Goal: Task Accomplishment & Management: Complete application form

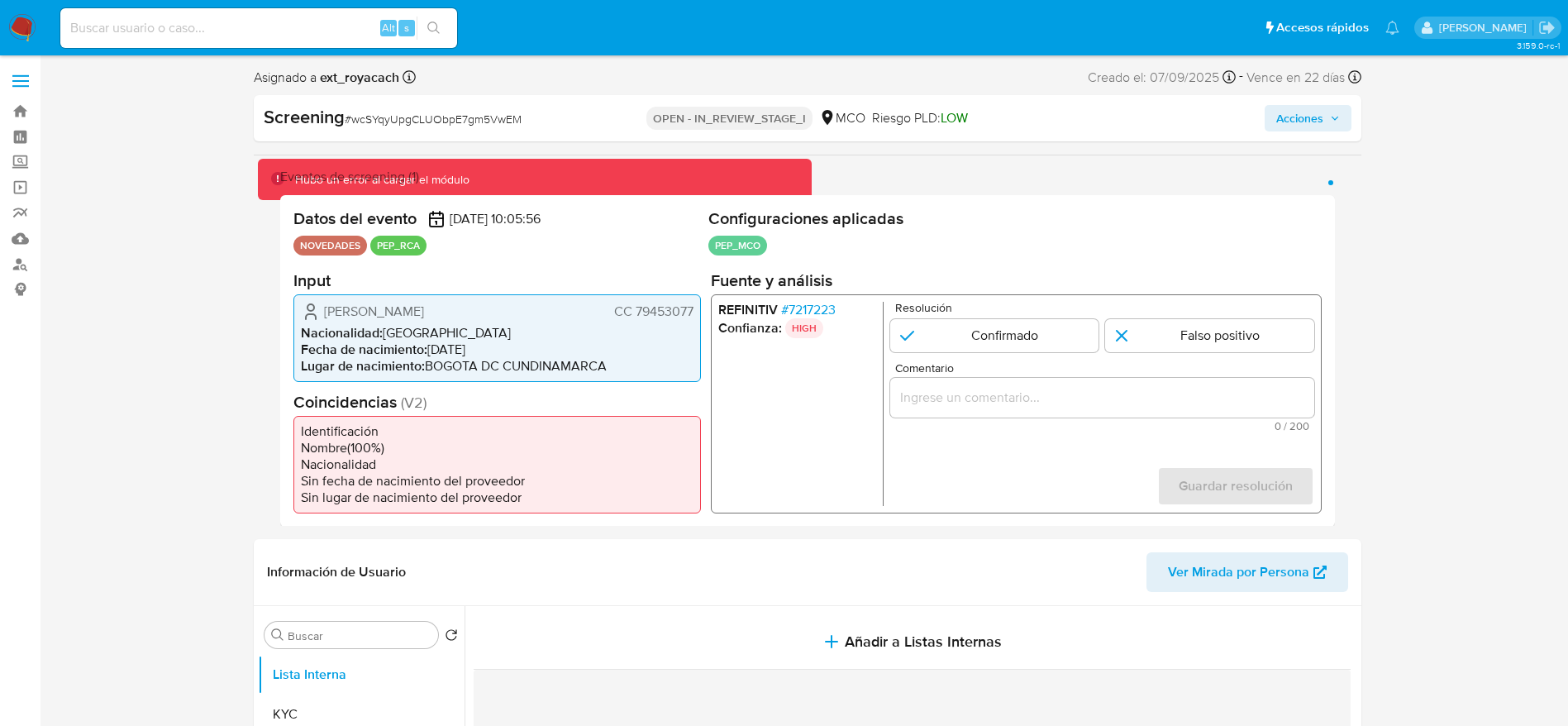
select select "10"
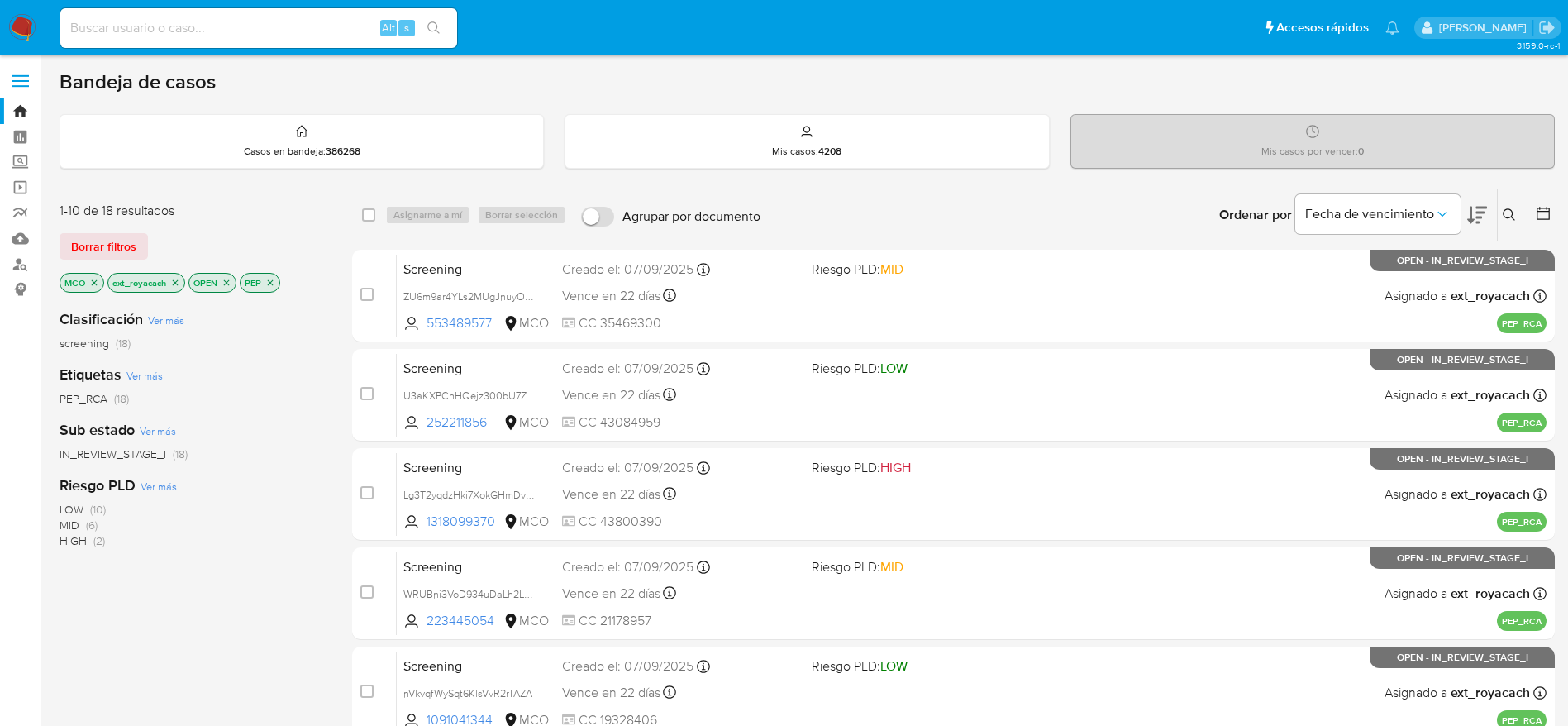
scroll to position [69, 0]
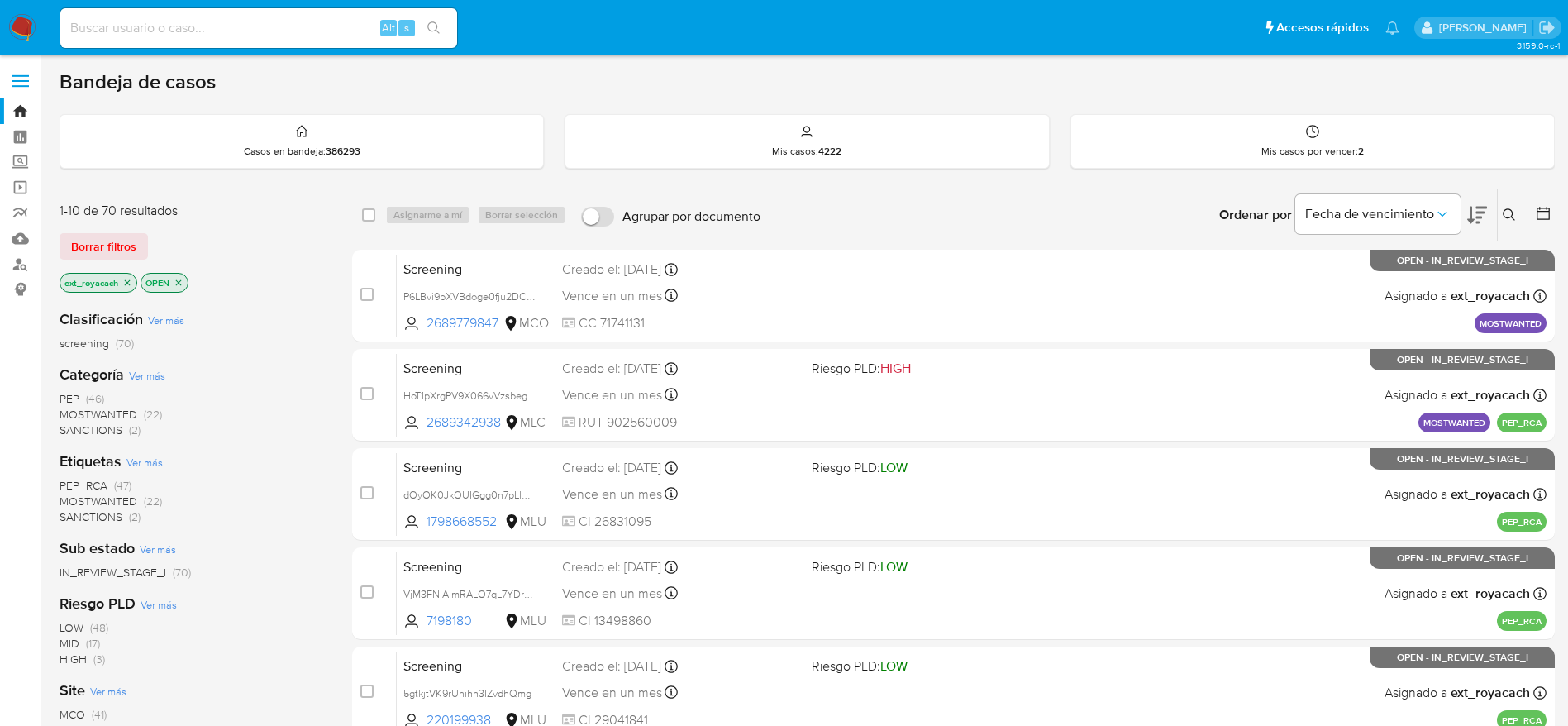
click at [108, 430] on span "SANCTIONS" at bounding box center [90, 430] width 62 height 17
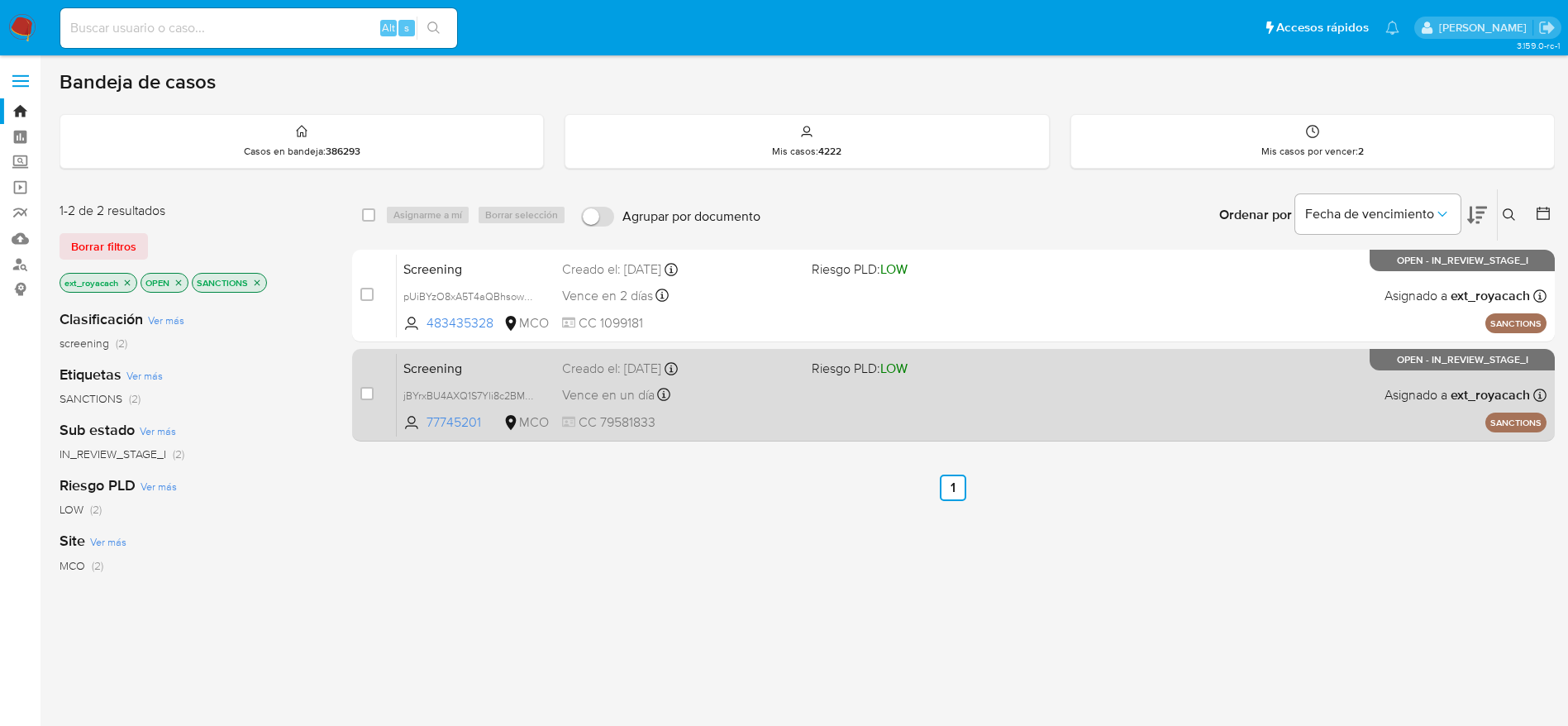
click at [701, 402] on div "Vence en un día Vence el 17/09/2025 21:11:46" at bounding box center [680, 395] width 236 height 22
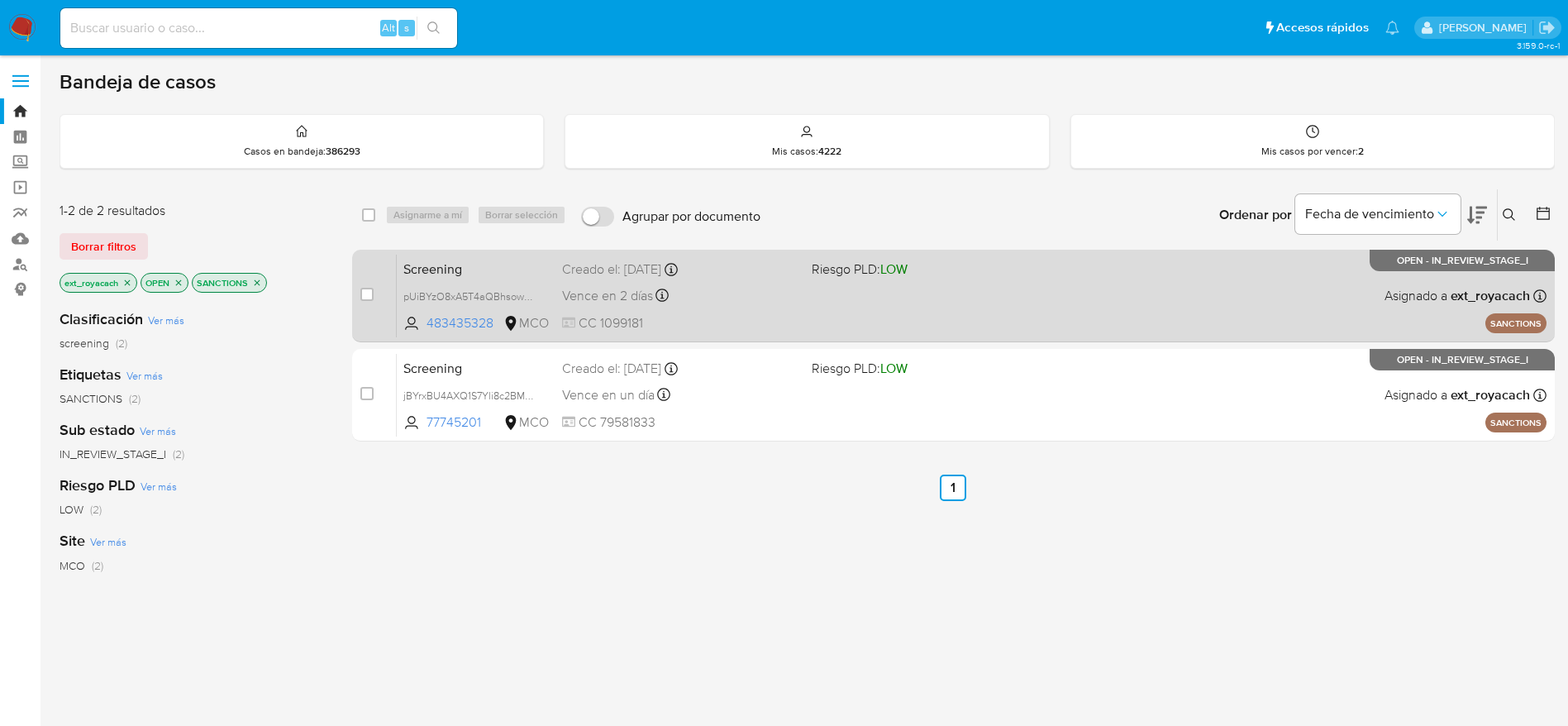
click at [636, 286] on span "Vence en 2 días" at bounding box center [607, 295] width 90 height 18
click at [705, 280] on div "Screening pUiBYzO8xA5T4aQBhsowdPKK 483435328 MCO Riesgo PLD: LOW Creado el: 16/…" at bounding box center [971, 296] width 1150 height 84
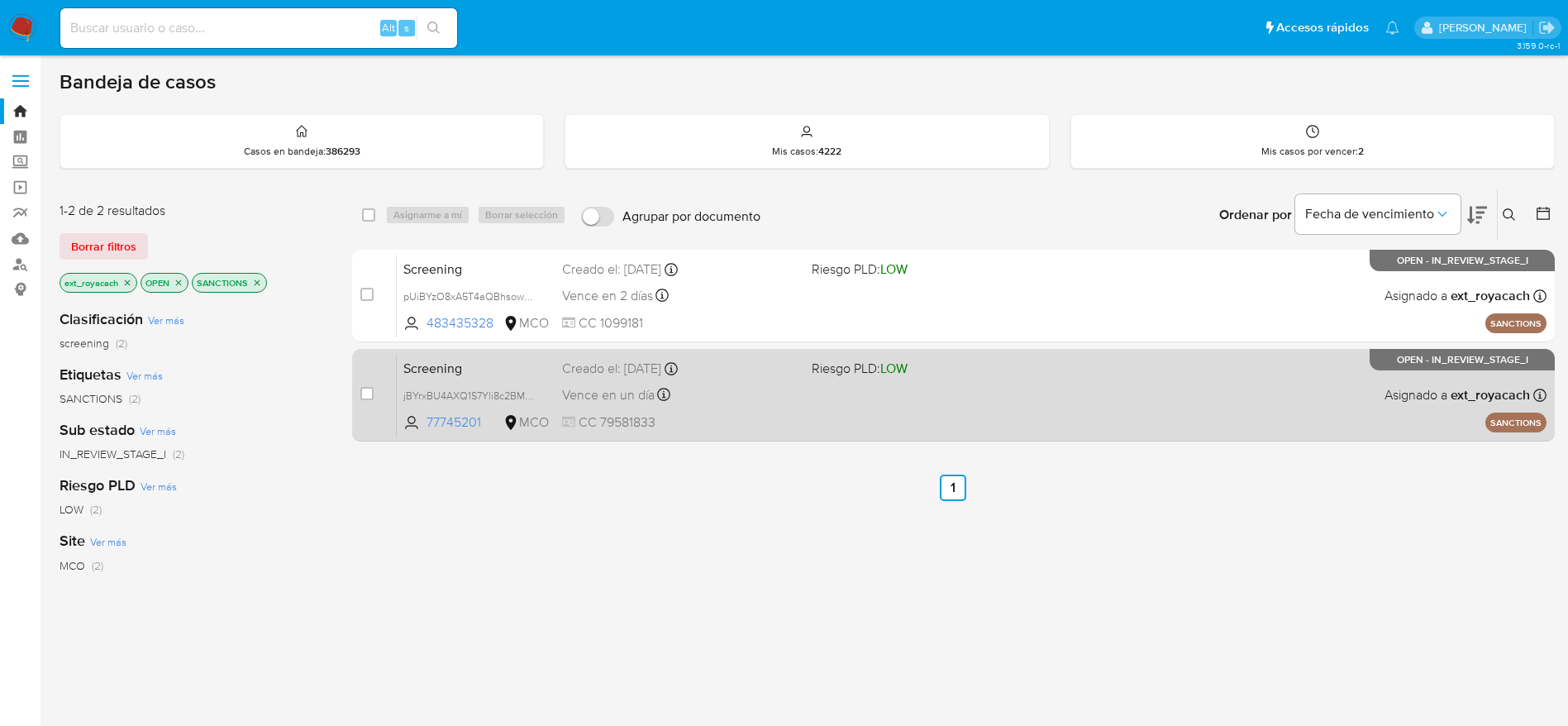
click at [732, 388] on div "Vence en un día Vence el 17/09/2025 21:11:46" at bounding box center [680, 395] width 236 height 22
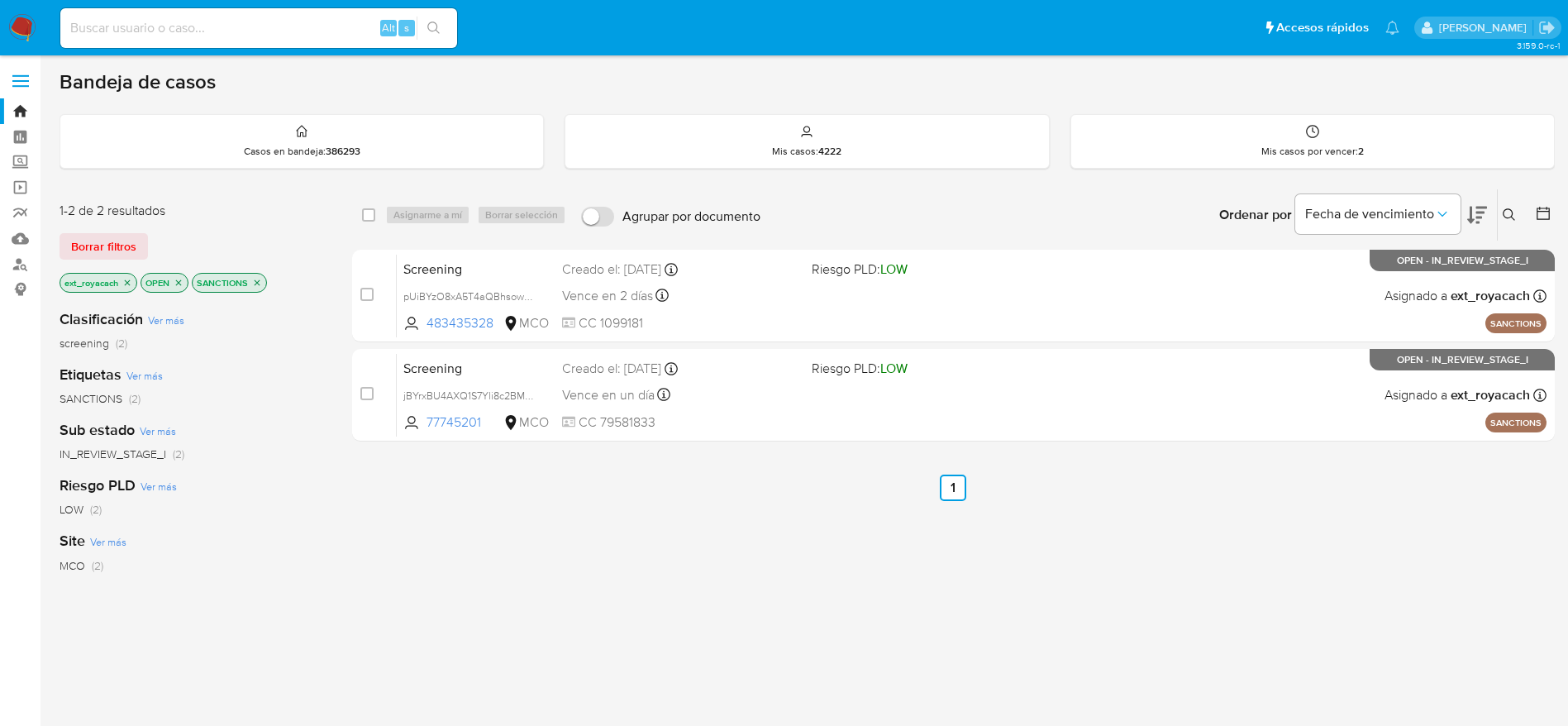
drag, startPoint x: 31, startPoint y: 14, endPoint x: 71, endPoint y: 0, distance: 42.4
click at [29, 14] on img at bounding box center [22, 28] width 28 height 28
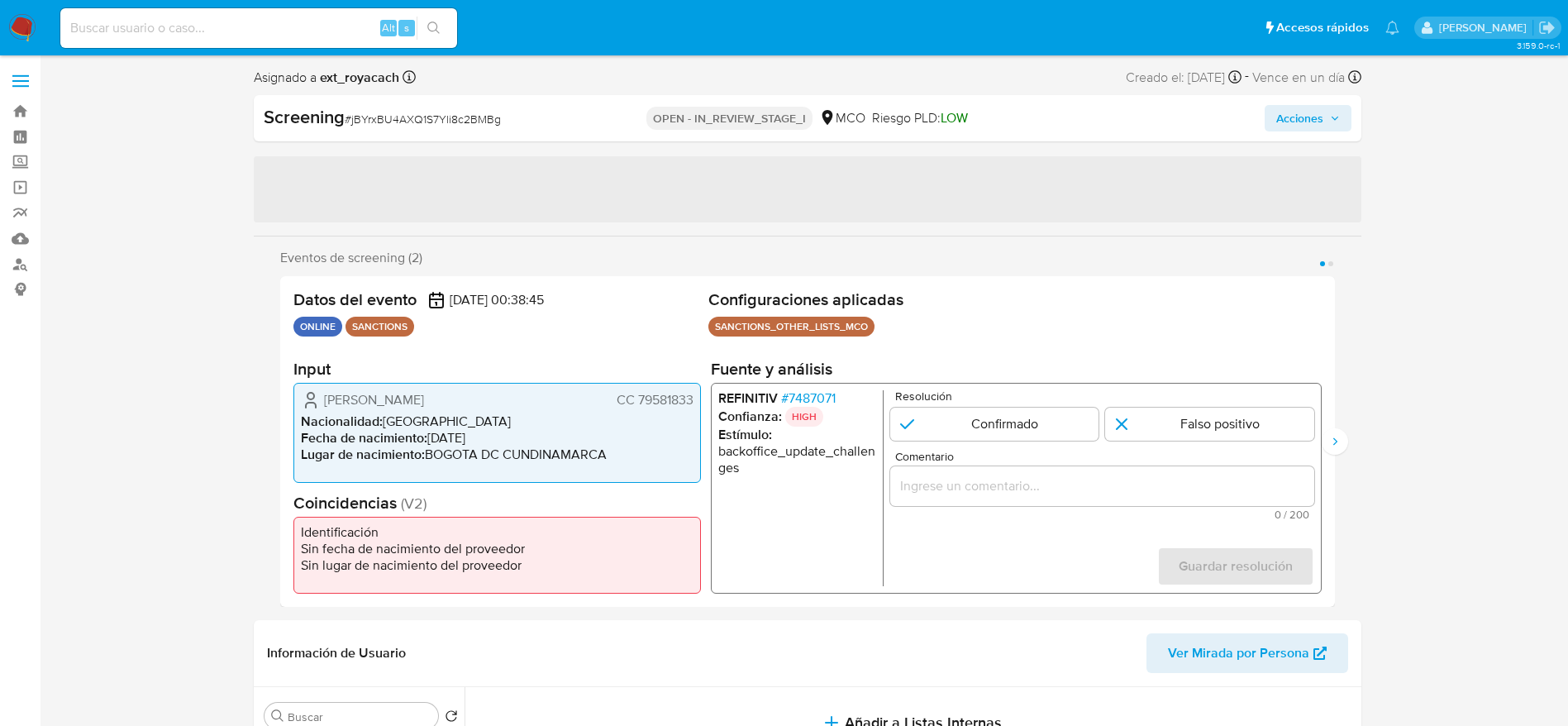
click at [395, 136] on div "Screening # jBYrxBU4AXQ1S7Yli8c2BMBg OPEN - IN_REVIEW_STAGE_I MCO Riesgo PLD: L…" at bounding box center [807, 119] width 1107 height 47
click at [395, 127] on span "# jBYrxBU4AXQ1S7Yli8c2BMBg" at bounding box center [423, 119] width 156 height 17
select select "10"
drag, startPoint x: 395, startPoint y: 127, endPoint x: 615, endPoint y: 2, distance: 253.0
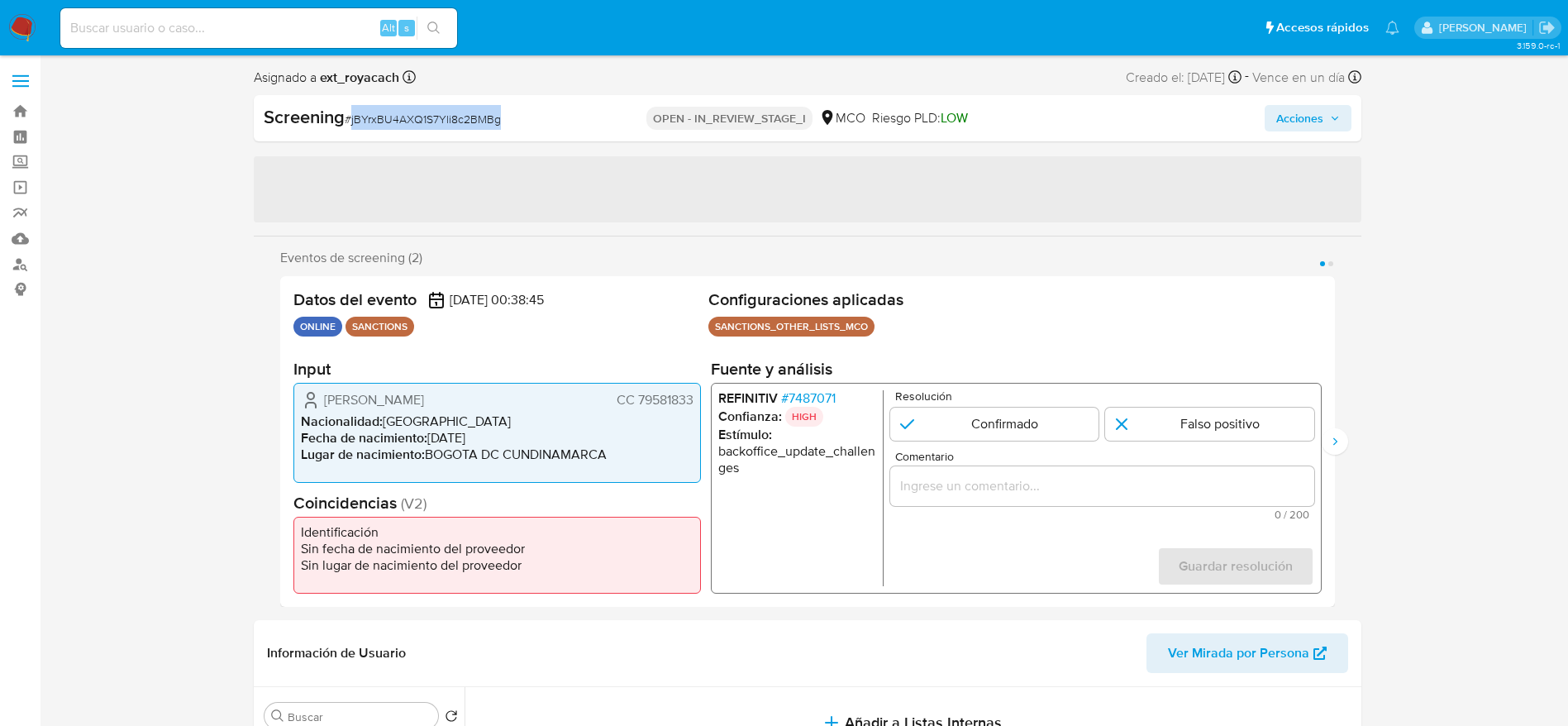
click at [395, 125] on span "# jBYrxBU4AXQ1S7Yli8c2BMBg" at bounding box center [423, 119] width 156 height 17
copy span "jBYrxBU4AXQ1S7Yli8c2BMBg"
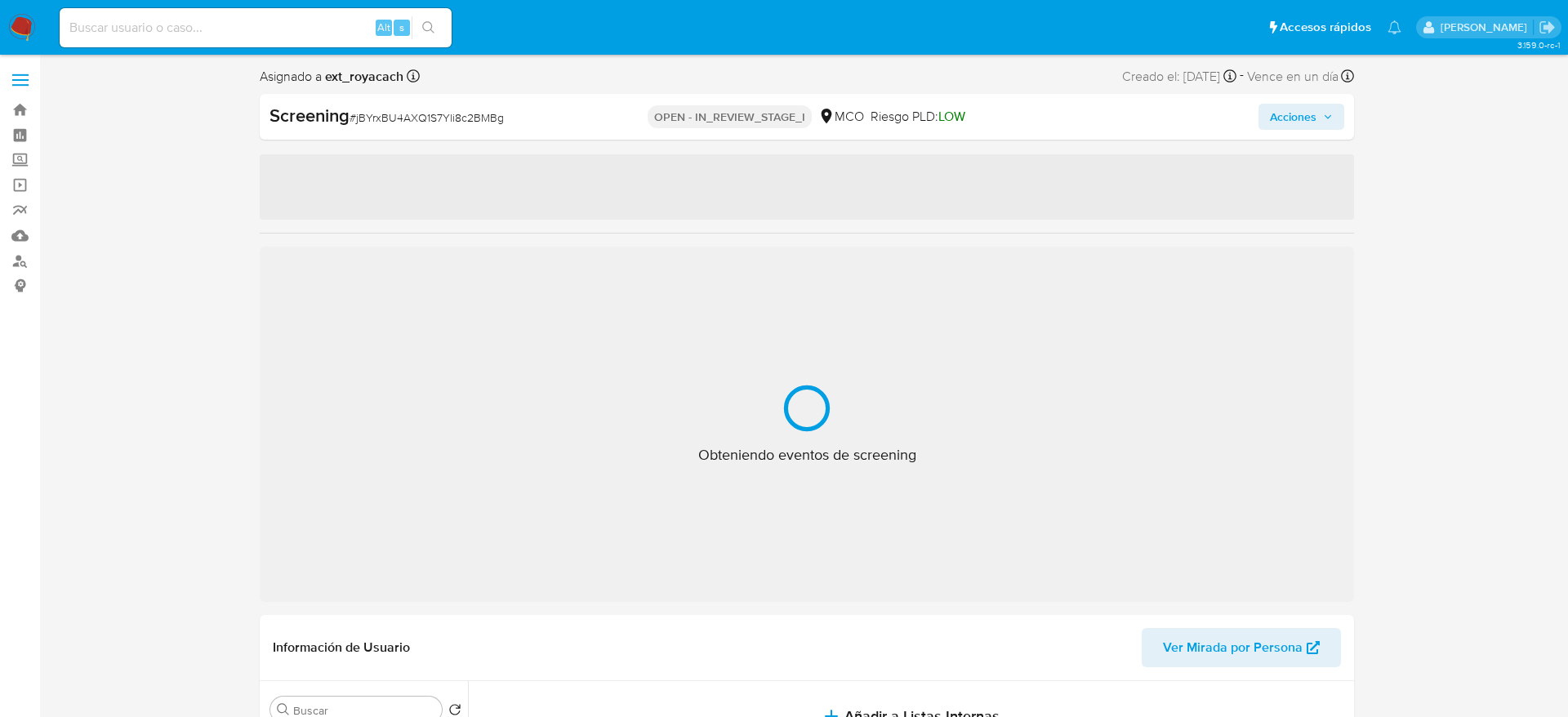
select select "10"
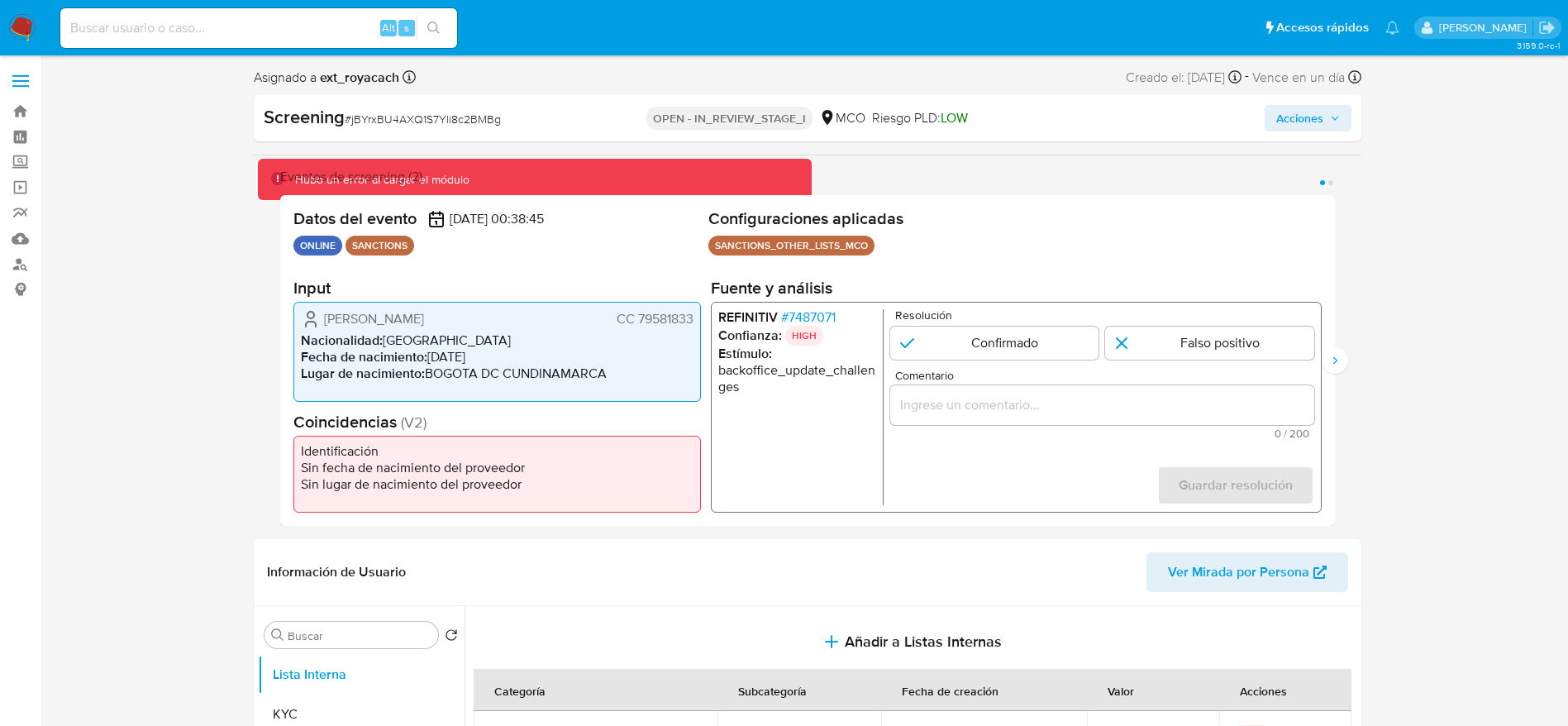
click at [423, 121] on span "# jBYrxBU4AXQ1S7Yli8c2BMBg" at bounding box center [423, 119] width 156 height 17
copy span "jBYrxBU4AXQ1S7Yli8c2BMBg"
drag, startPoint x: 311, startPoint y: 325, endPoint x: 347, endPoint y: 319, distance: 36.5
click at [312, 323] on icon "1 de 2" at bounding box center [311, 318] width 20 height 20
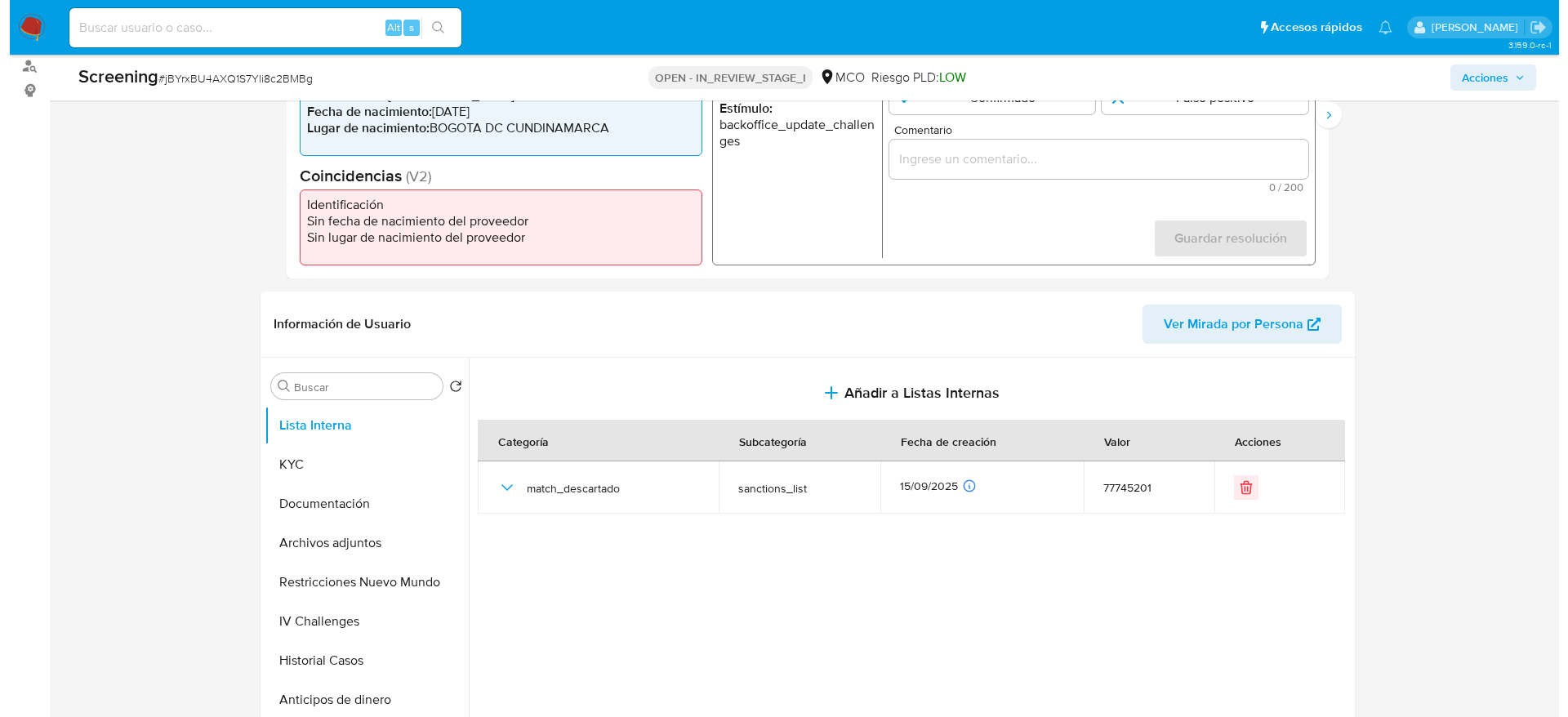
scroll to position [245, 0]
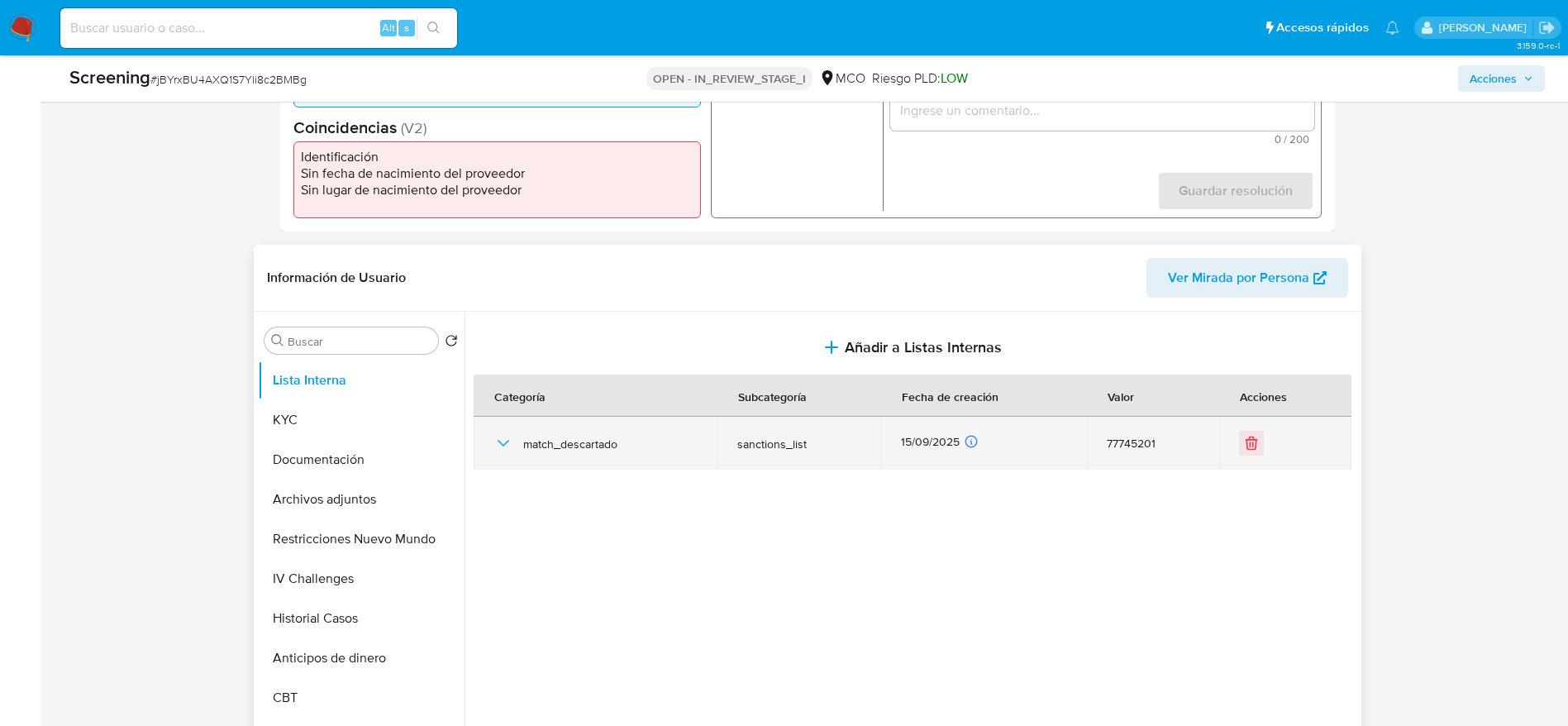
click at [497, 436] on icon "button" at bounding box center [503, 442] width 20 height 20
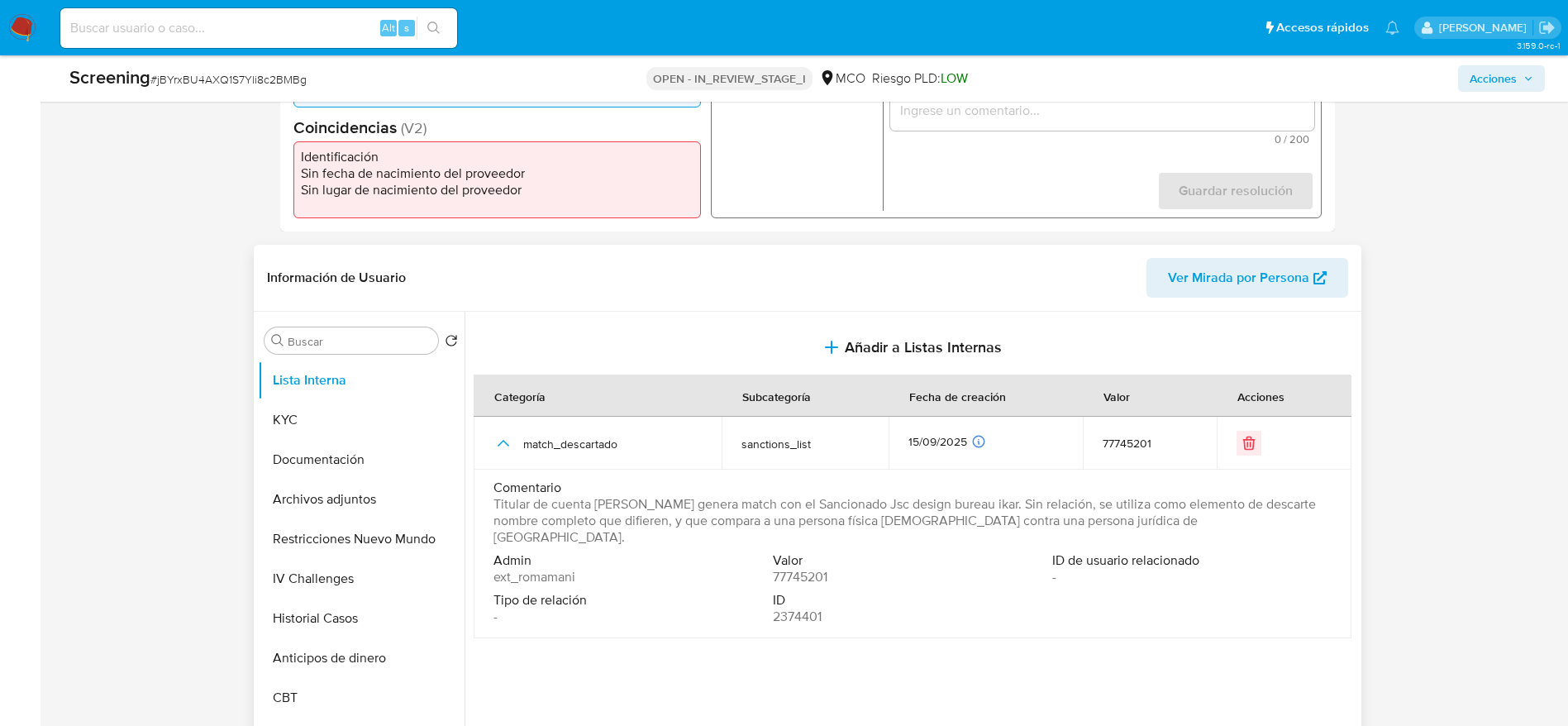
click at [516, 519] on span "Titular de cuenta Omar Daniel Sandoval Mayorga genera match con el Sancionado J…" at bounding box center [910, 521] width 835 height 49
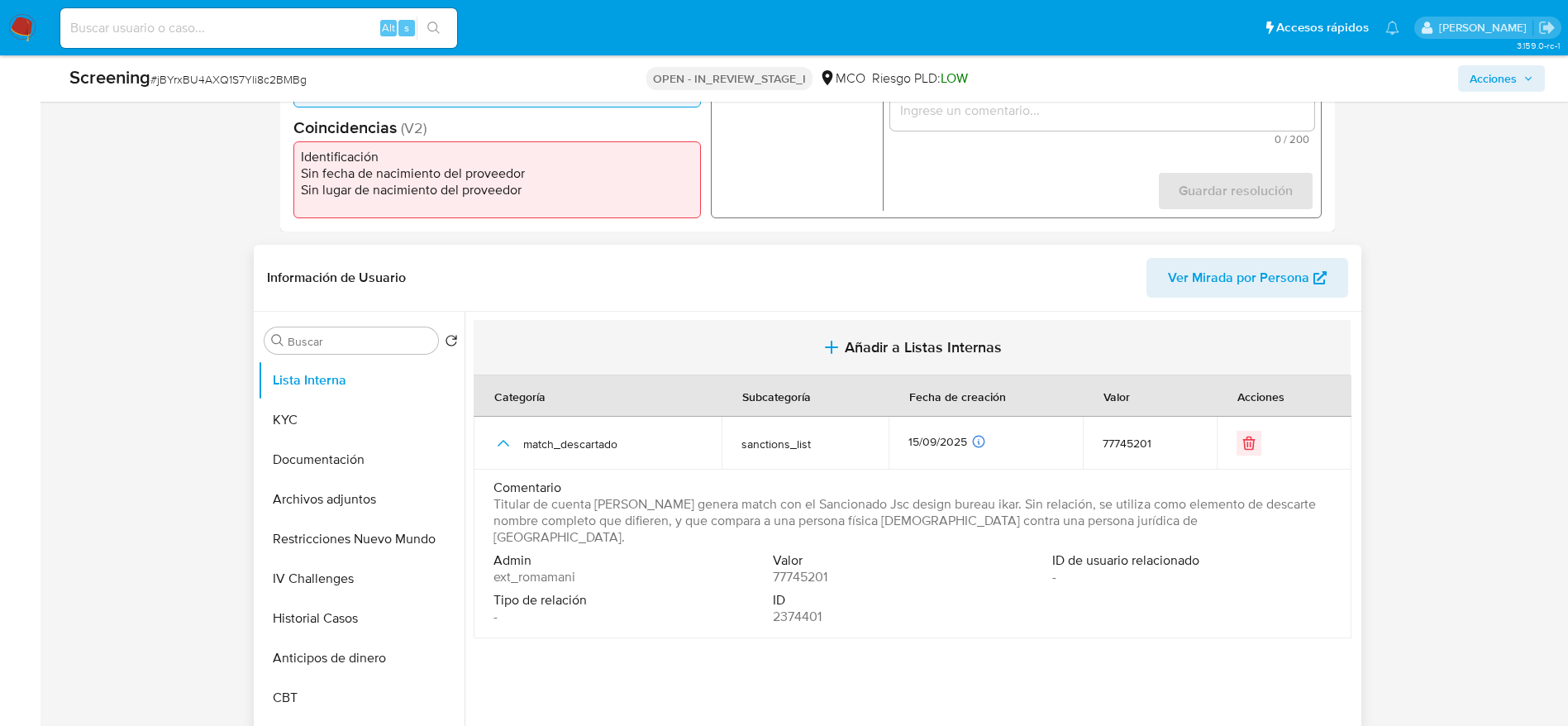
click at [877, 356] on span "Añadir a Listas Internas" at bounding box center [923, 346] width 157 height 18
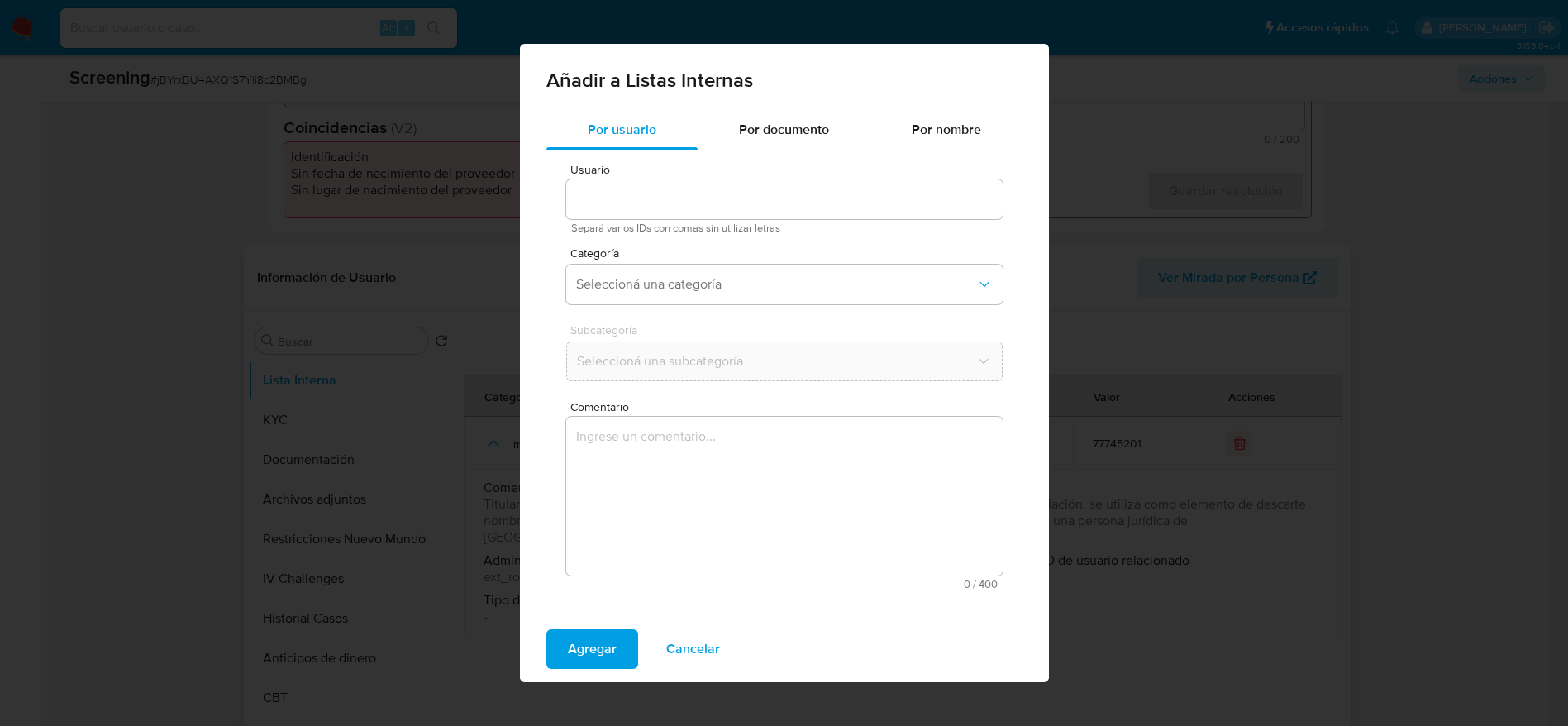
type input "77745201"
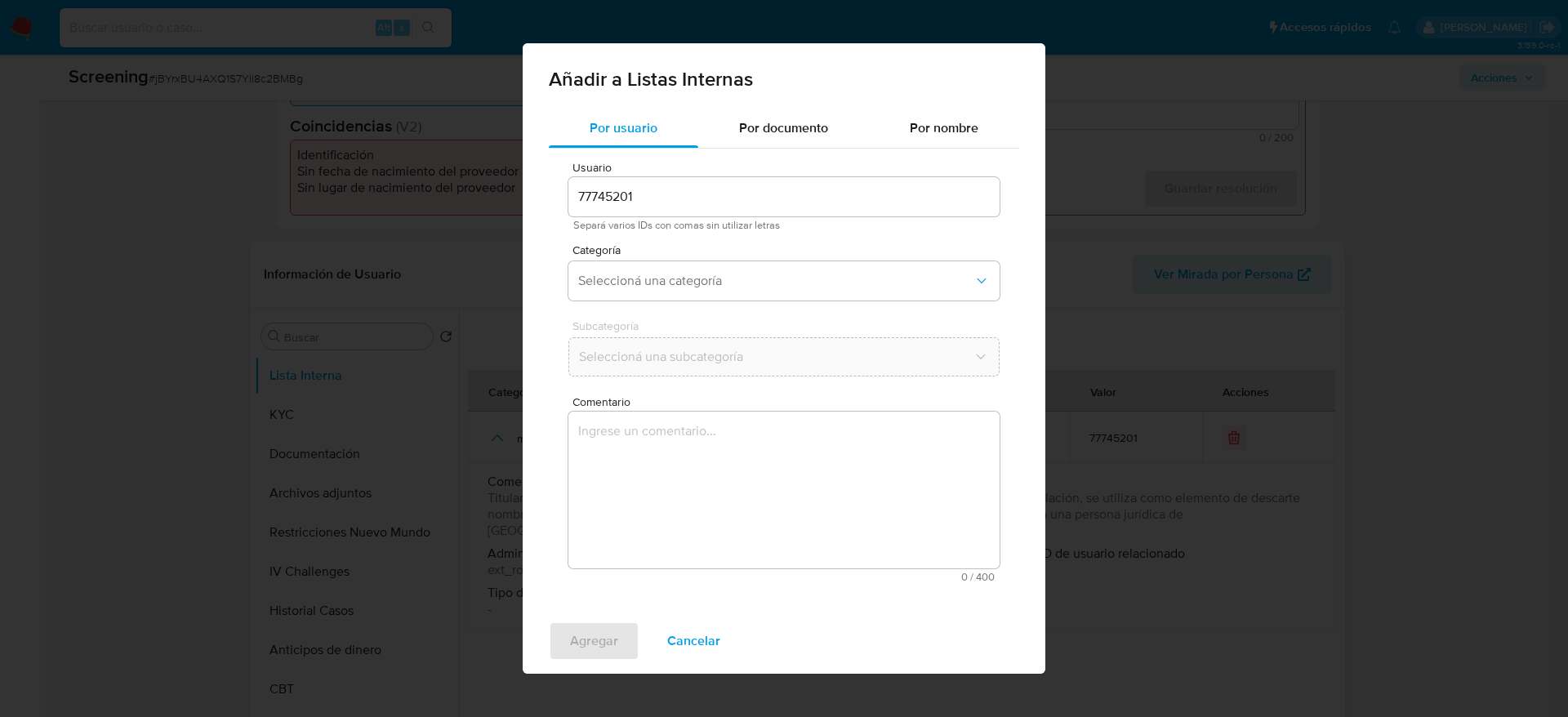
click at [845, 442] on textarea "Comentario" at bounding box center [784, 490] width 431 height 157
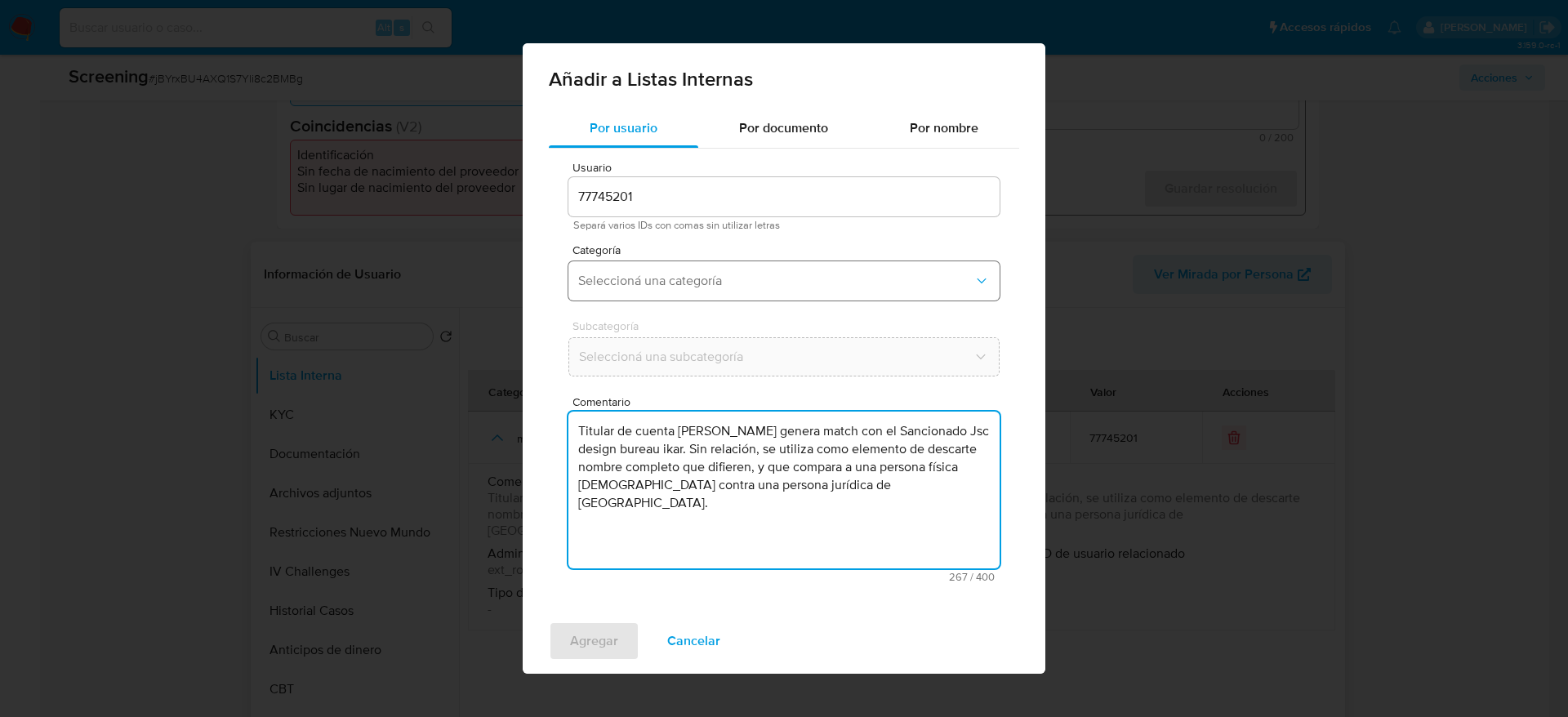
type textarea "Titular de cuenta Omar Daniel Sandoval Mayorga genera match con el Sancionado J…"
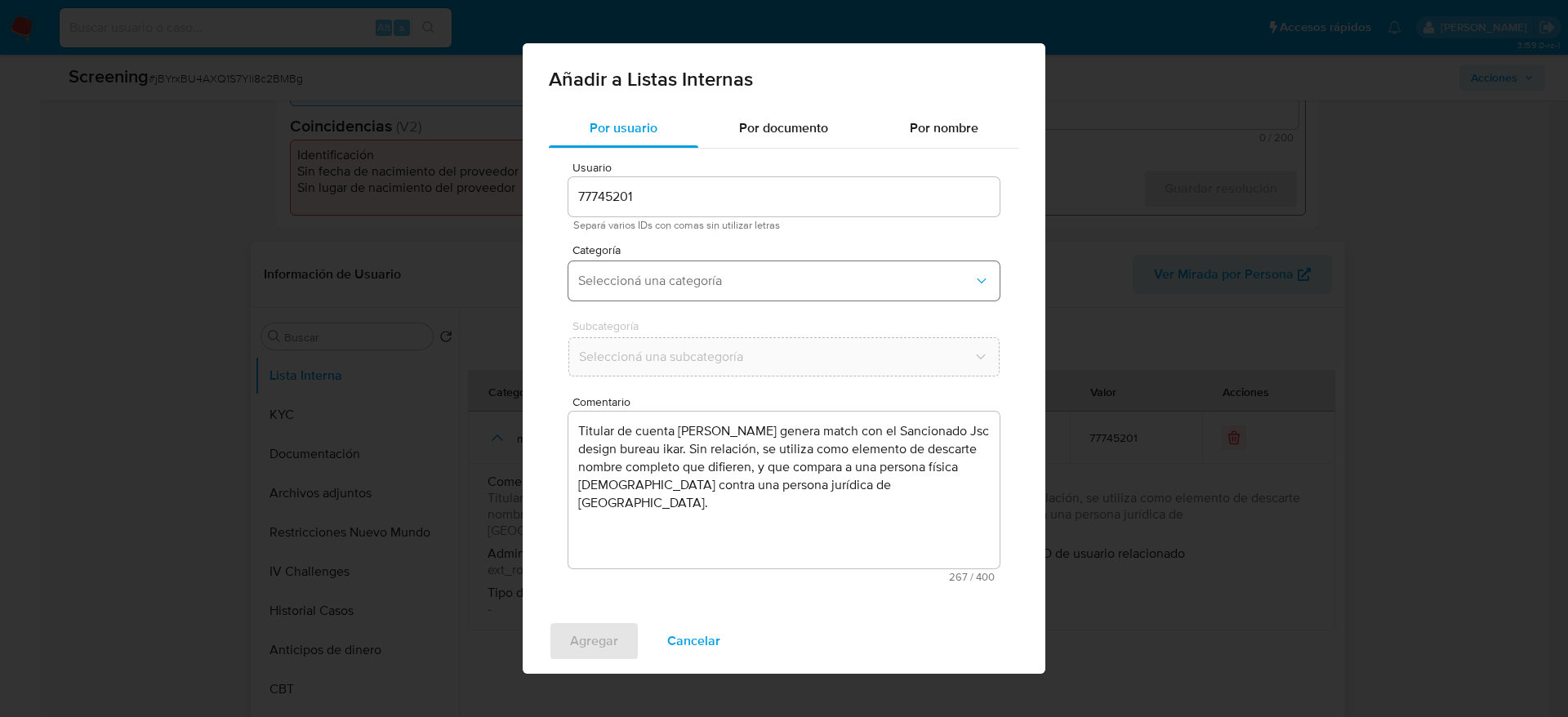
click at [763, 283] on span "Seleccioná una categoría" at bounding box center [775, 281] width 395 height 17
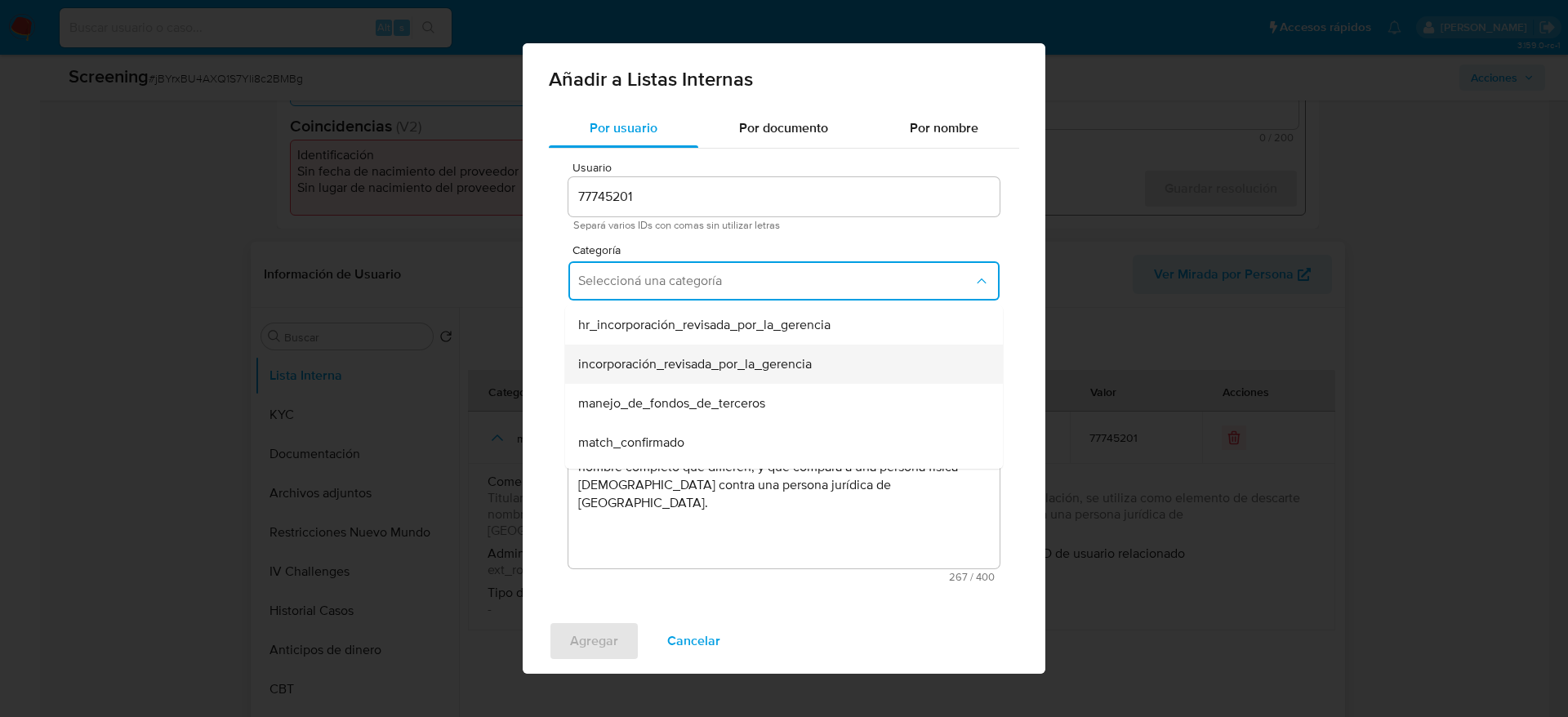
scroll to position [123, 0]
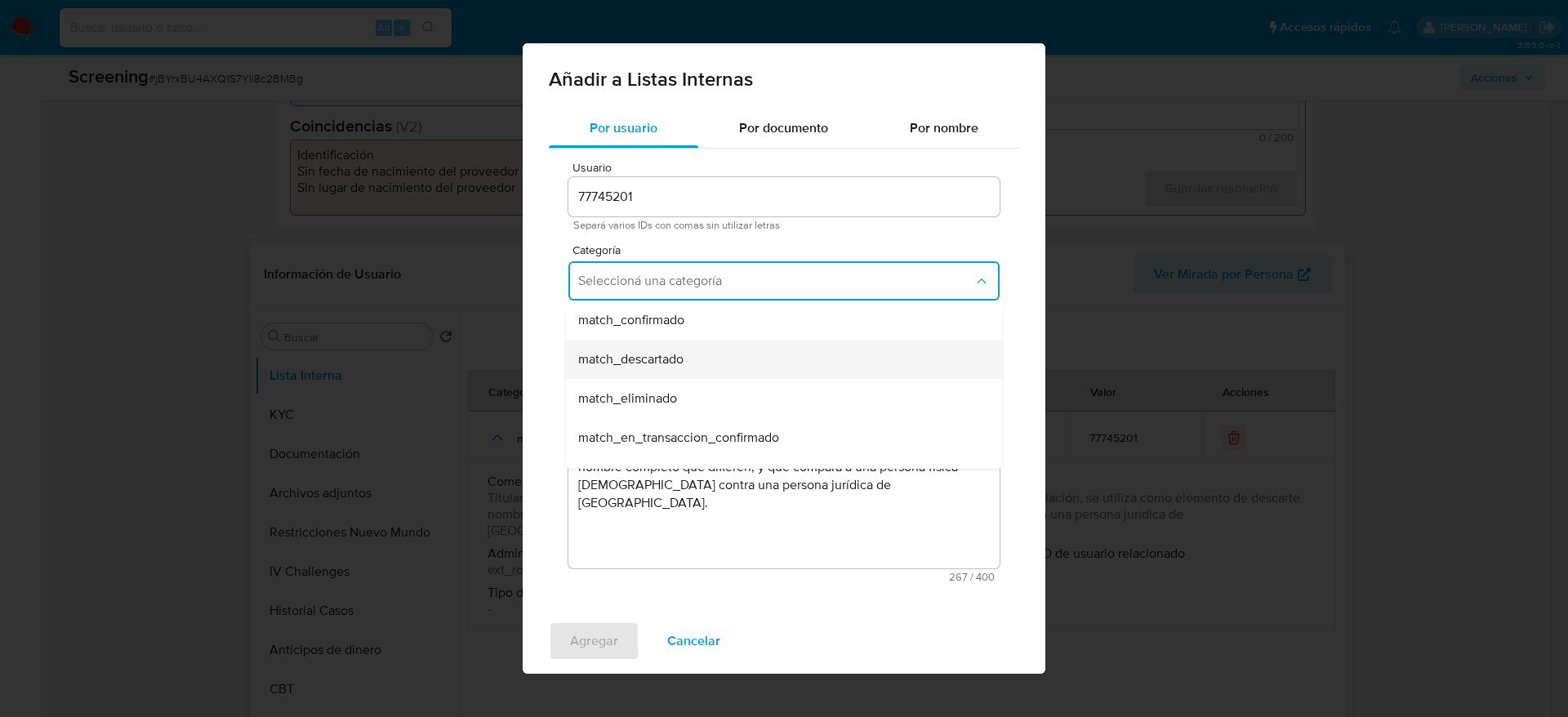
click at [671, 353] on span "match_descartado" at bounding box center [631, 359] width 105 height 17
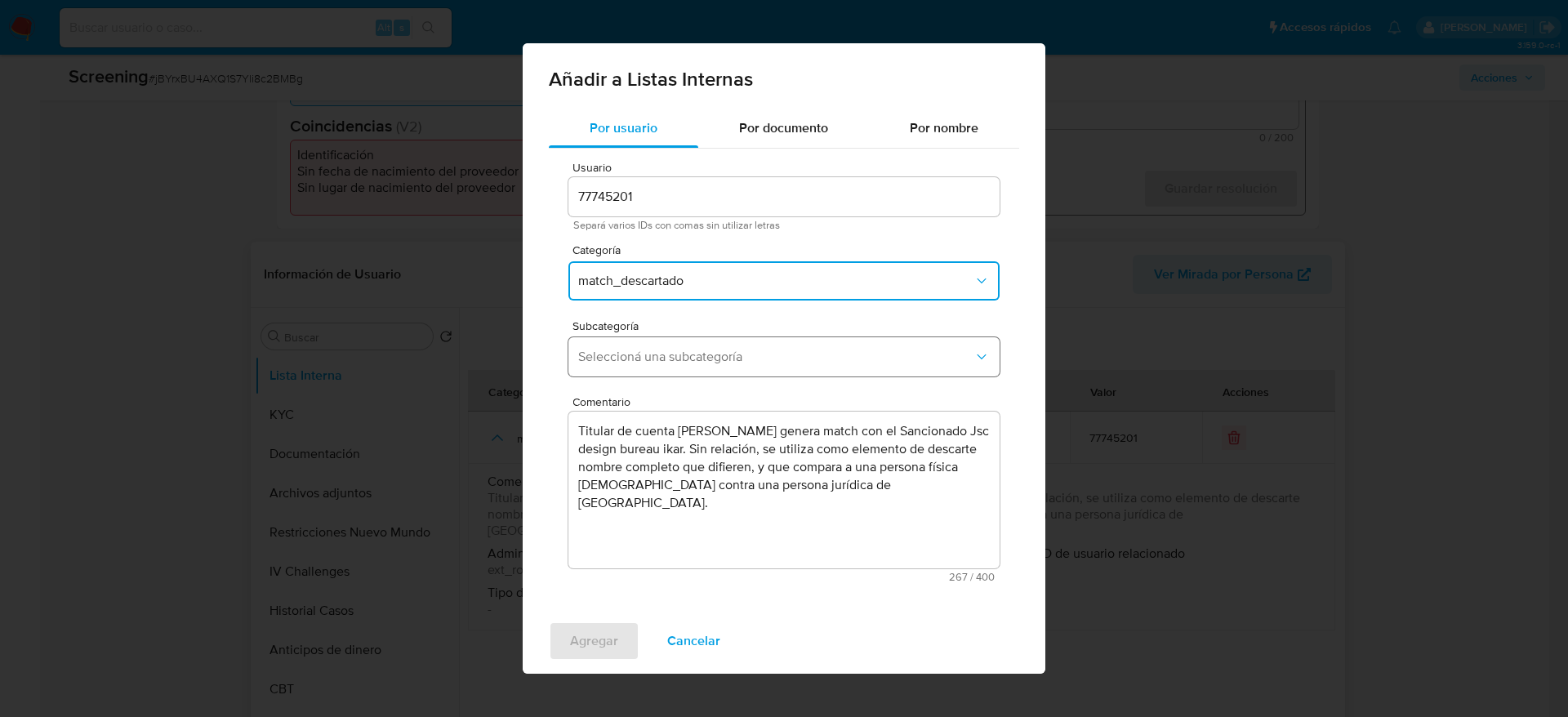
click at [671, 355] on span "Seleccioná una subcategoría" at bounding box center [775, 357] width 395 height 17
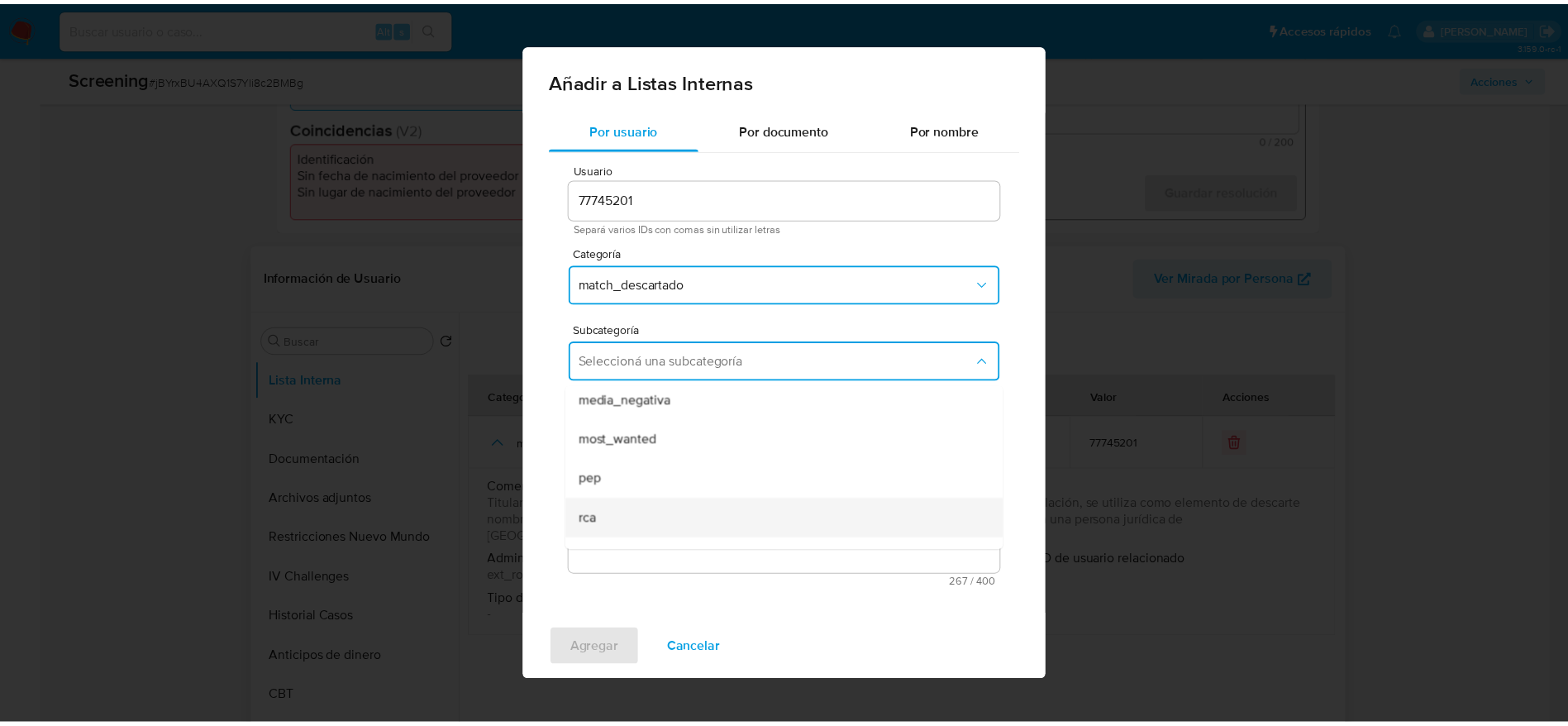
scroll to position [113, 0]
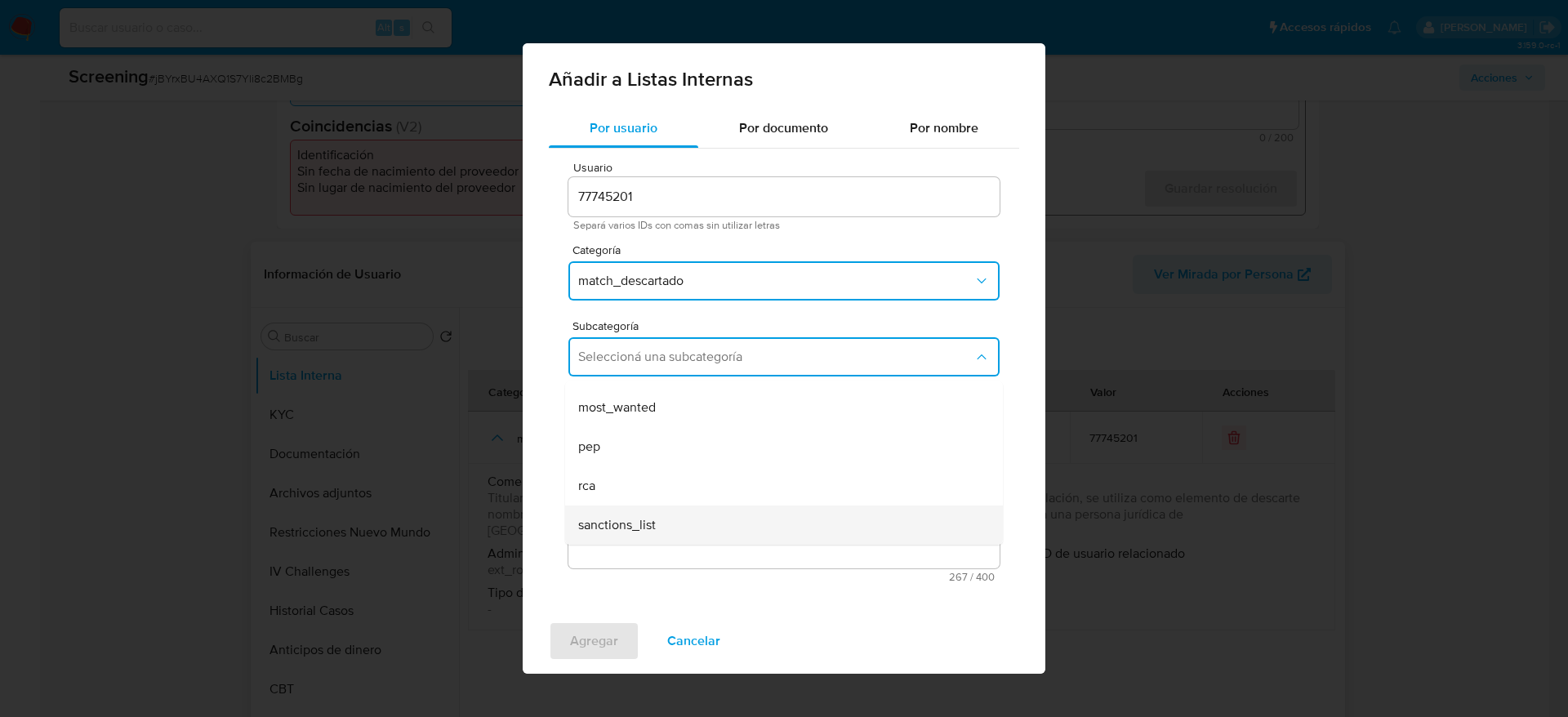
click at [611, 524] on span "sanctions_list" at bounding box center [617, 525] width 77 height 17
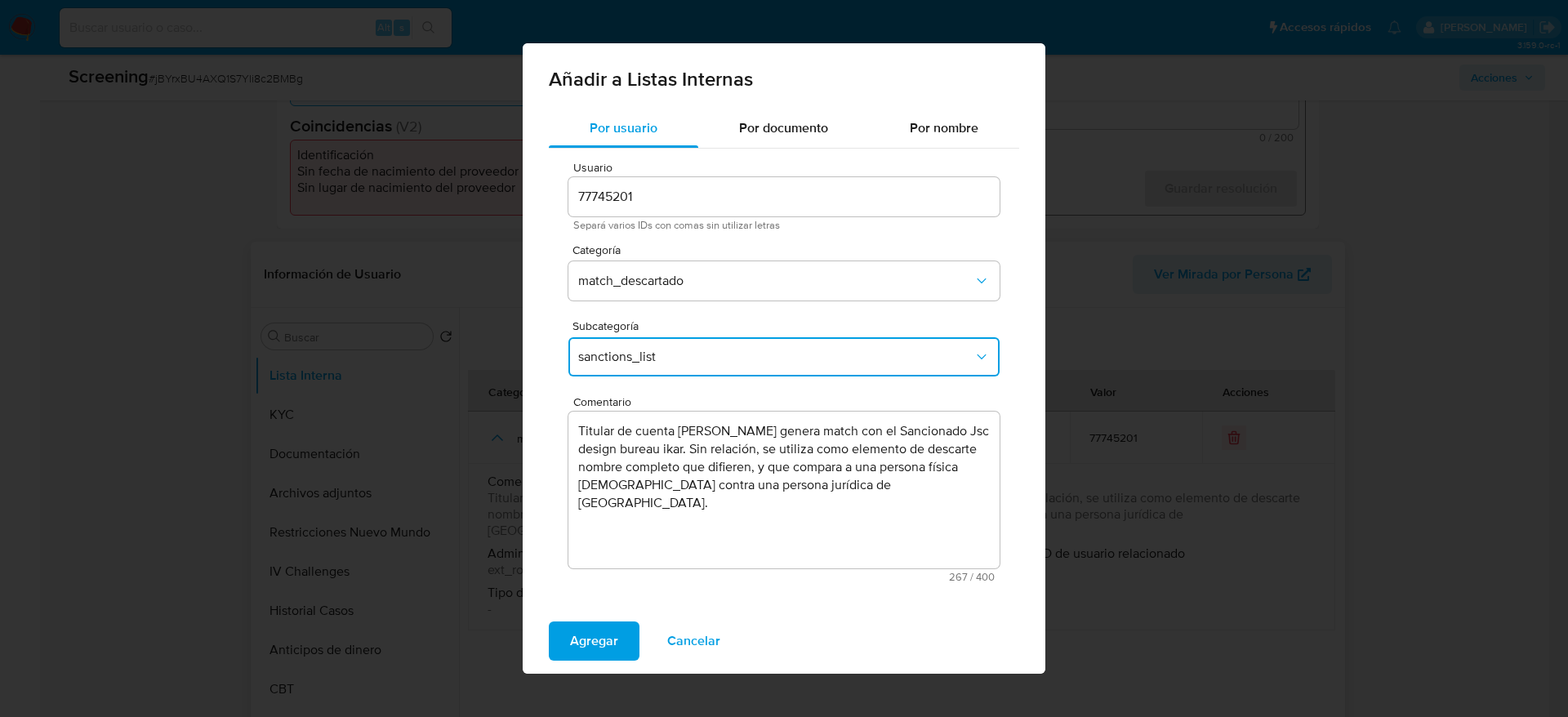
click at [608, 615] on div "Agregar Cancelar" at bounding box center [784, 641] width 523 height 65
click at [607, 623] on span "Agregar" at bounding box center [595, 641] width 48 height 36
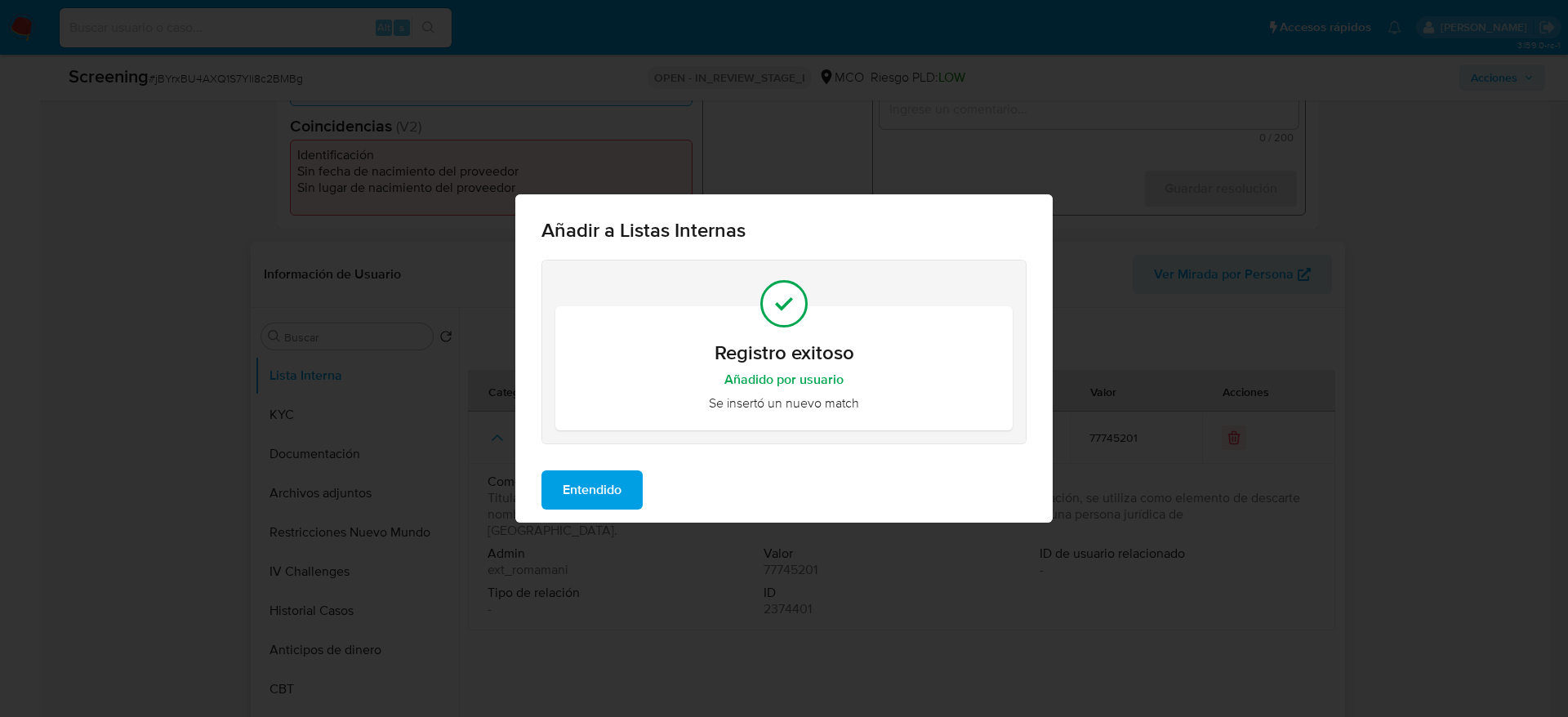
click at [560, 498] on button "Entendido" at bounding box center [593, 489] width 101 height 40
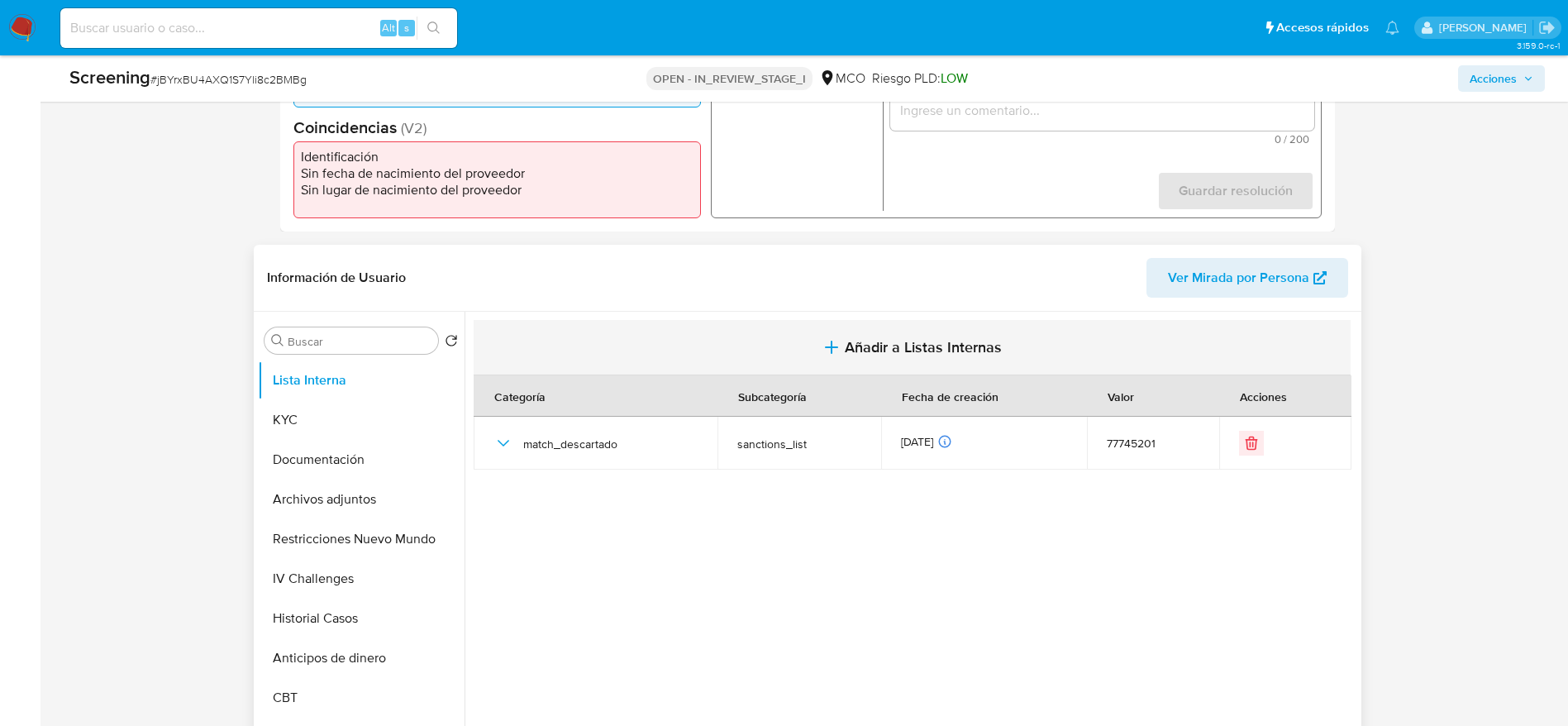
scroll to position [0, 0]
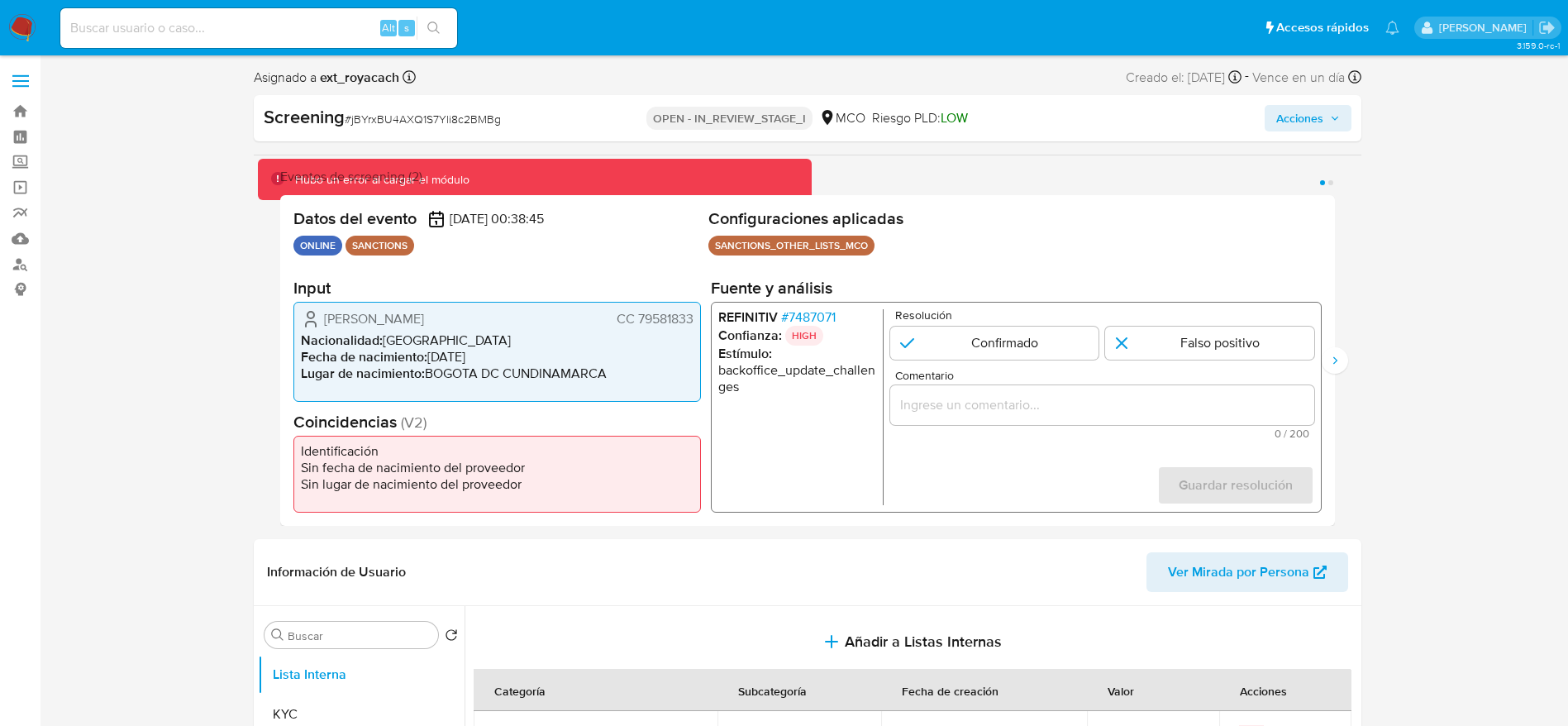
click at [1140, 363] on form "Resolución Confirmado Falso positivo Comentario 0 / 200 200 caracteres restante…" at bounding box center [1101, 407] width 424 height 196
click at [1144, 350] on input "1 de 2" at bounding box center [1210, 342] width 209 height 33
radio input "true"
click at [1151, 395] on input "Comentario" at bounding box center [1101, 405] width 424 height 21
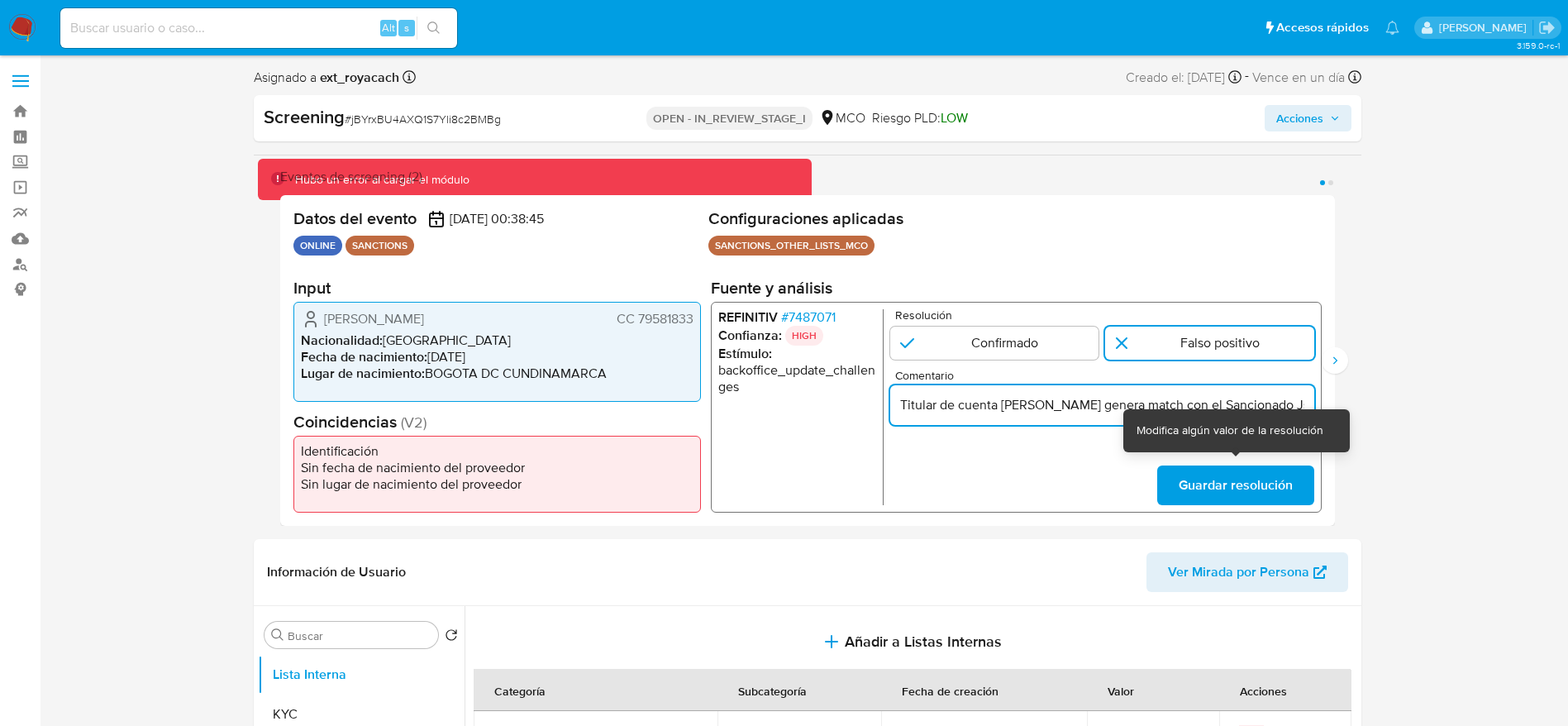
scroll to position [0, 797]
type input "Titular de cuenta Omar Daniel Sandoval Mayorga genera match con el Sancionado J…"
click at [1219, 472] on span "Guardar resolución" at bounding box center [1235, 485] width 114 height 36
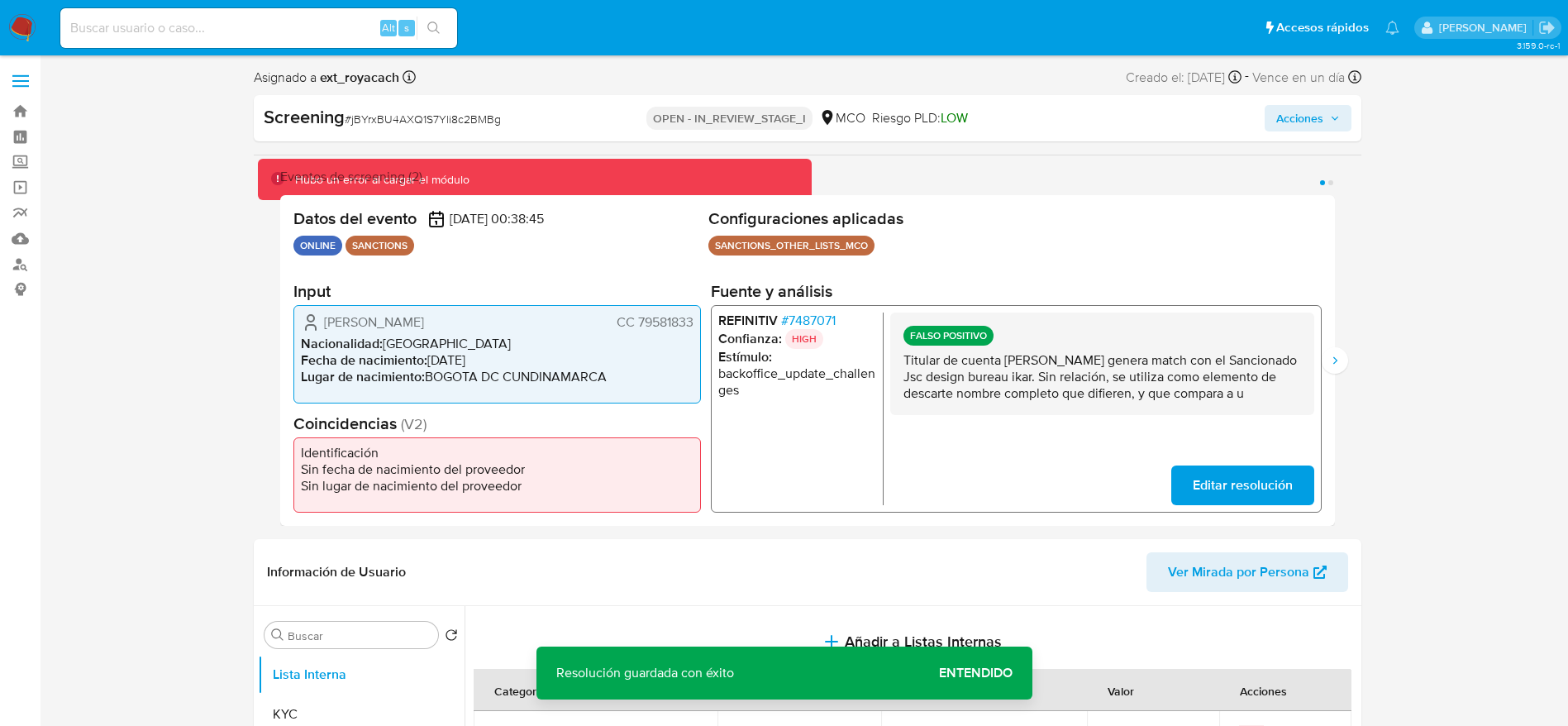
click at [1193, 473] on button "Editar resolución" at bounding box center [1242, 485] width 143 height 40
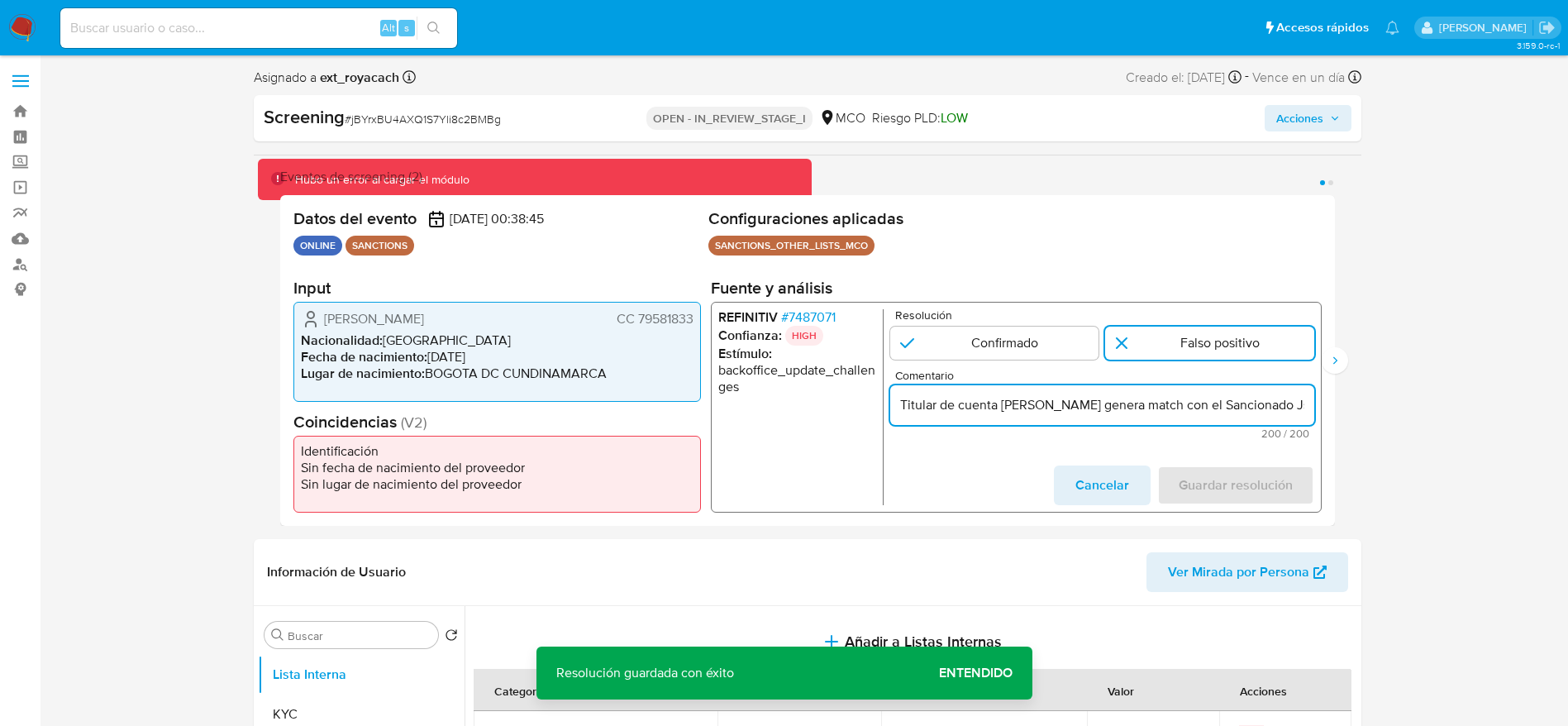
click at [1071, 409] on input "Titular de cuenta Omar Daniel Sandoval Mayorga genera match con el Sancionado J…" at bounding box center [1101, 405] width 424 height 21
paste input "compara una PF vs una PJ."
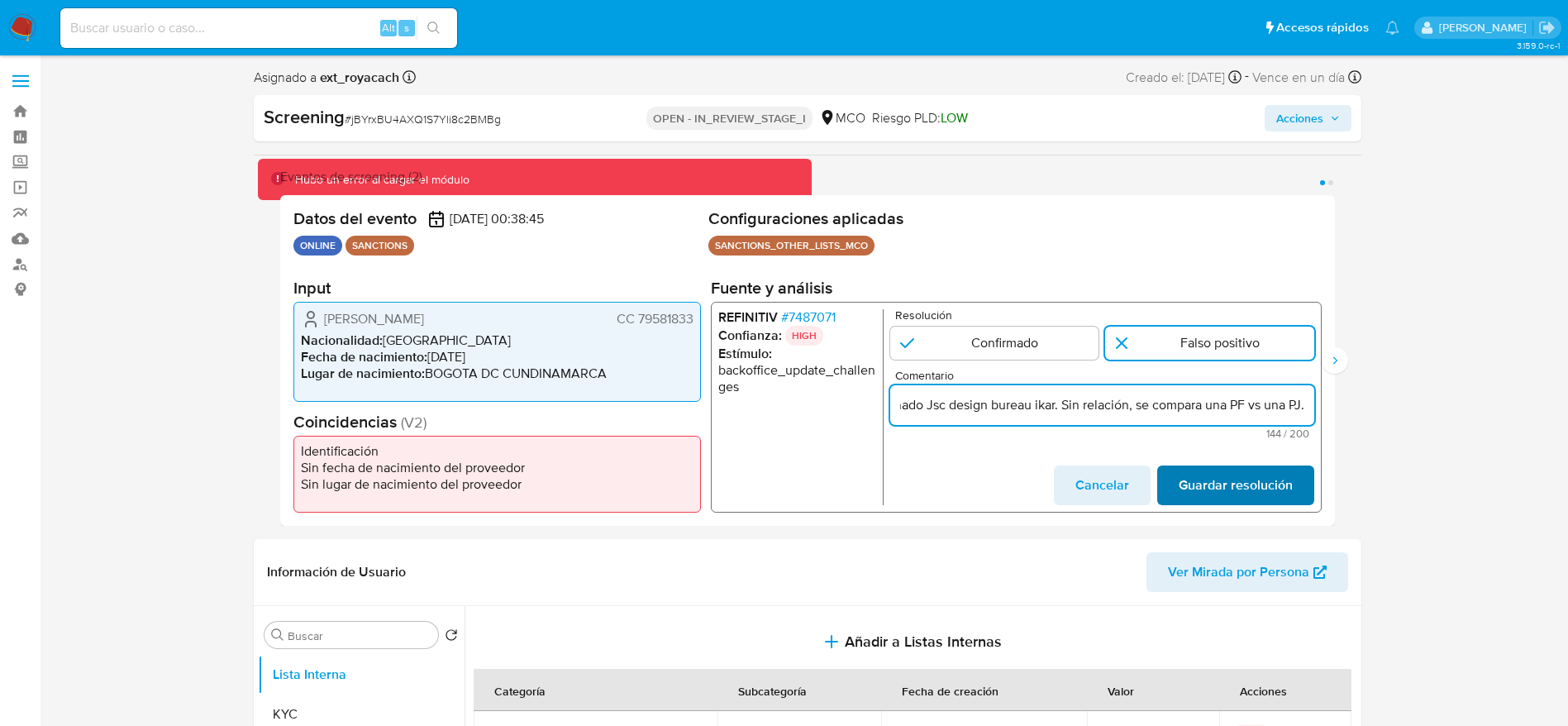
type input "Titular de cuenta Omar Daniel Sandoval Mayorga genera match con el Sancionado J…"
click at [1221, 482] on span "Guardar resolución" at bounding box center [1235, 485] width 114 height 36
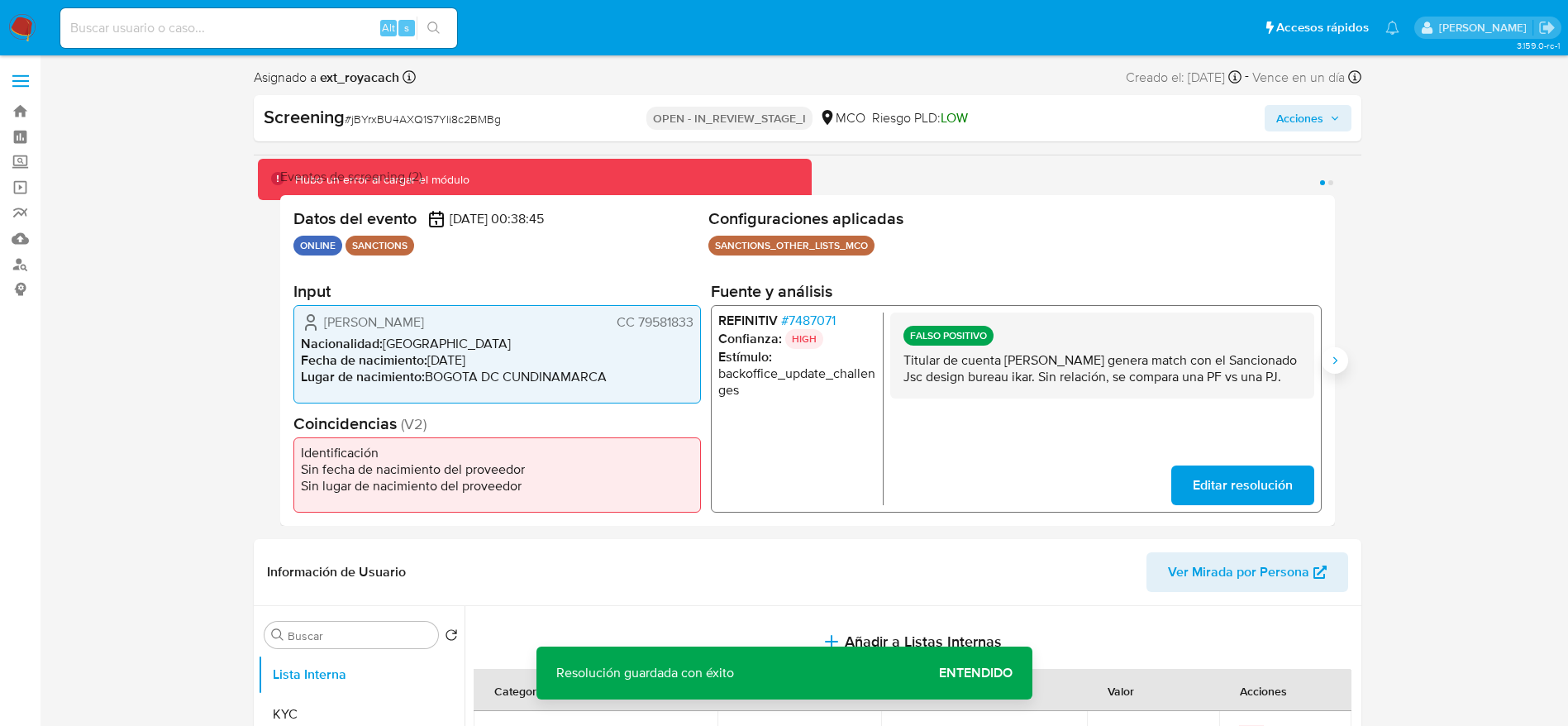
click at [1332, 365] on icon "Siguiente" at bounding box center [1335, 360] width 13 height 13
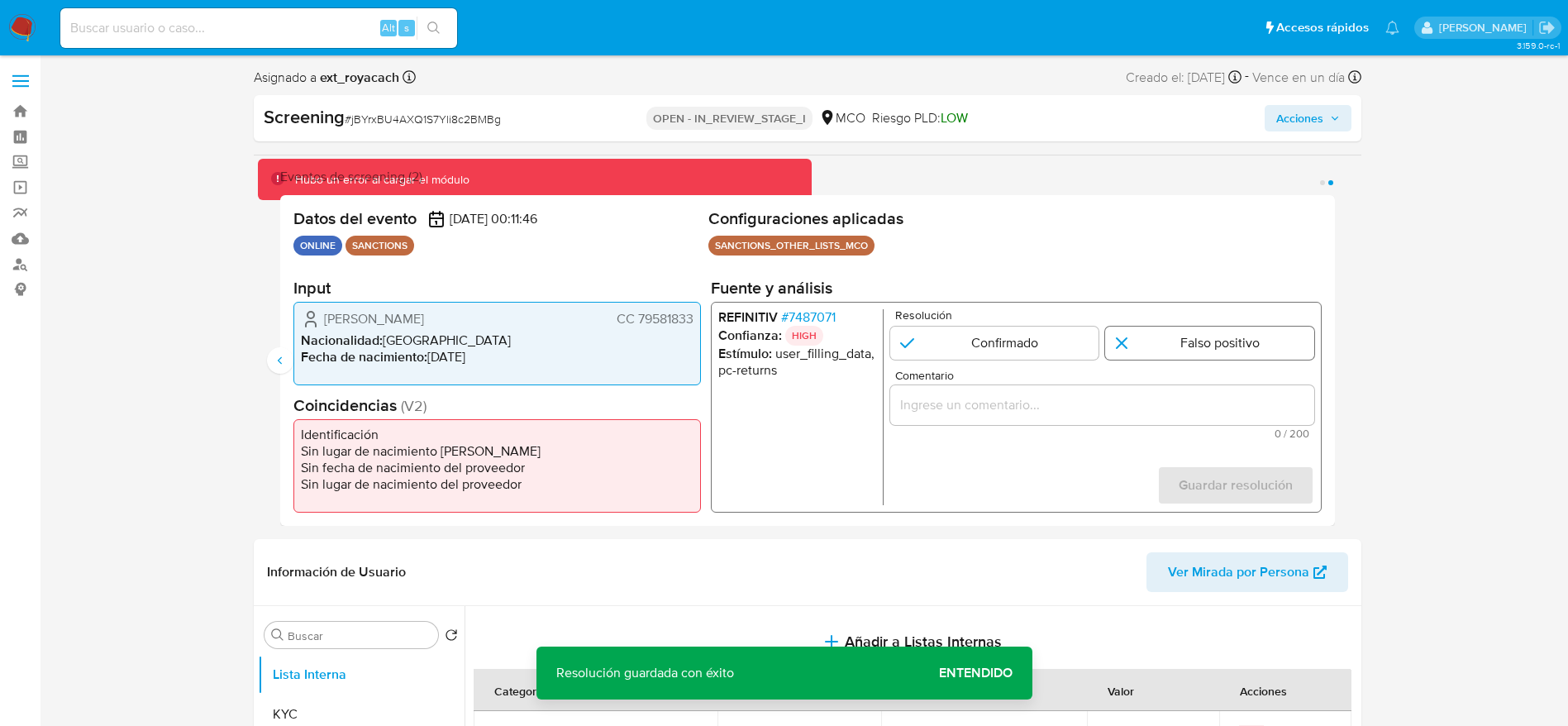
click at [1278, 345] on input "2 de 2" at bounding box center [1210, 342] width 209 height 33
radio input "true"
click at [1249, 401] on input "Comentario" at bounding box center [1101, 405] width 424 height 21
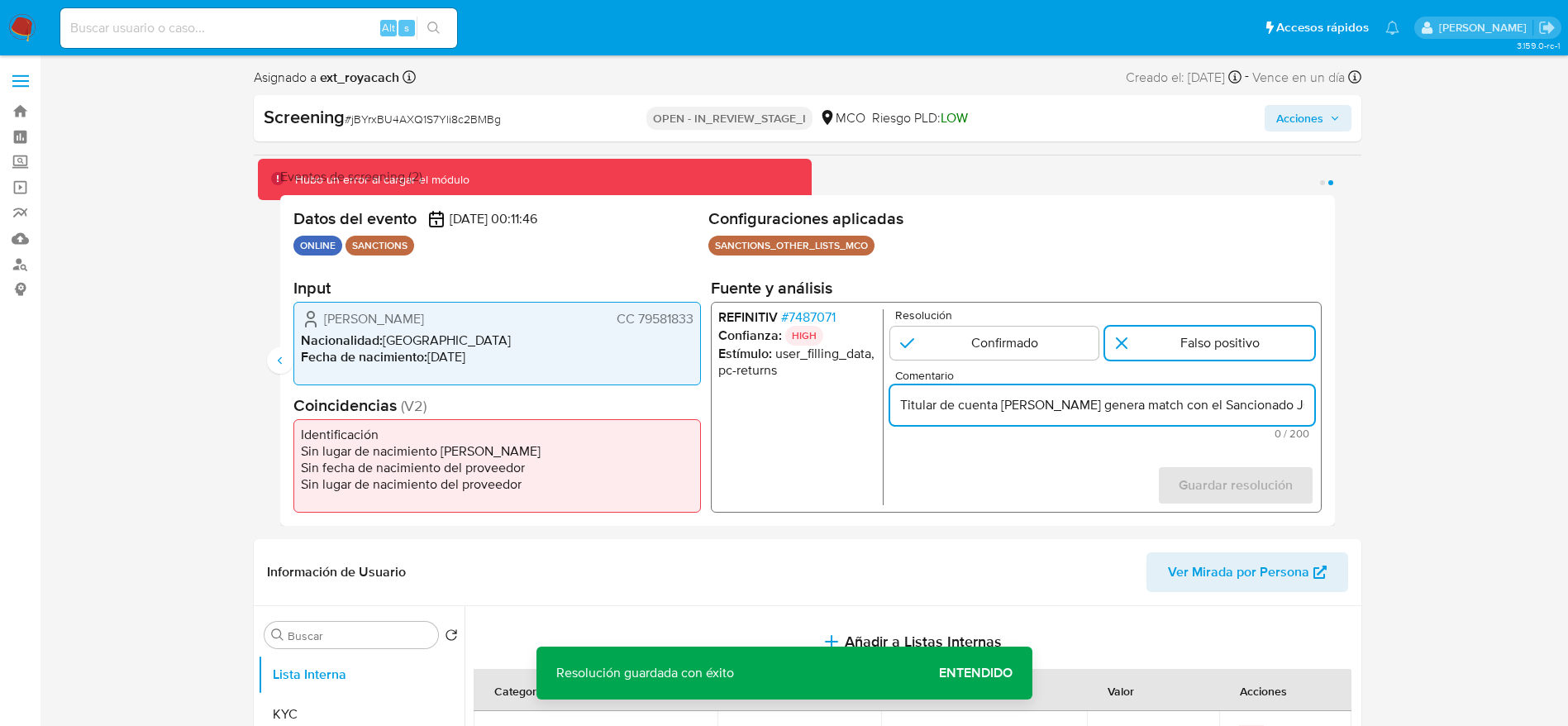
scroll to position [0, 458]
type input "Titular de cuenta Omar Daniel Sandoval Mayorga genera match con el Sancionado J…"
click at [1257, 497] on span "Guardar resolución" at bounding box center [1235, 485] width 114 height 36
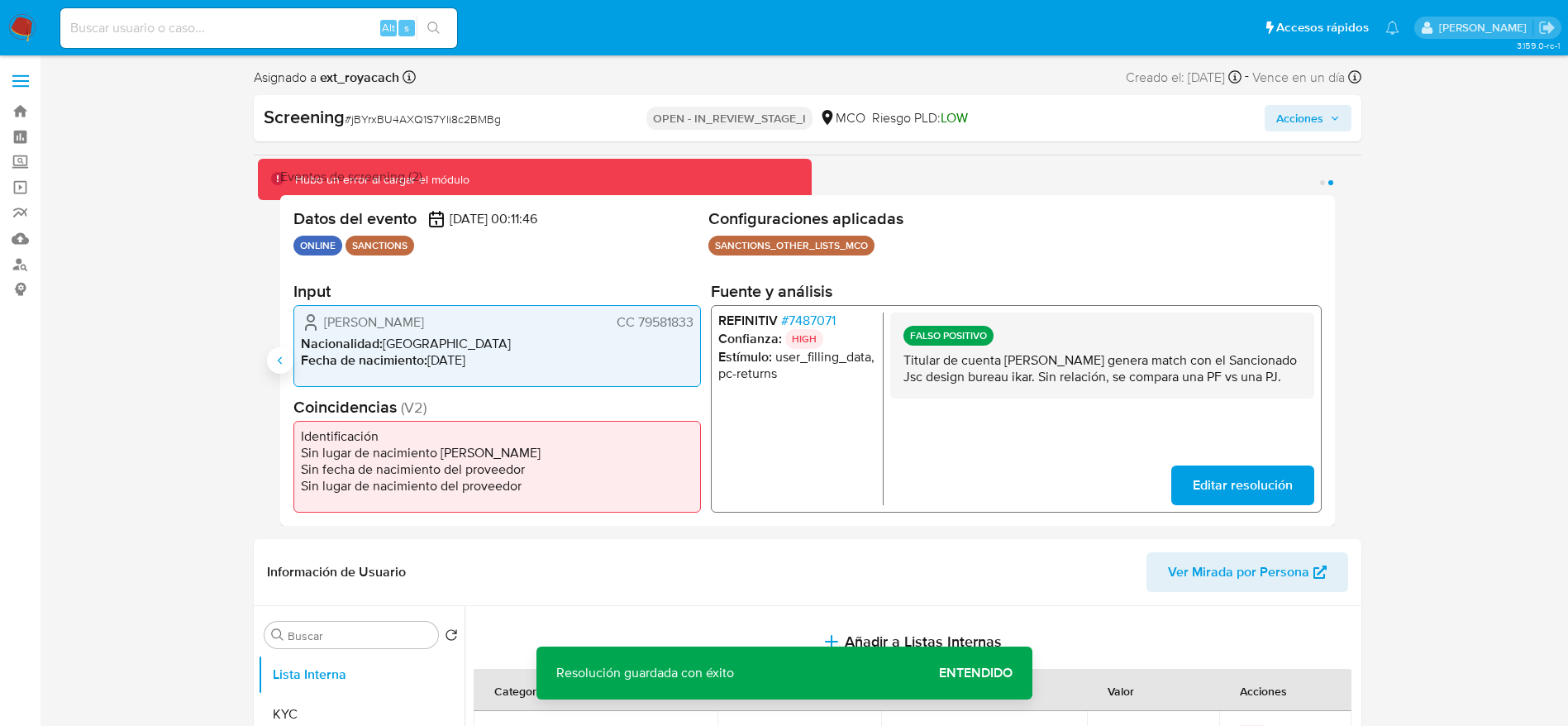
click at [276, 359] on icon "Anterior" at bounding box center [280, 360] width 13 height 13
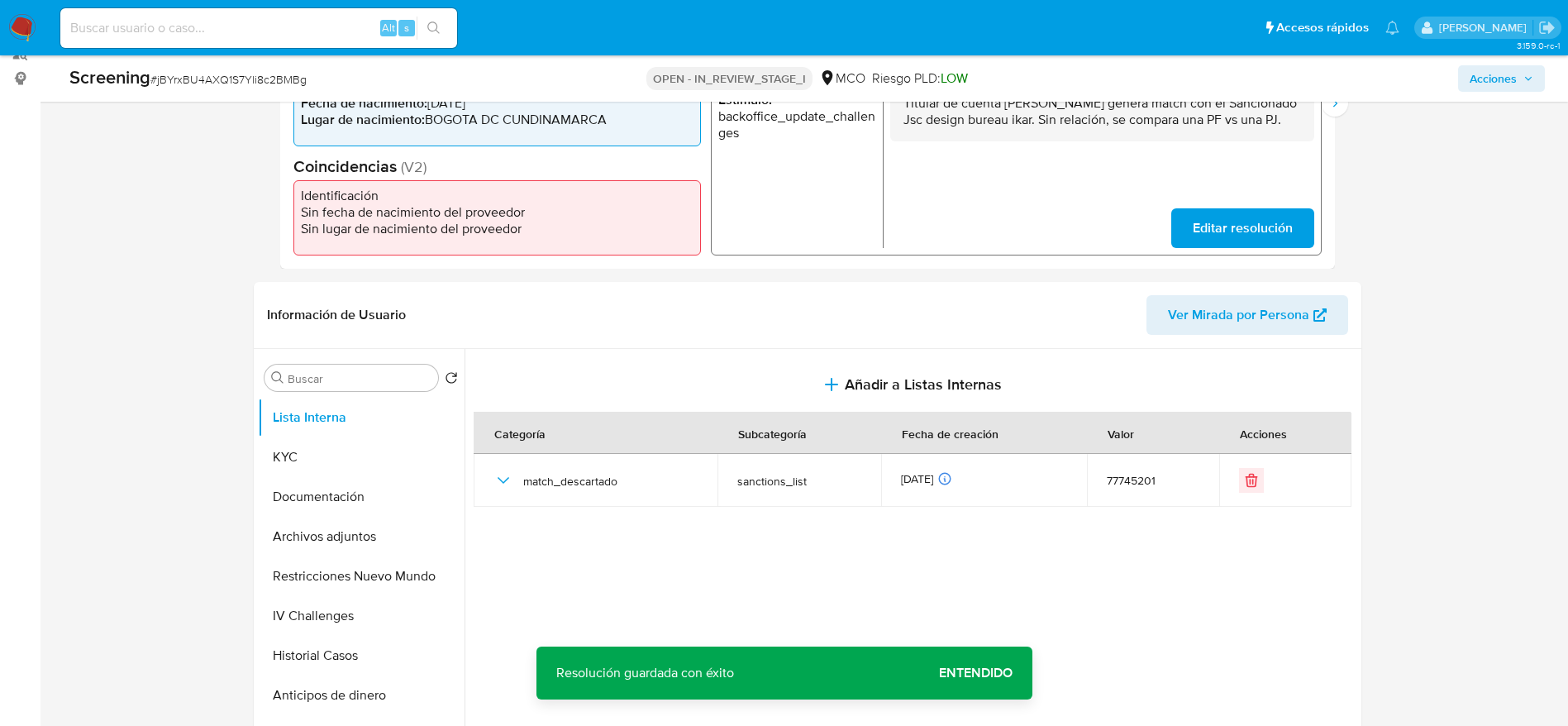
scroll to position [124, 0]
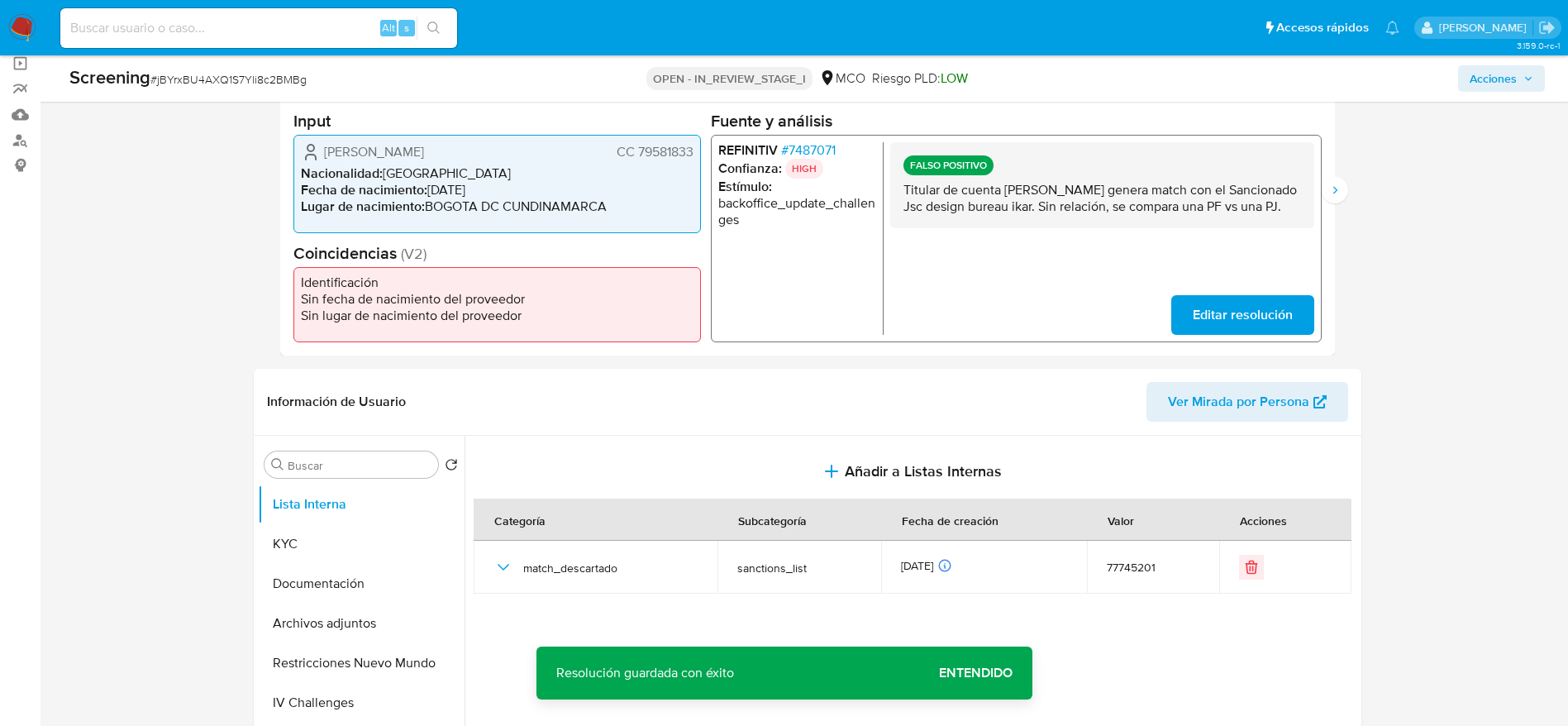
drag, startPoint x: 306, startPoint y: 144, endPoint x: 695, endPoint y: 144, distance: 389.0
click at [695, 144] on div "Omar Daniel Sandoval Mayorga CC 79581833 Nacionalidad : Colombia Fecha de nacim…" at bounding box center [497, 183] width 408 height 98
click at [787, 151] on span "# 7487071" at bounding box center [808, 150] width 54 height 17
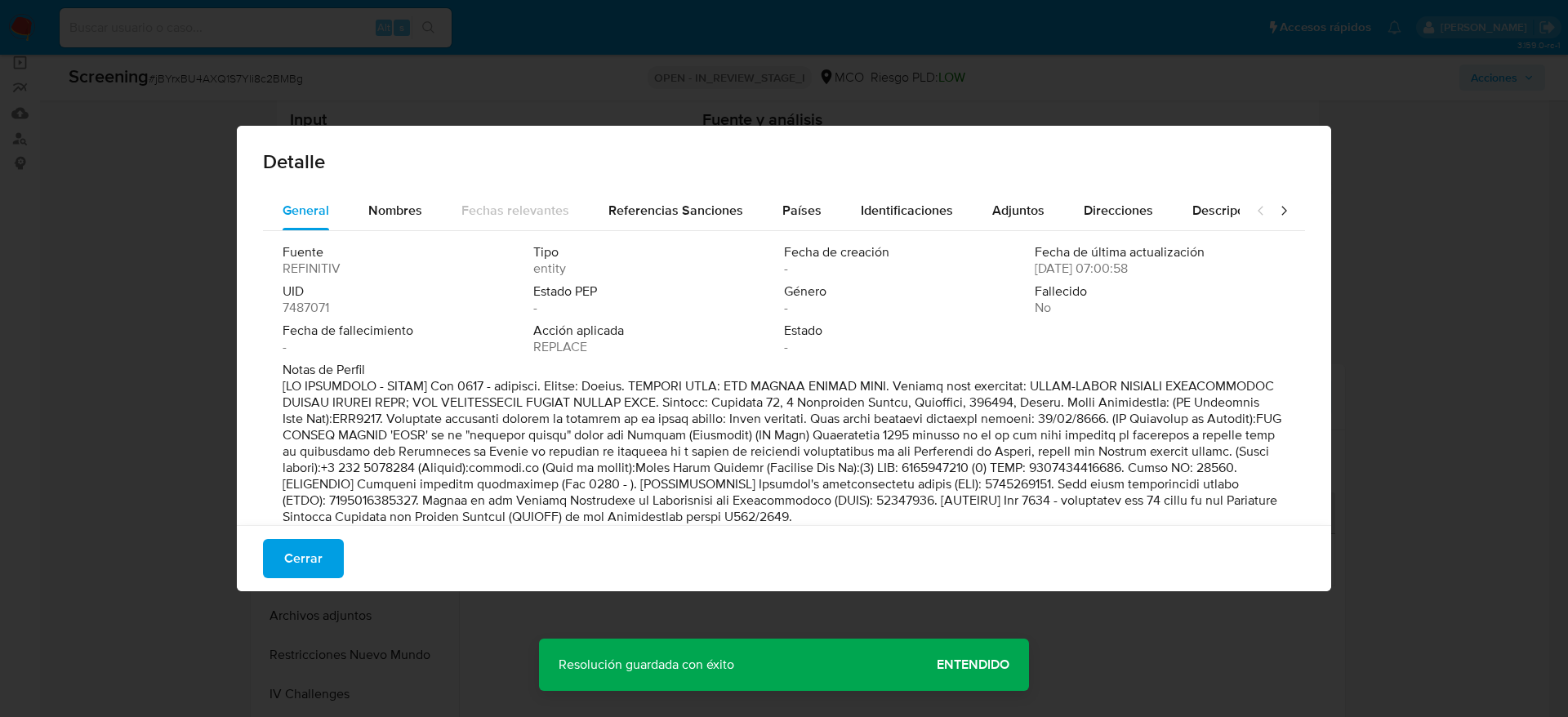
click at [397, 175] on div "Detalle" at bounding box center [784, 158] width 1094 height 65
drag, startPoint x: 397, startPoint y: 177, endPoint x: 397, endPoint y: 191, distance: 14.0
click at [397, 188] on div "Detalle" at bounding box center [784, 158] width 1094 height 65
click at [397, 193] on div "Nombres" at bounding box center [395, 210] width 53 height 40
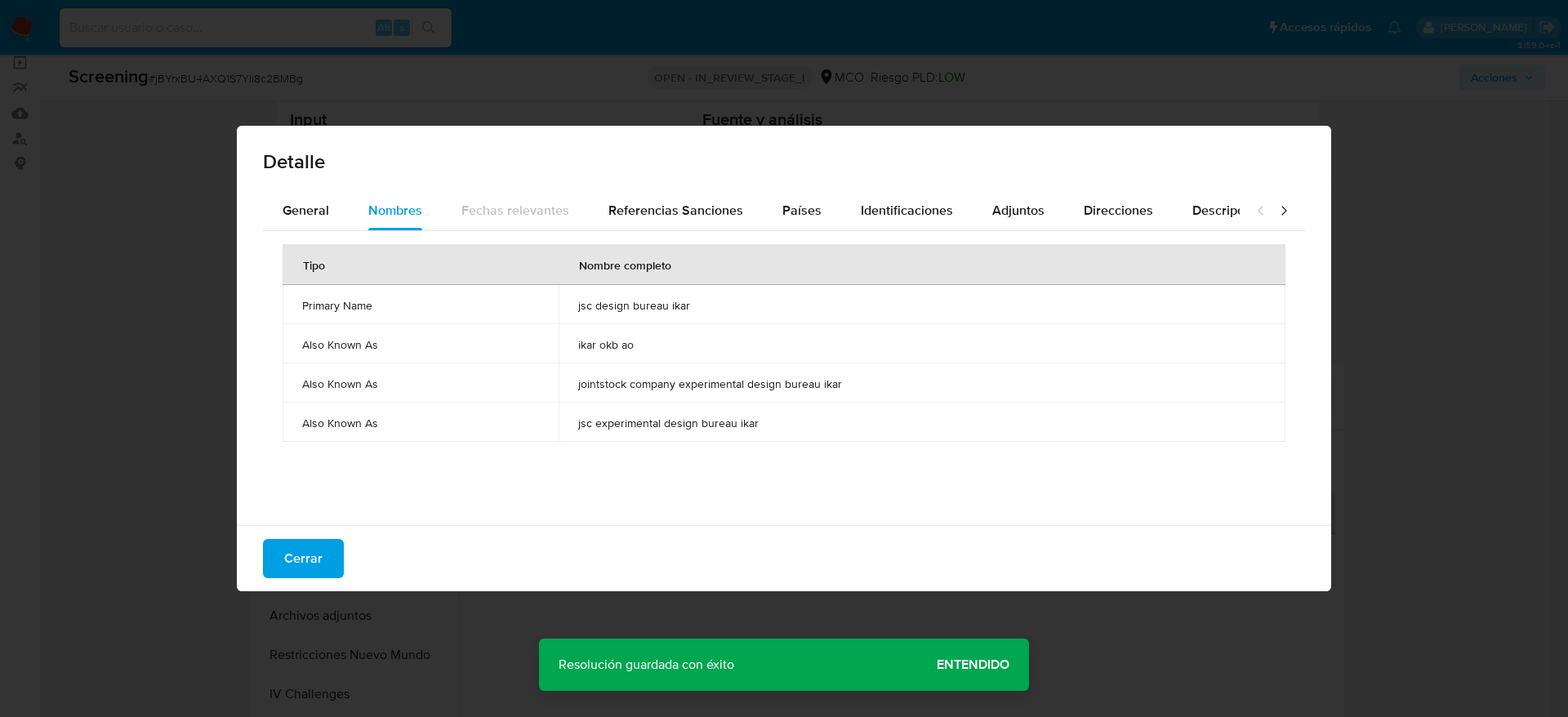
click at [559, 302] on td "jsc design bureau ikar" at bounding box center [922, 304] width 727 height 40
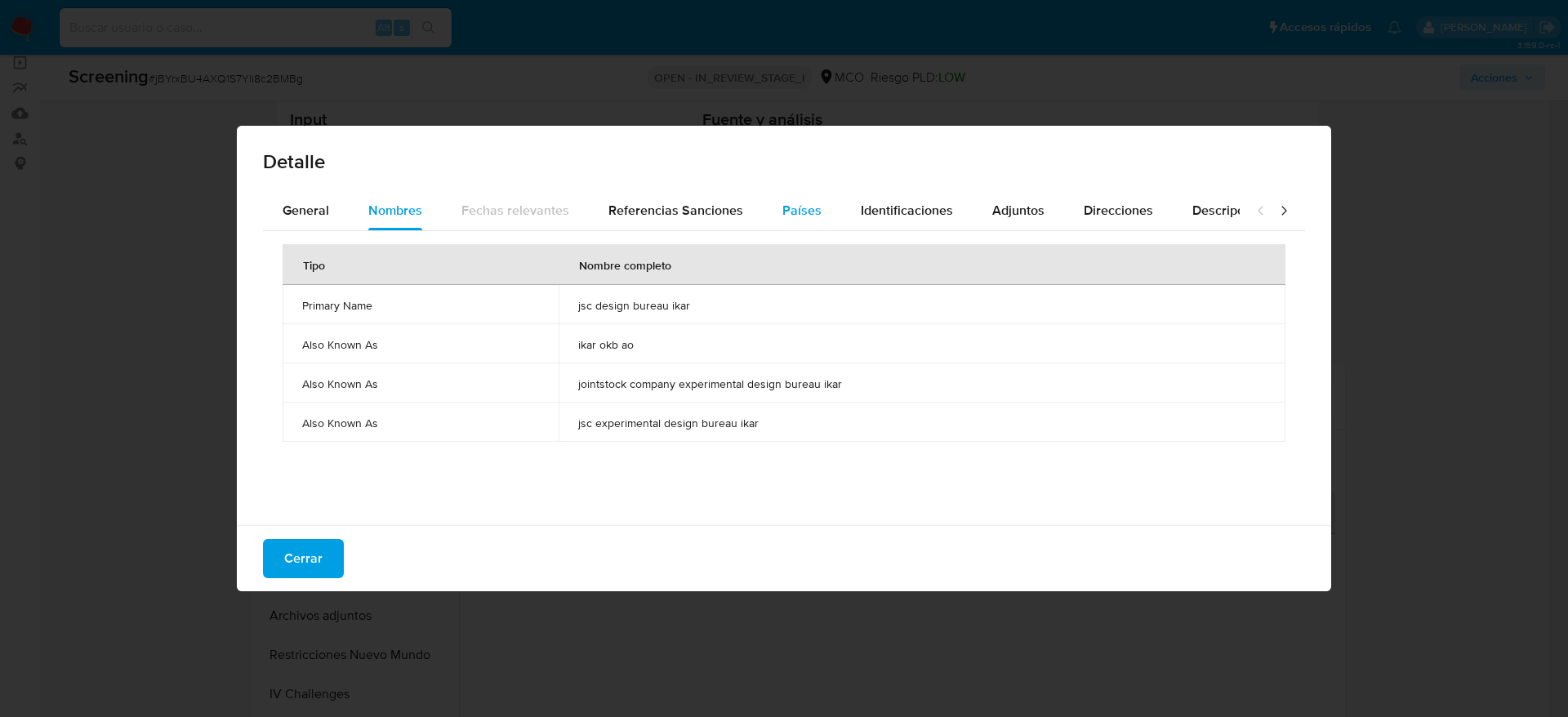
click at [795, 204] on span "Países" at bounding box center [802, 210] width 40 height 18
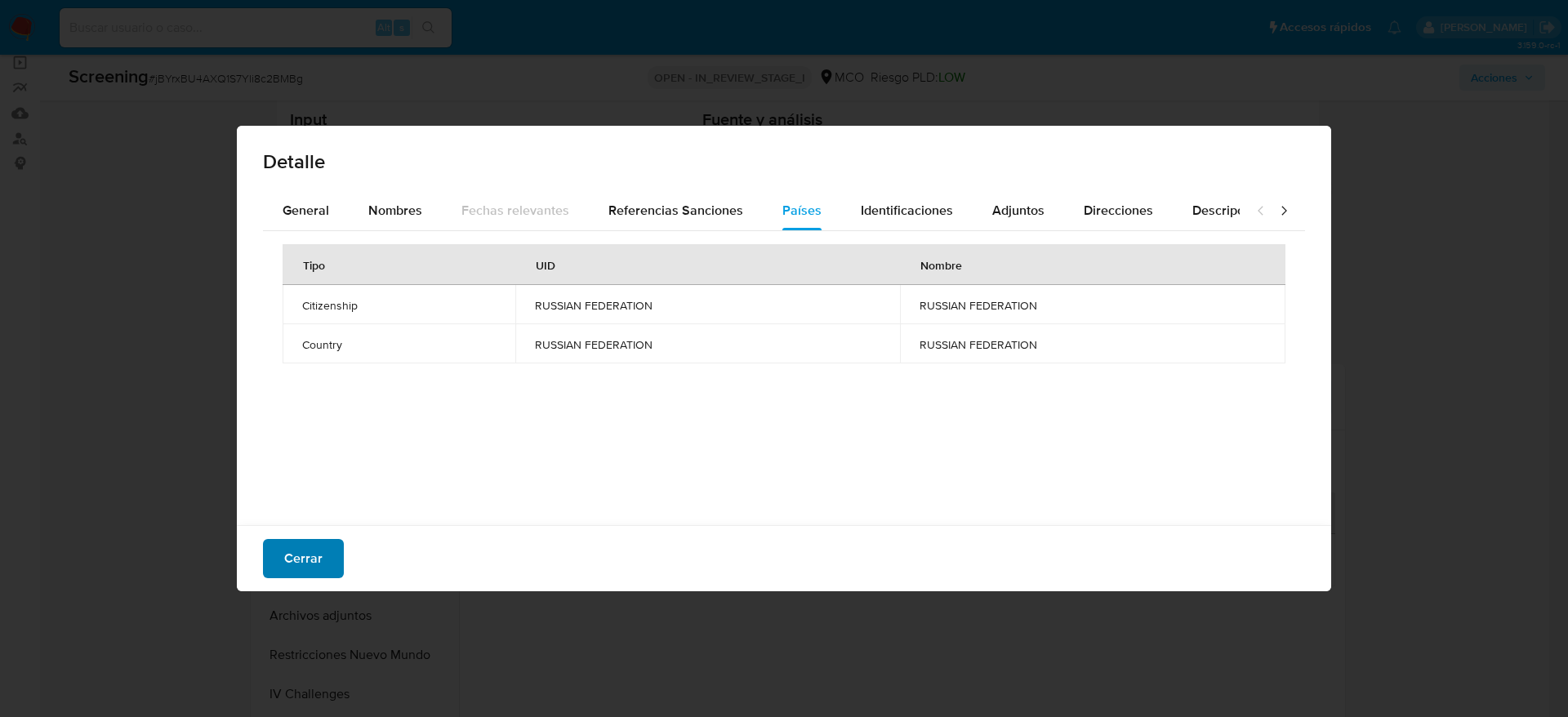
click at [318, 549] on span "Cerrar" at bounding box center [303, 558] width 39 height 36
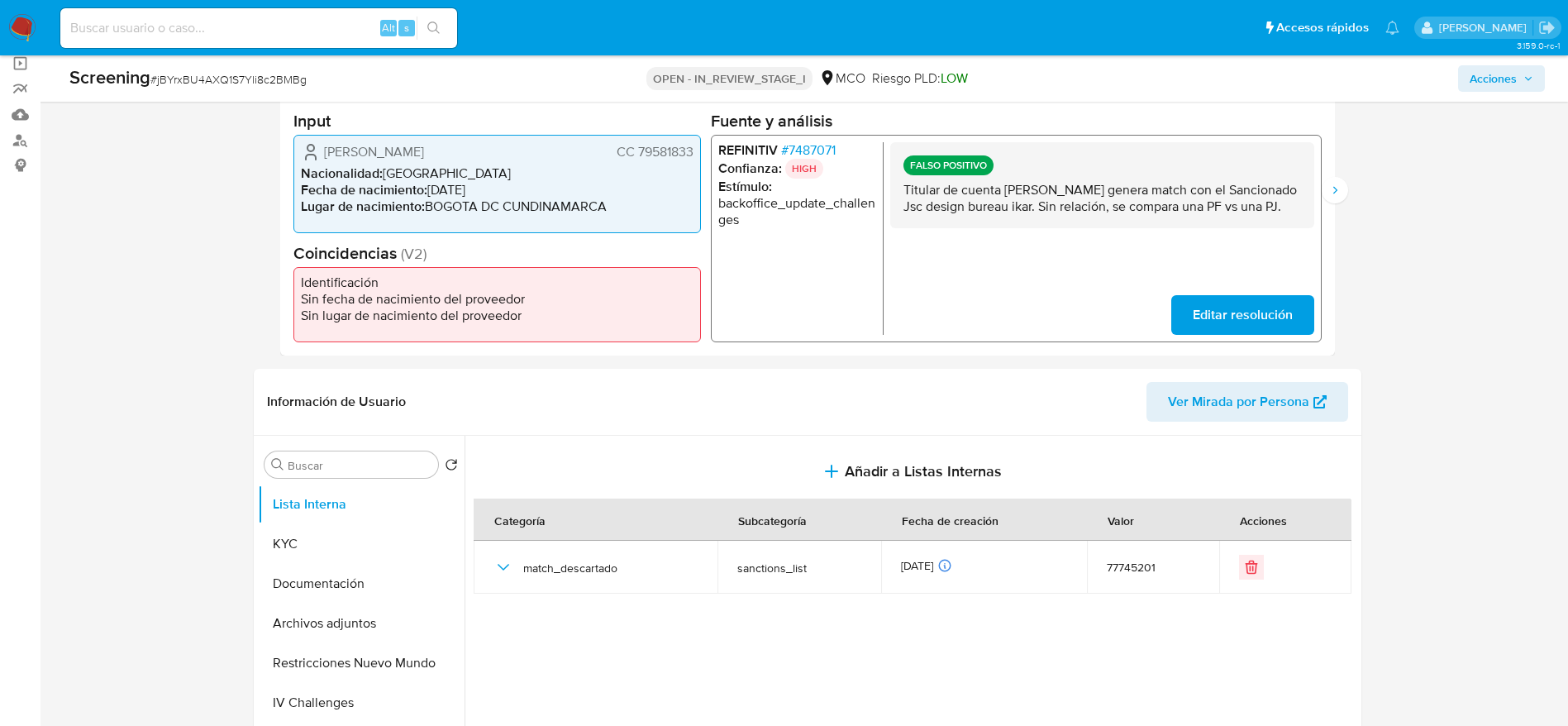
click at [1154, 200] on p "Titular de cuenta Omar Daniel Sandoval Mayorga genera match con el Sancionado J…" at bounding box center [1102, 197] width 397 height 33
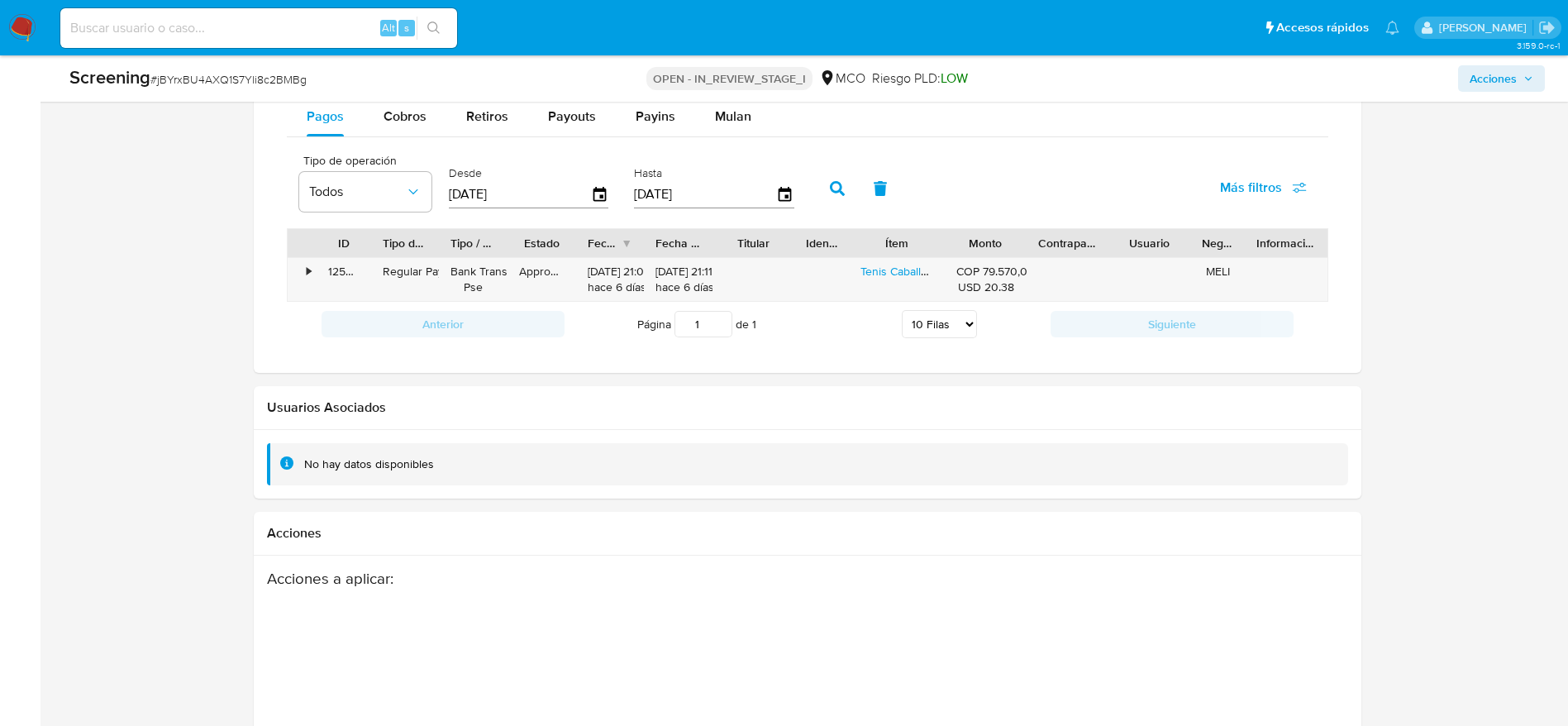
scroll to position [1812, 0]
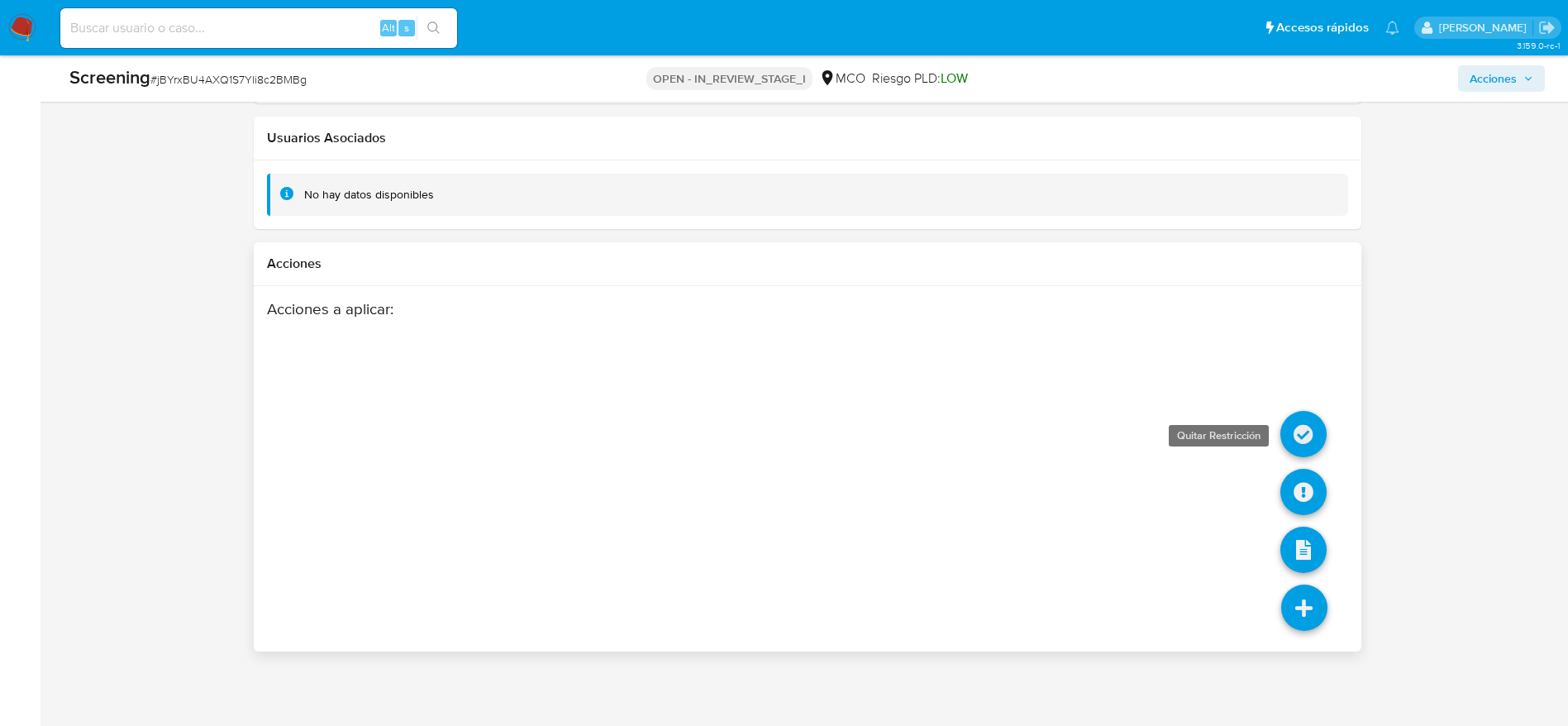
click at [1304, 433] on icon at bounding box center [1304, 434] width 47 height 47
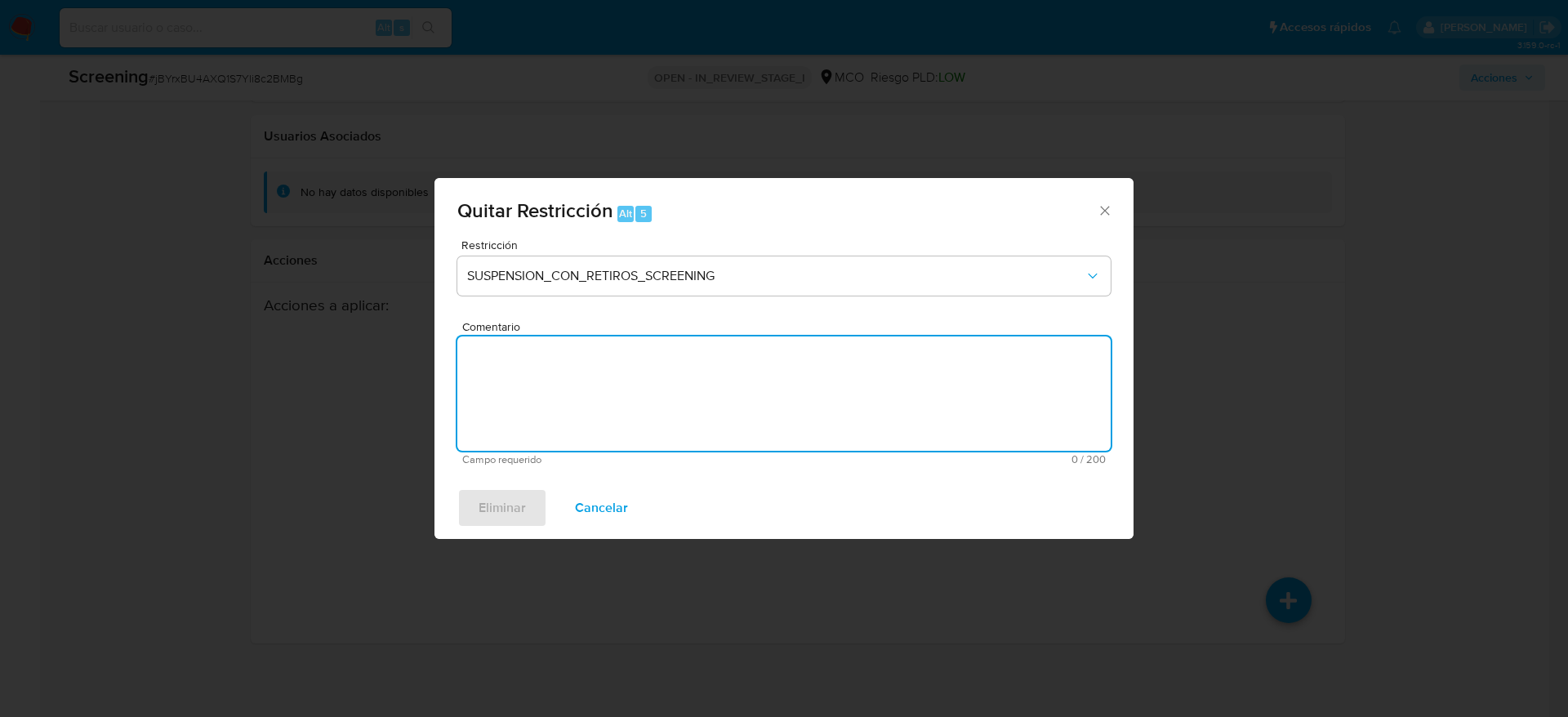
drag, startPoint x: 1051, startPoint y: 428, endPoint x: 936, endPoint y: 414, distance: 115.8
click at [1043, 428] on textarea "Comentario" at bounding box center [784, 394] width 654 height 114
paste textarea "Titular de cuenta Omar Daniel Sandoval Mayorga genera match con el Sancionado J…"
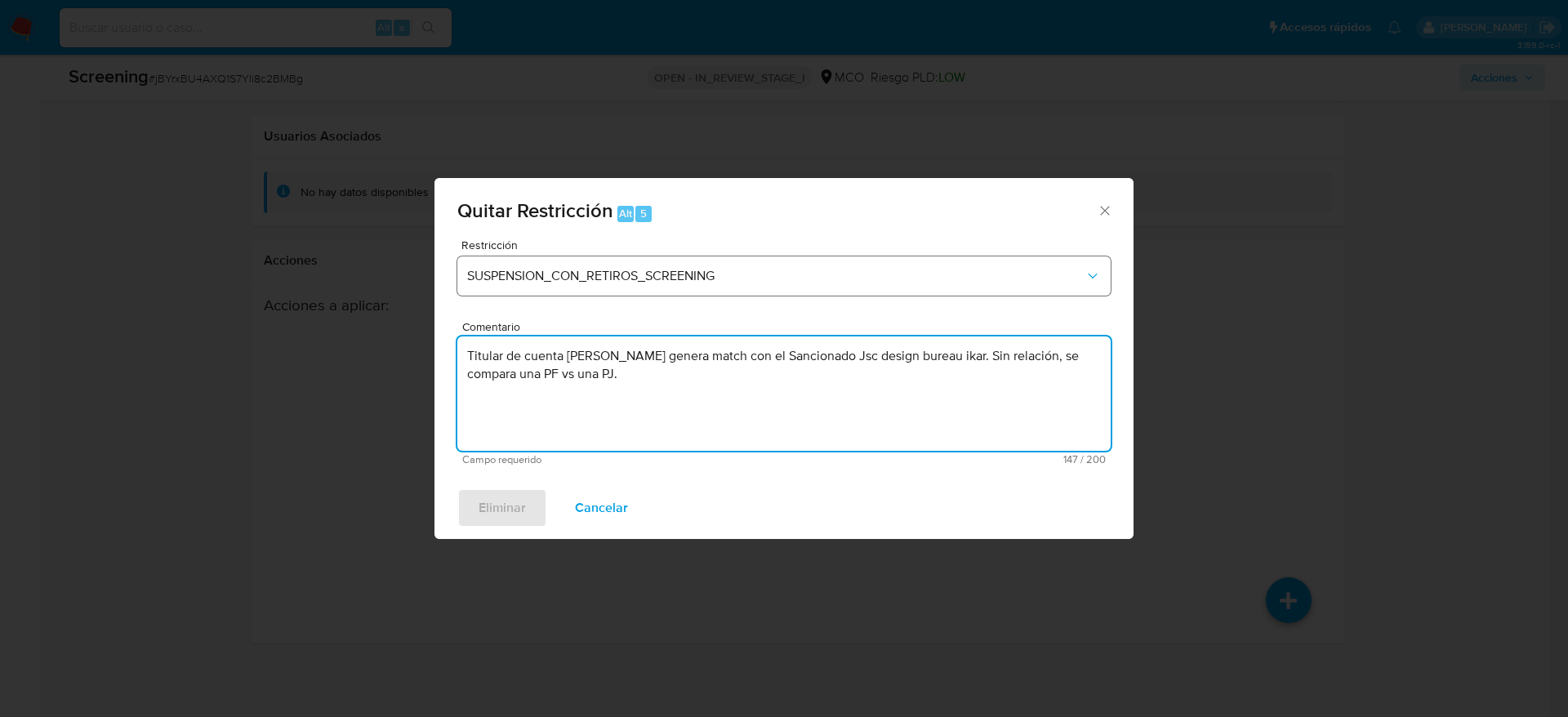
type textarea "Titular de cuenta Omar Daniel Sandoval Mayorga genera match con el Sancionado J…"
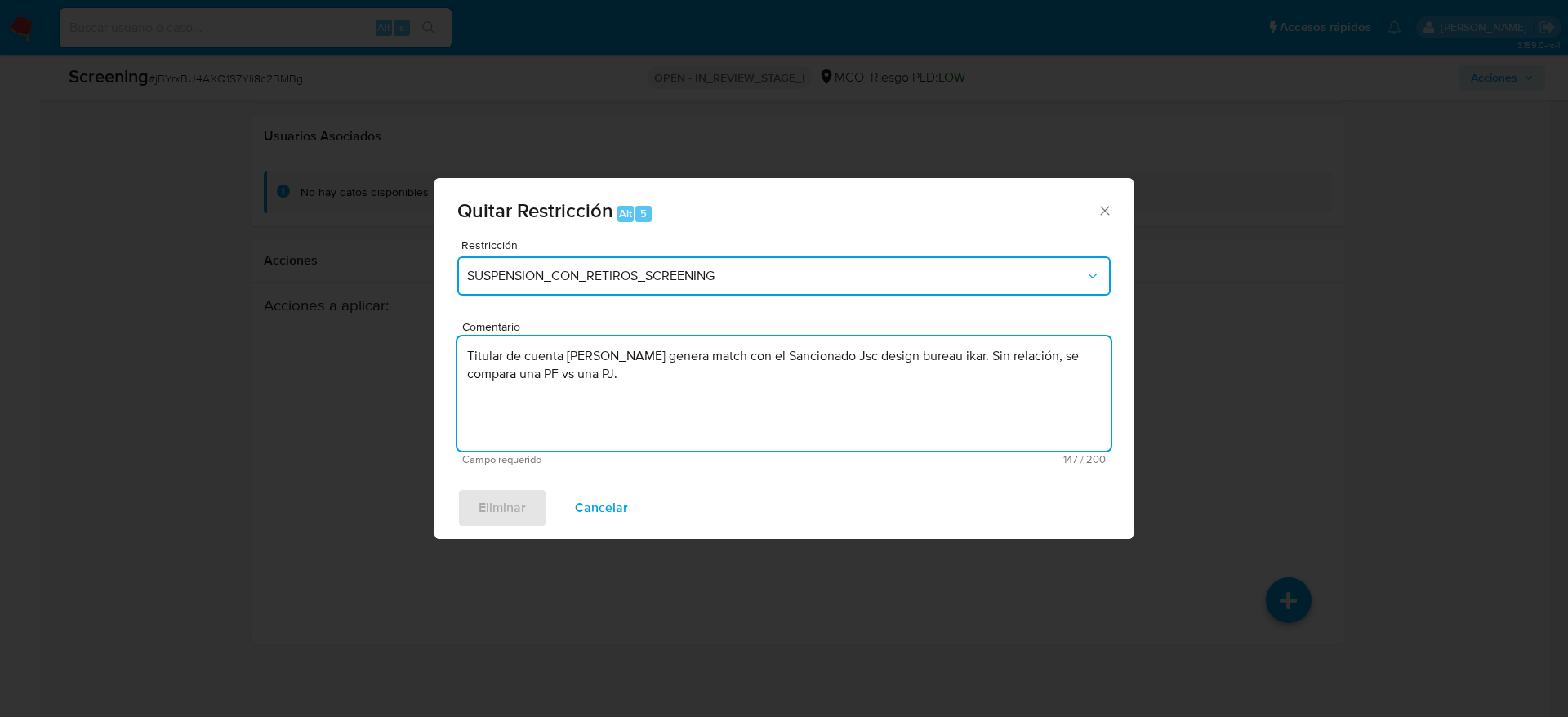
click at [817, 276] on span "SUSPENSION_CON_RETIROS_SCREENING" at bounding box center [776, 276] width 618 height 17
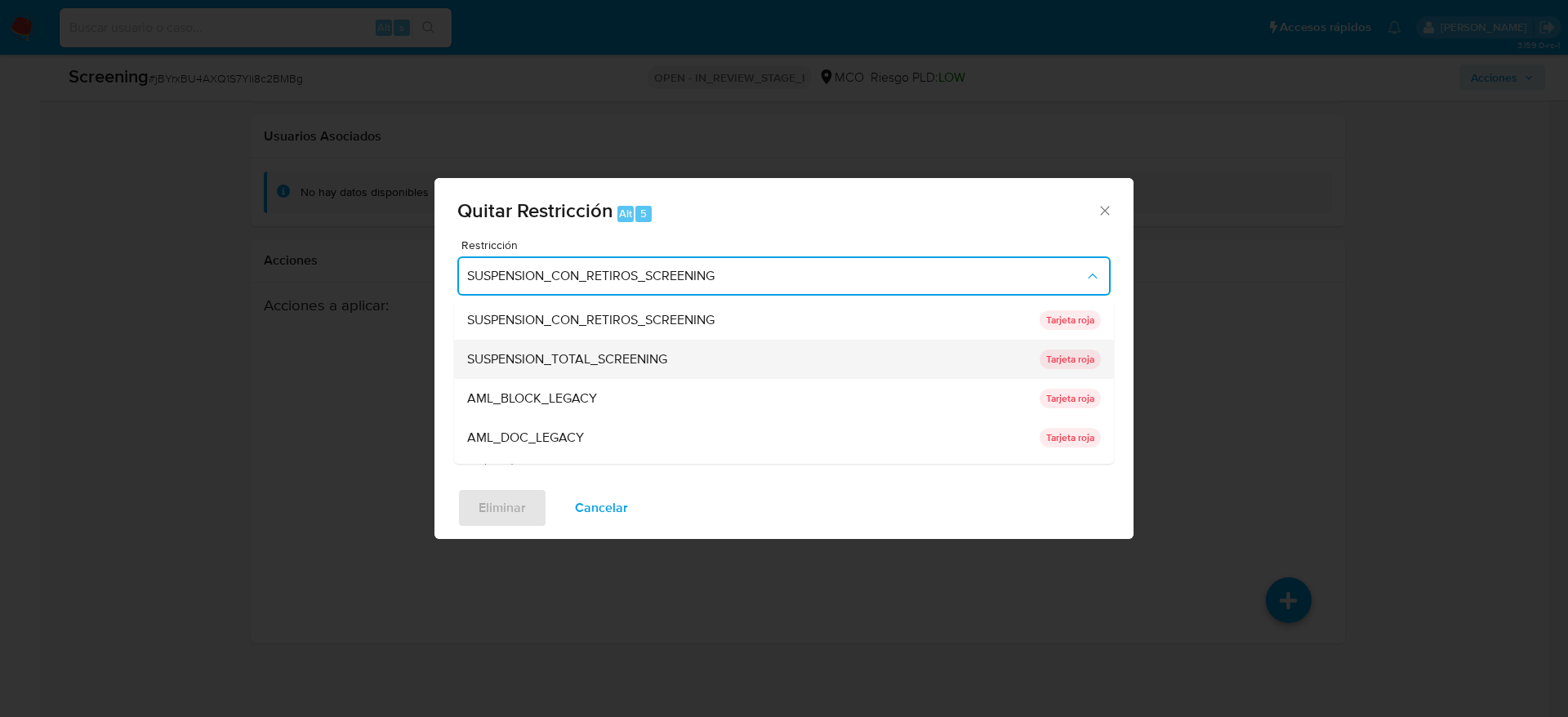
click at [744, 347] on div "SUSPENSION_TOTAL_SCREENING" at bounding box center [749, 359] width 563 height 40
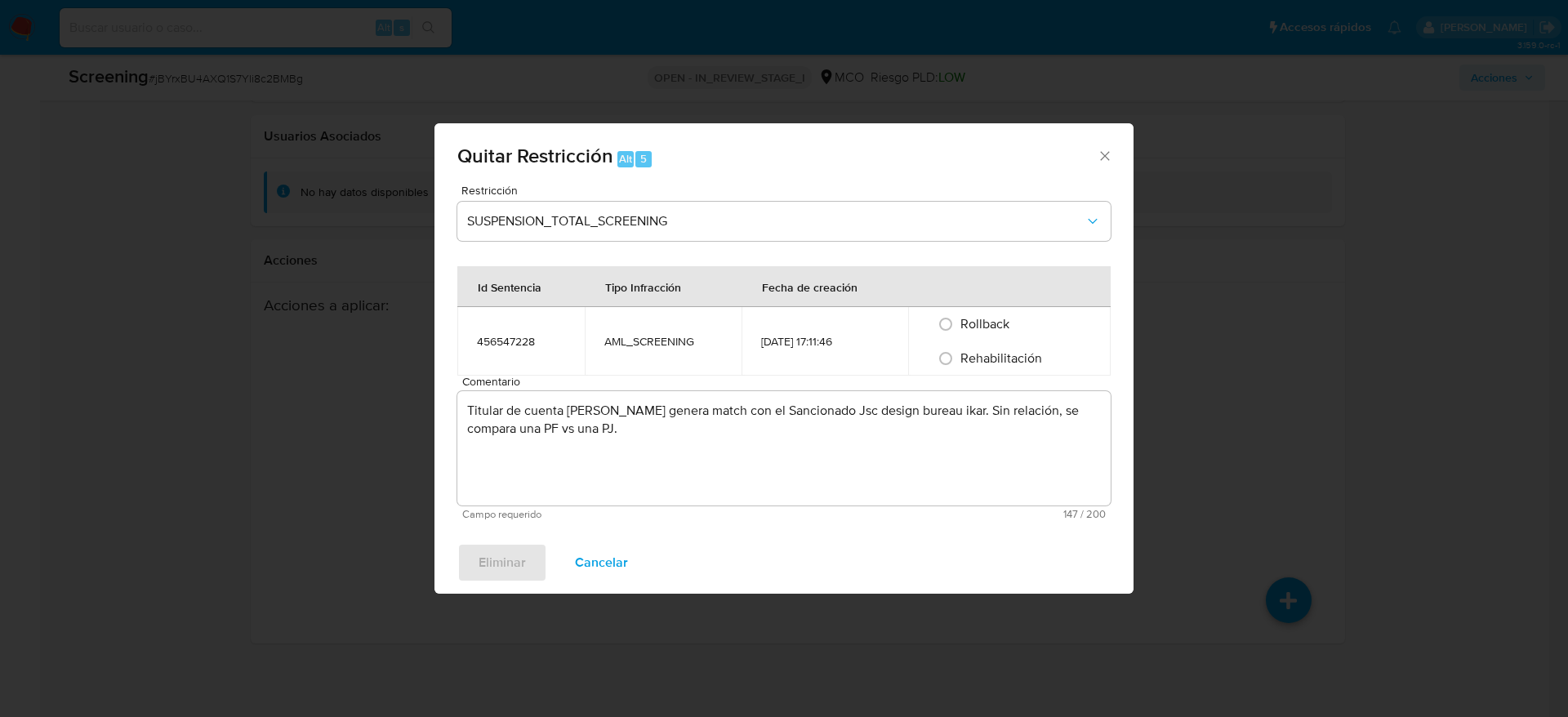
click at [1039, 356] on span "Rehabilitación" at bounding box center [1001, 358] width 82 height 18
click at [959, 356] on input "Rehabilitación" at bounding box center [946, 358] width 26 height 26
radio input "true"
drag, startPoint x: 536, startPoint y: 548, endPoint x: 535, endPoint y: 559, distance: 11.0
click at [535, 556] on button "Eliminar" at bounding box center [501, 562] width 89 height 40
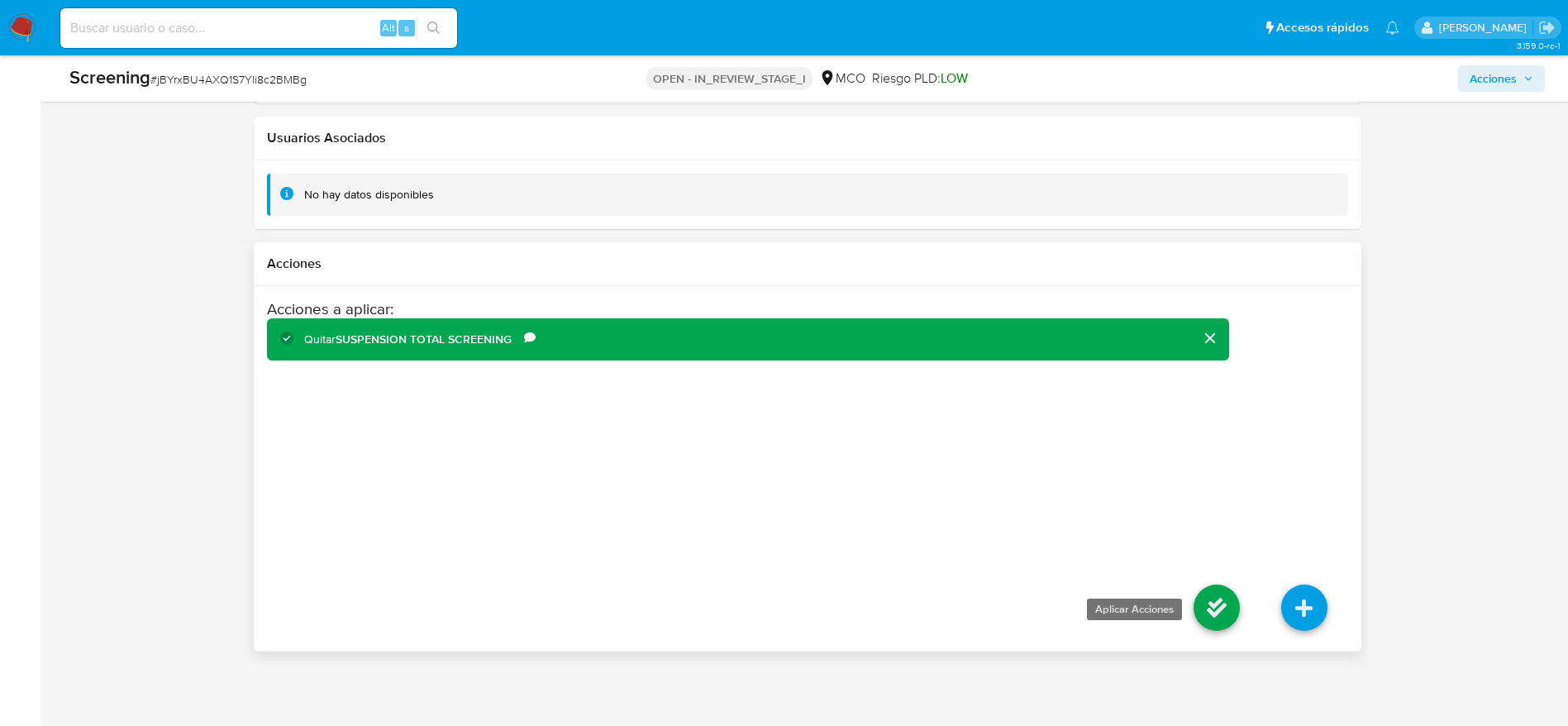
click at [1212, 607] on icon at bounding box center [1217, 608] width 47 height 47
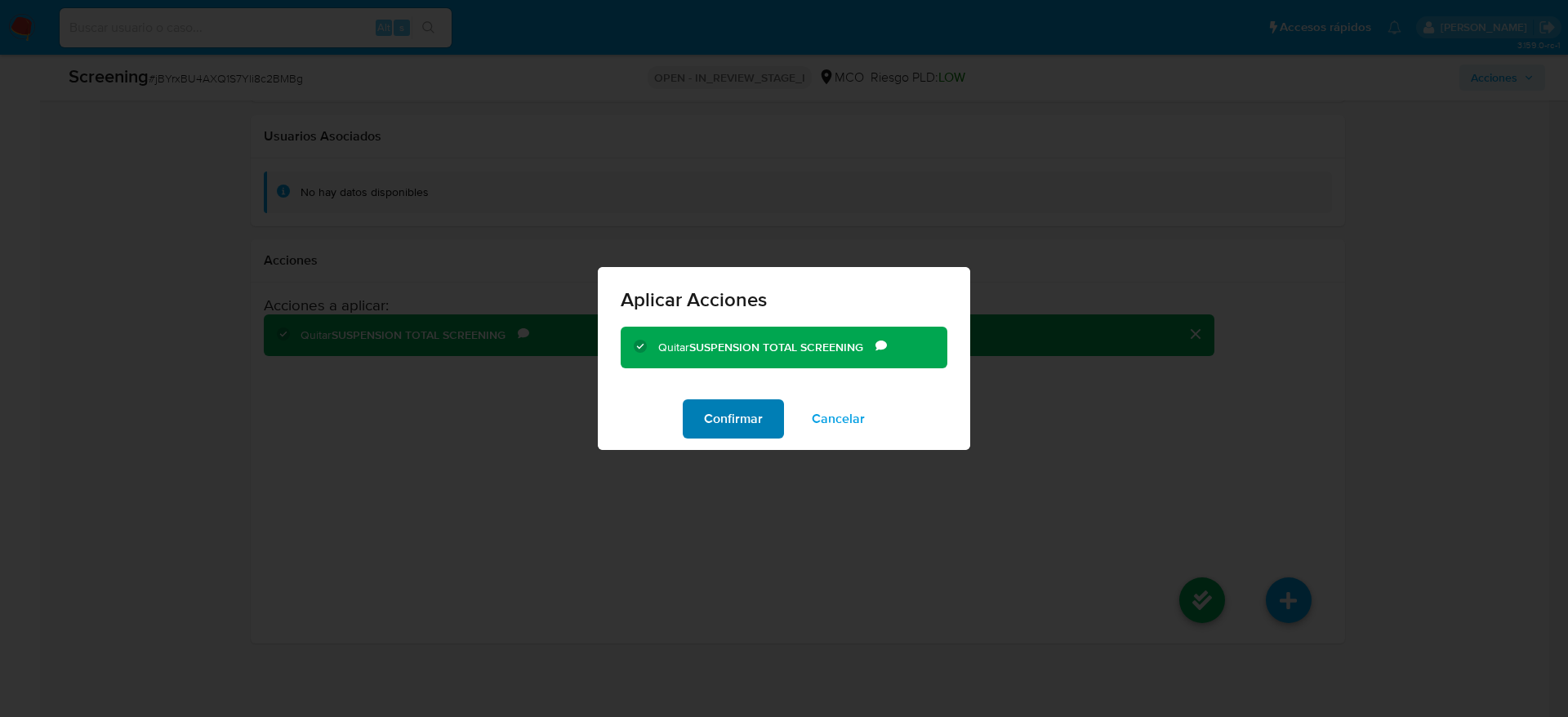
click at [697, 435] on button "Confirmar" at bounding box center [734, 418] width 101 height 40
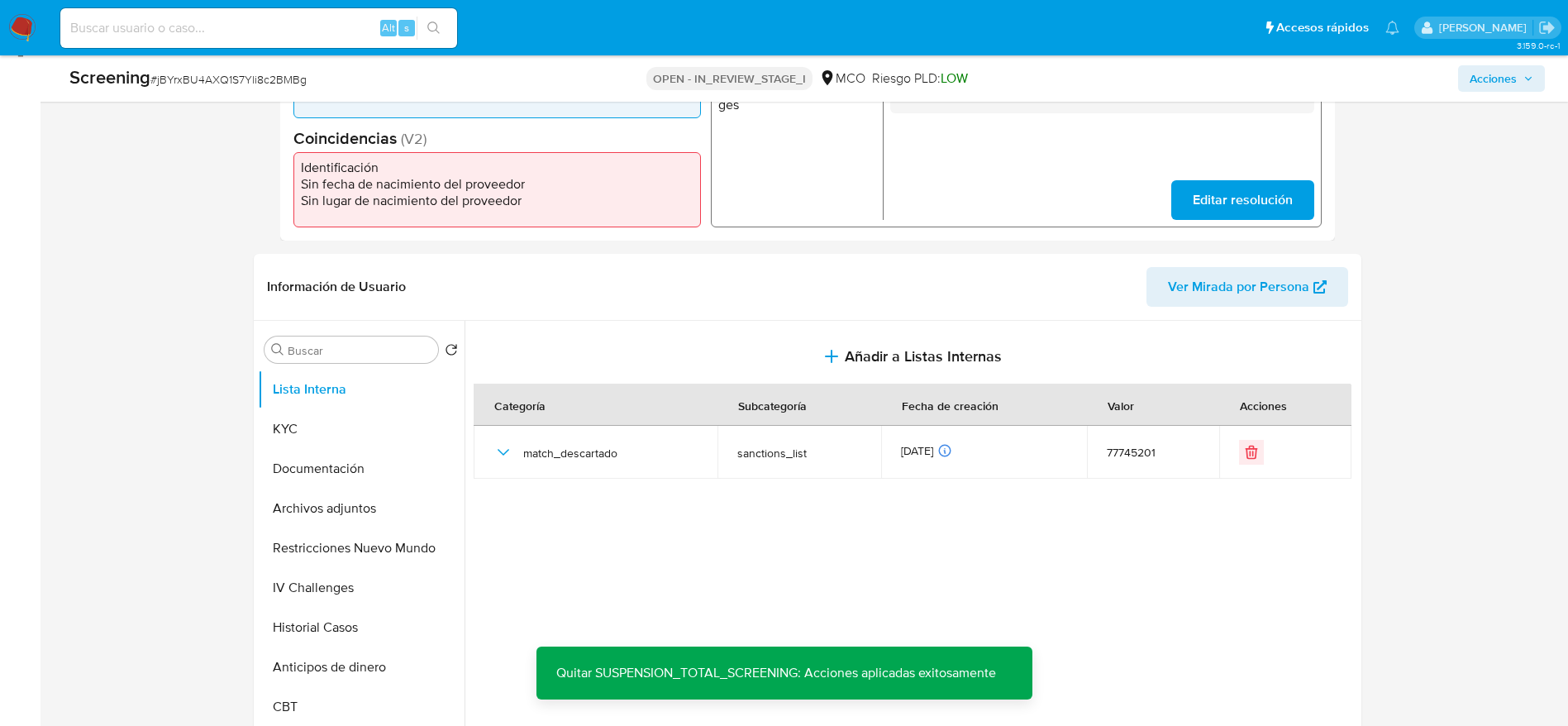
scroll to position [399, 0]
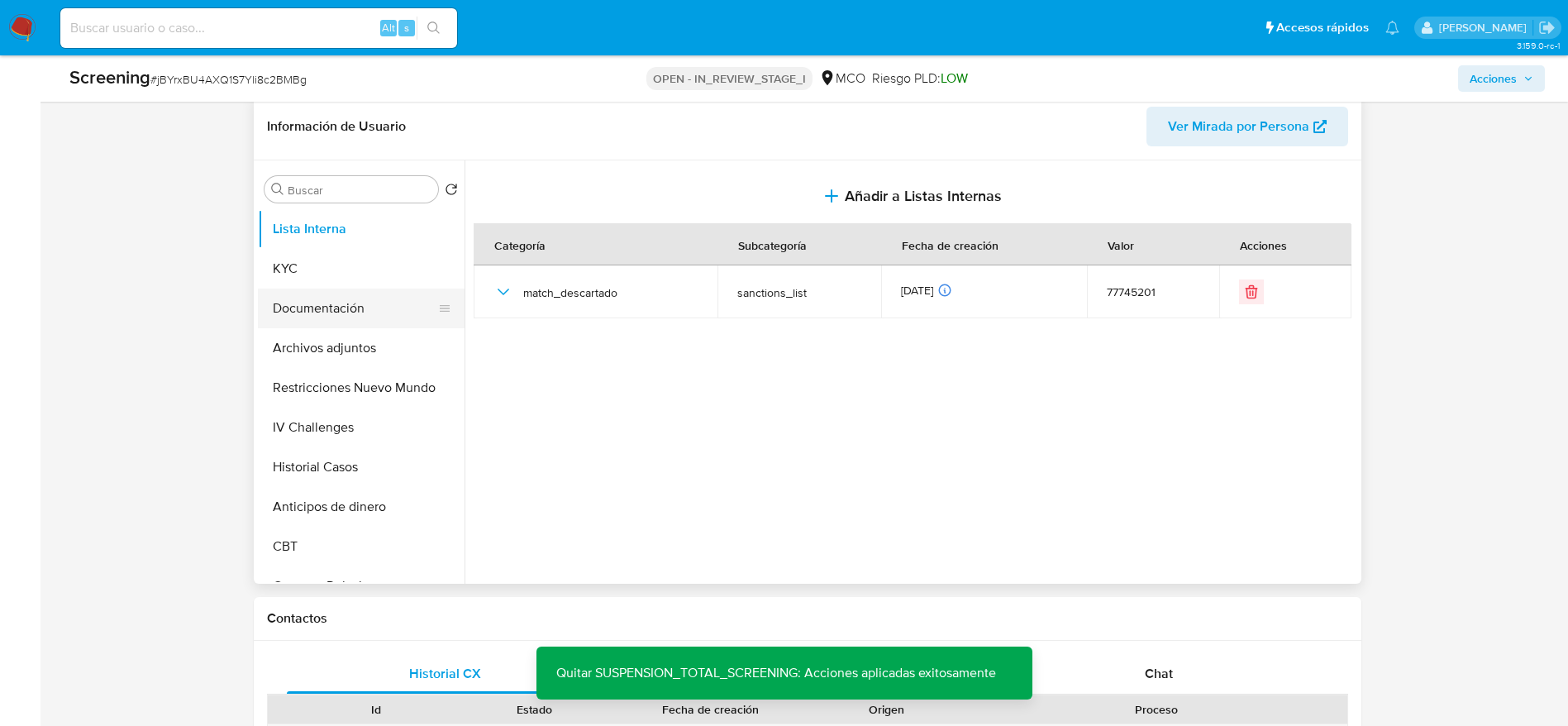
click at [361, 318] on button "Documentación" at bounding box center [354, 308] width 193 height 40
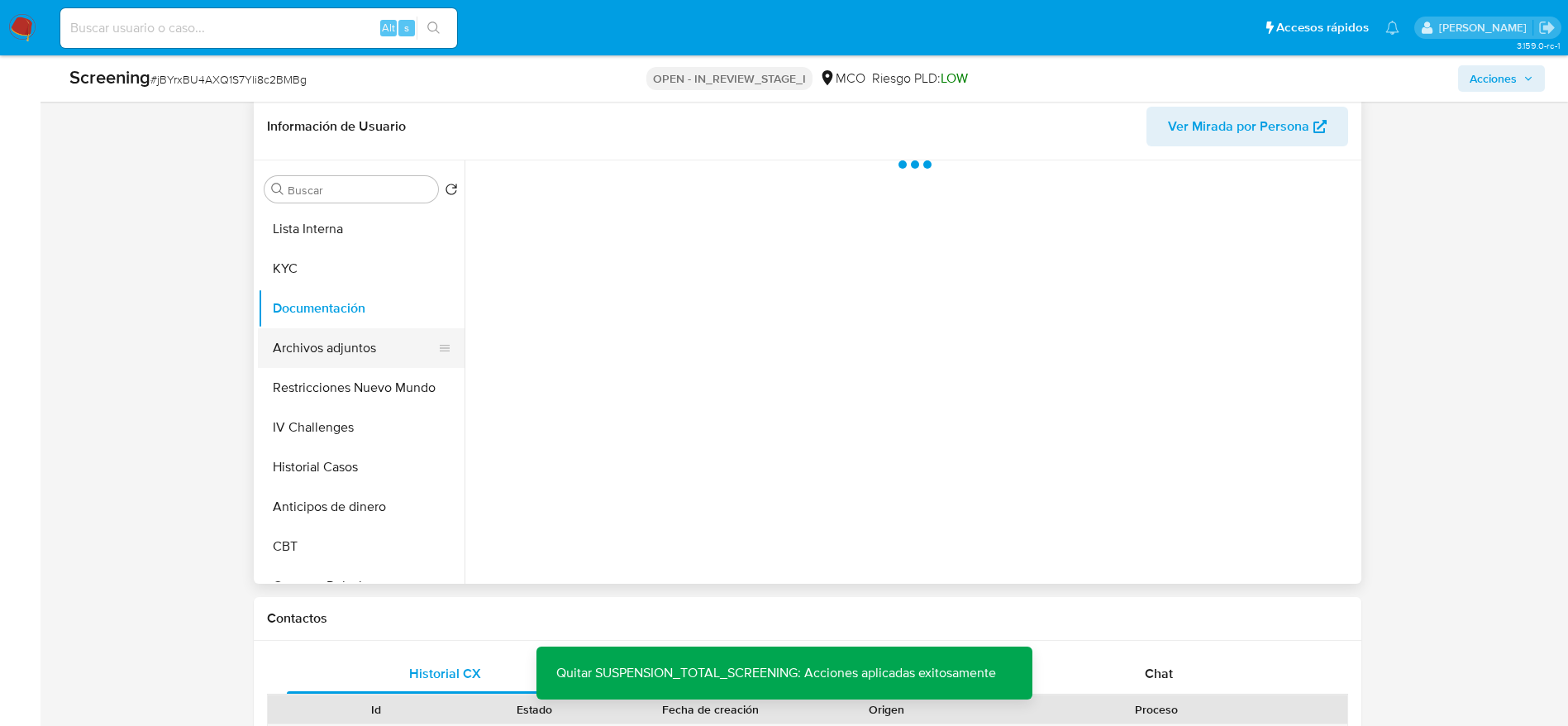
click at [352, 339] on button "Archivos adjuntos" at bounding box center [354, 348] width 193 height 40
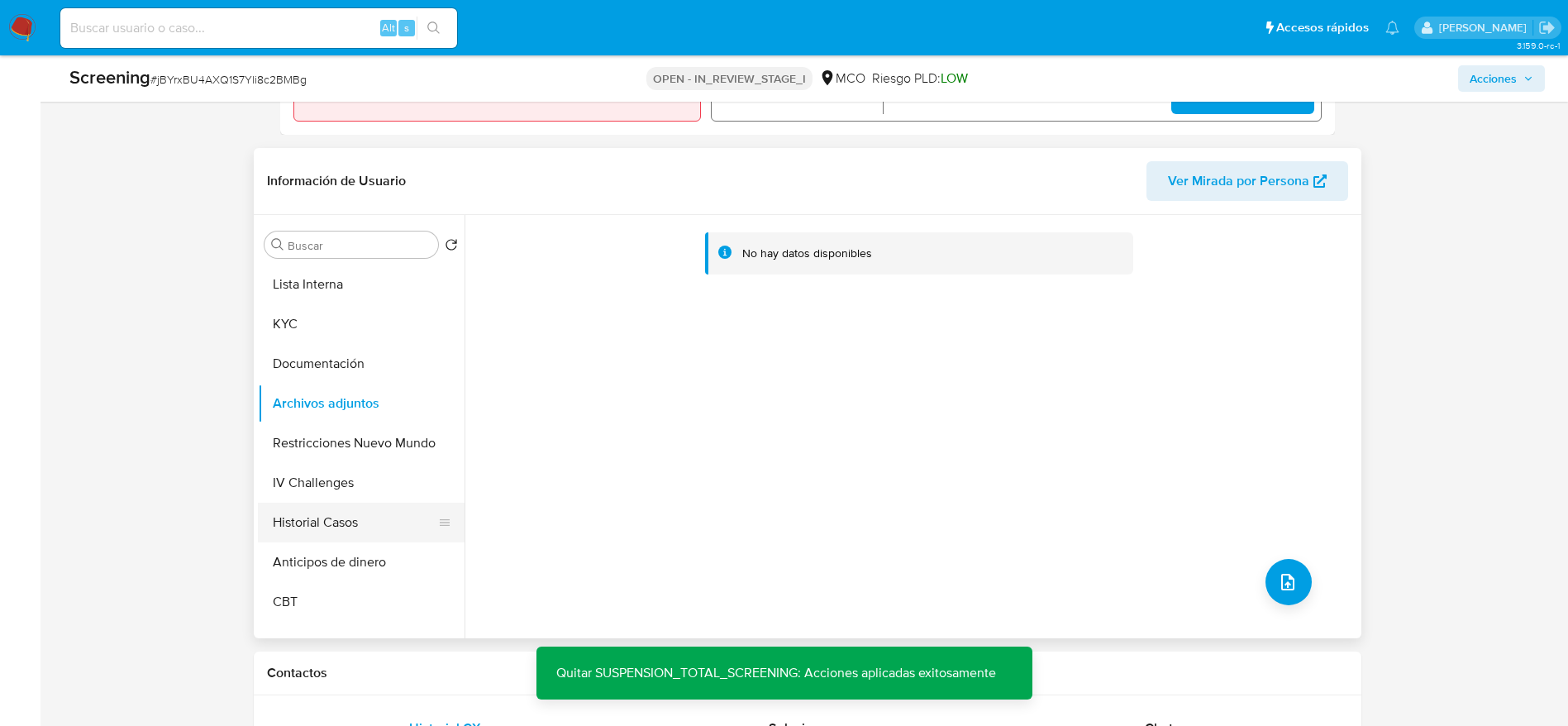
click at [324, 448] on button "Restricciones Nuevo Mundo" at bounding box center [361, 443] width 207 height 40
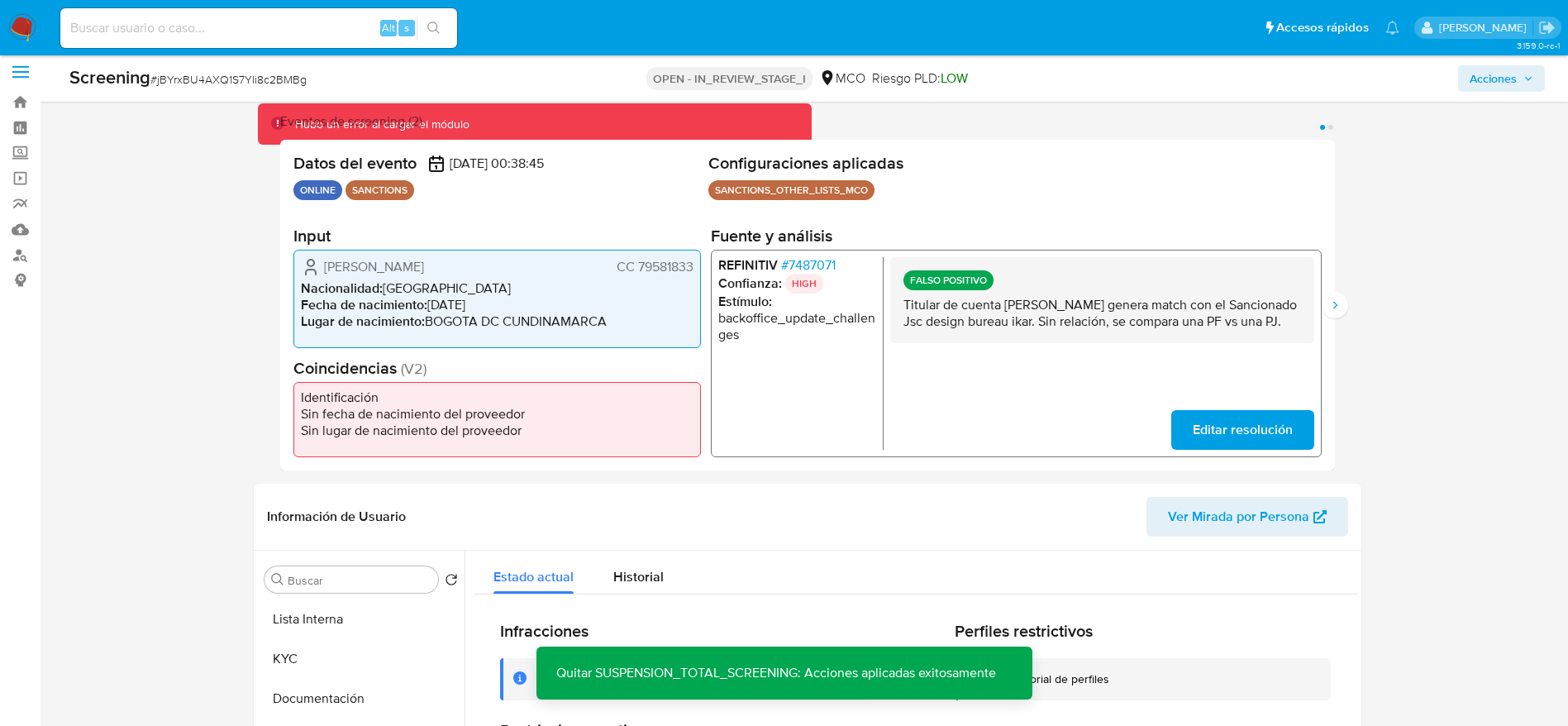
scroll to position [0, 0]
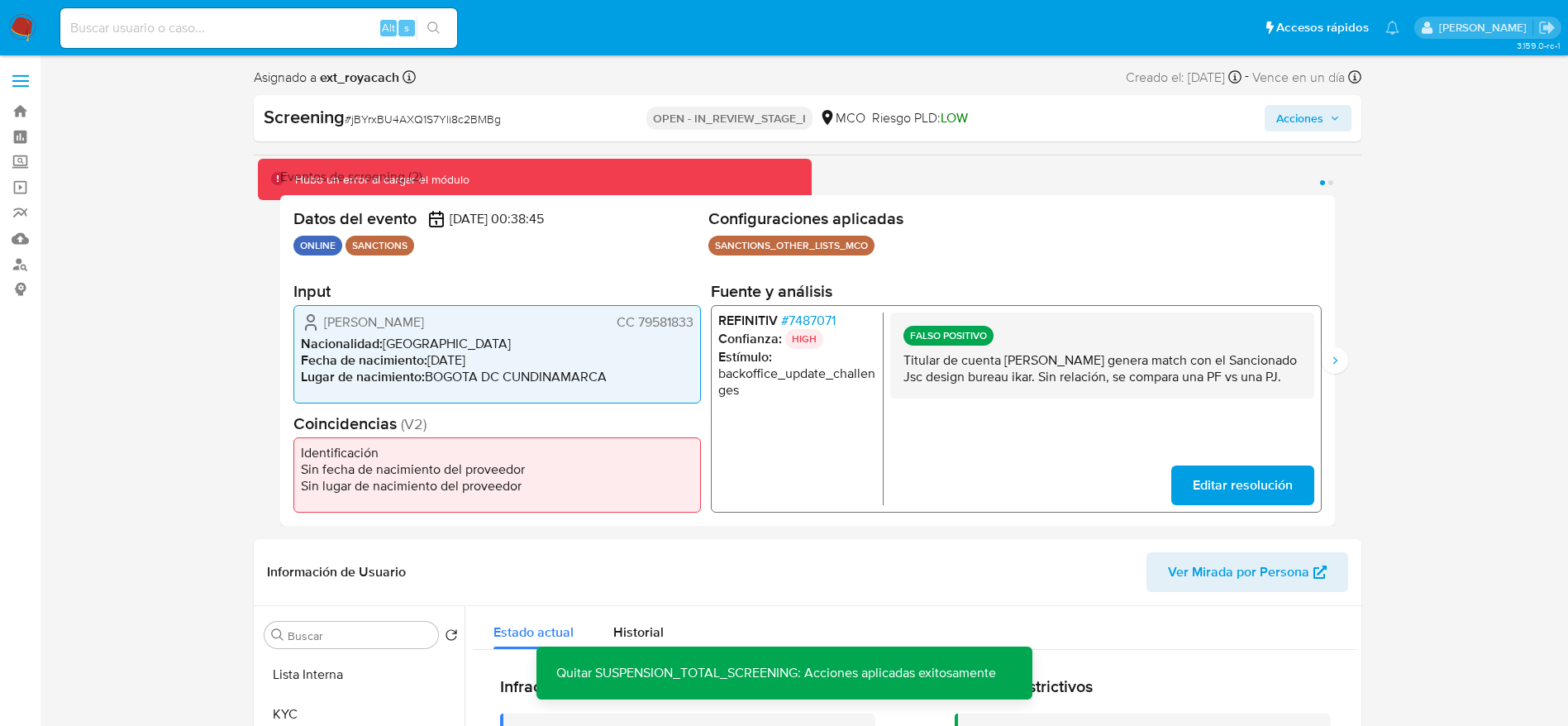
click at [1278, 119] on span "Acciones" at bounding box center [1299, 119] width 48 height 26
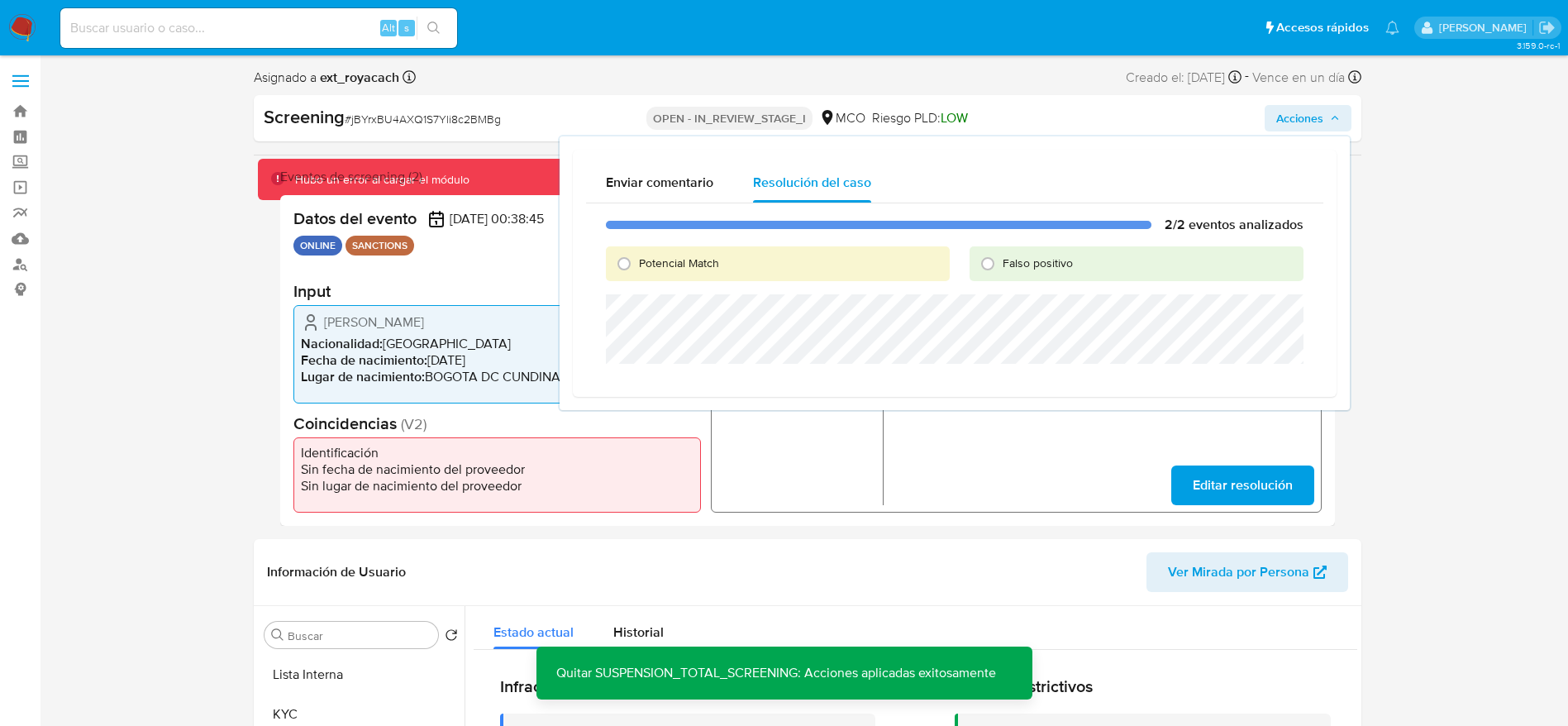
click at [1102, 265] on div "Falso positivo" at bounding box center [1136, 263] width 334 height 35
click at [1031, 268] on span "Falso positivo" at bounding box center [1037, 263] width 70 height 17
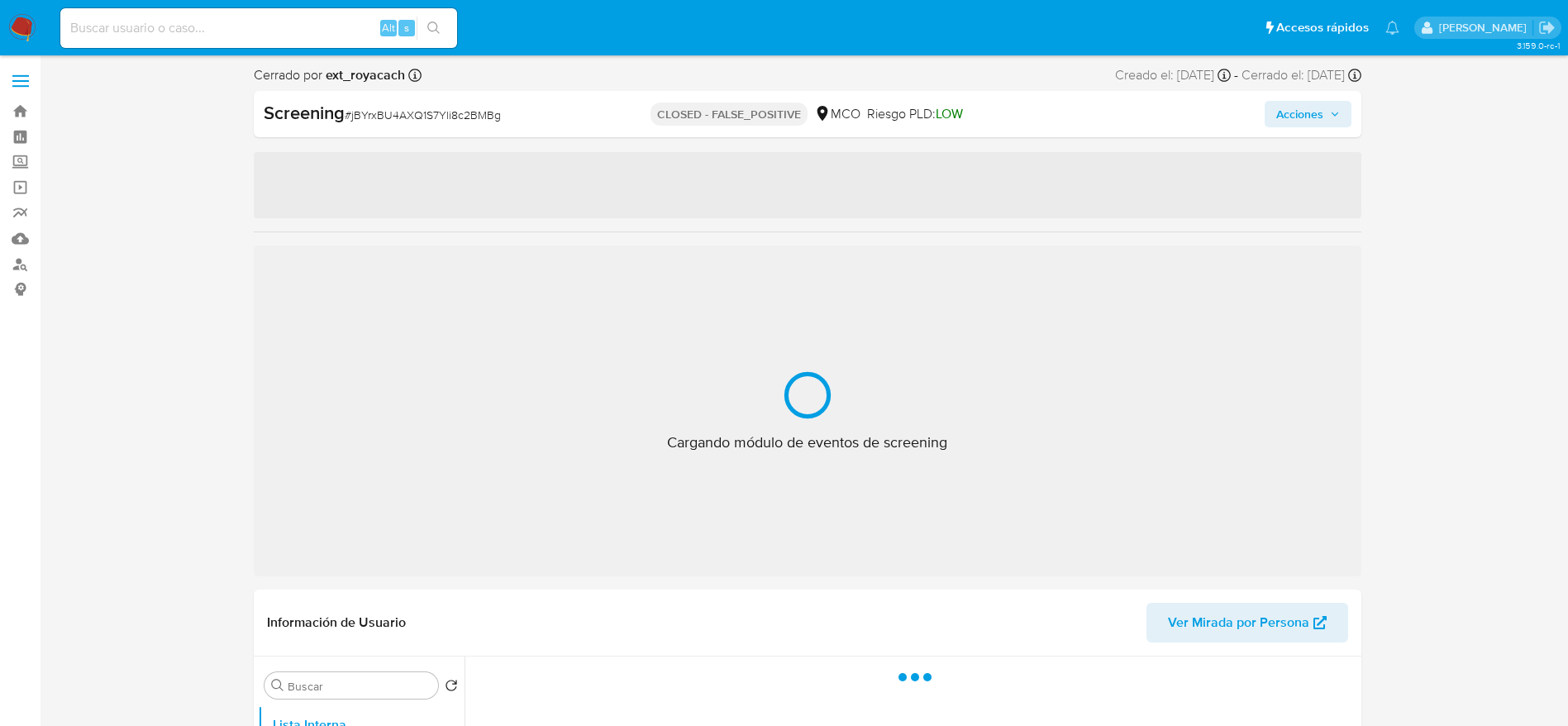
select select "10"
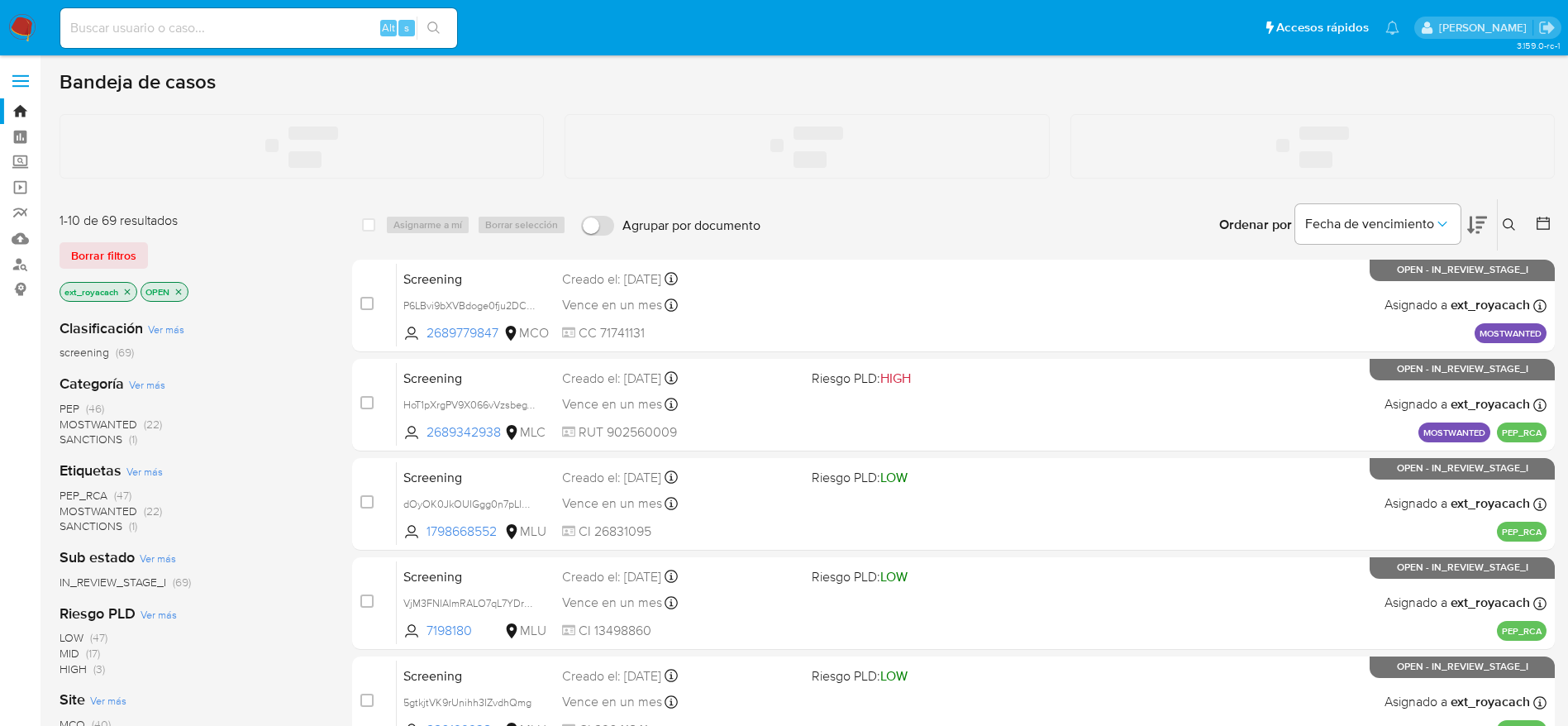
click at [16, 17] on img at bounding box center [22, 28] width 28 height 28
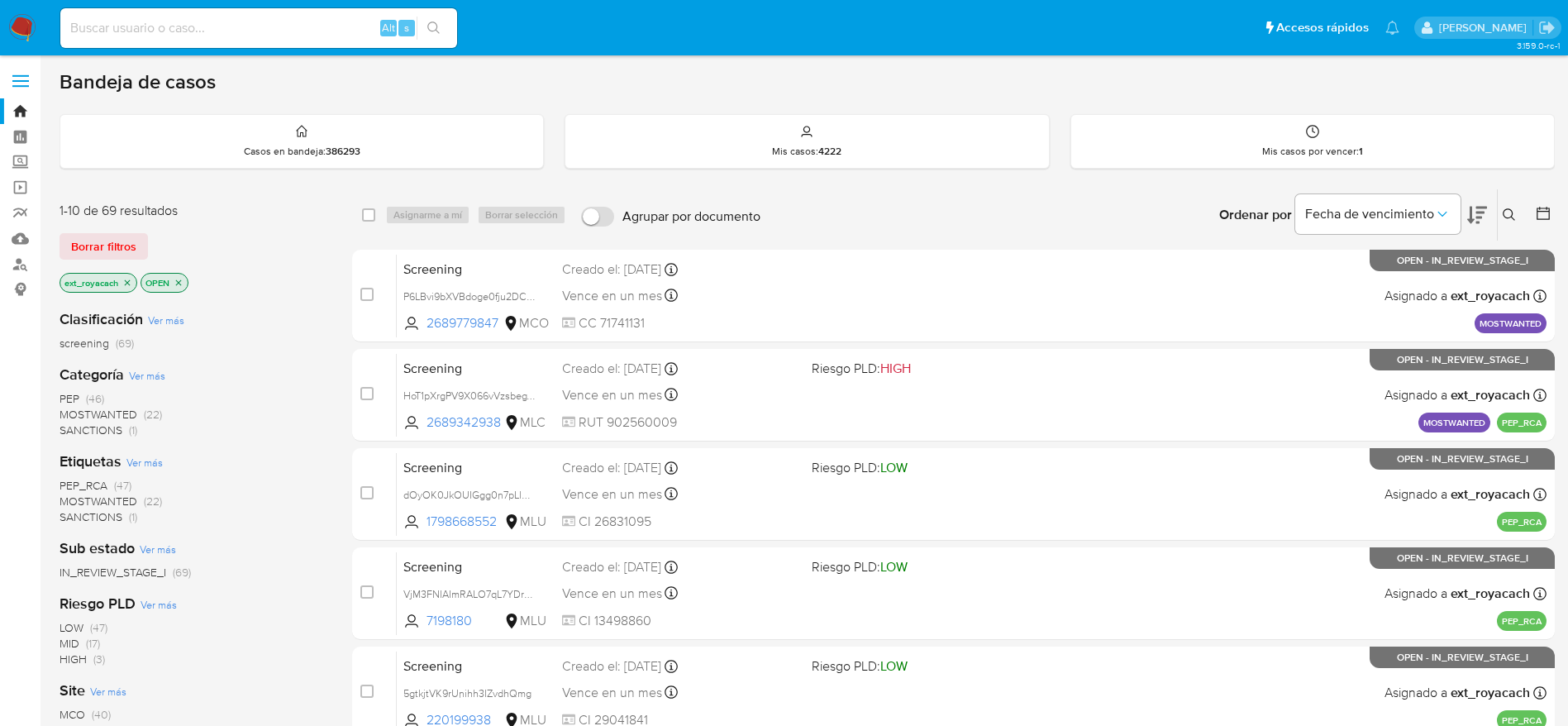
click at [116, 436] on span "SANCTIONS" at bounding box center [90, 430] width 62 height 17
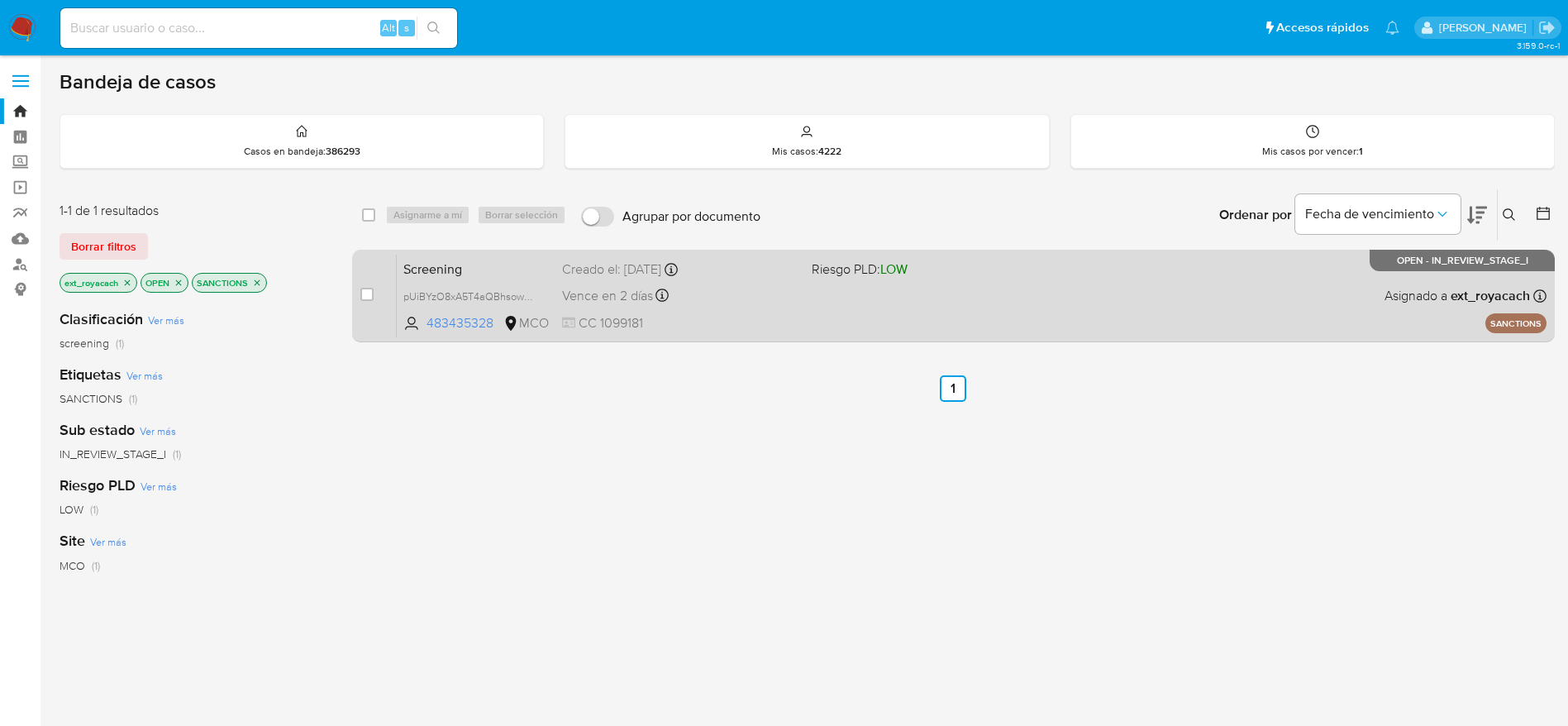
click at [709, 294] on div "Vence en 2 días Vence el 18/09/2025 07:05:52" at bounding box center [680, 296] width 236 height 22
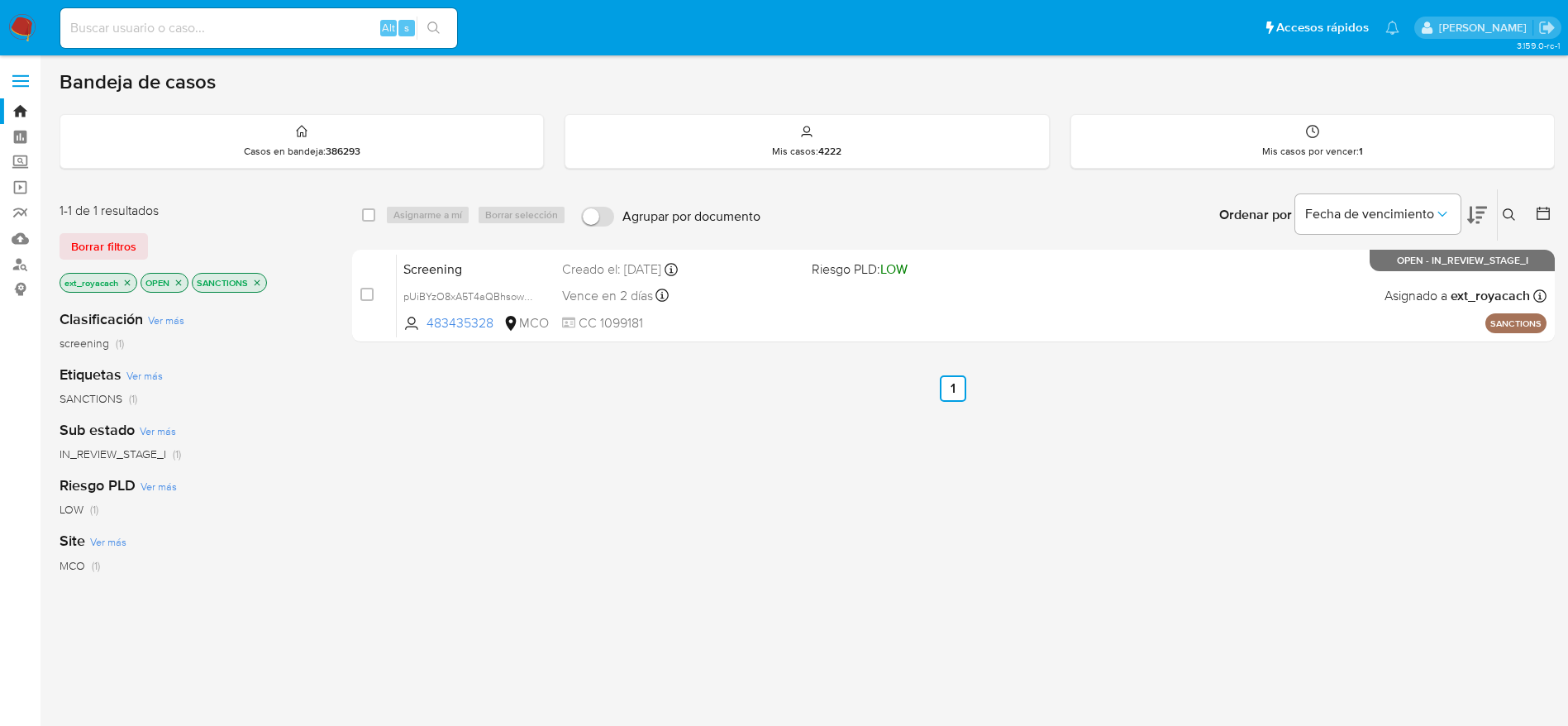
click at [18, 20] on img at bounding box center [22, 28] width 28 height 28
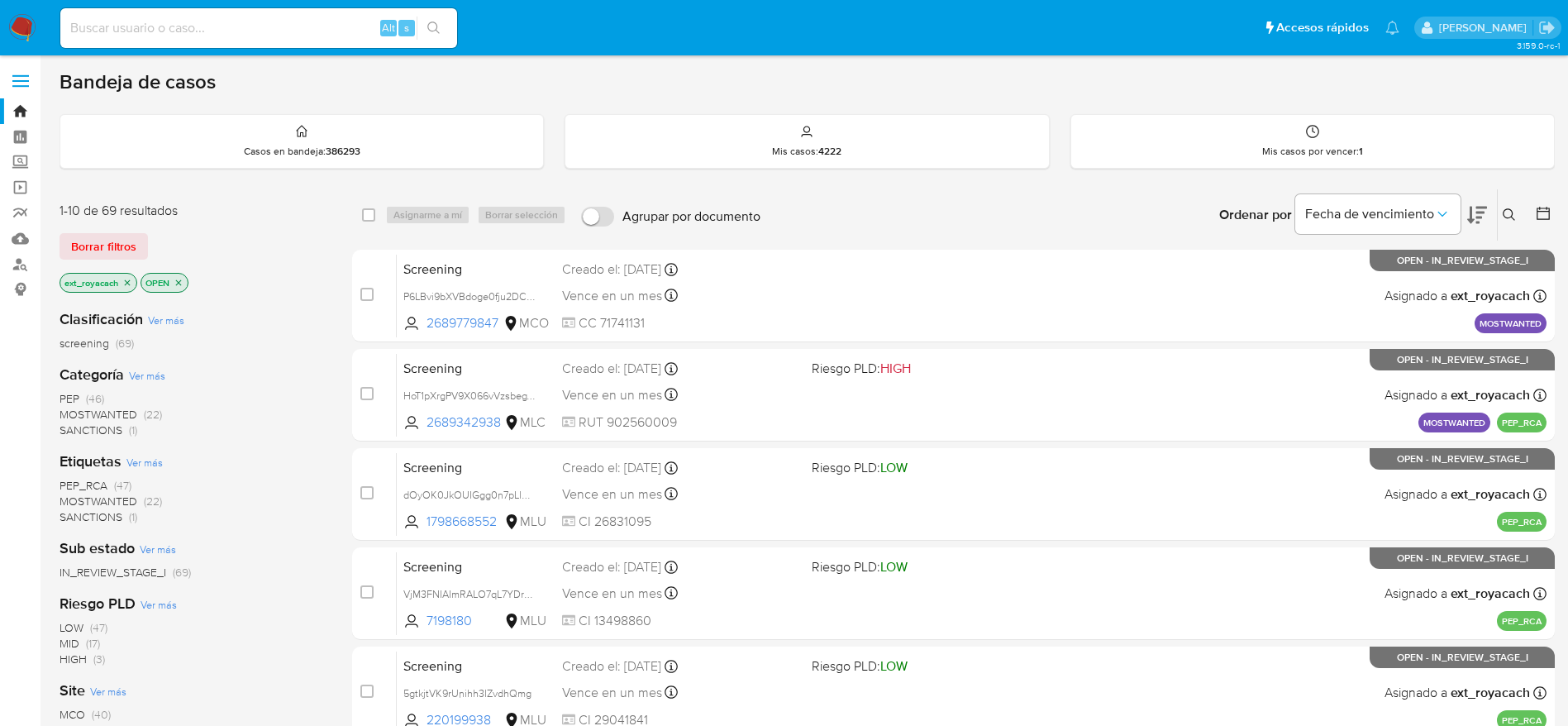
click at [99, 392] on span "(46)" at bounding box center [94, 398] width 18 height 17
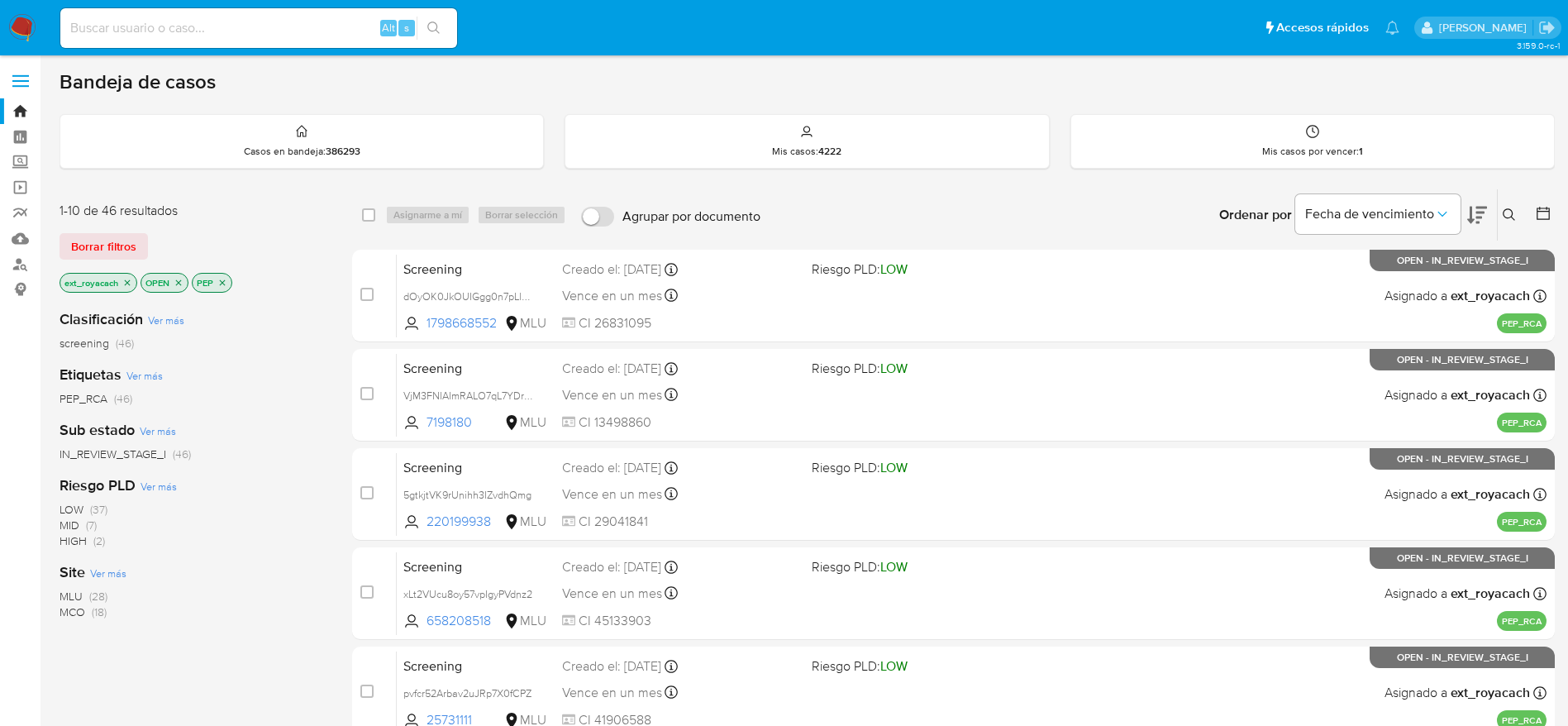
click at [21, 26] on img at bounding box center [22, 28] width 28 height 28
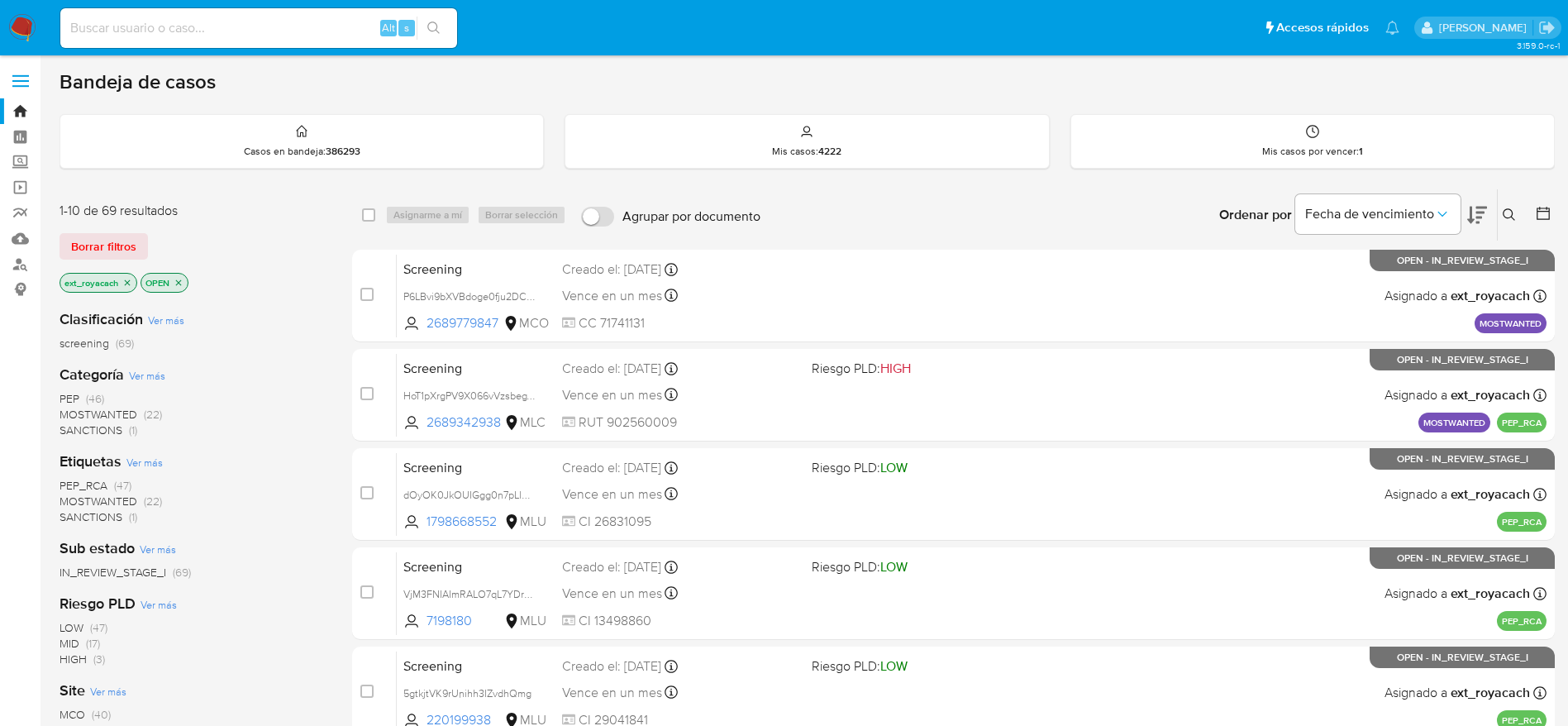
click at [104, 430] on span "SANCTIONS" at bounding box center [90, 430] width 62 height 17
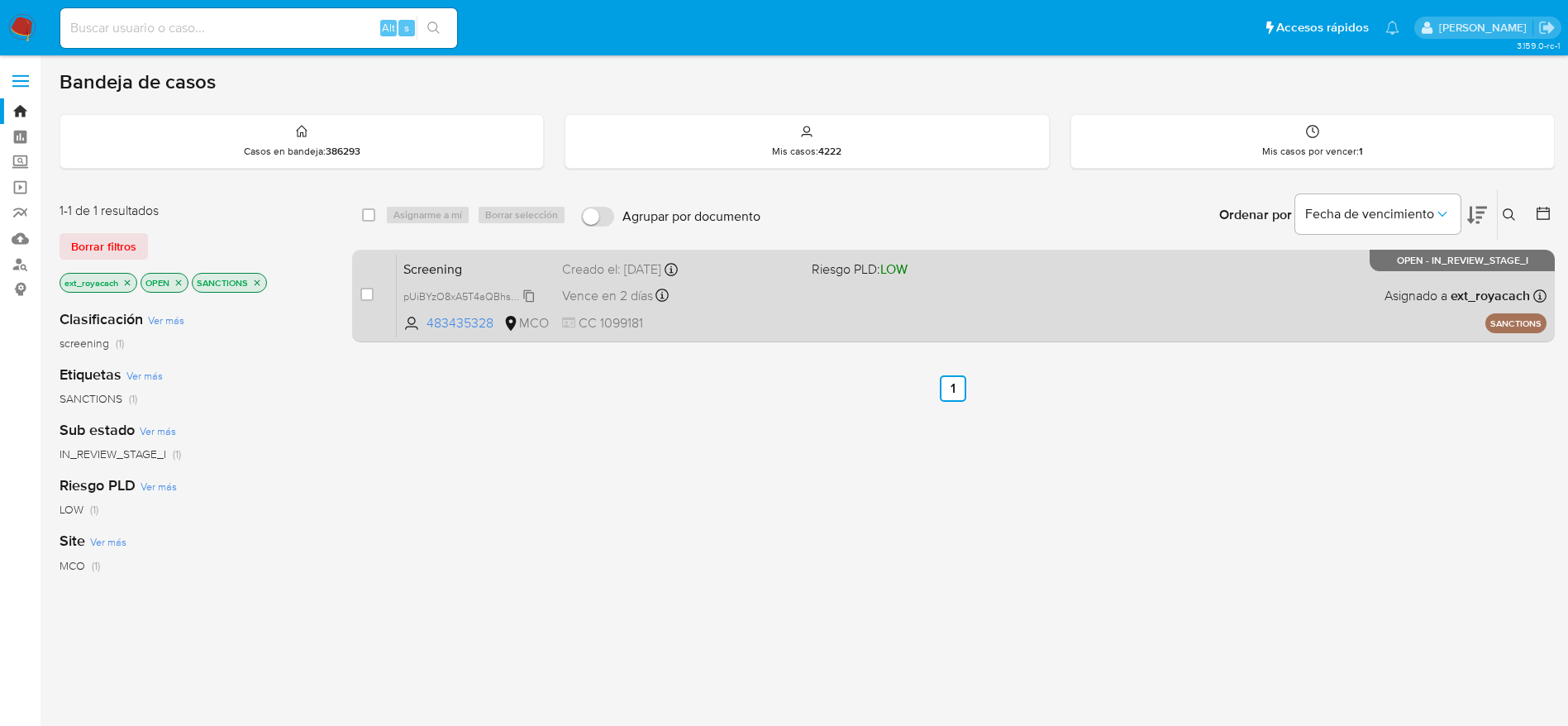
click at [530, 293] on span "pUiBYzO8xA5T4aQBhsowdPKK" at bounding box center [476, 295] width 146 height 18
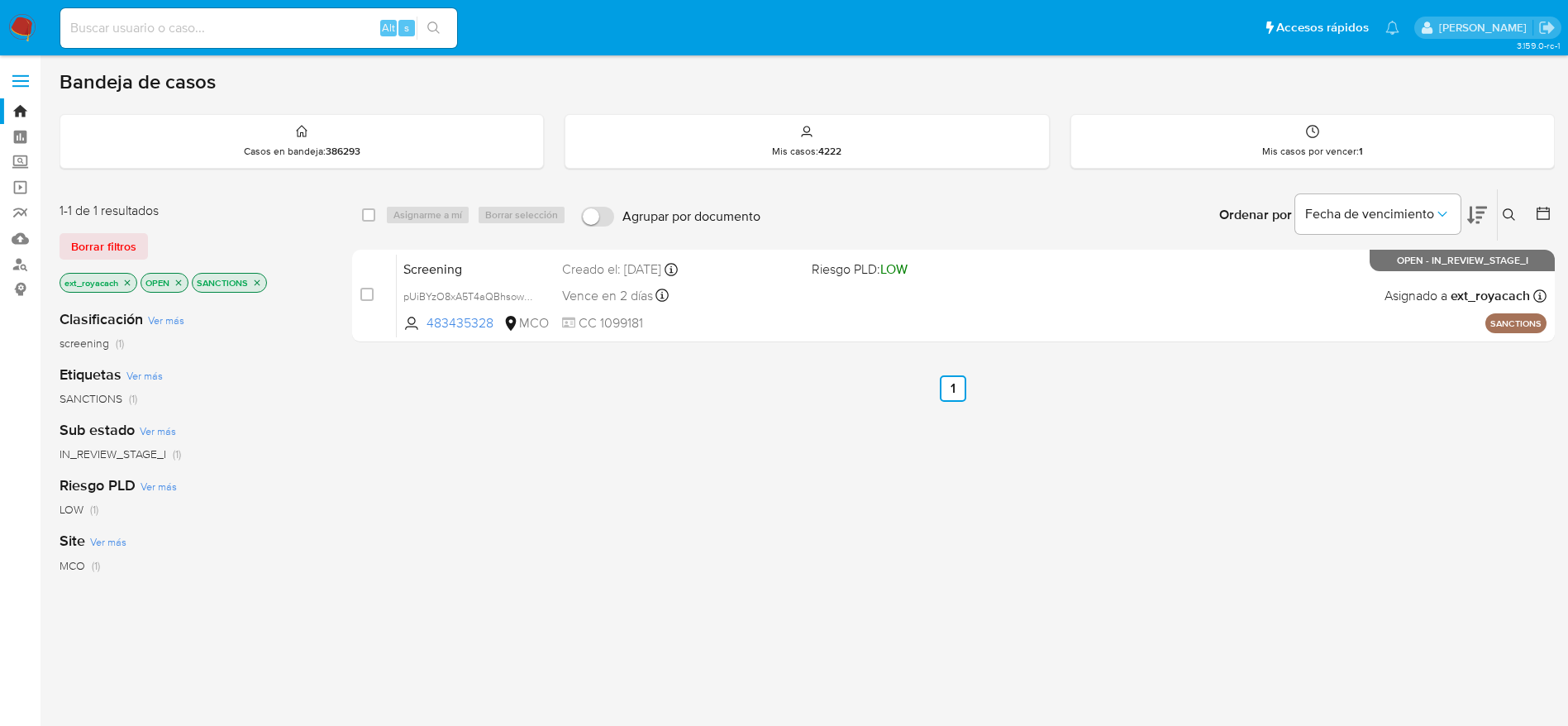
click at [21, 25] on img at bounding box center [22, 28] width 28 height 28
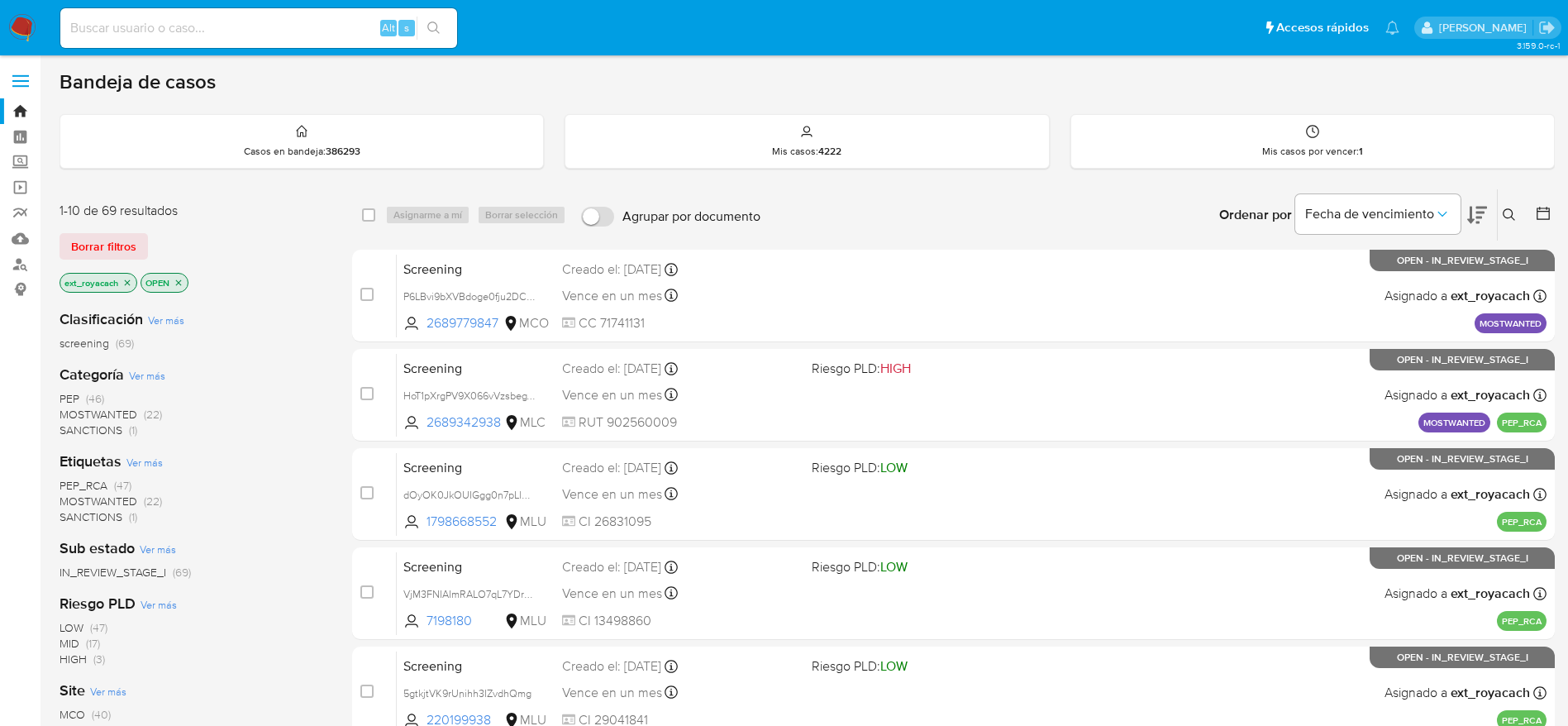
click at [104, 392] on div "PEP (46) MOSTWANTED (22) SANCTIONS (1)" at bounding box center [192, 414] width 266 height 48
click at [90, 392] on span "(46)" at bounding box center [94, 398] width 18 height 17
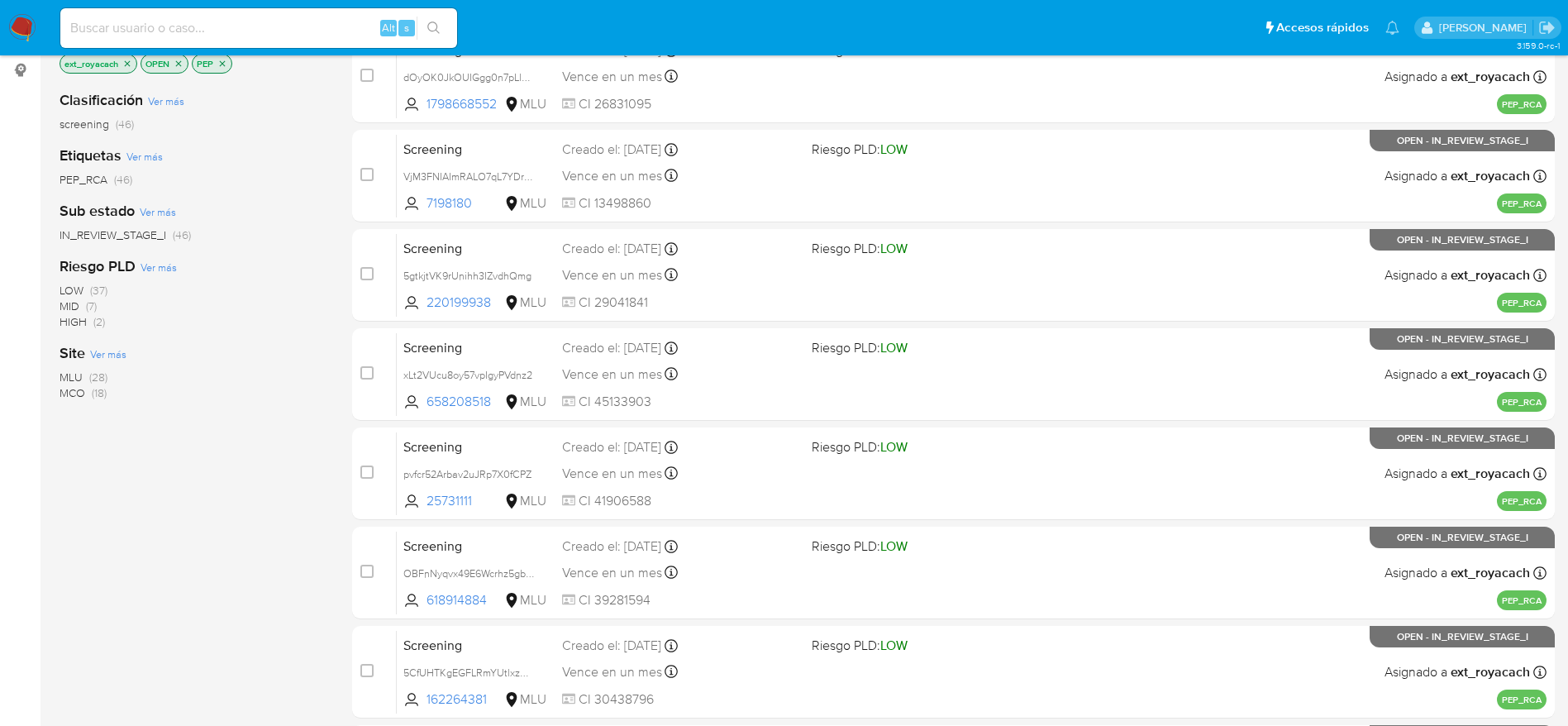
scroll to position [372, 0]
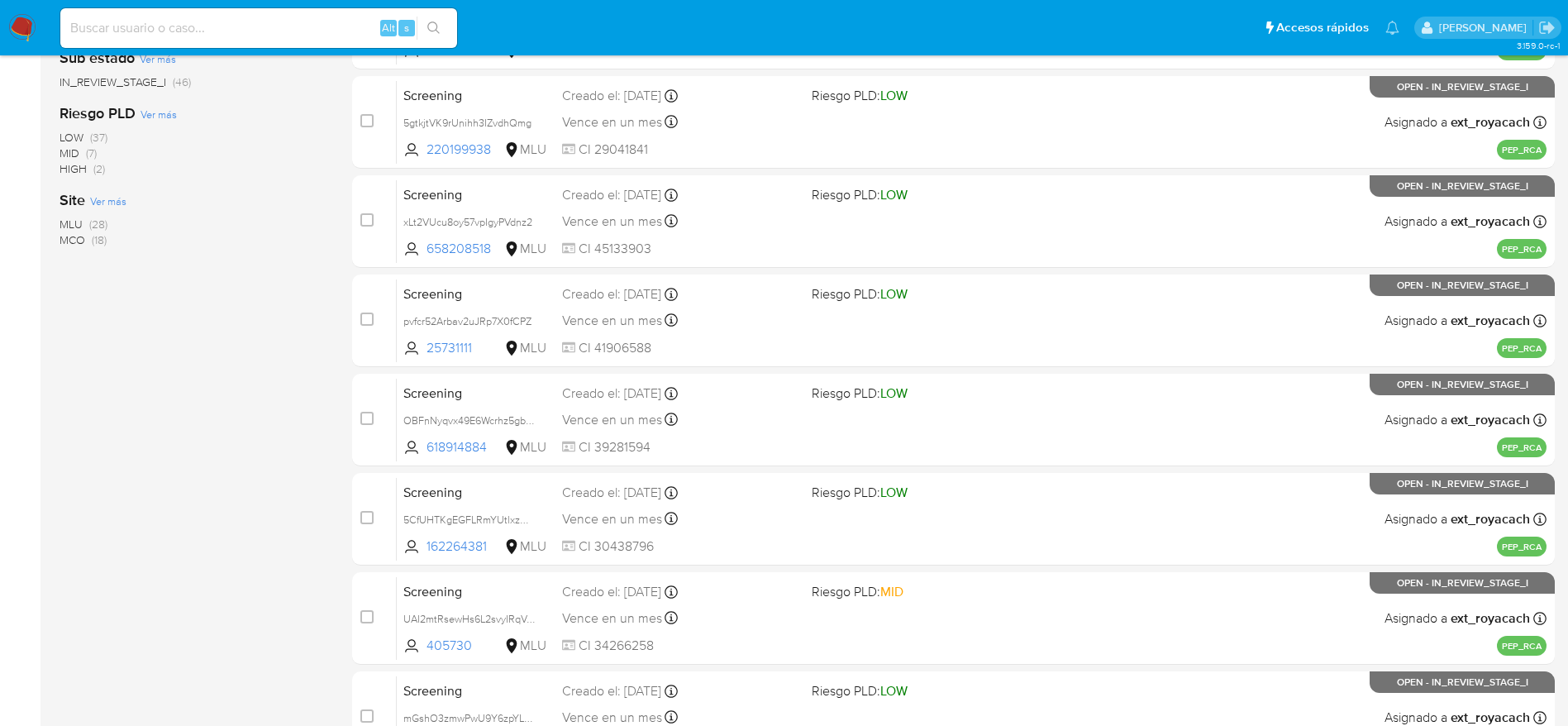
click at [102, 244] on span "(18)" at bounding box center [99, 240] width 15 height 17
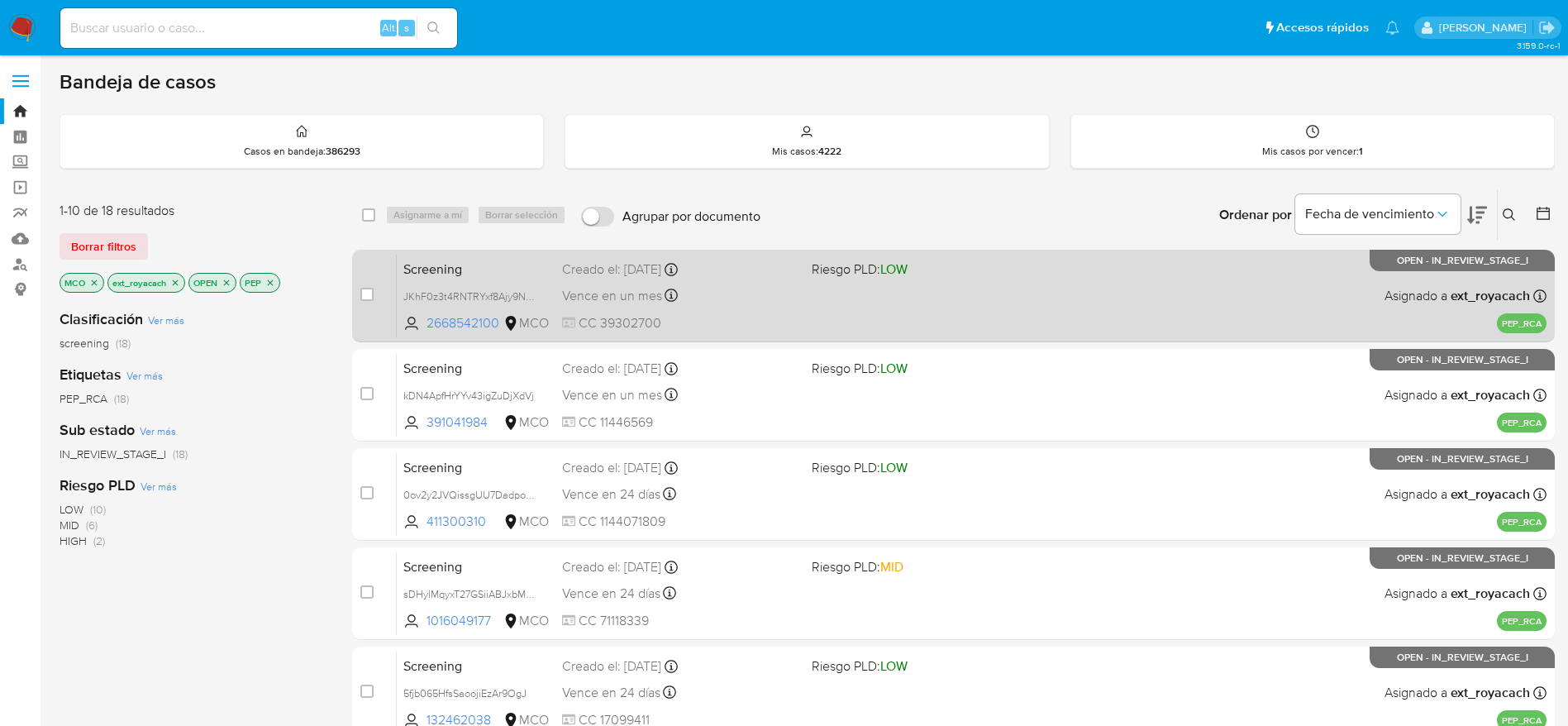
click at [742, 298] on div "Vence en un mes Vence el 13/10/2025 21:58:38" at bounding box center [680, 296] width 236 height 22
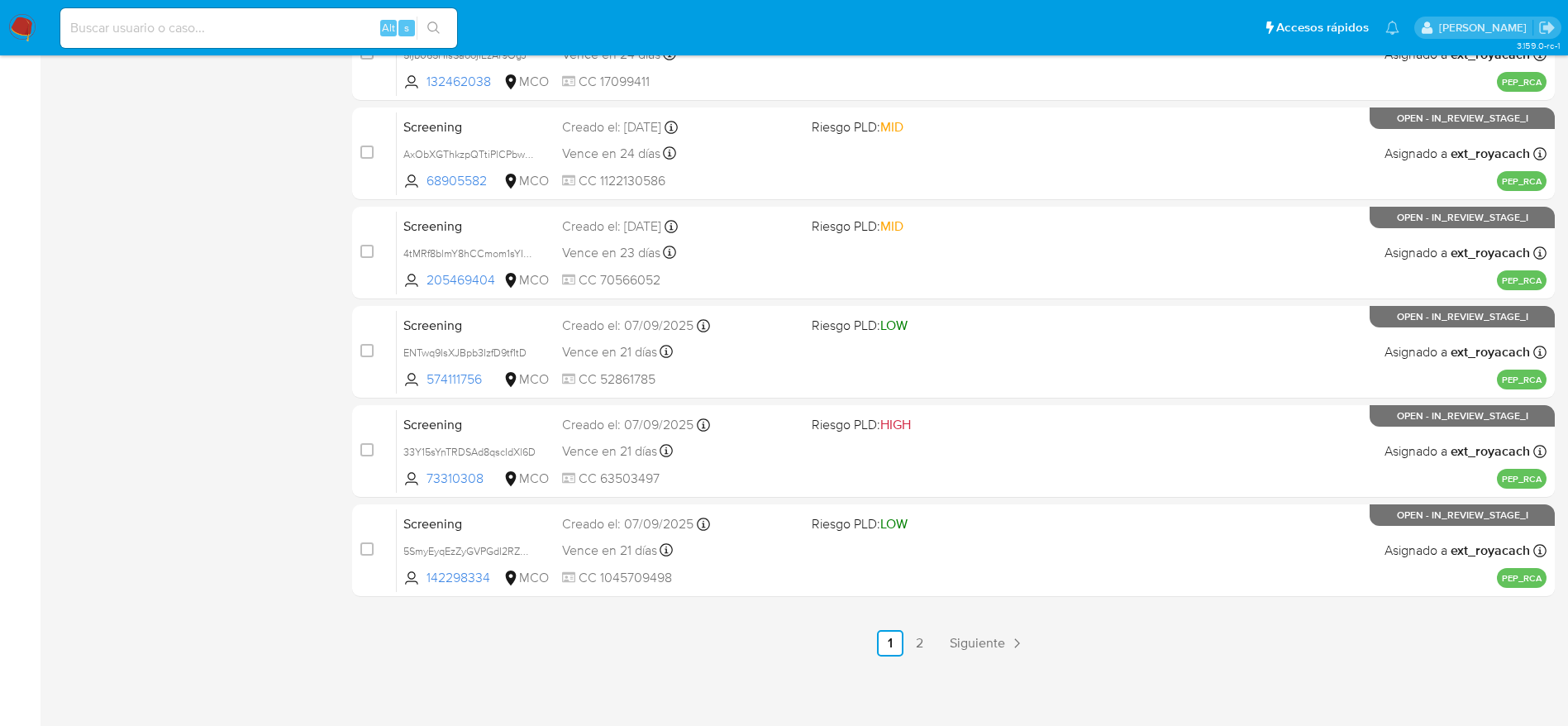
scroll to position [639, 0]
click at [931, 635] on link "2" at bounding box center [920, 642] width 26 height 26
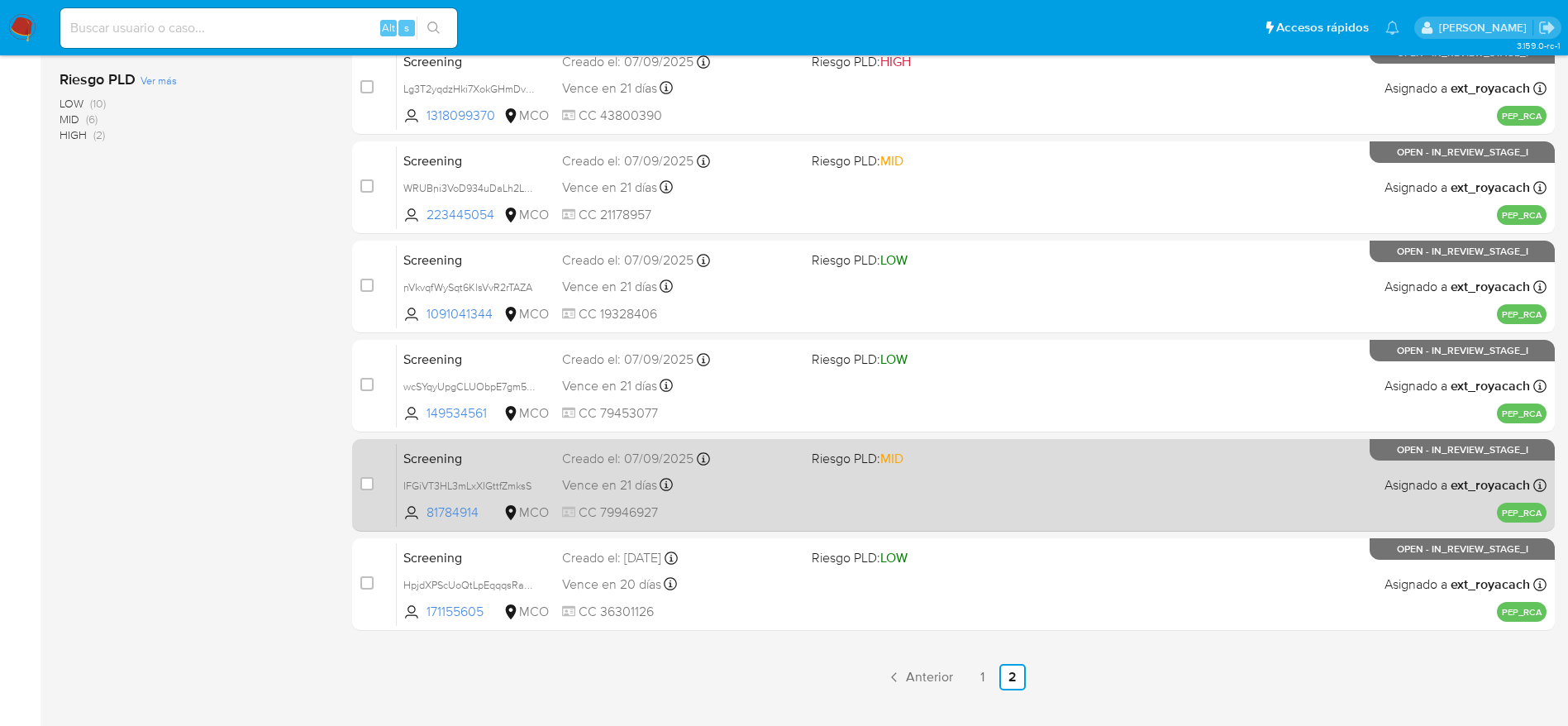
scroll to position [440, 0]
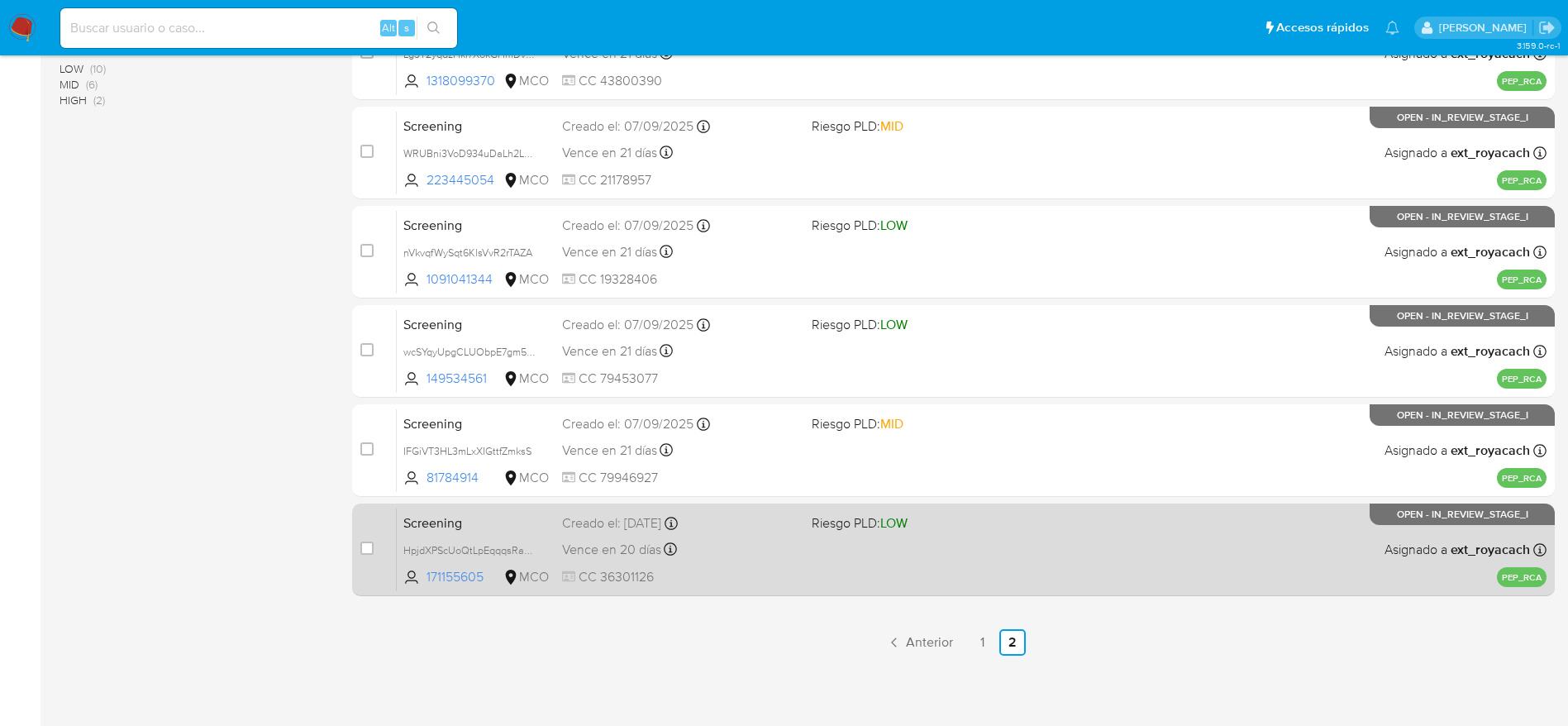
click at [747, 567] on div "Screening HpjdXPScUoQtLpEqqqsRap6P 171155605 MCO Riesgo PLD: LOW Creado el: 06/…" at bounding box center [971, 550] width 1150 height 84
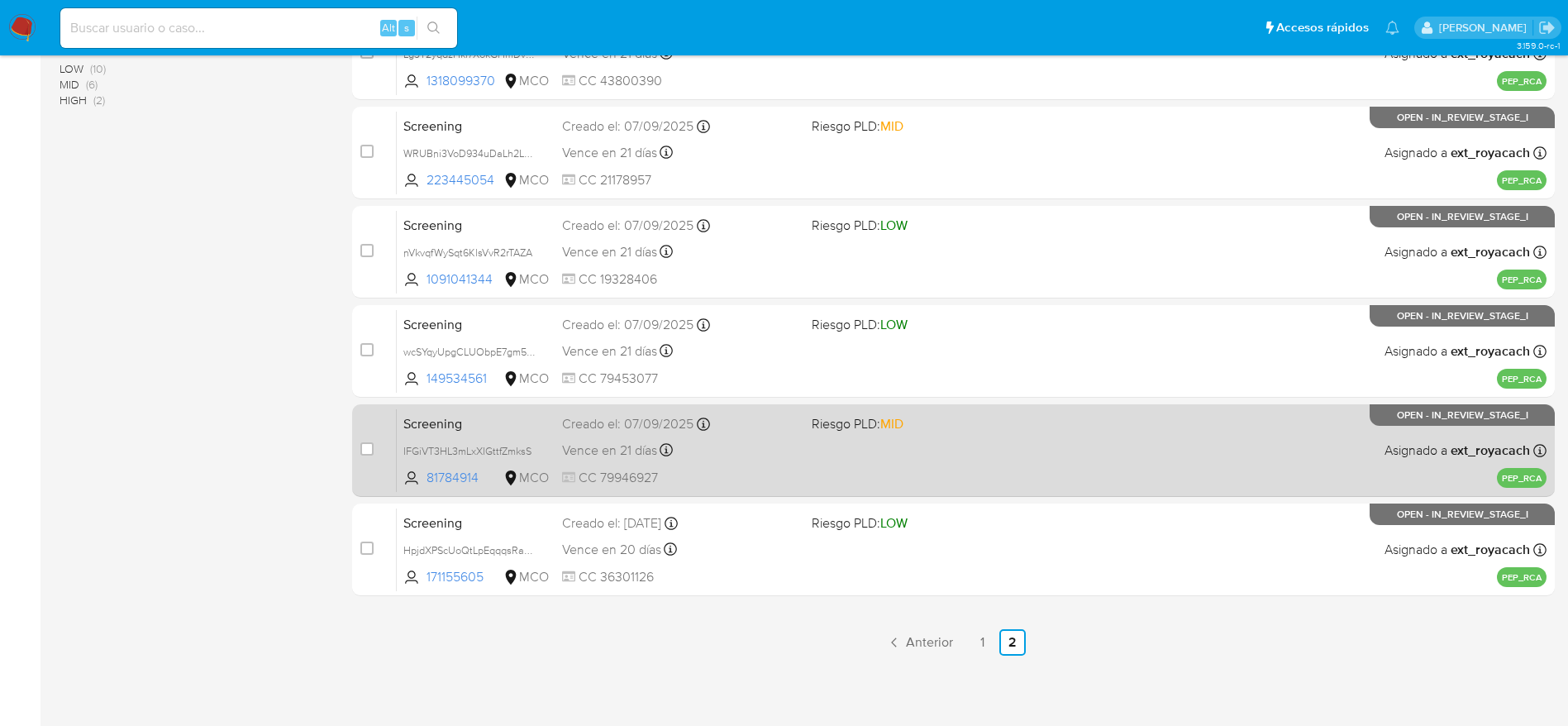
click at [599, 427] on div "Creado el: 07/09/2025 Creado el: 07/09/2025 00:32:44" at bounding box center [680, 424] width 236 height 18
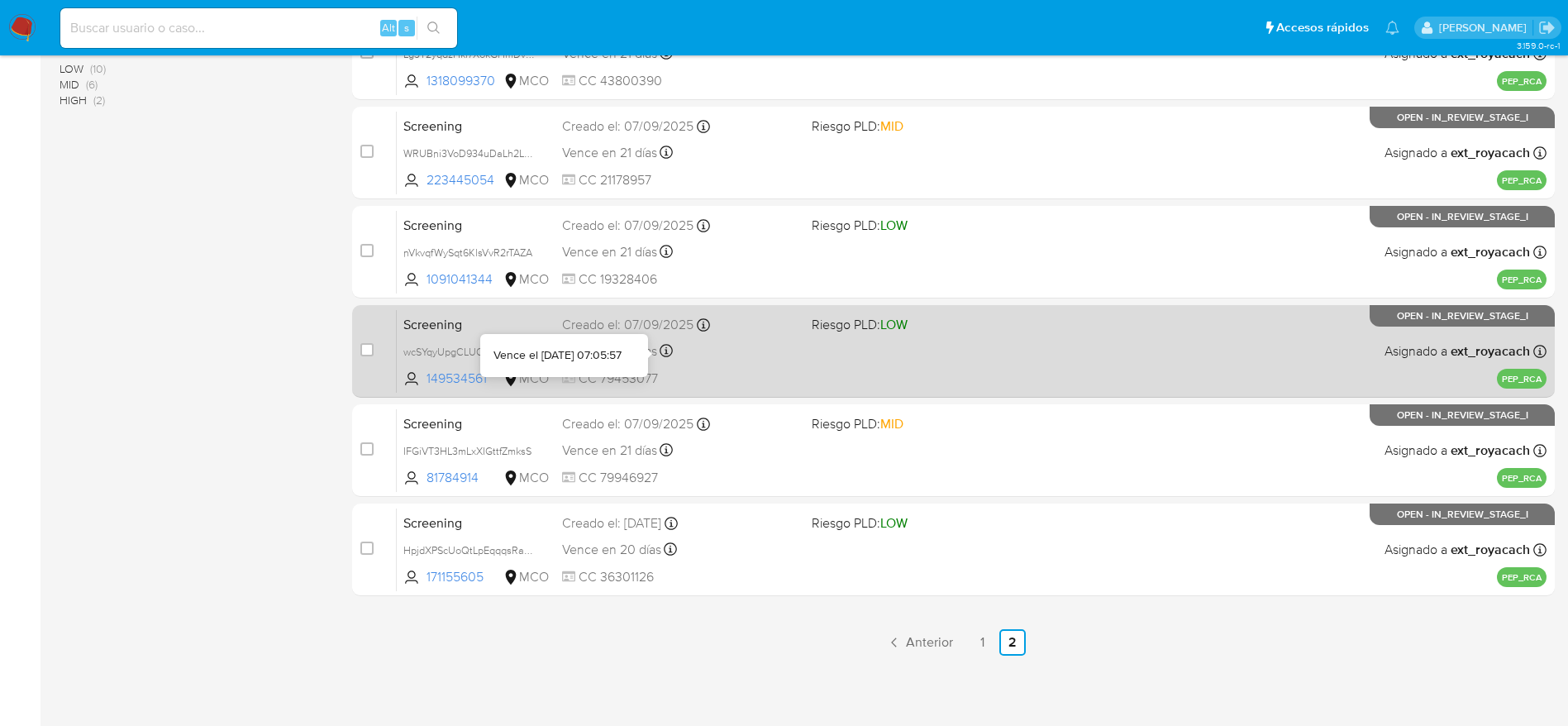
click at [662, 361] on div at bounding box center [666, 353] width 13 height 18
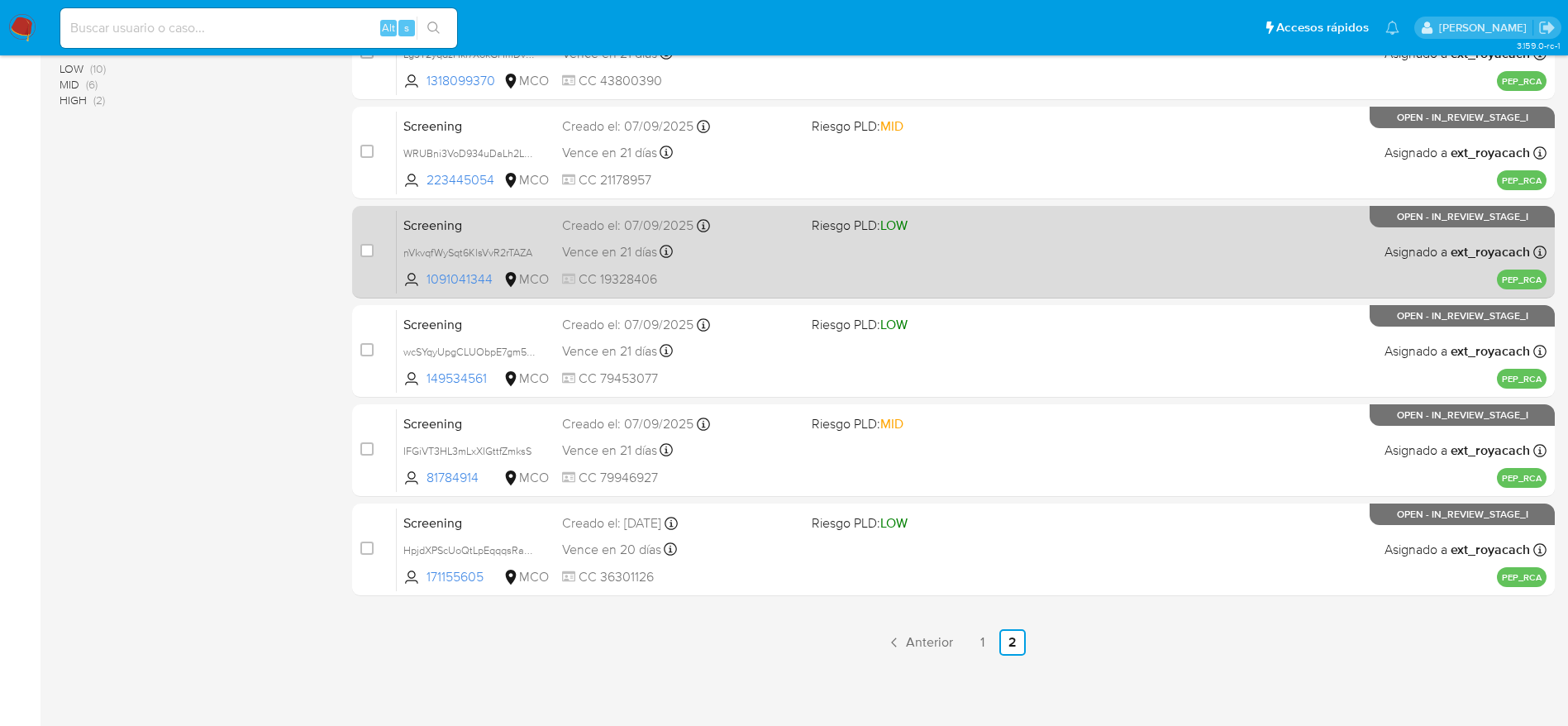
click at [641, 258] on span "Vence en 21 días" at bounding box center [610, 252] width 95 height 18
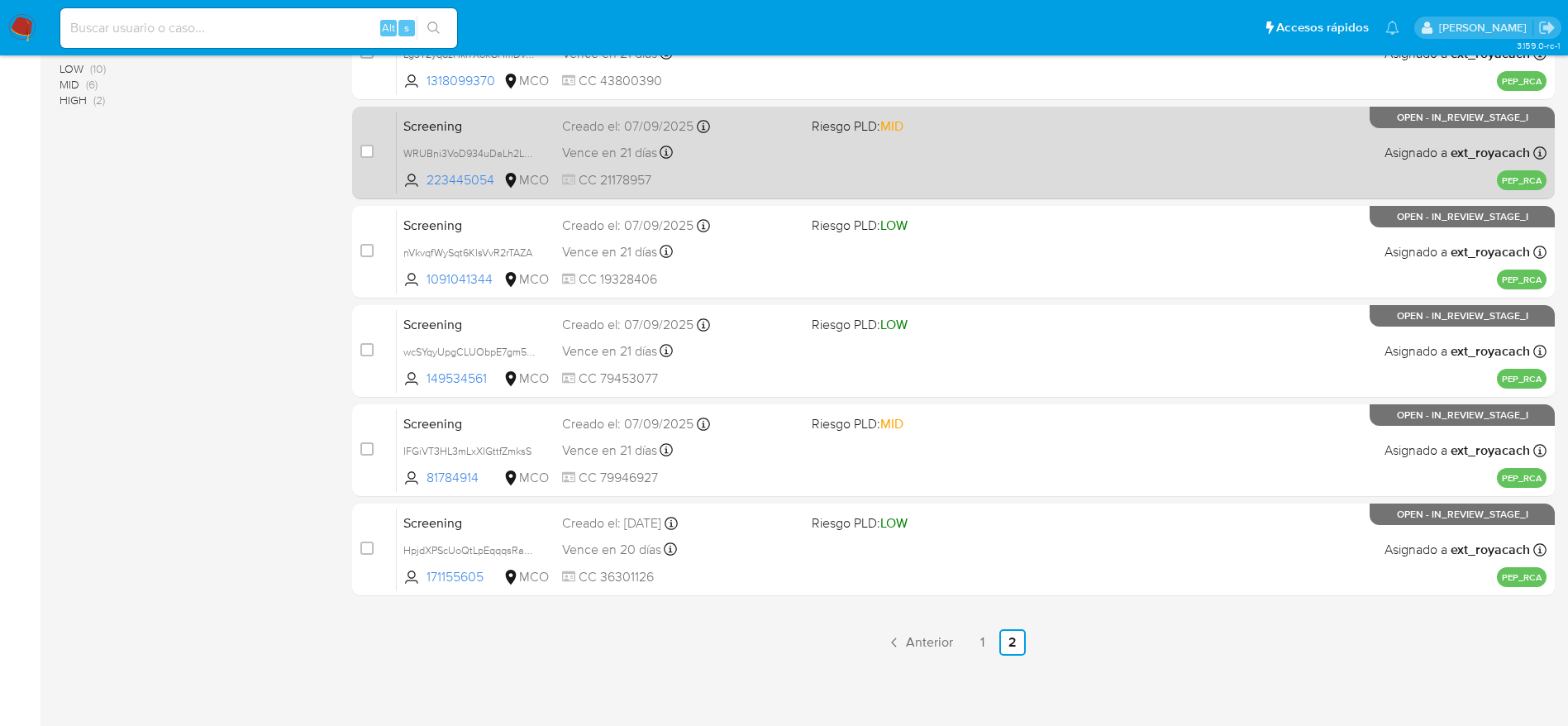
click at [674, 131] on div "Creado el: 07/09/2025 Creado el: 07/09/2025 07:06:01" at bounding box center [680, 126] width 236 height 18
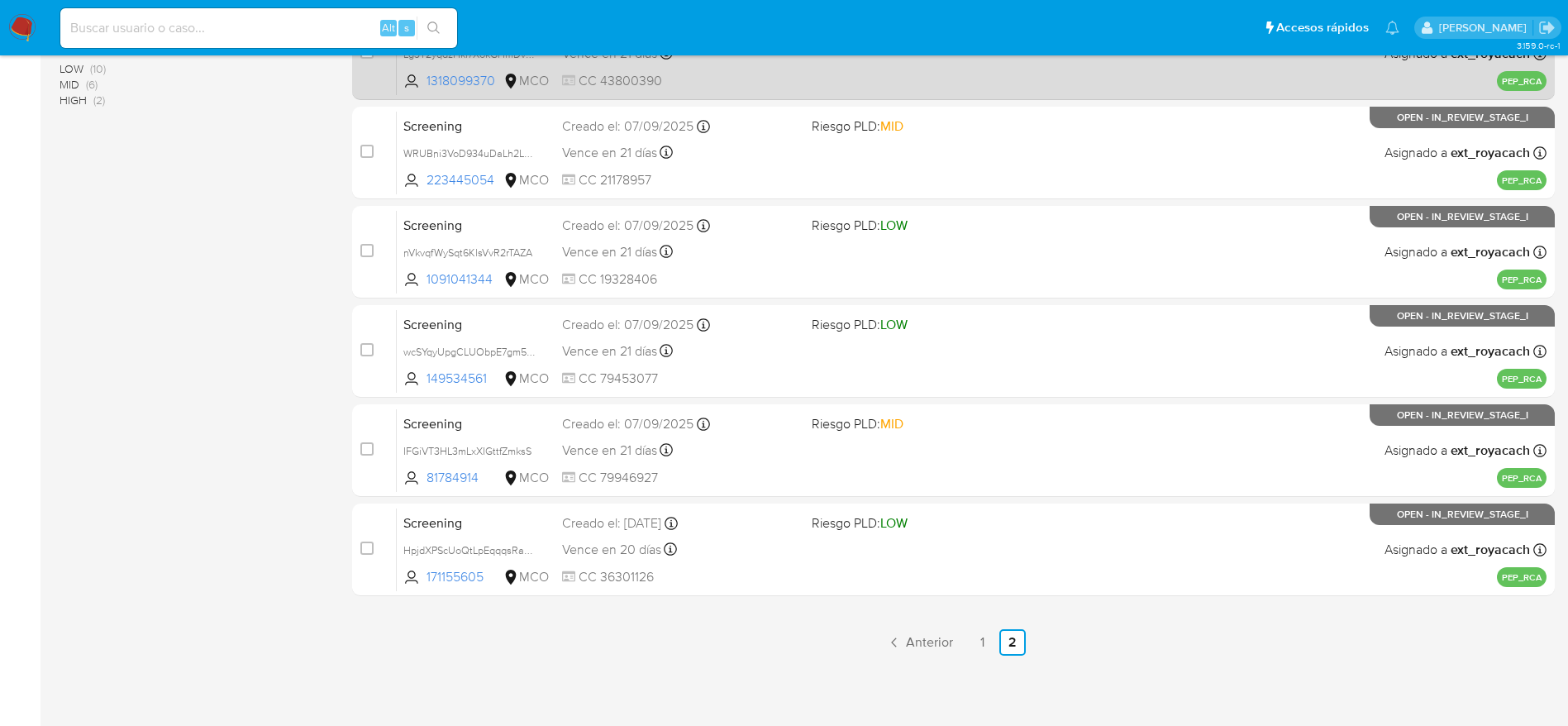
click at [715, 81] on span "CC 43800390" at bounding box center [680, 80] width 236 height 18
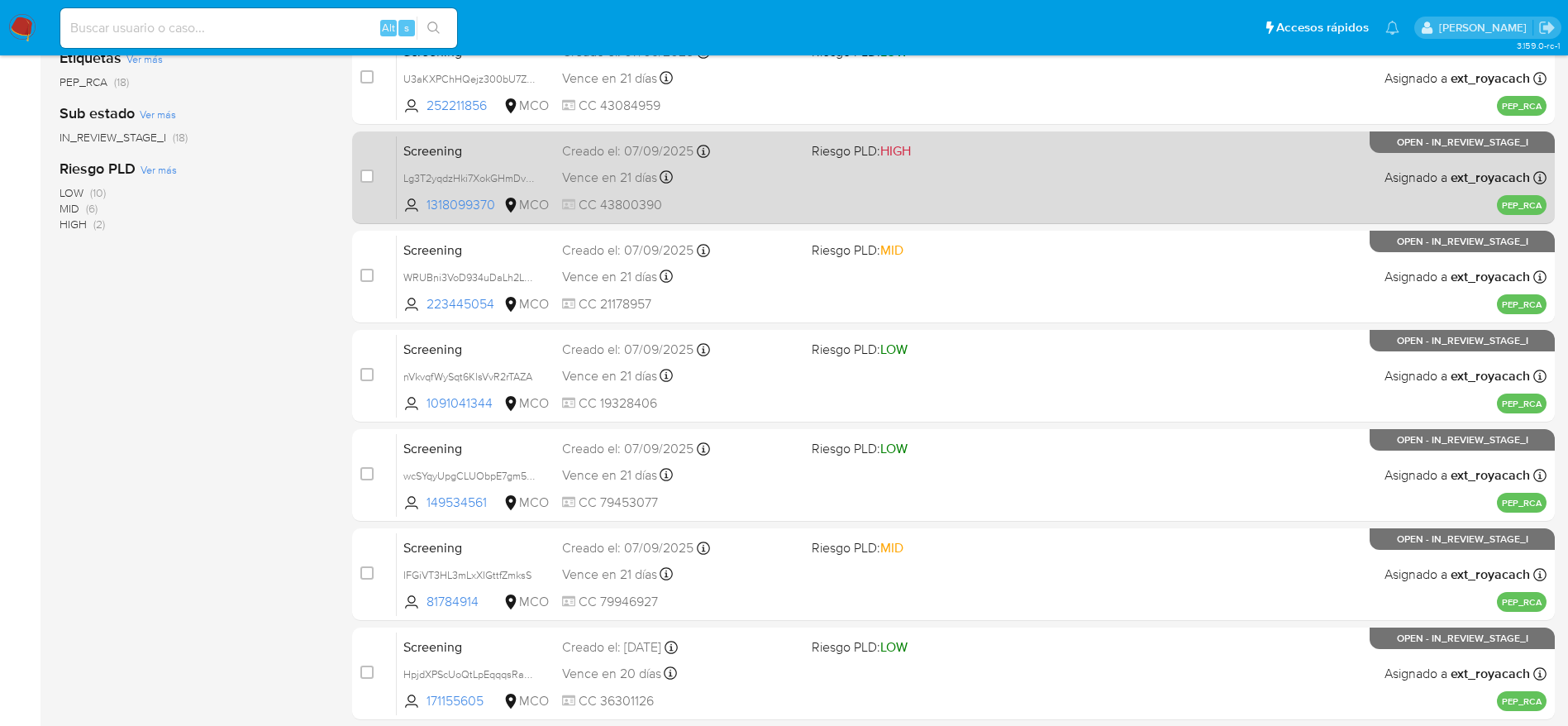
scroll to position [192, 0]
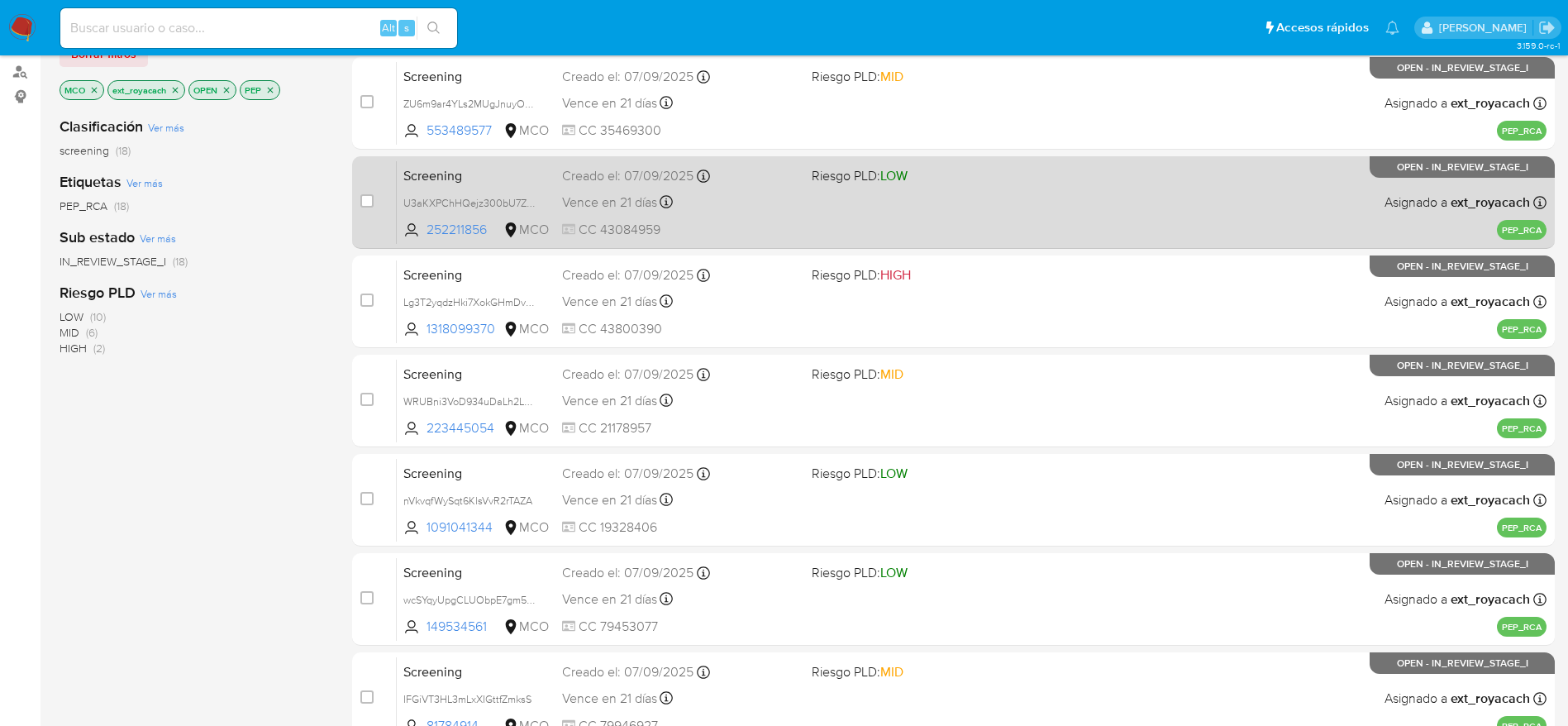
click at [639, 194] on span "Vence en 21 días" at bounding box center [610, 202] width 95 height 18
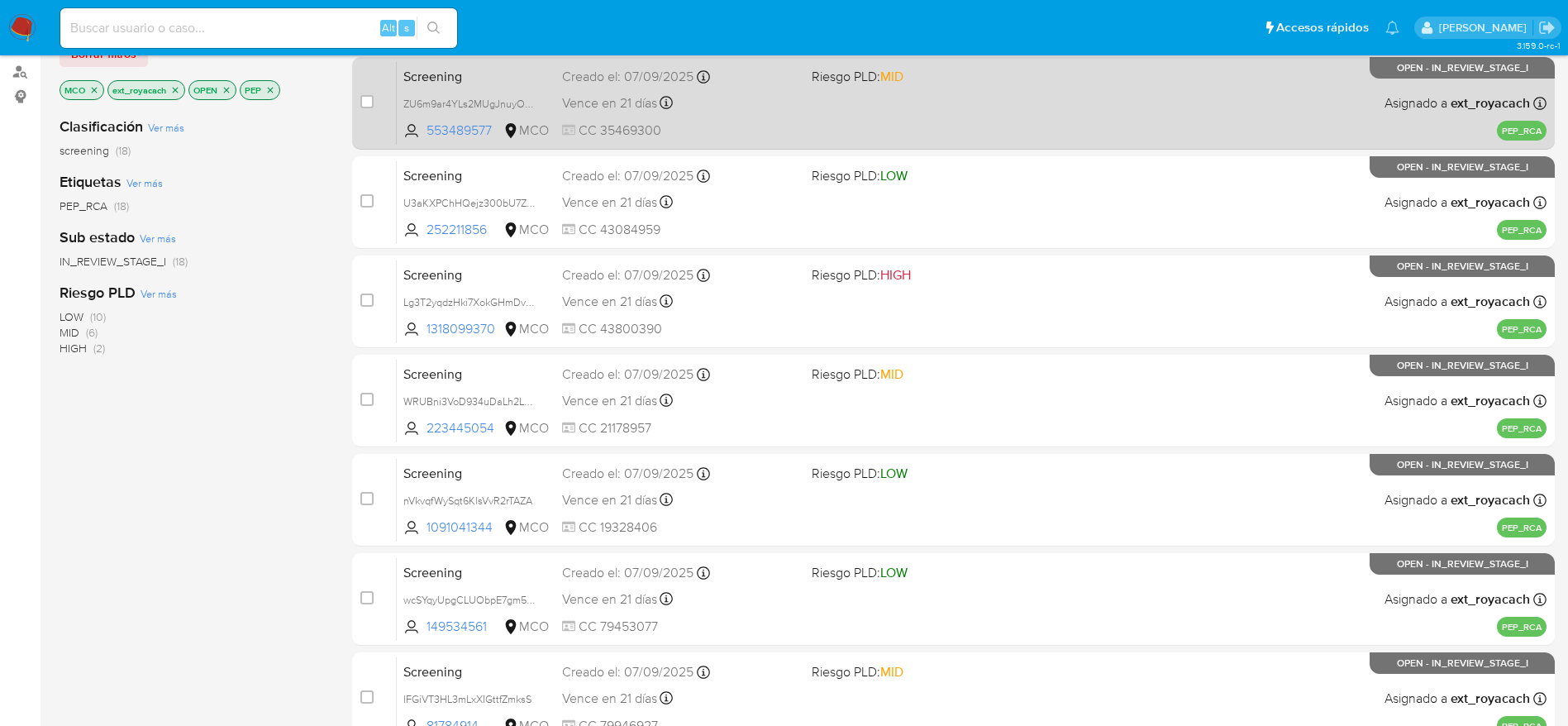
click at [694, 90] on div "Screening ZU6m9ar4YLs2MUgJnuyON2Ov 553489577 MCO Riesgo PLD: MID Creado el: 07/…" at bounding box center [971, 104] width 1150 height 84
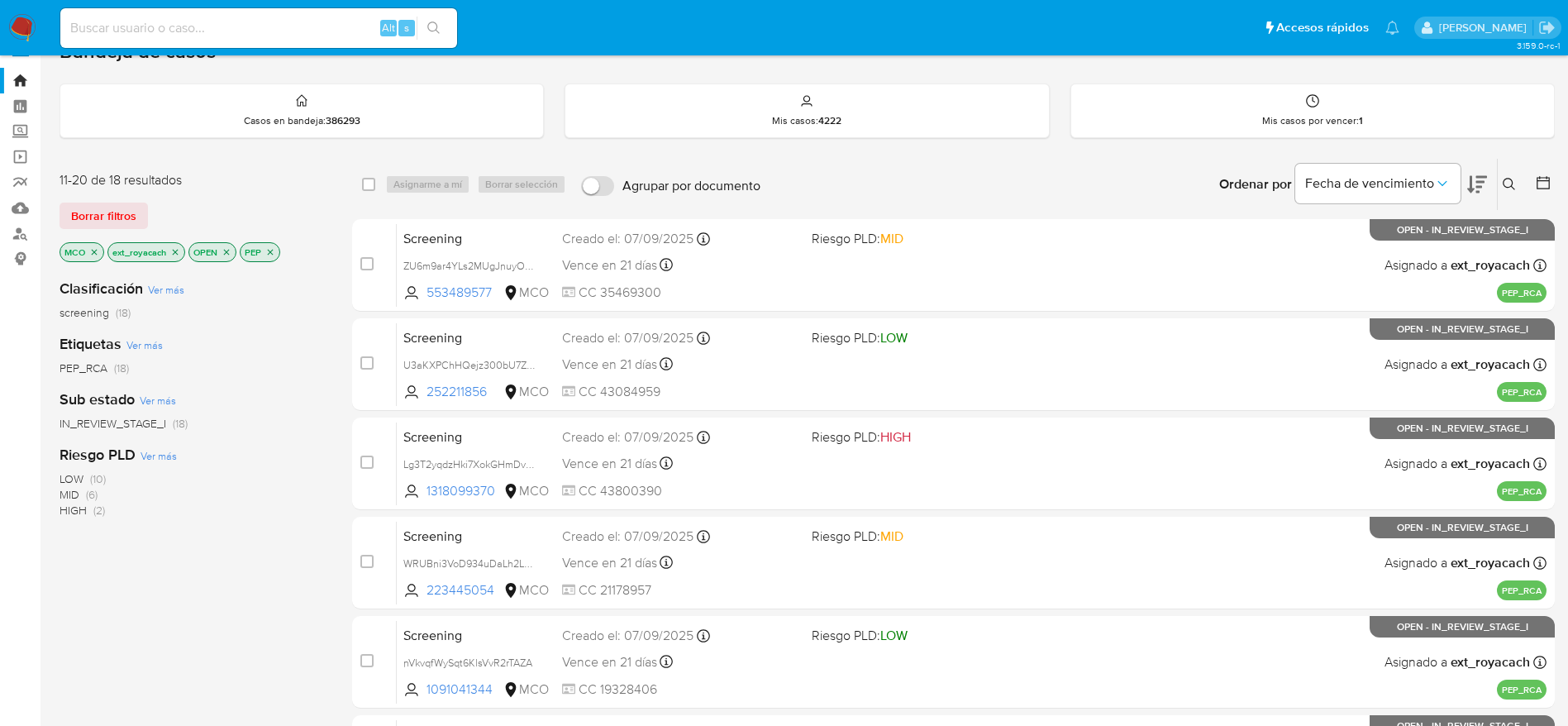
scroll to position [0, 0]
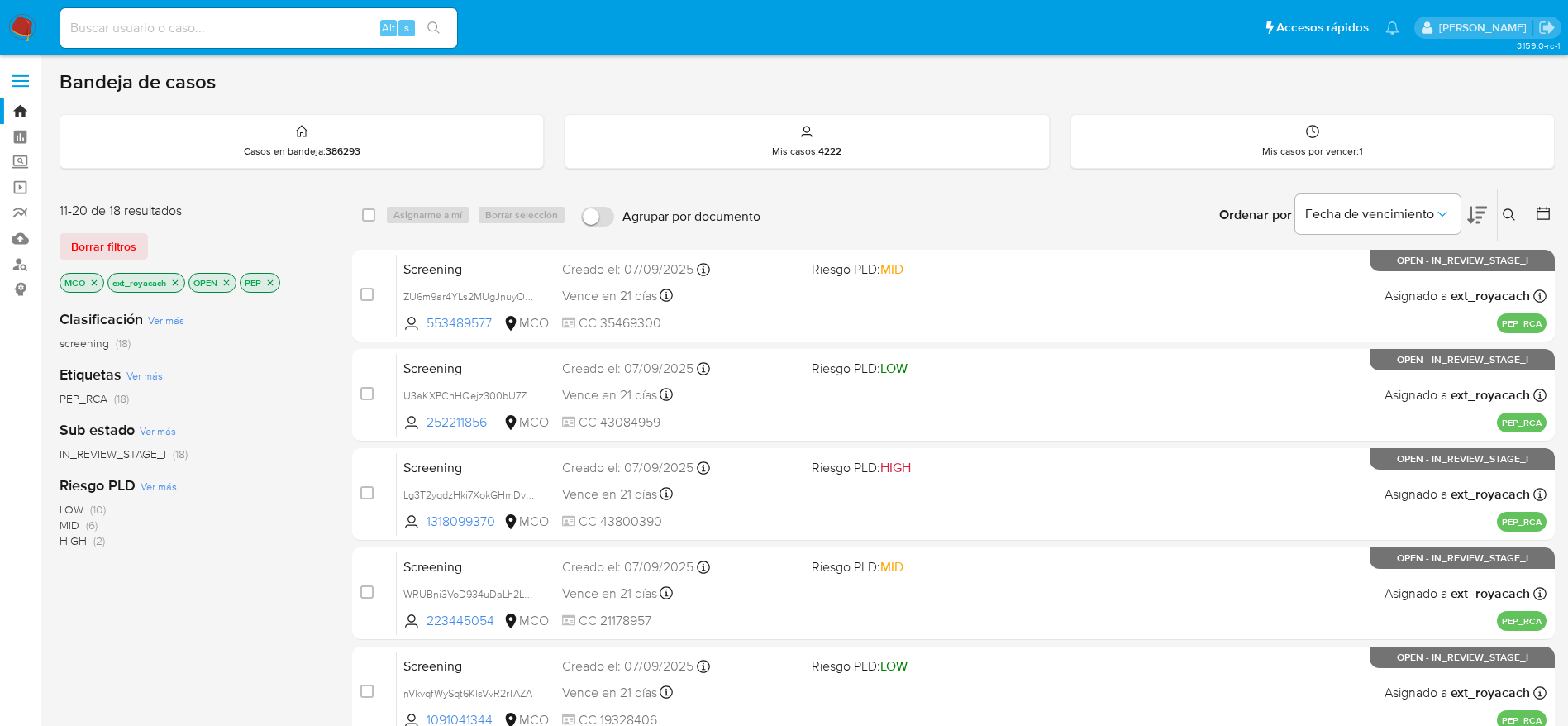
click at [25, 24] on img at bounding box center [22, 28] width 28 height 28
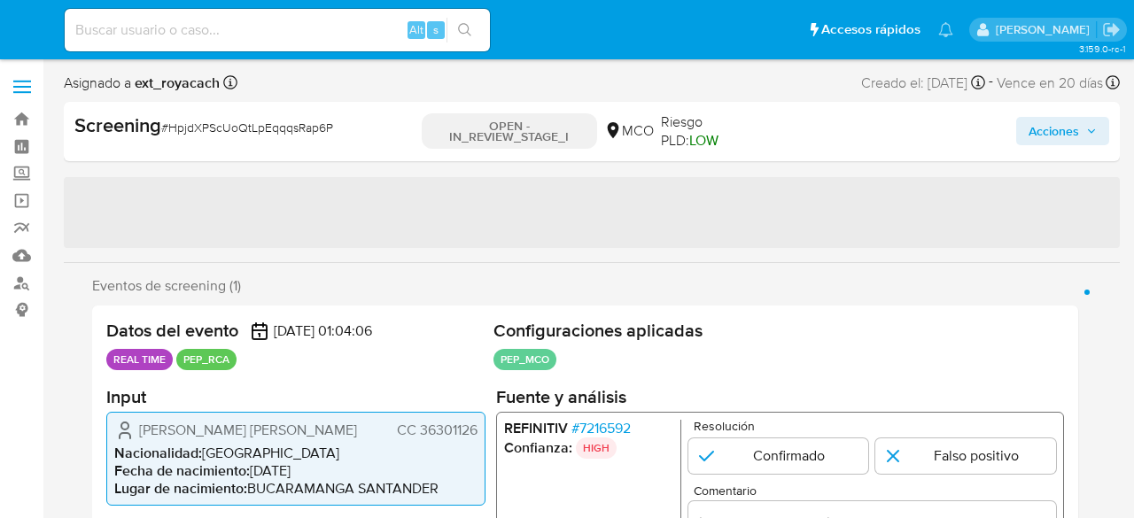
select select "10"
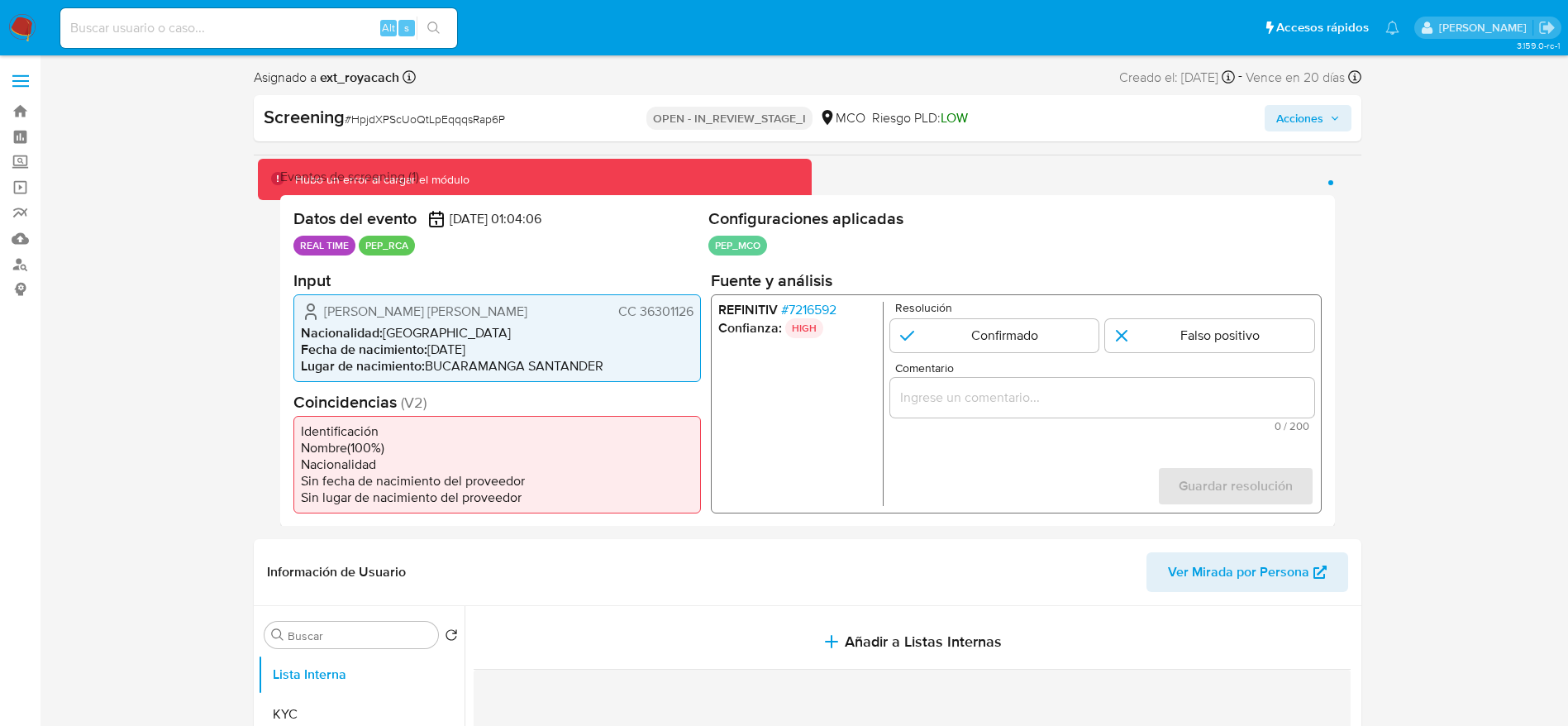
click at [812, 301] on span "# 7216592" at bounding box center [808, 310] width 55 height 17
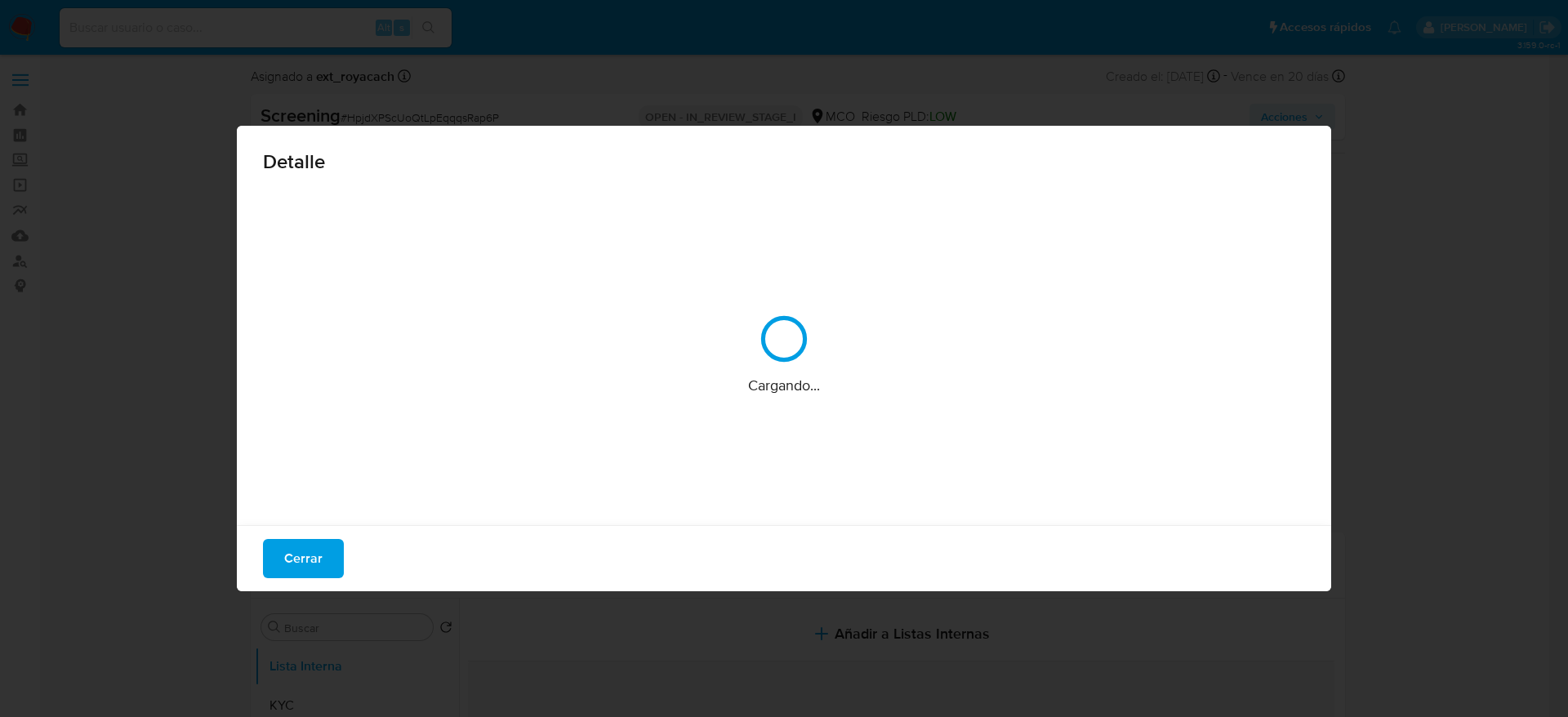
click at [805, 300] on div "Cargando..." at bounding box center [784, 354] width 1043 height 326
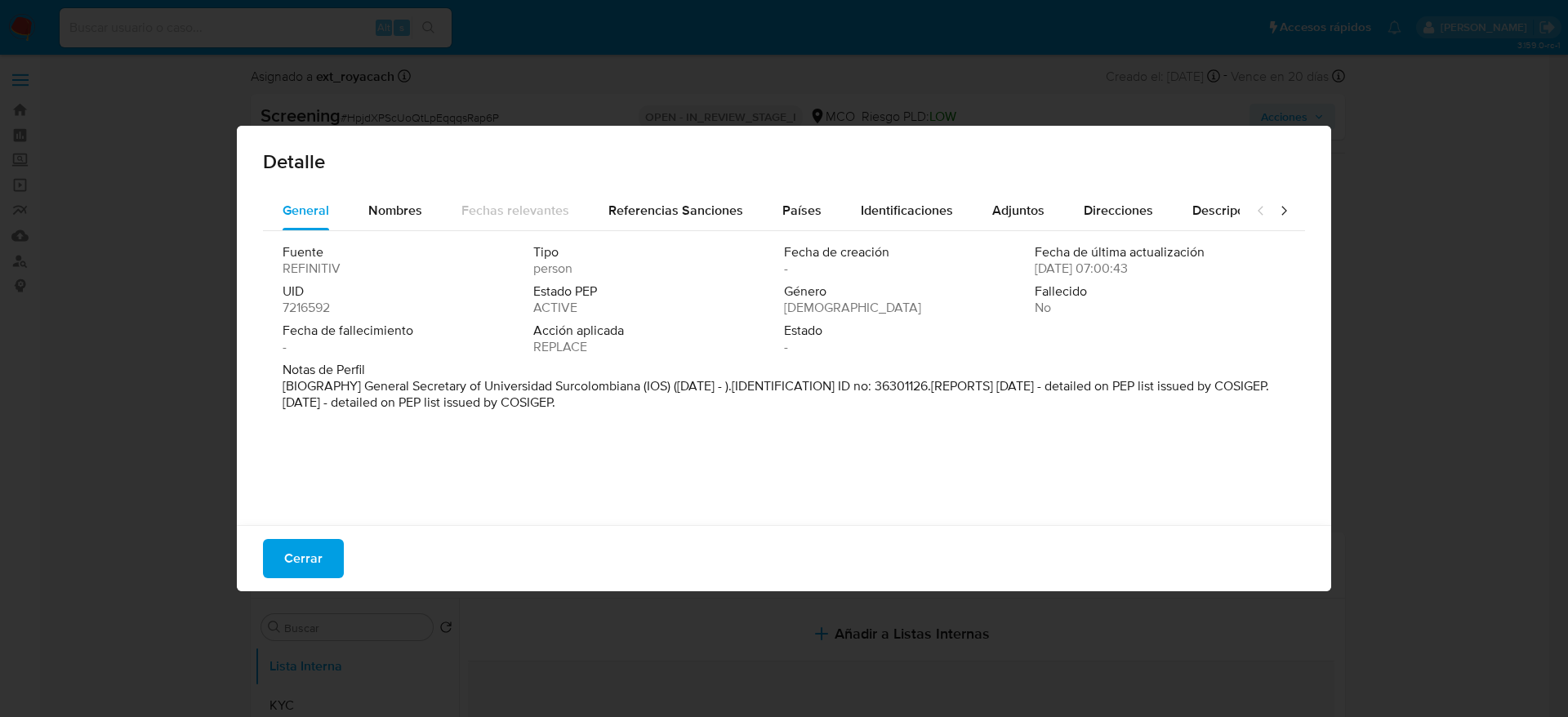
drag, startPoint x: 576, startPoint y: 402, endPoint x: 719, endPoint y: 407, distance: 143.1
click at [719, 407] on p "[BIOGRAPHY] General Secretary of Universidad Surcolombiana (IOS) ([DATE] - ).[I…" at bounding box center [783, 394] width 1000 height 32
click at [289, 477] on button "Cerrar" at bounding box center [303, 558] width 81 height 40
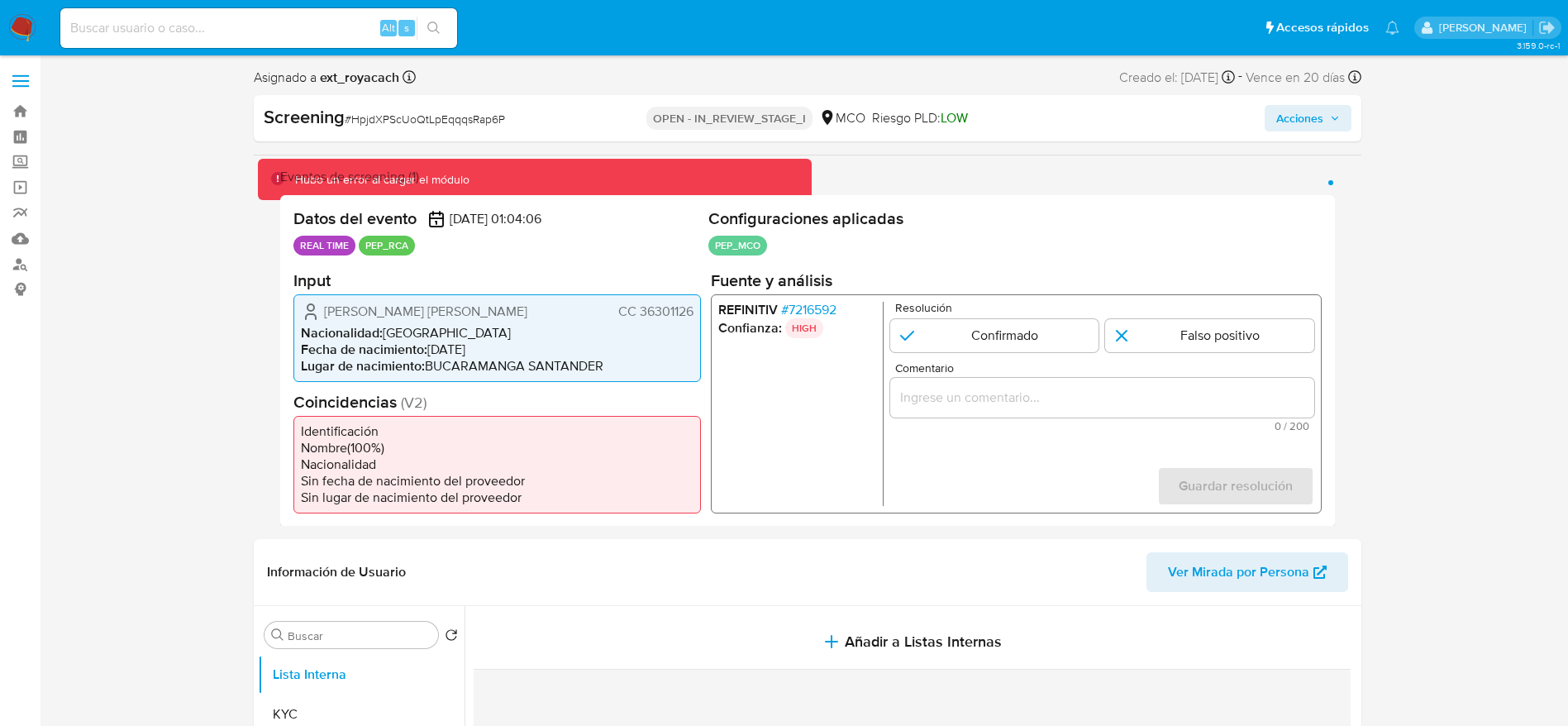
click at [463, 302] on span "[PERSON_NAME] [PERSON_NAME]" at bounding box center [425, 311] width 203 height 17
click at [827, 317] on span "# 7216592" at bounding box center [808, 310] width 55 height 17
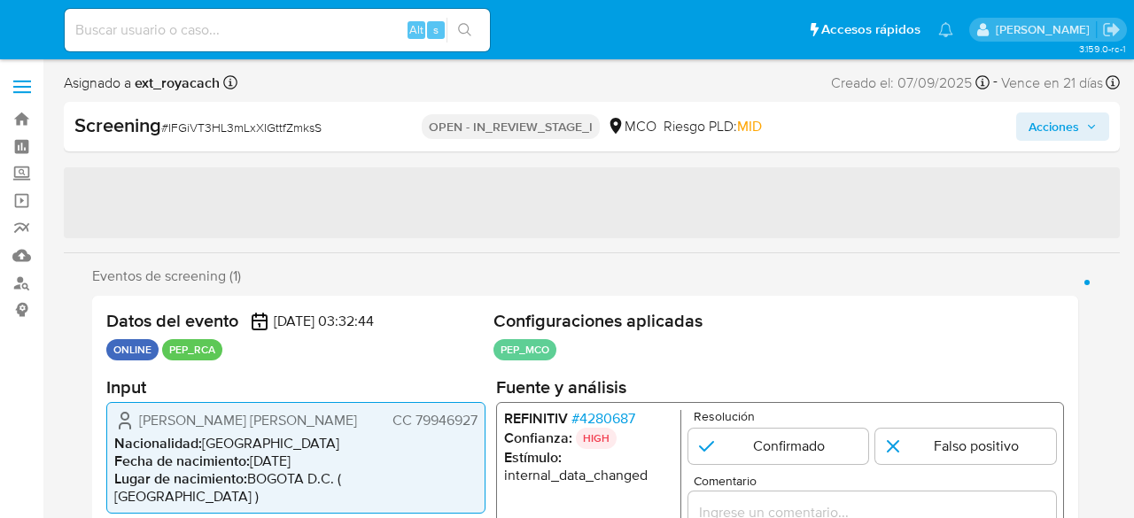
select select "10"
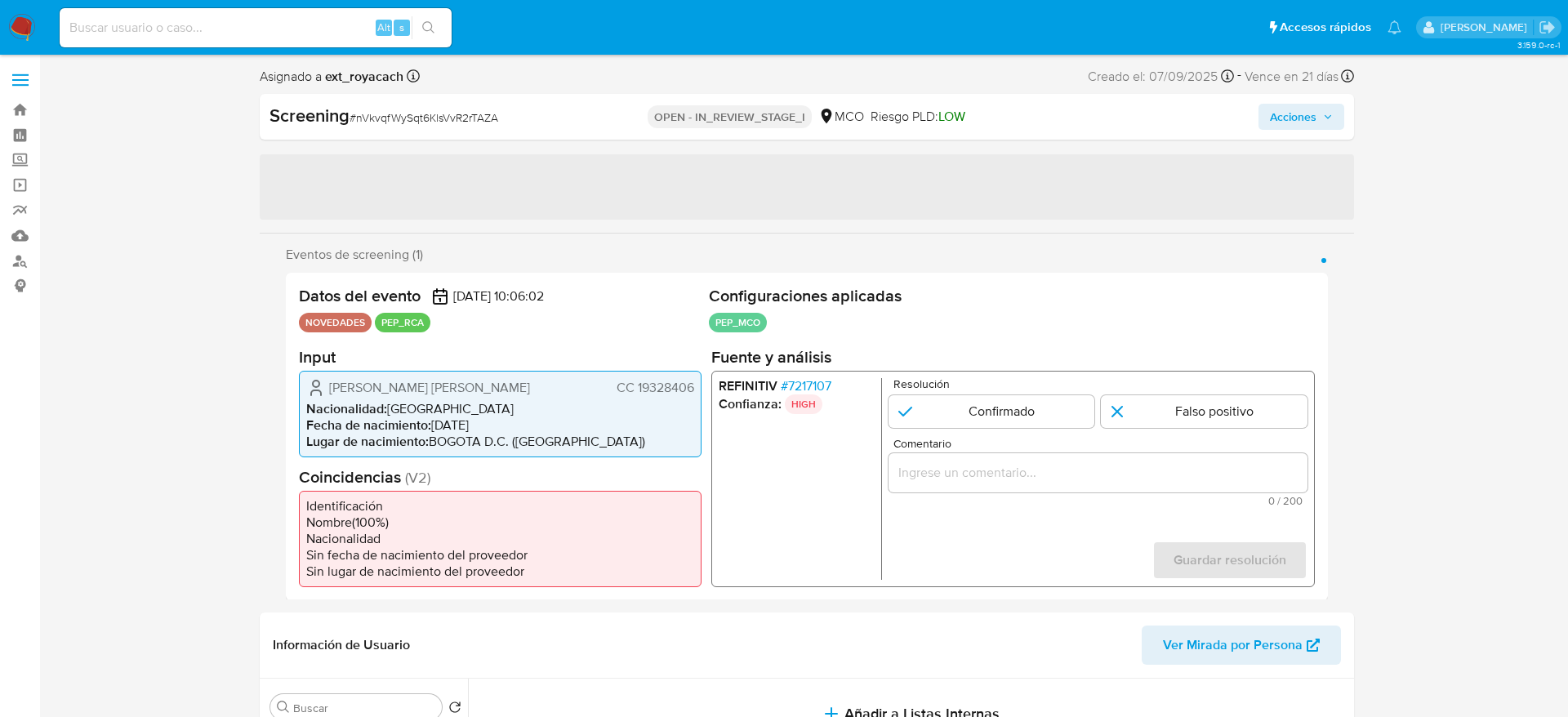
select select "10"
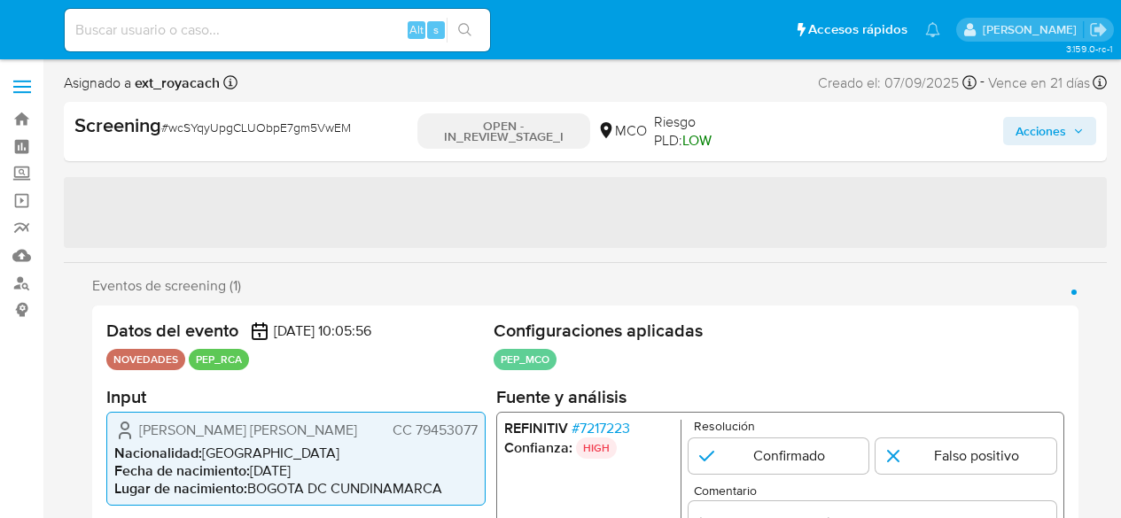
select select "10"
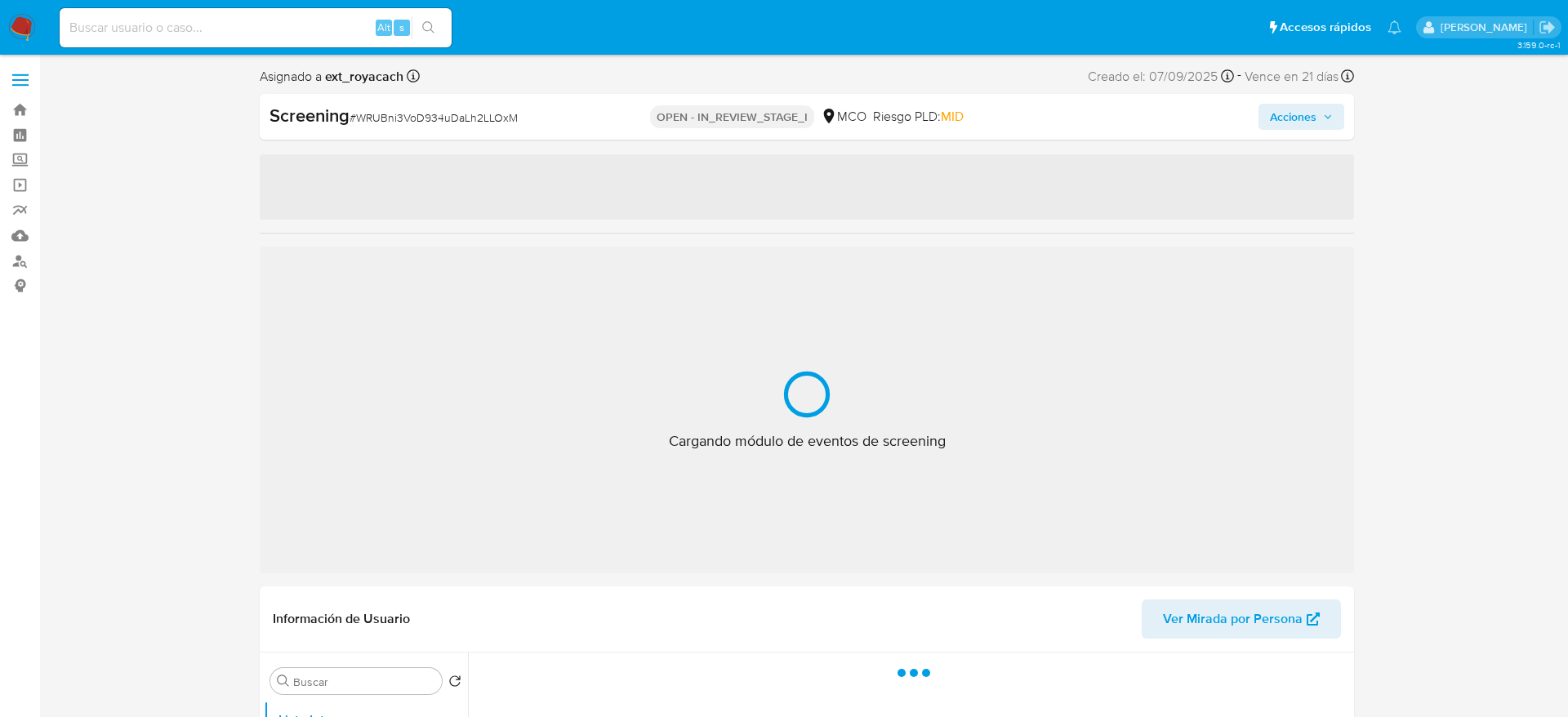
select select "10"
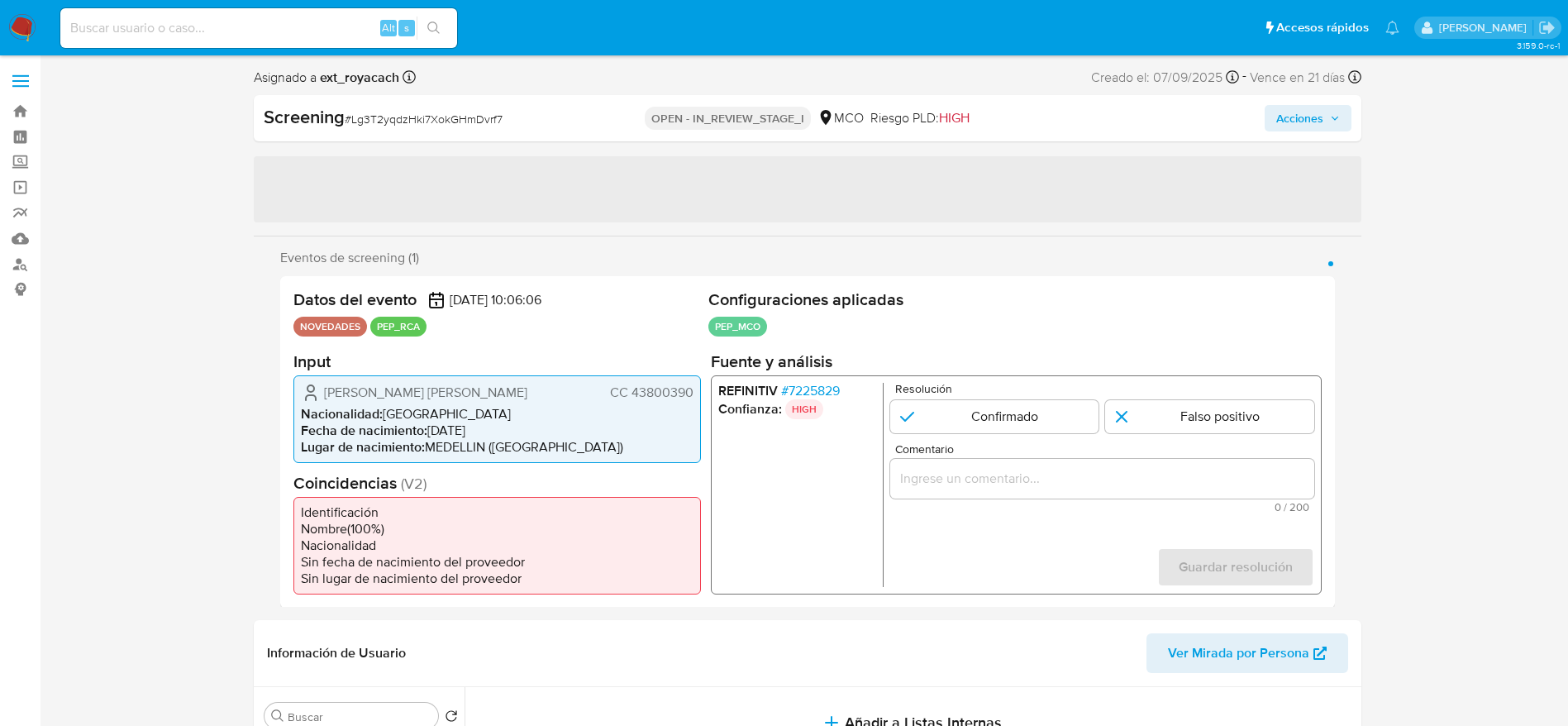
select select "10"
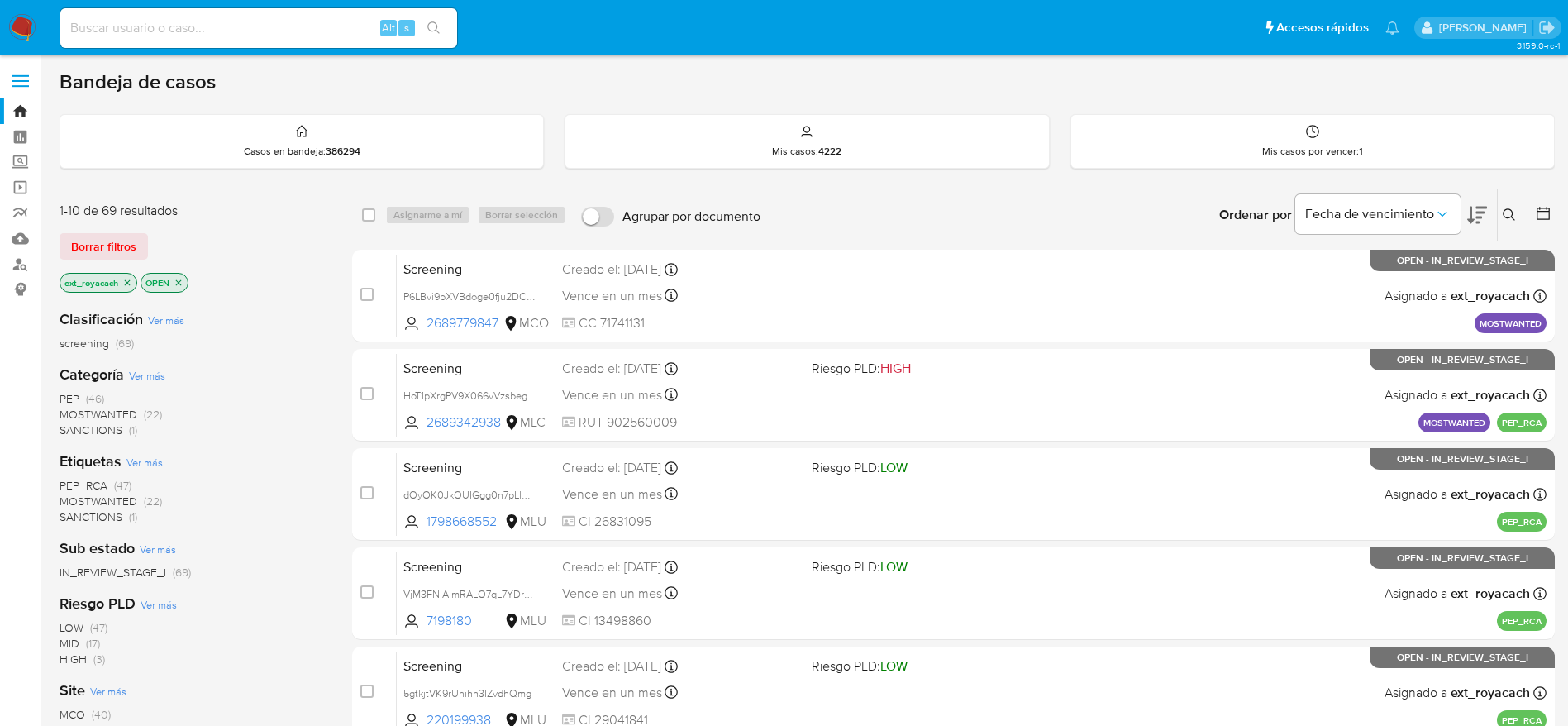
click at [96, 435] on span "SANCTIONS" at bounding box center [90, 430] width 62 height 17
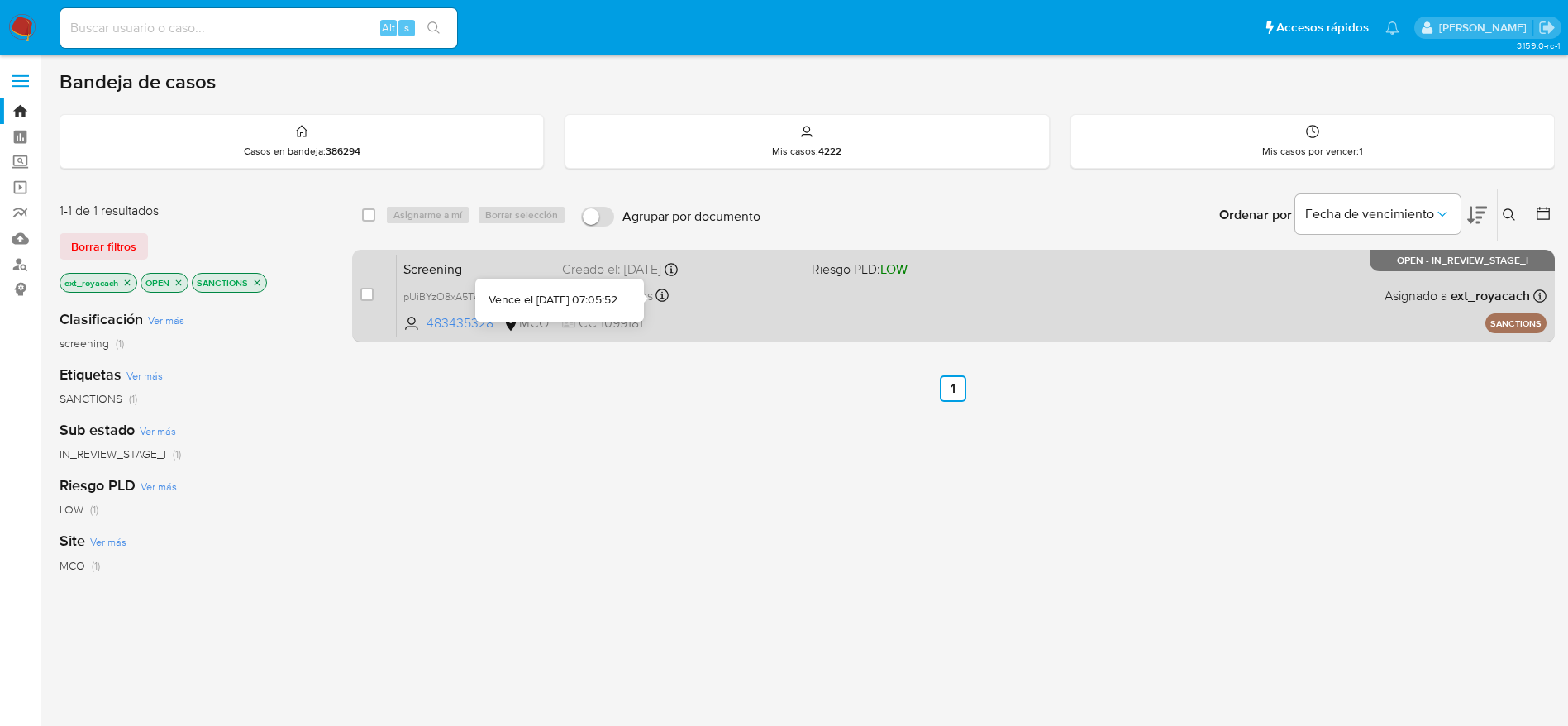
click at [729, 307] on div "Screening pUiBYzO8xA5T4aQBhsowdPKK 483435328 MCO Riesgo PLD: LOW Creado el: 16/…" at bounding box center [971, 296] width 1150 height 84
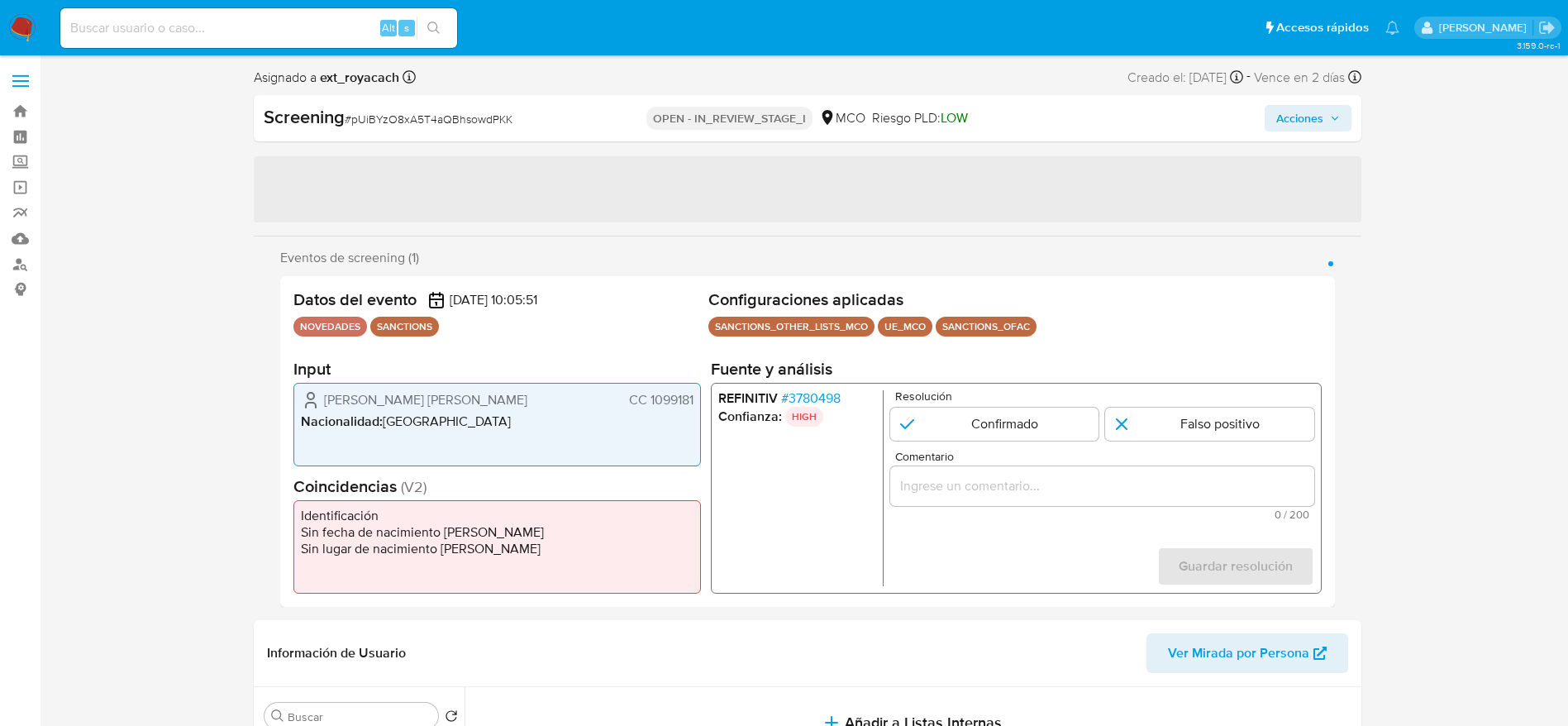
select select "10"
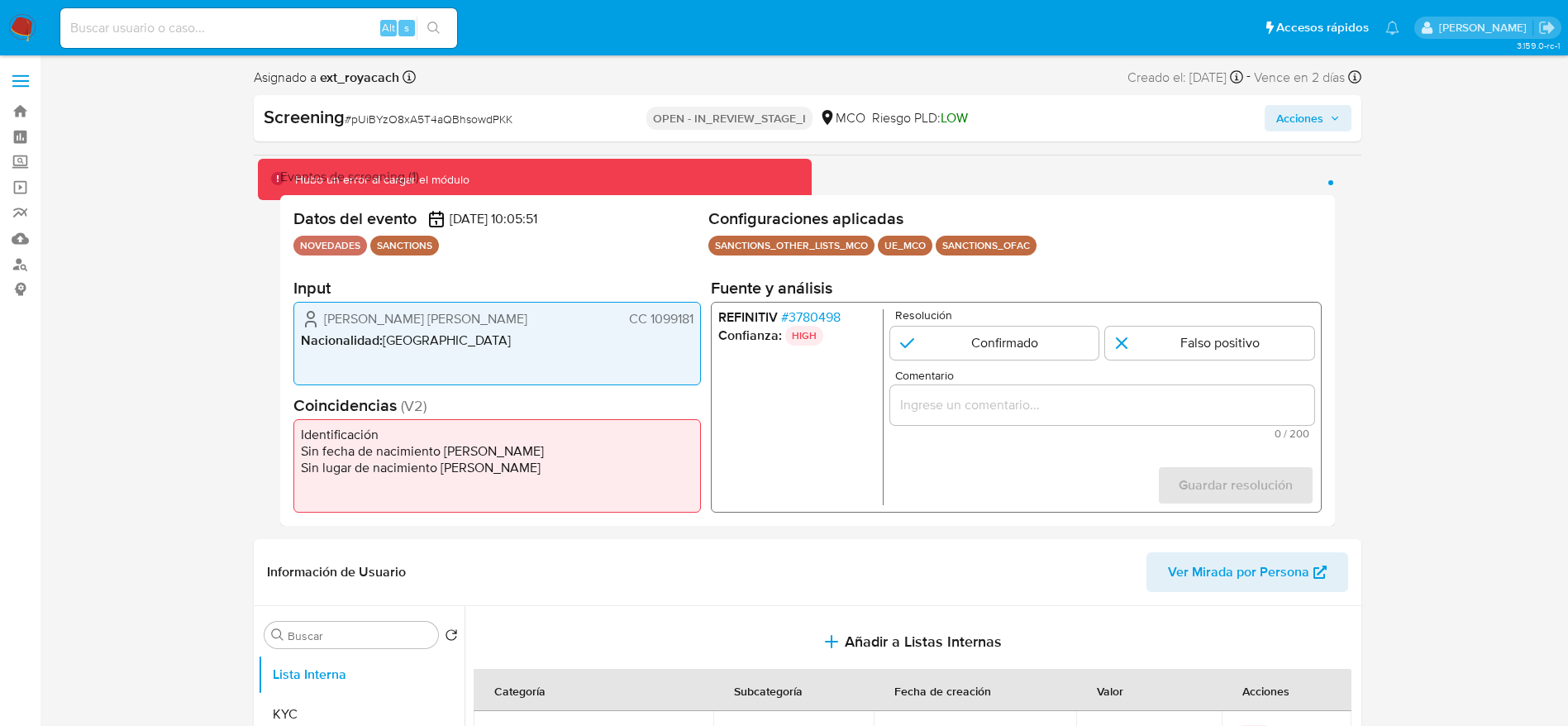
click at [391, 112] on span "# pUiBYzO8xA5T4aQBhsowdPKK" at bounding box center [429, 119] width 168 height 17
copy span "pUiBYzO8xA5T4aQBhsowdPKK"
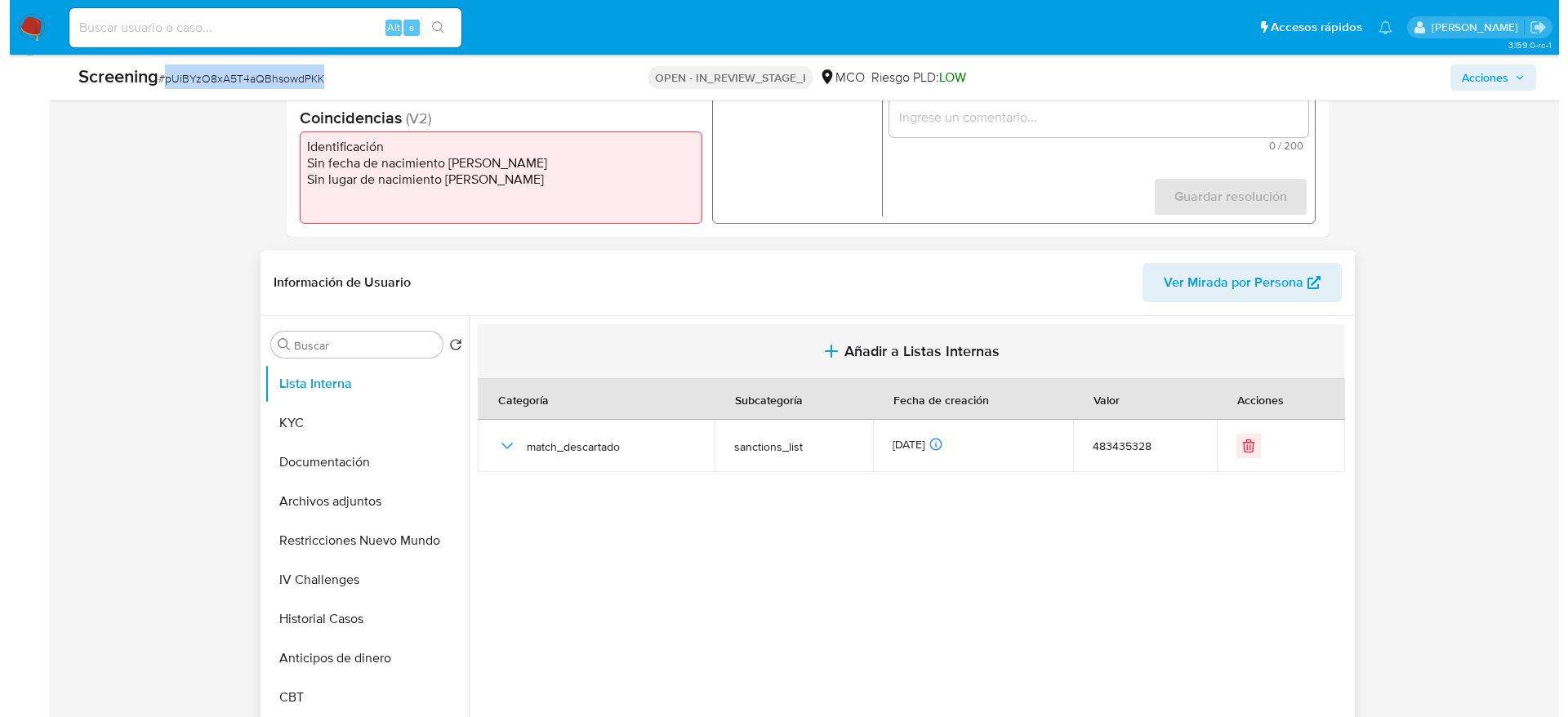
scroll to position [245, 0]
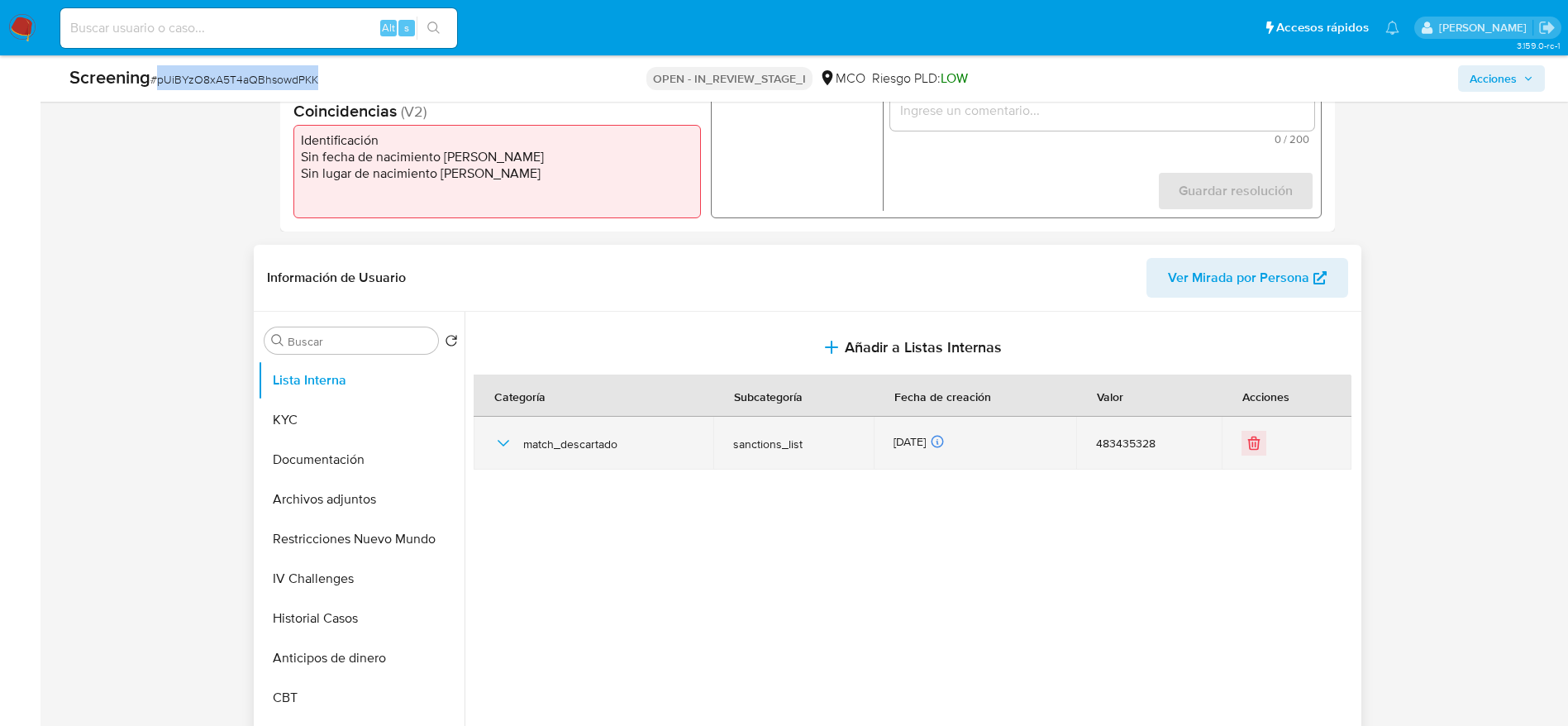
click at [493, 437] on icon "button" at bounding box center [503, 442] width 20 height 20
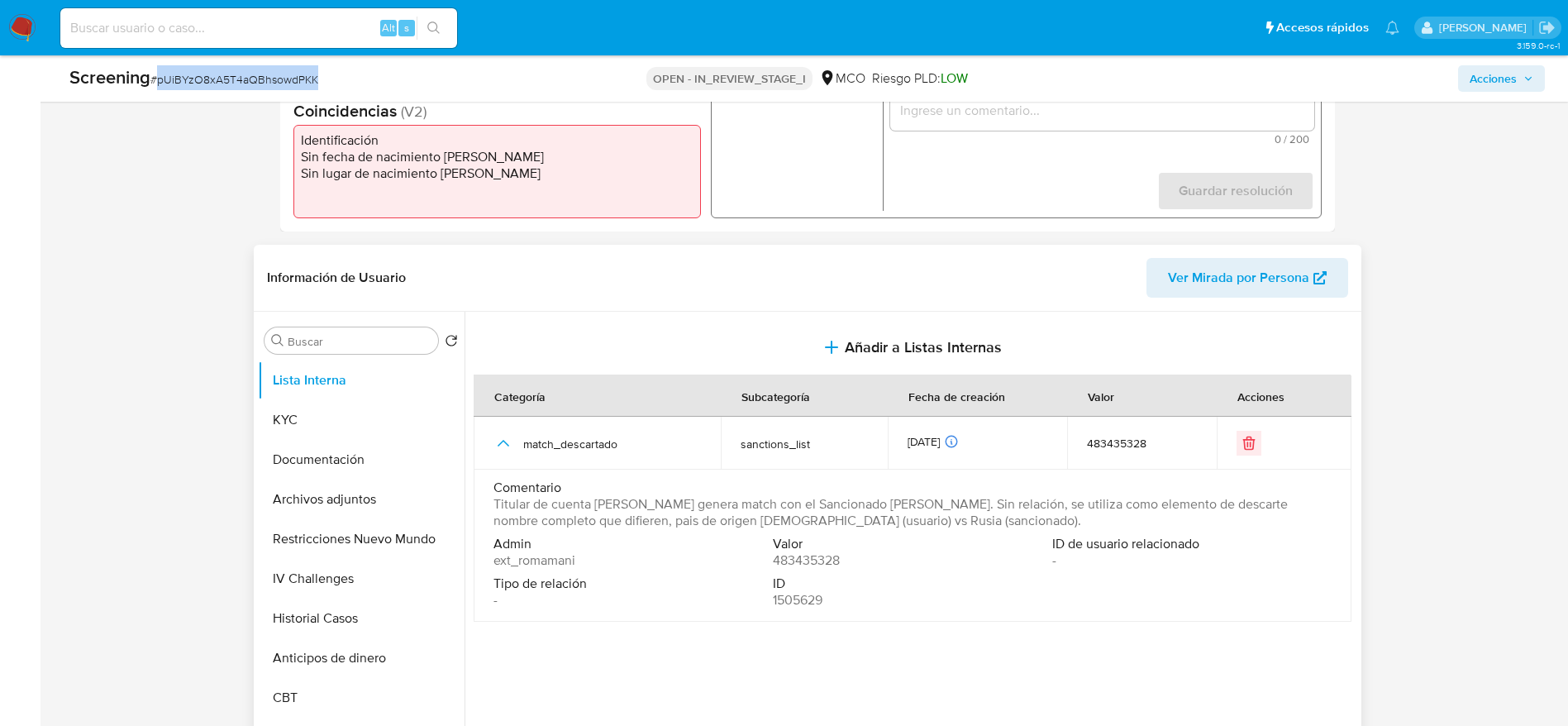
click at [527, 524] on span "Titular de cuenta Jose Ernesto Bernal Gomez genera match con el Sancionado Serg…" at bounding box center [910, 512] width 835 height 33
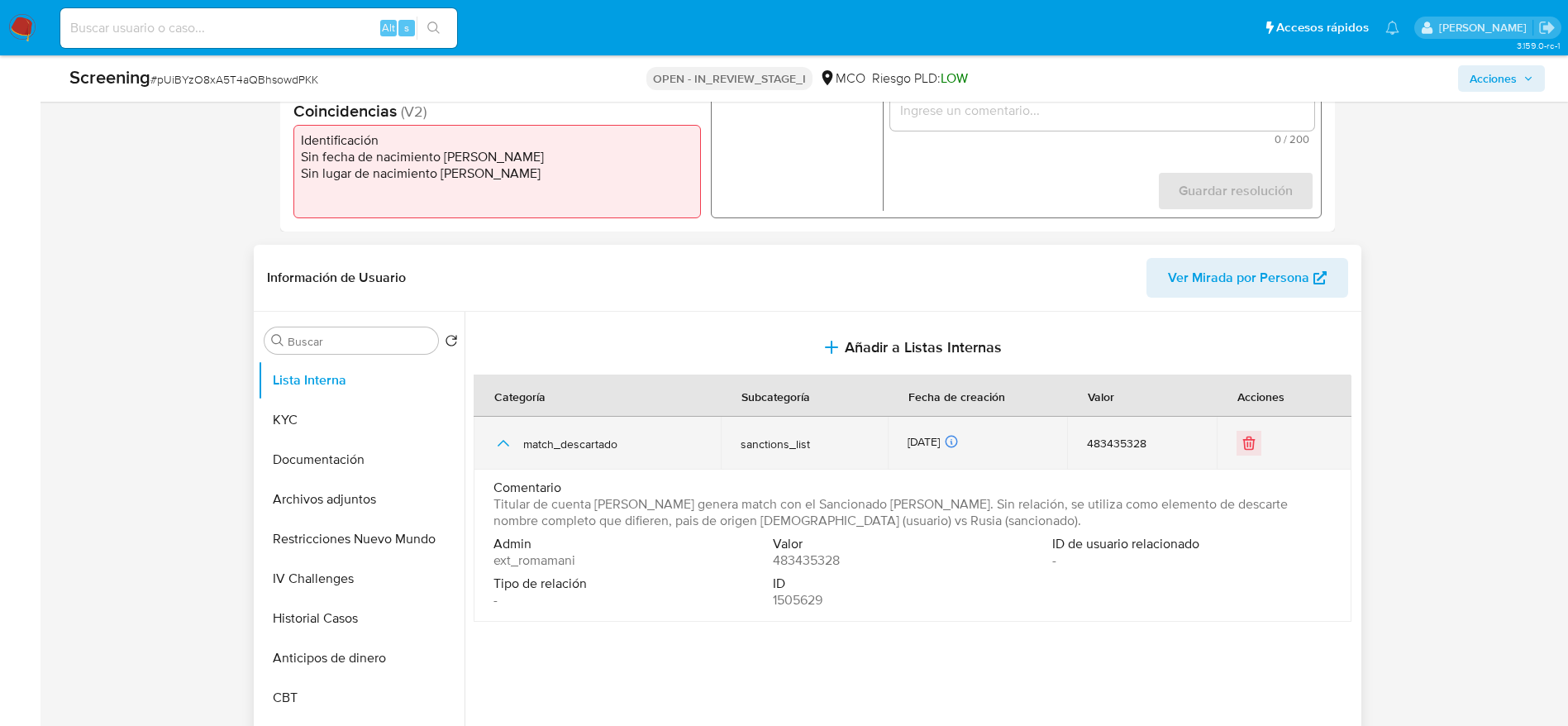
drag, startPoint x: 527, startPoint y: 524, endPoint x: 721, endPoint y: 426, distance: 217.3
click at [527, 523] on span "Titular de cuenta Jose Ernesto Bernal Gomez genera match con el Sancionado Serg…" at bounding box center [910, 512] width 835 height 33
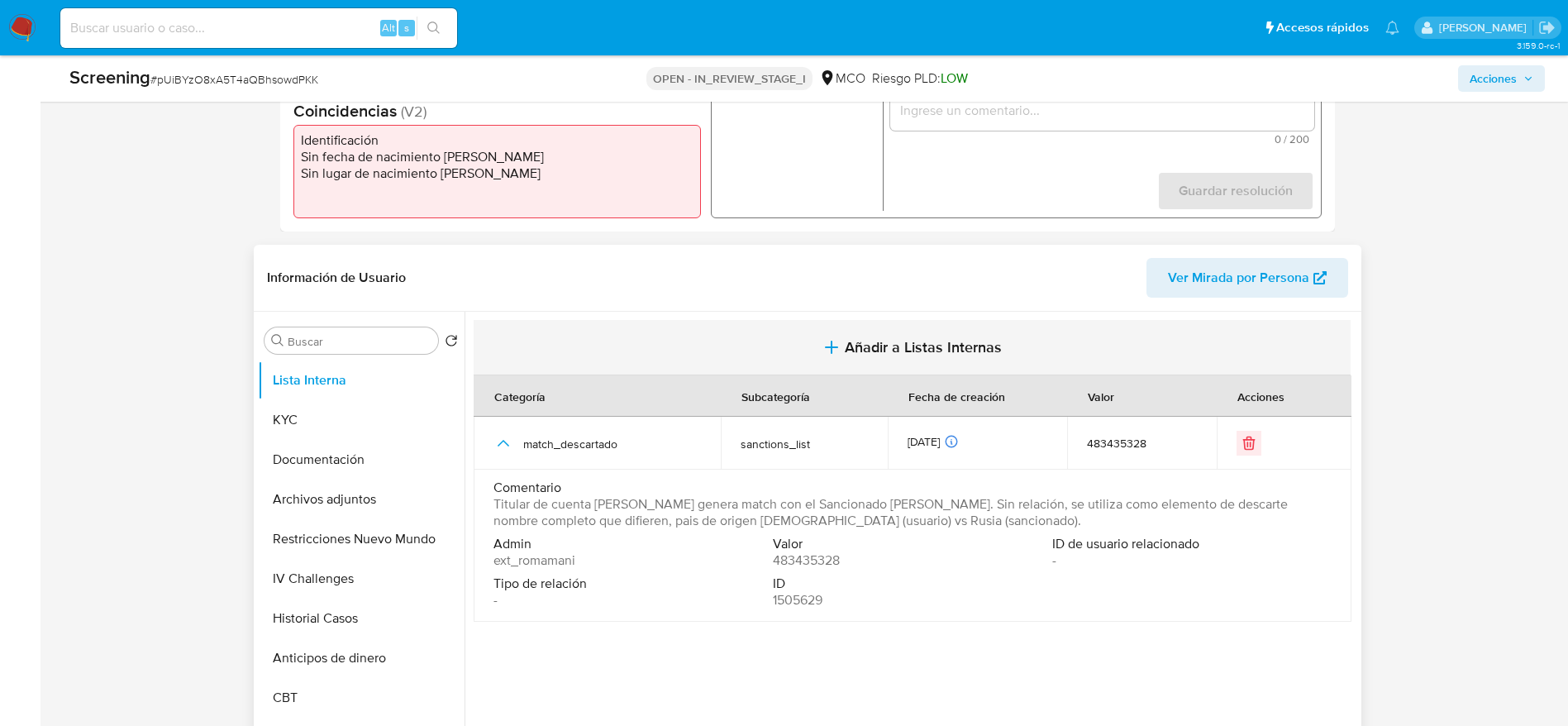
click at [764, 365] on button "Añadir a Listas Internas" at bounding box center [912, 347] width 877 height 55
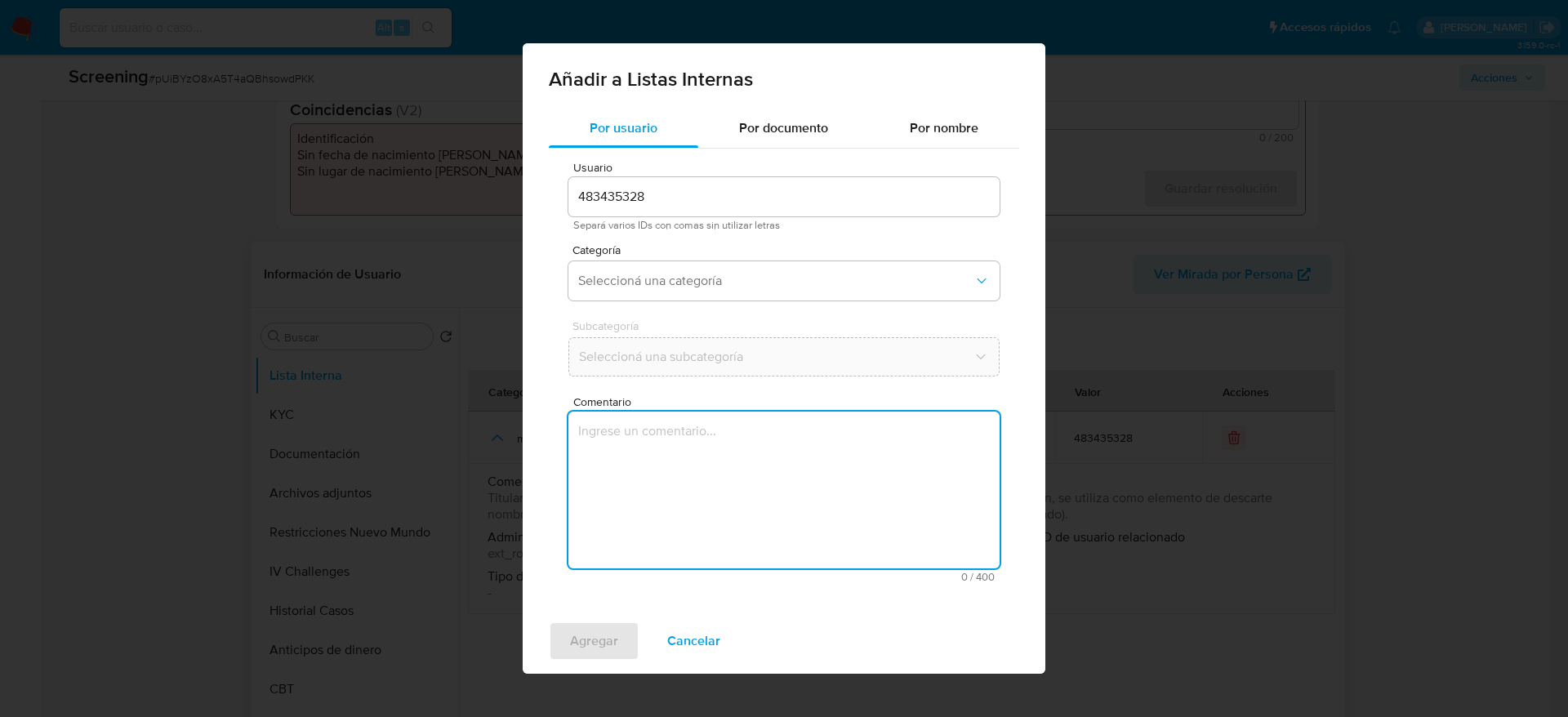
click at [730, 506] on textarea "Comentario" at bounding box center [784, 490] width 431 height 157
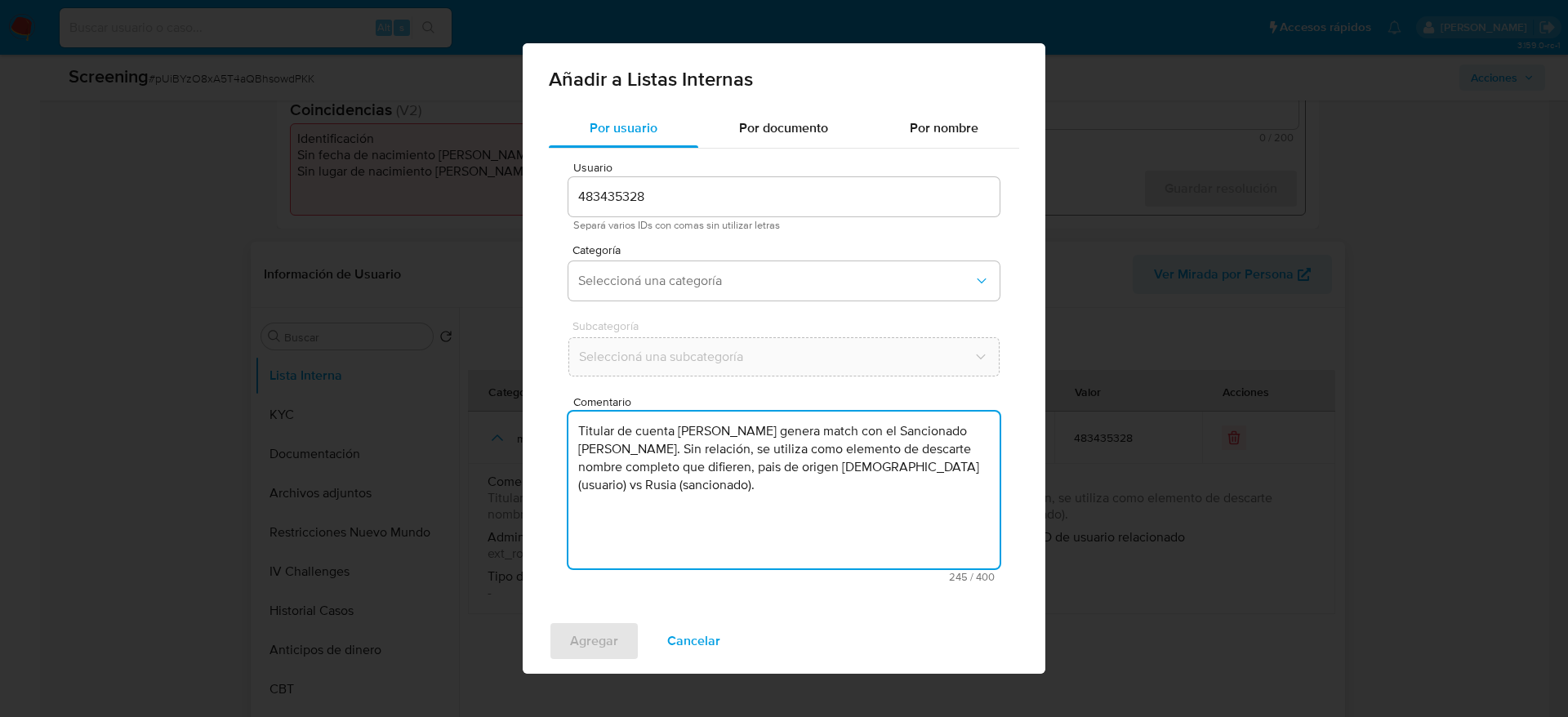
type textarea "Titular de cuenta Jose Ernesto Bernal Gomez genera match con el Sancionado Serg…"
click at [714, 317] on div "Usuario 483435328 Separá varios IDs con comas sin utilizar letras Categoría Sel…" at bounding box center [784, 371] width 470 height 447
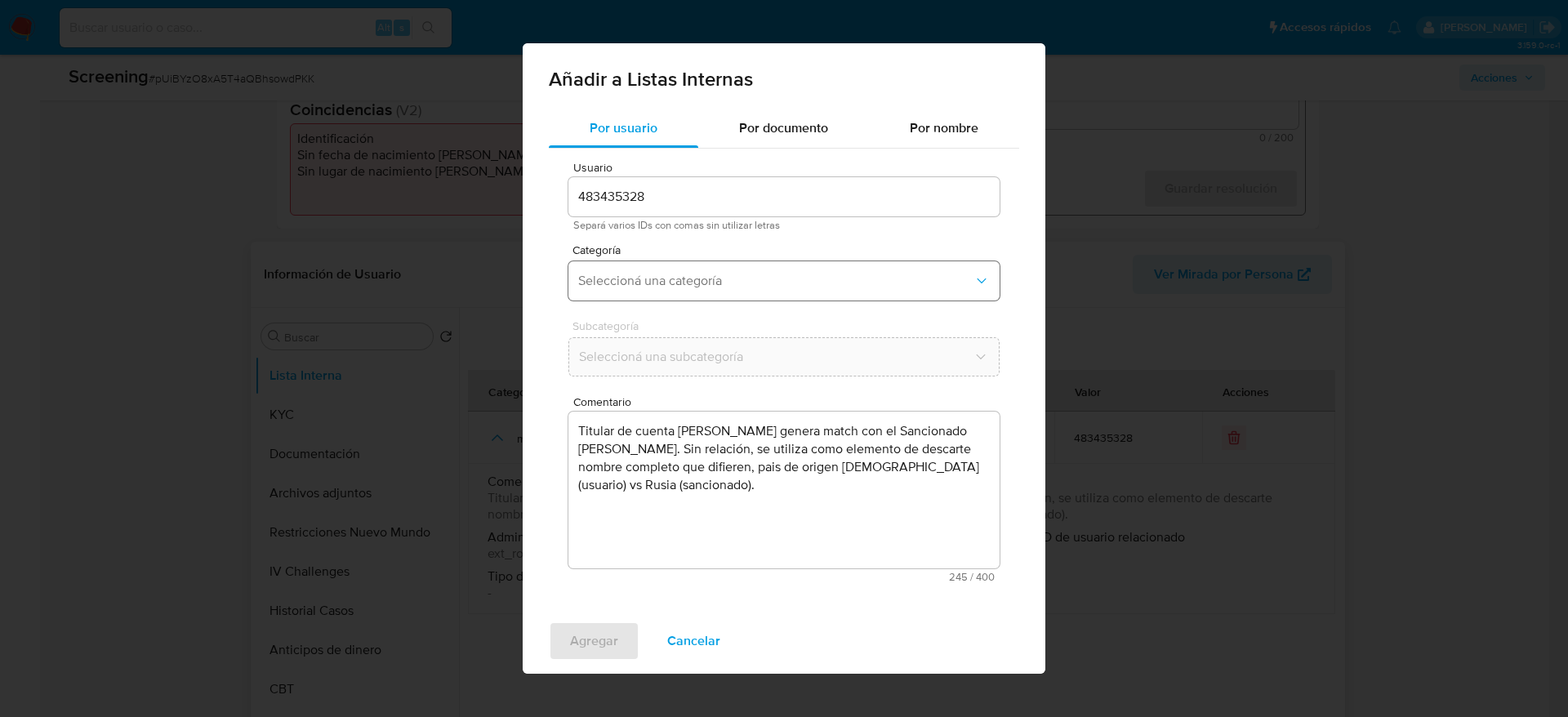
click at [720, 288] on span "Seleccioná una categoría" at bounding box center [775, 281] width 395 height 17
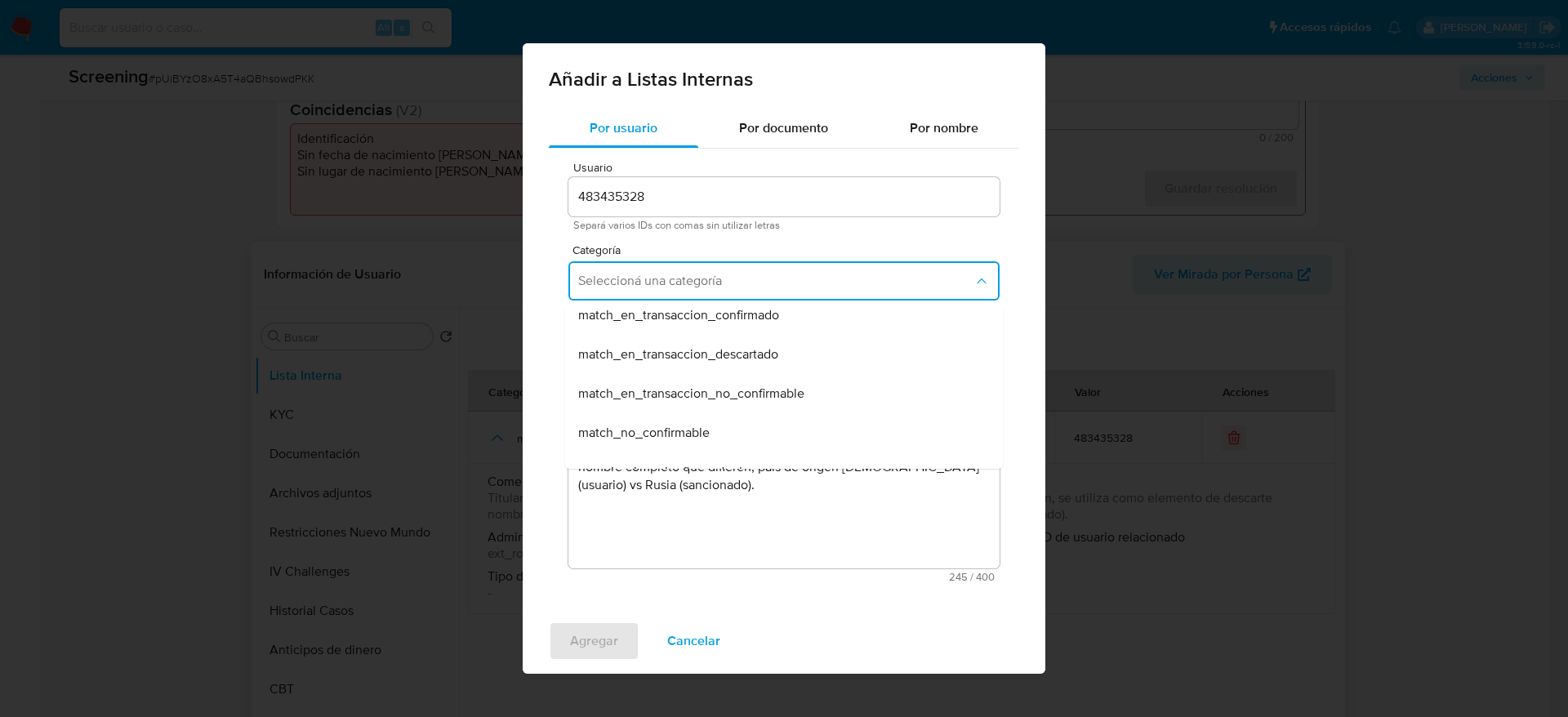
scroll to position [123, 0]
click at [691, 365] on div "match_descartado" at bounding box center [779, 359] width 402 height 40
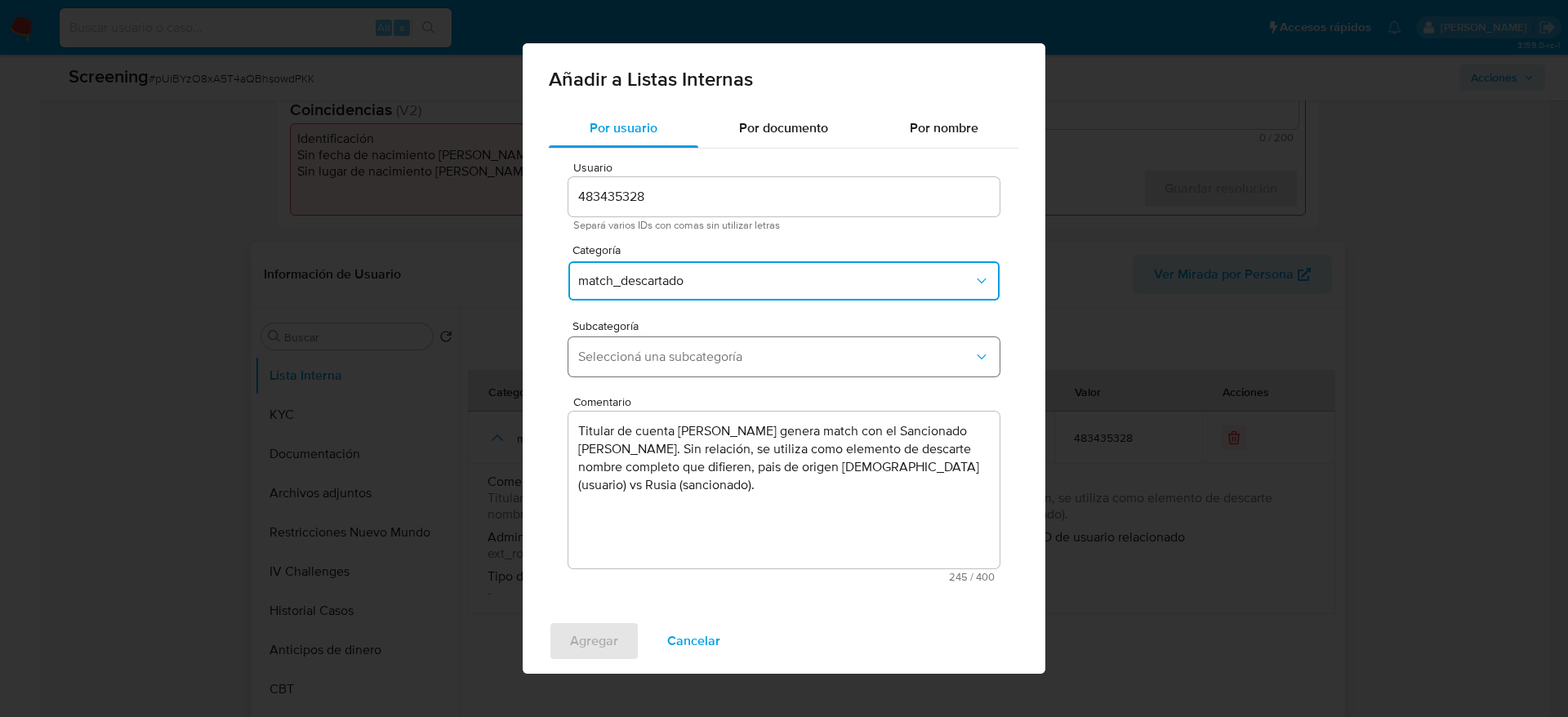
click at [694, 363] on span "Seleccioná una subcategoría" at bounding box center [775, 357] width 395 height 17
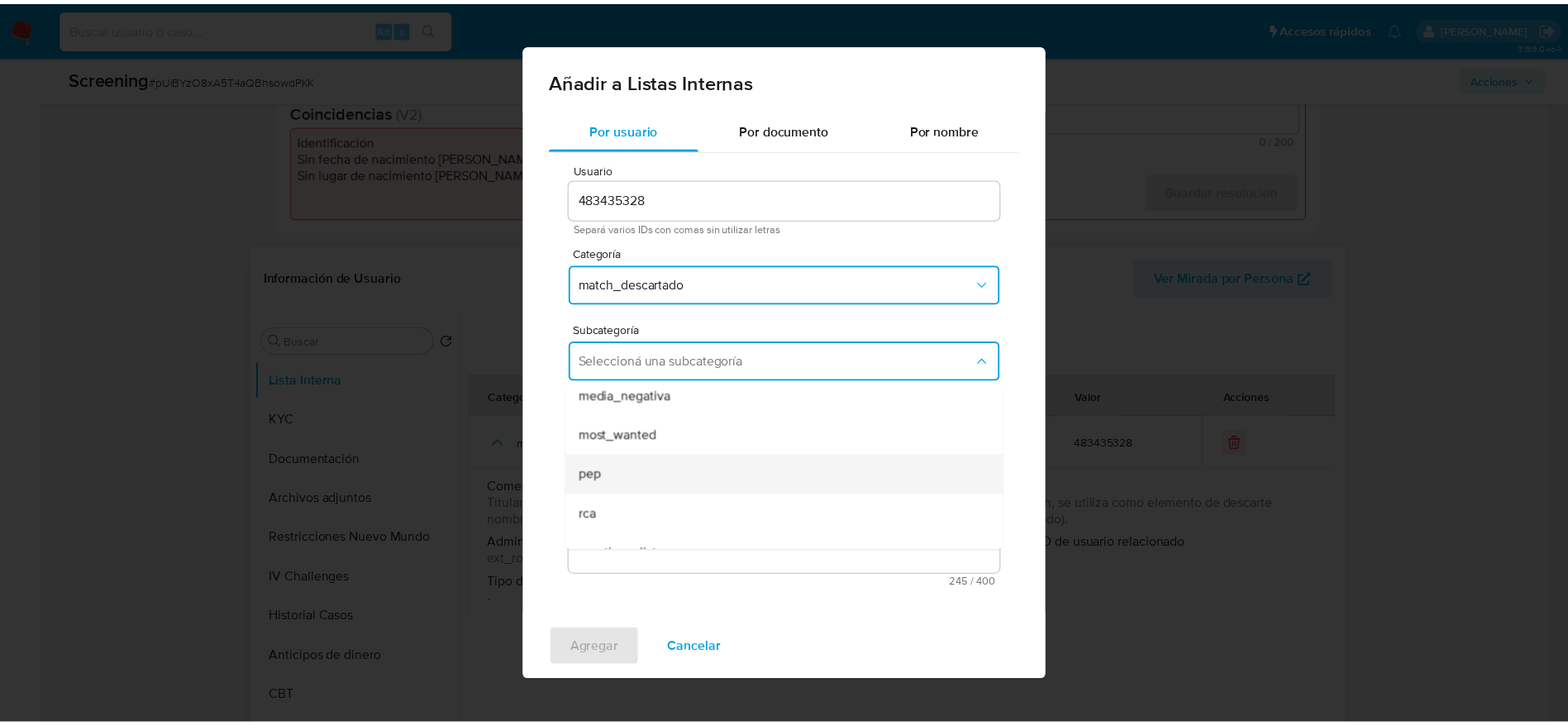
scroll to position [113, 0]
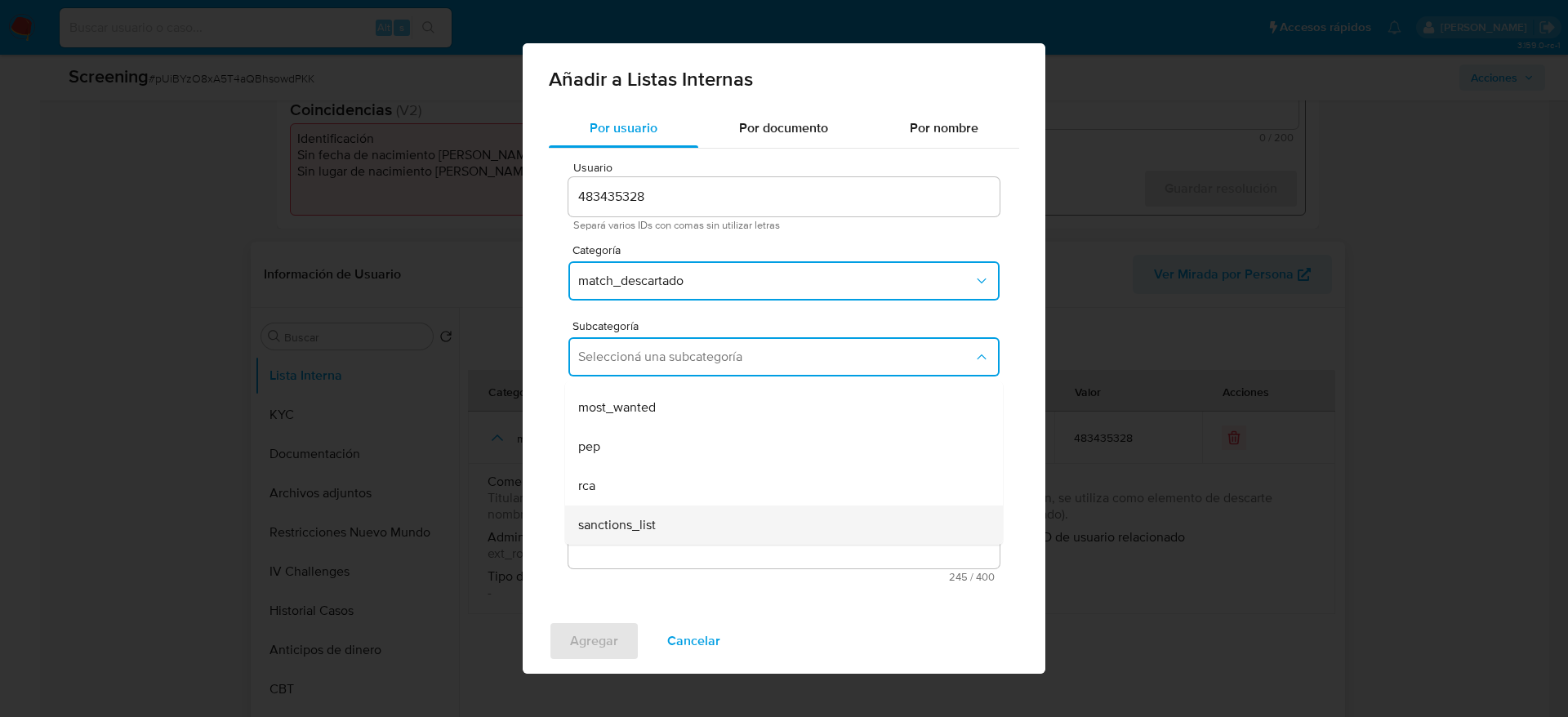
click at [671, 533] on div "sanctions_list" at bounding box center [779, 525] width 402 height 40
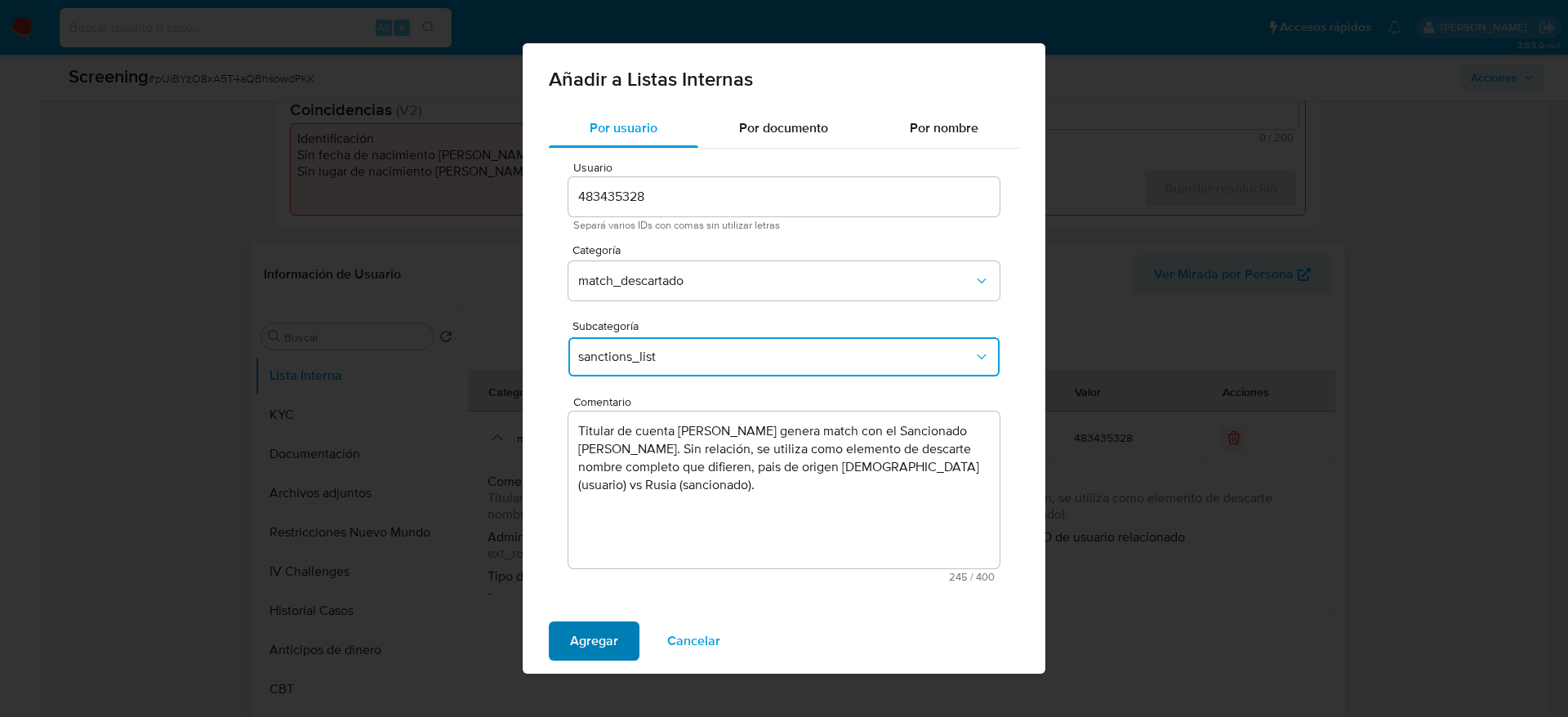
click at [607, 647] on span "Agregar" at bounding box center [595, 641] width 48 height 36
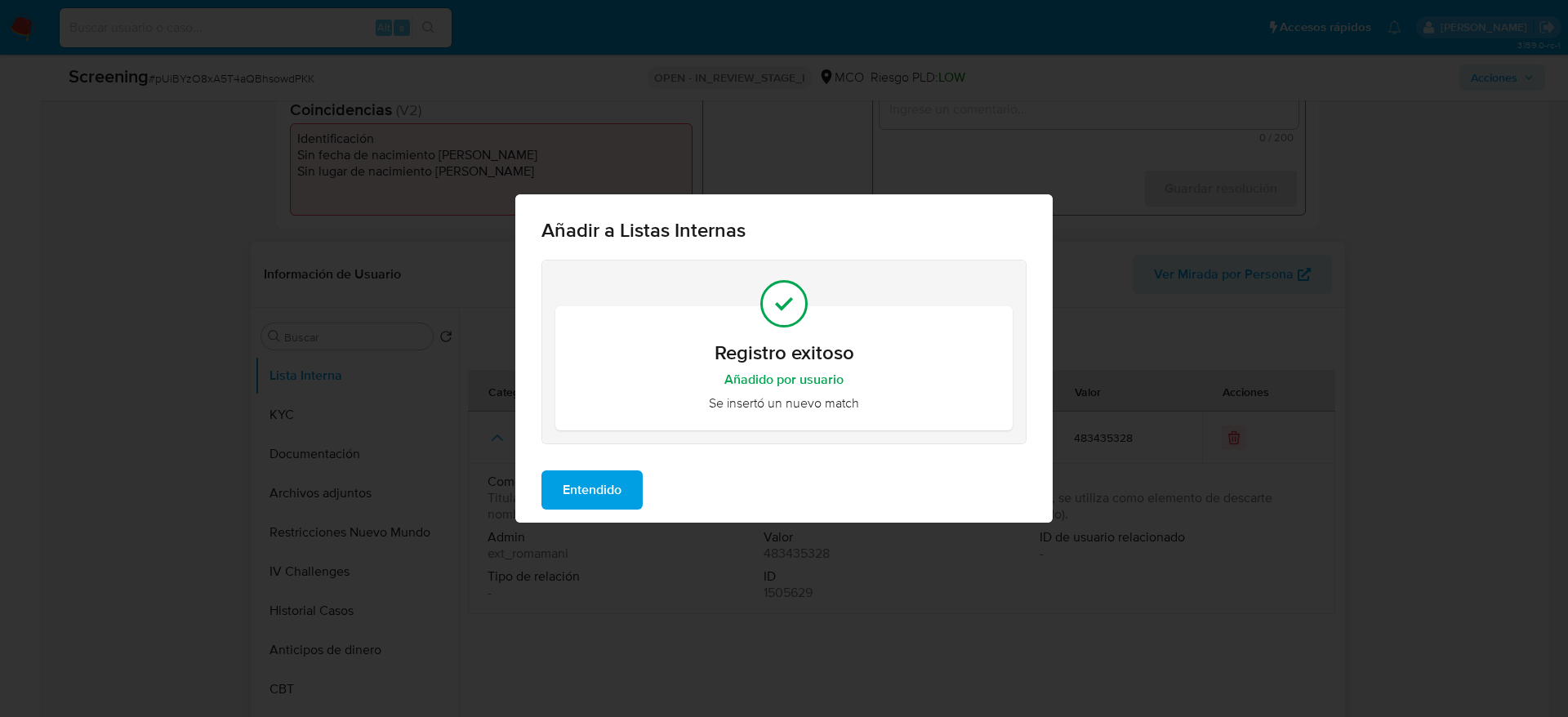
click at [633, 499] on button "Entendido" at bounding box center [593, 489] width 101 height 40
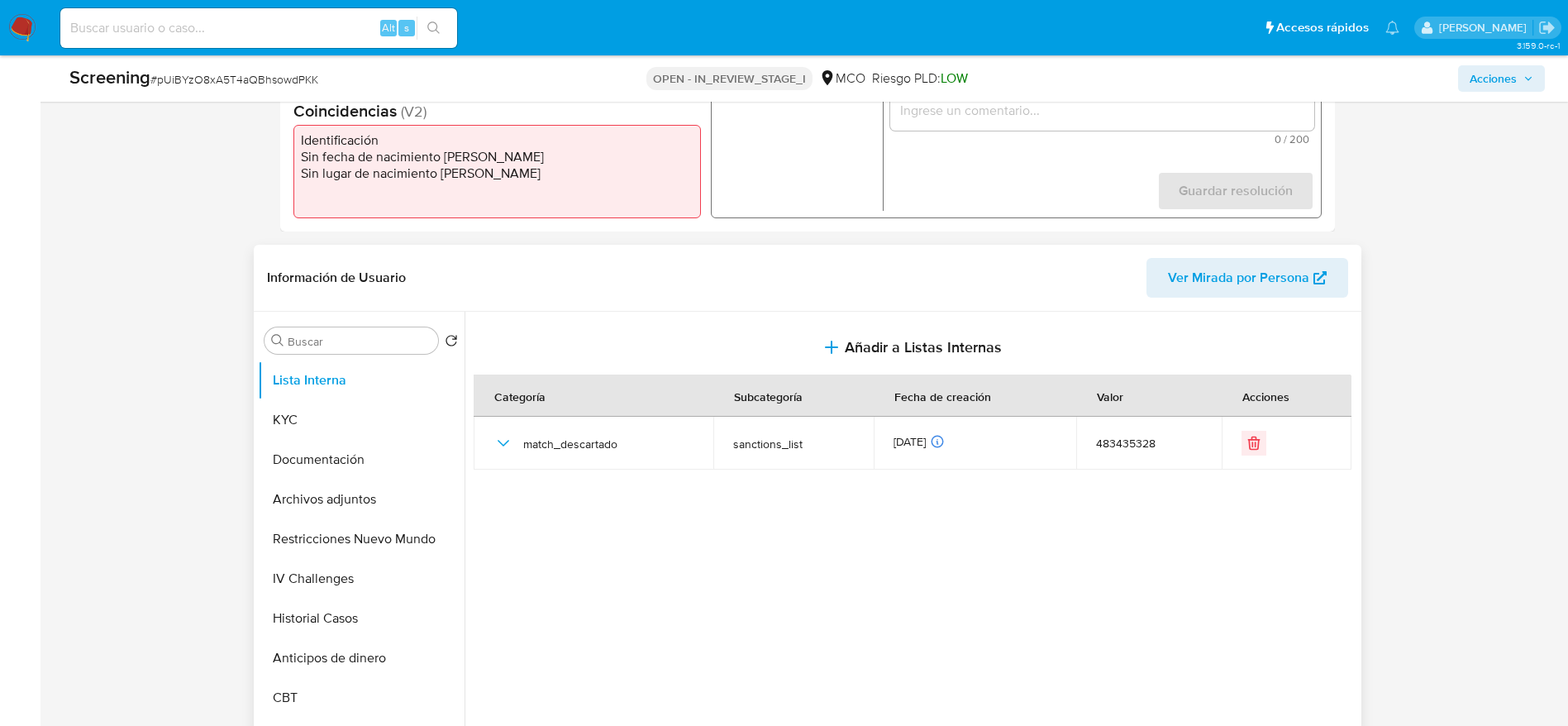
drag, startPoint x: 1555, startPoint y: 207, endPoint x: 1531, endPoint y: 528, distance: 321.9
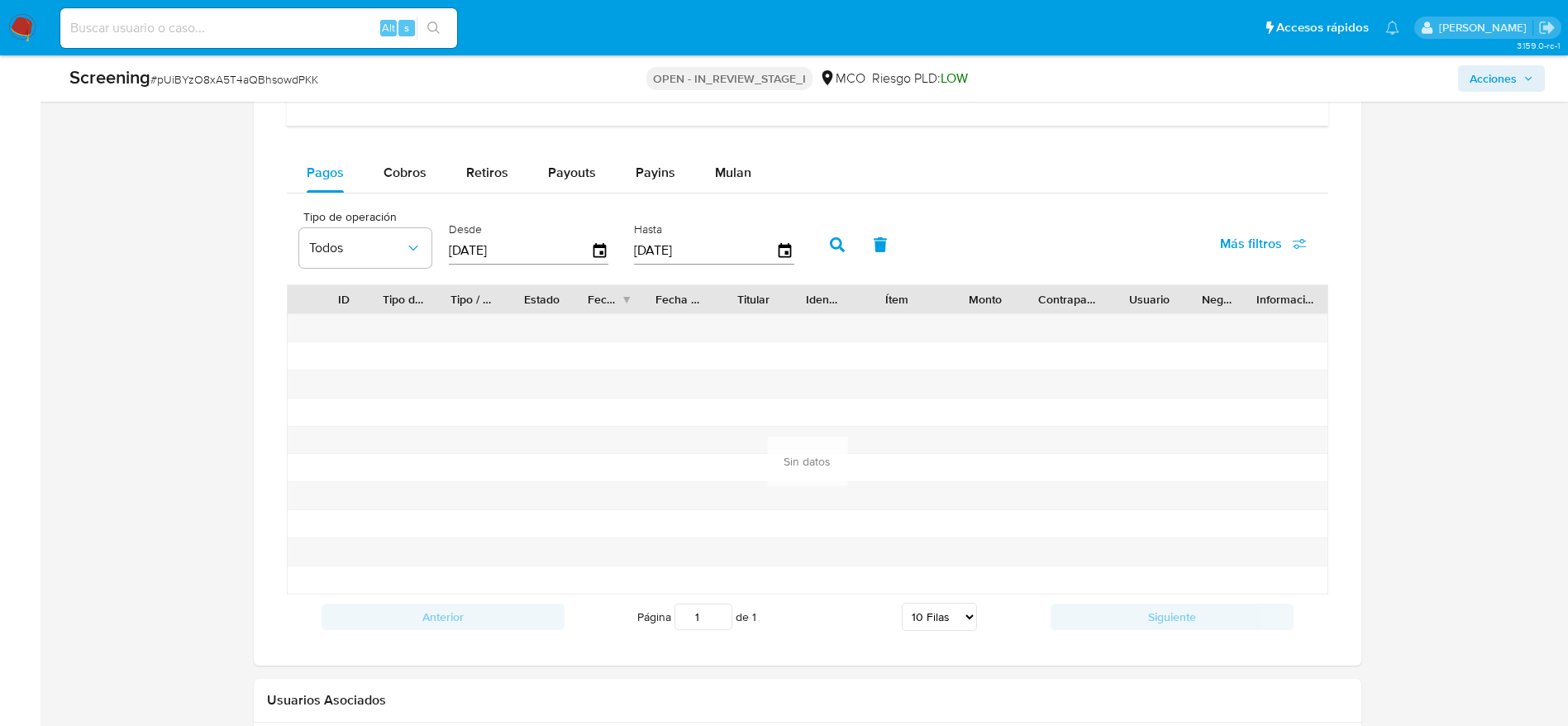
scroll to position [2048, 0]
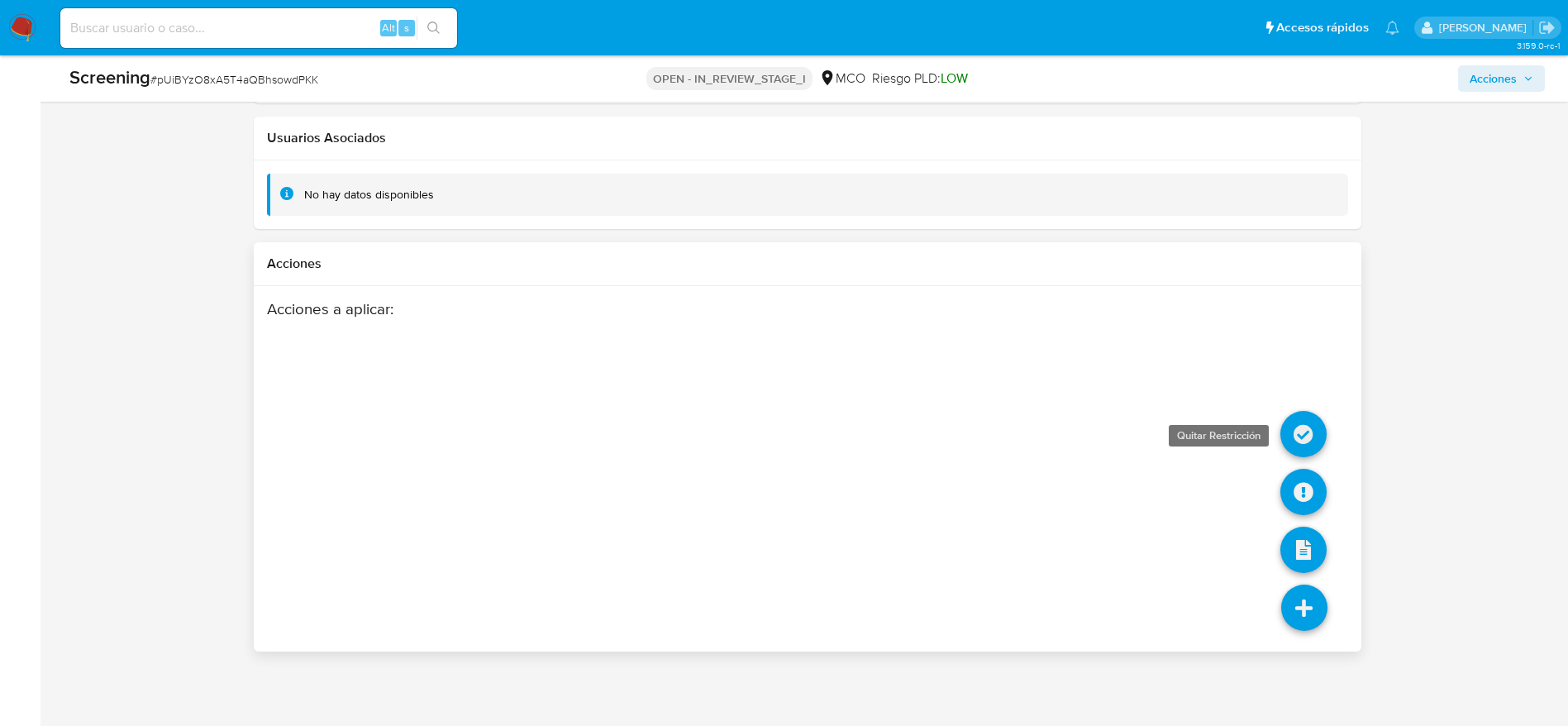
click at [1307, 417] on icon at bounding box center [1304, 434] width 47 height 47
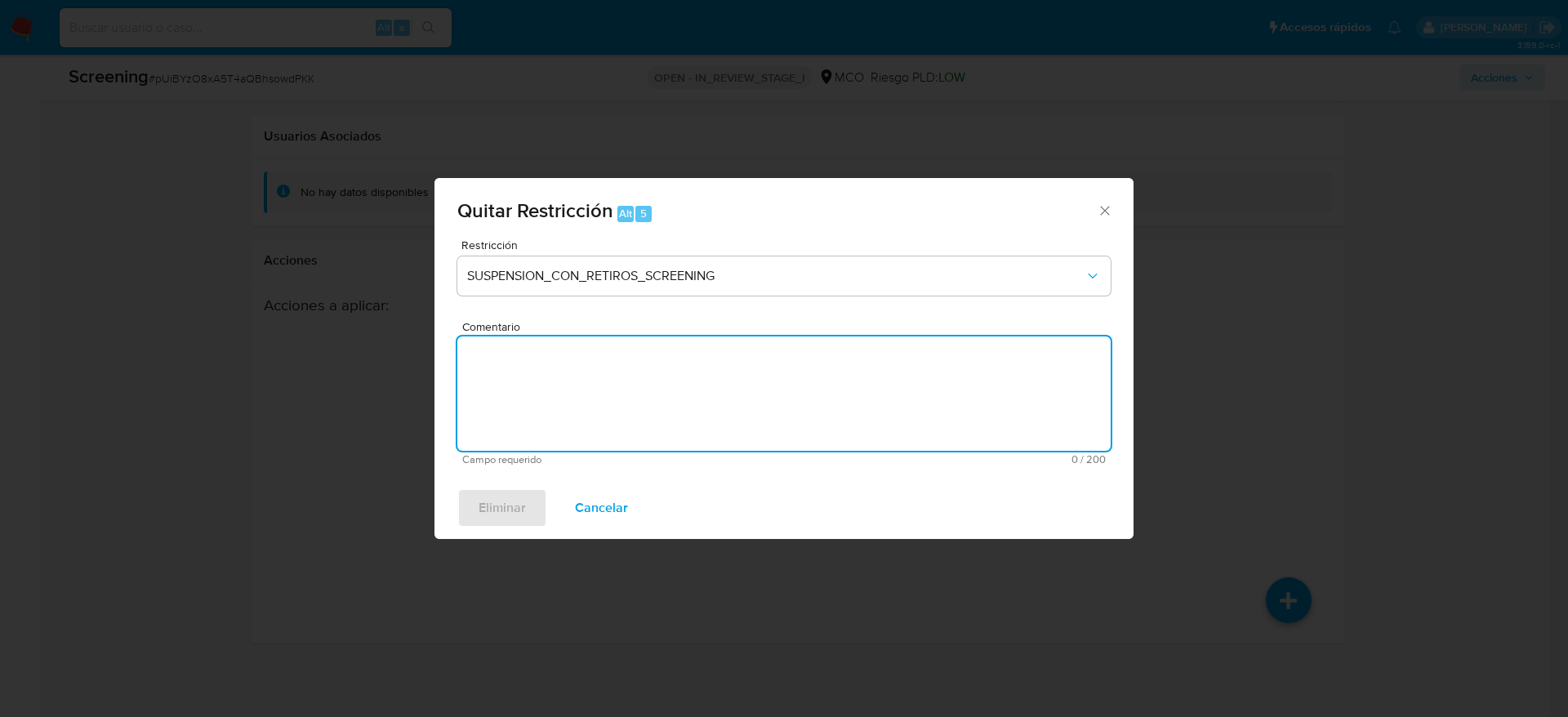
click at [735, 336] on textarea "Comentario" at bounding box center [784, 394] width 654 height 114
paste textarea "Titular de cuenta Jose Ernesto Bernal Gomez genera match con el Sancionado Serg…"
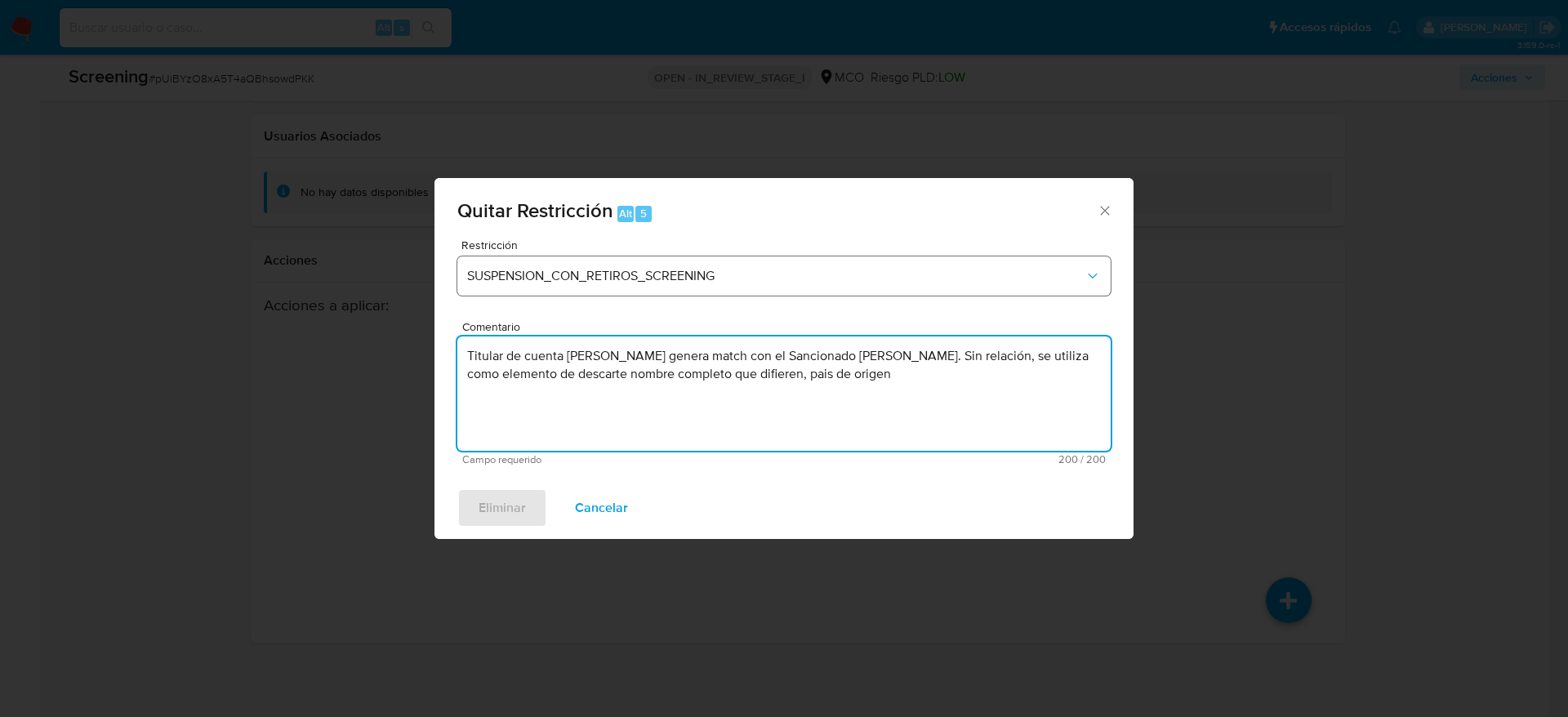
type textarea "Titular de cuenta Jose Ernesto Bernal Gomez genera match con el Sancionado Serg…"
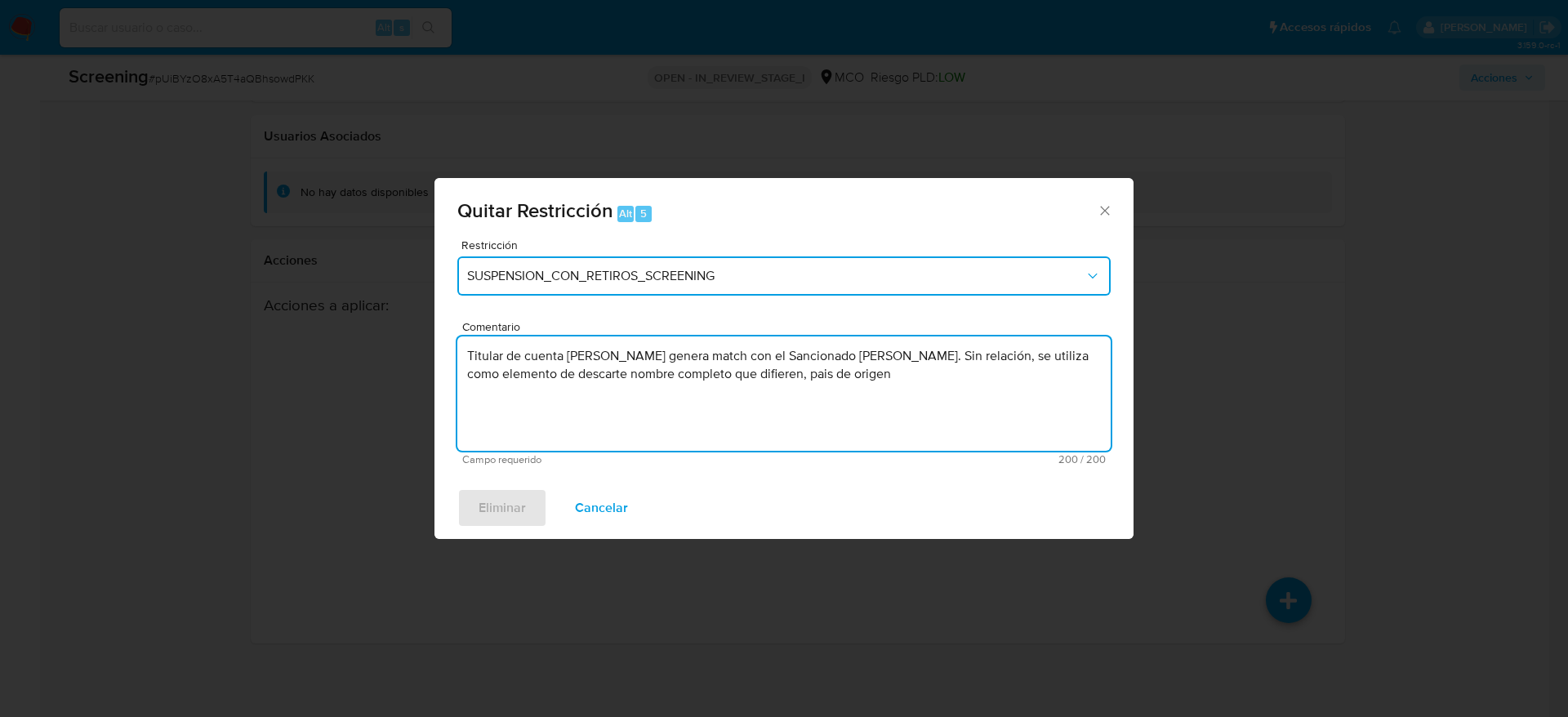
click at [750, 286] on button "SUSPENSION_CON_RETIROS_SCREENING" at bounding box center [784, 276] width 654 height 40
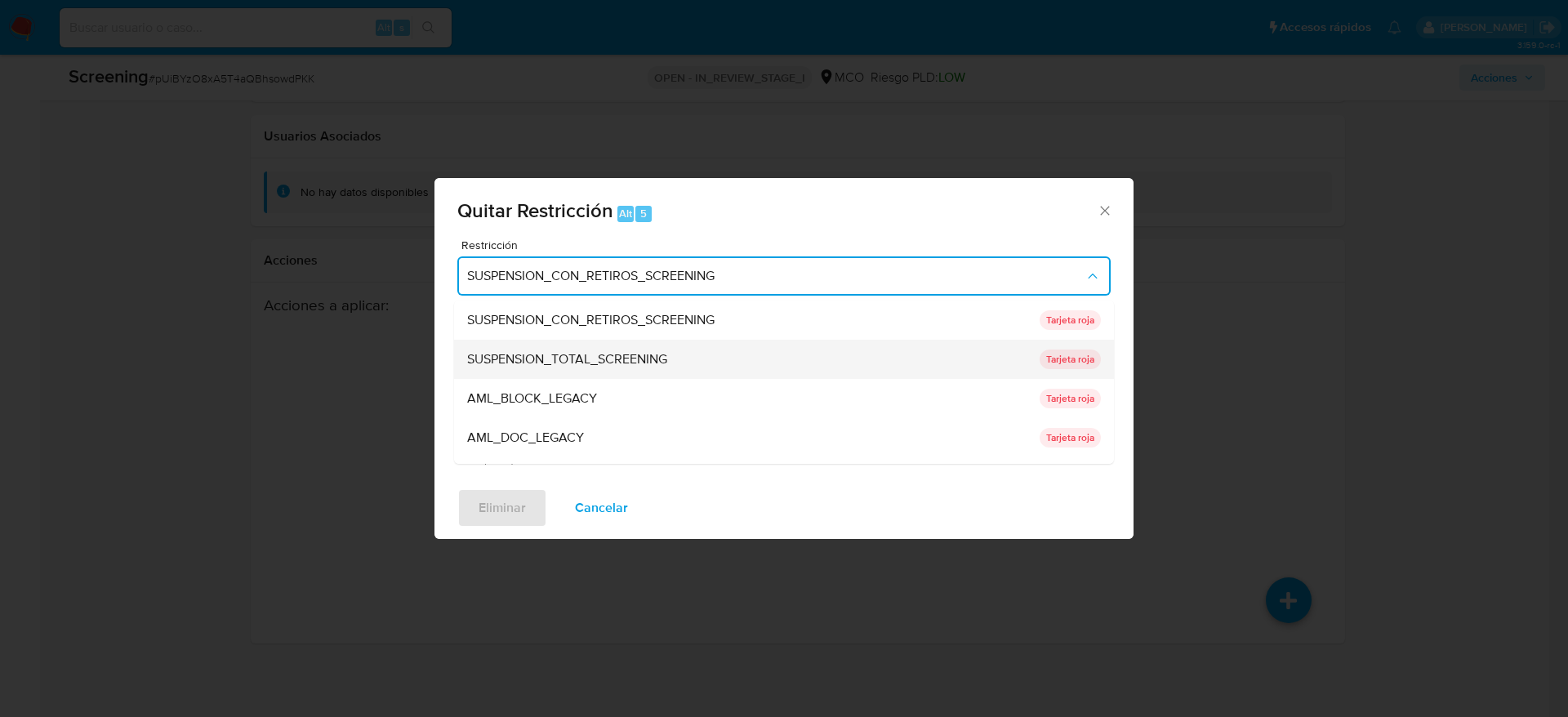
click at [672, 358] on div "SUSPENSION_TOTAL_SCREENING" at bounding box center [749, 359] width 563 height 40
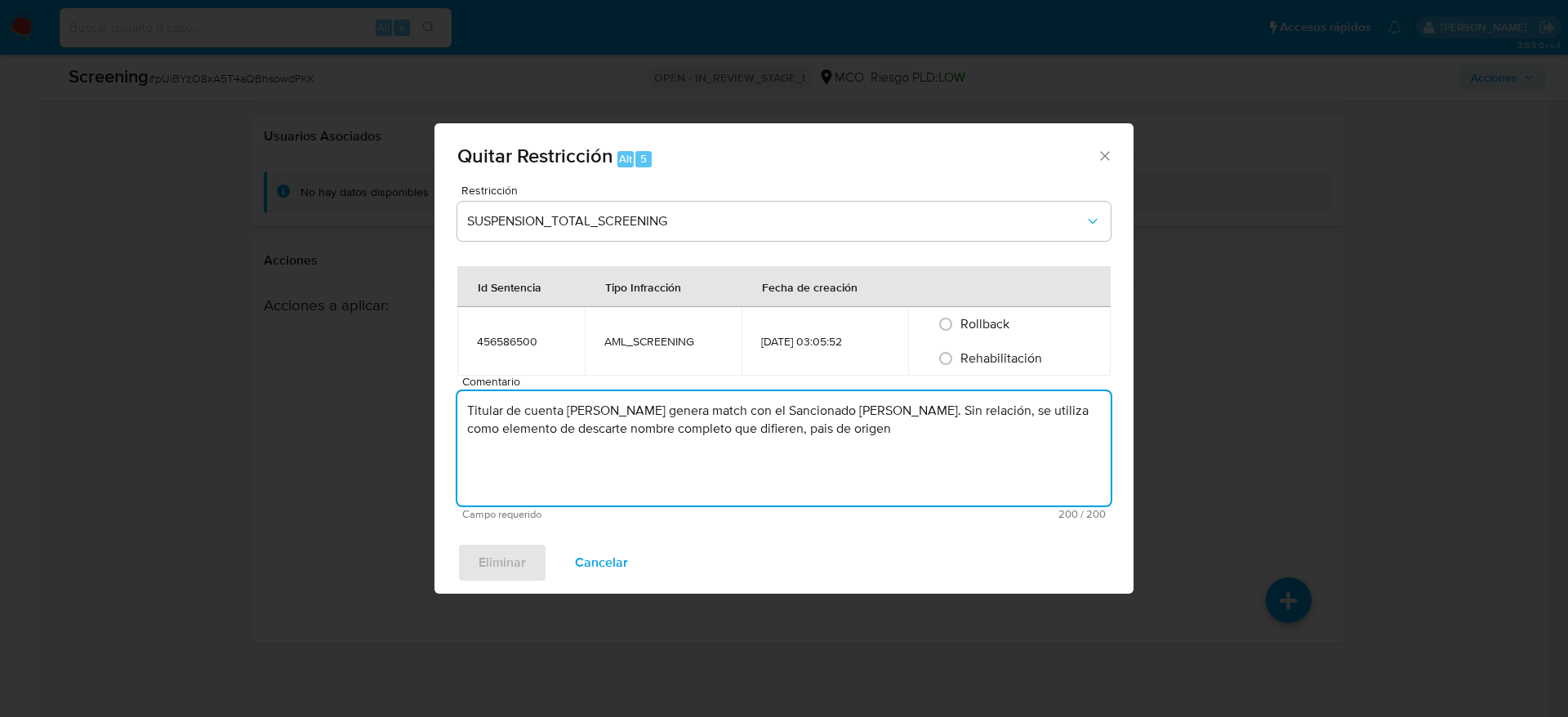
click at [528, 503] on textarea "Titular de cuenta Jose Ernesto Bernal Gomez genera match con el Sancionado Serg…" at bounding box center [784, 448] width 654 height 114
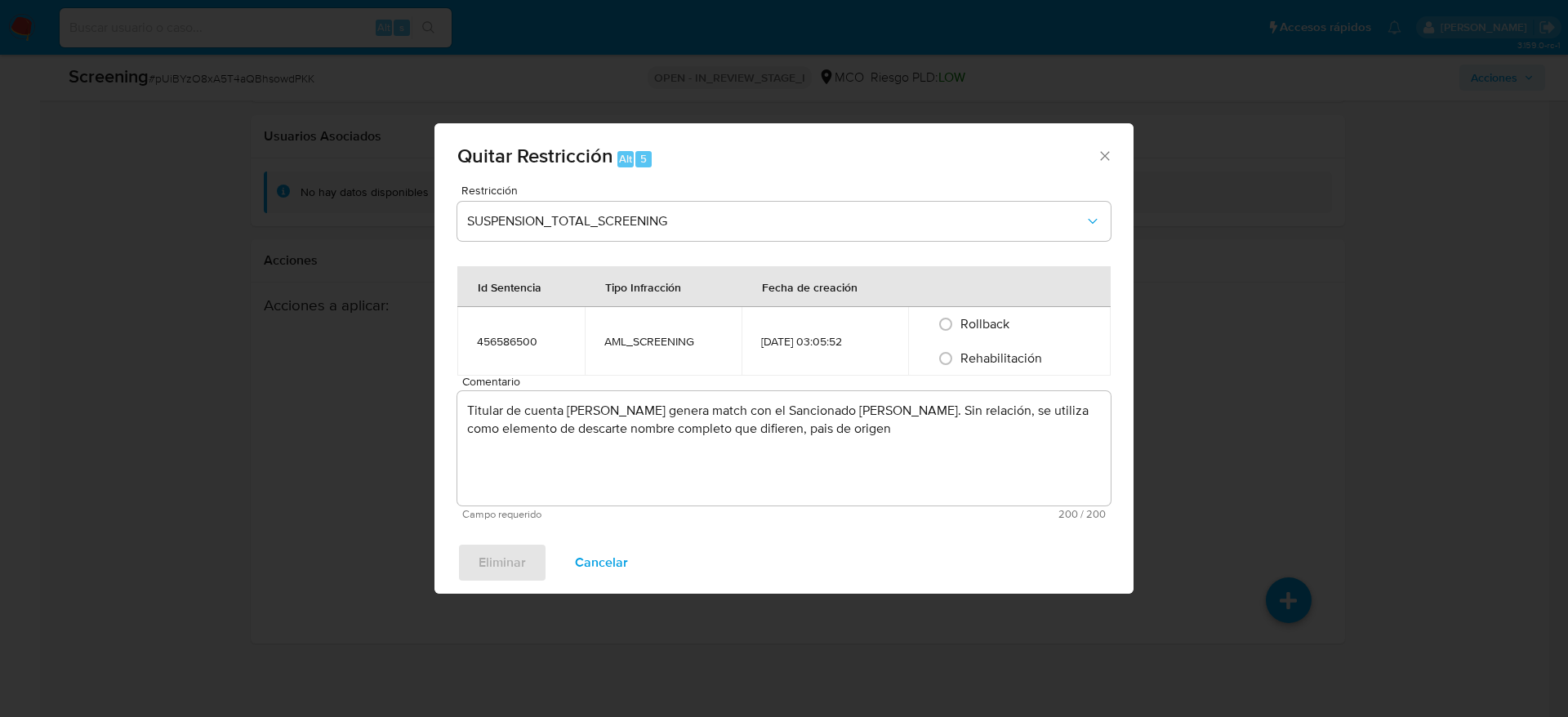
click at [1005, 365] on span "Rehabilitación" at bounding box center [1001, 358] width 82 height 18
click at [959, 365] on input "Rehabilitación" at bounding box center [946, 358] width 26 height 26
radio input "true"
click at [508, 555] on span "Eliminar" at bounding box center [501, 562] width 47 height 36
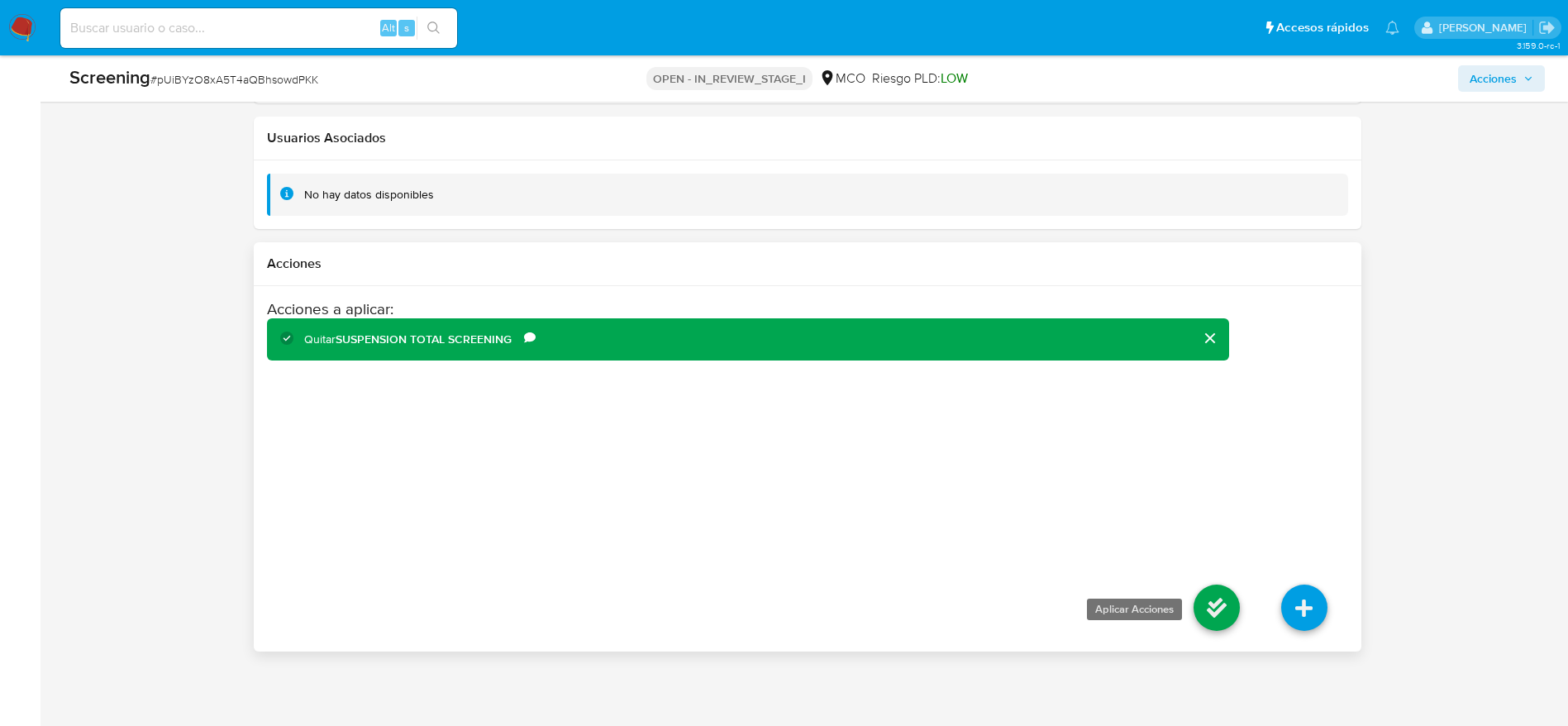
click at [1208, 591] on icon at bounding box center [1217, 608] width 47 height 47
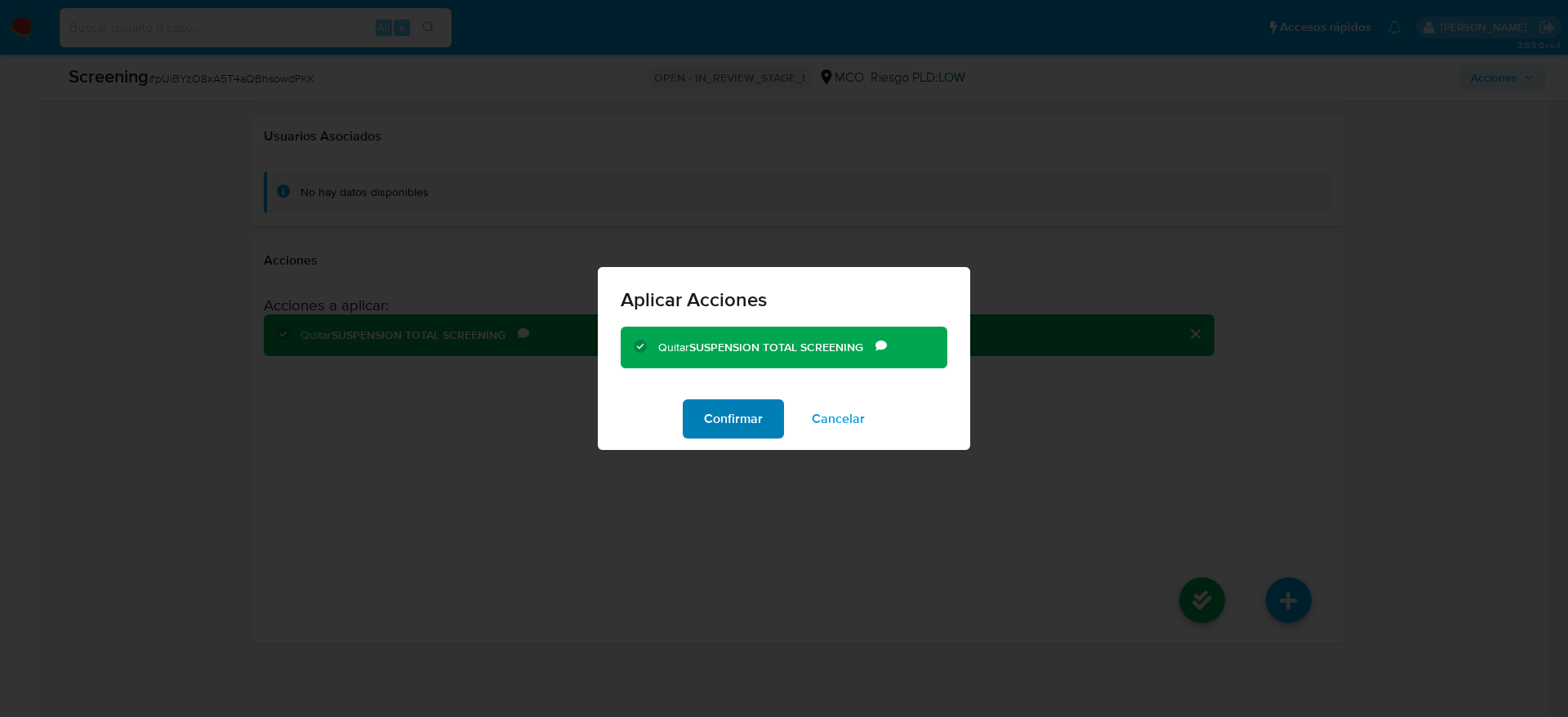
click at [733, 420] on span "Confirmar" at bounding box center [734, 418] width 59 height 36
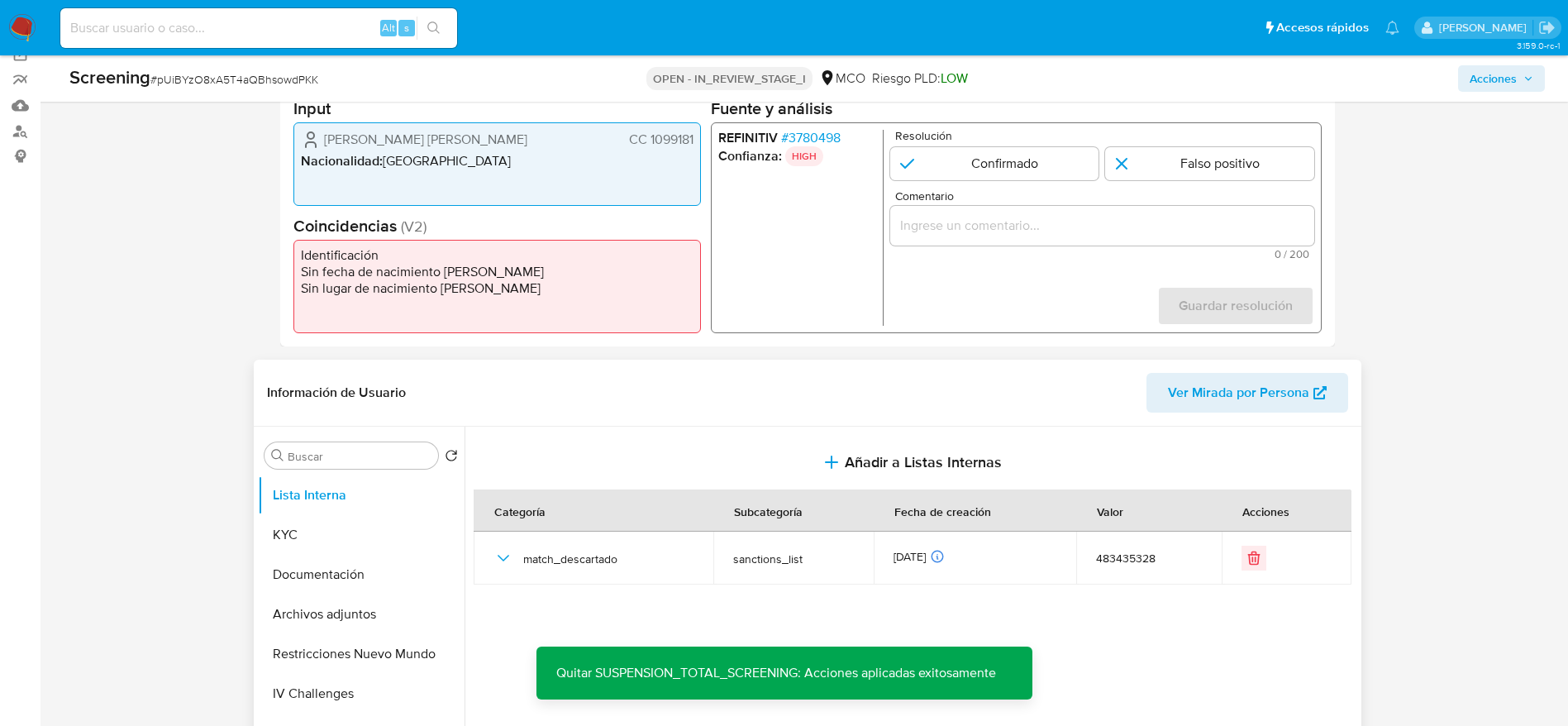
scroll to position [127, 0]
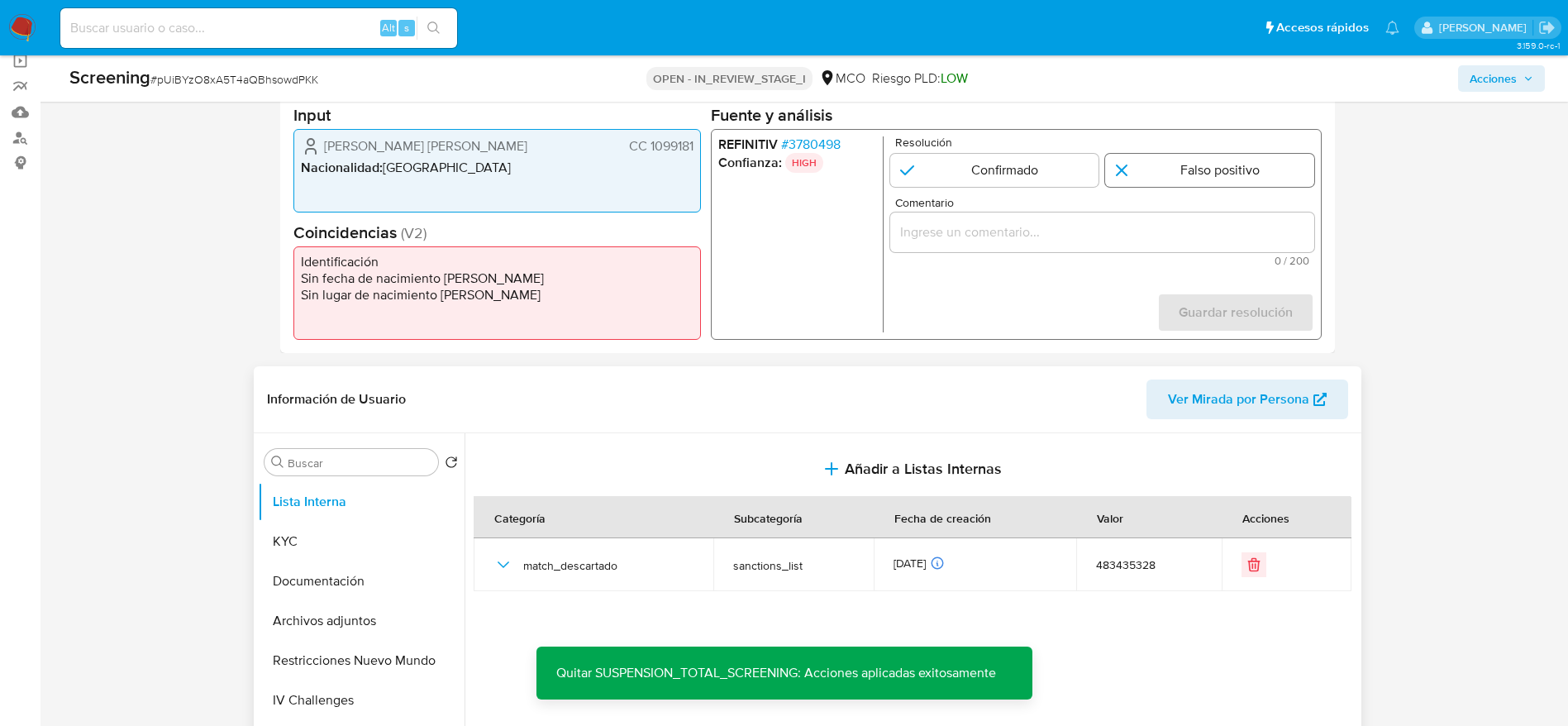
click at [1178, 176] on input "1 de 1" at bounding box center [1210, 170] width 209 height 33
radio input "true"
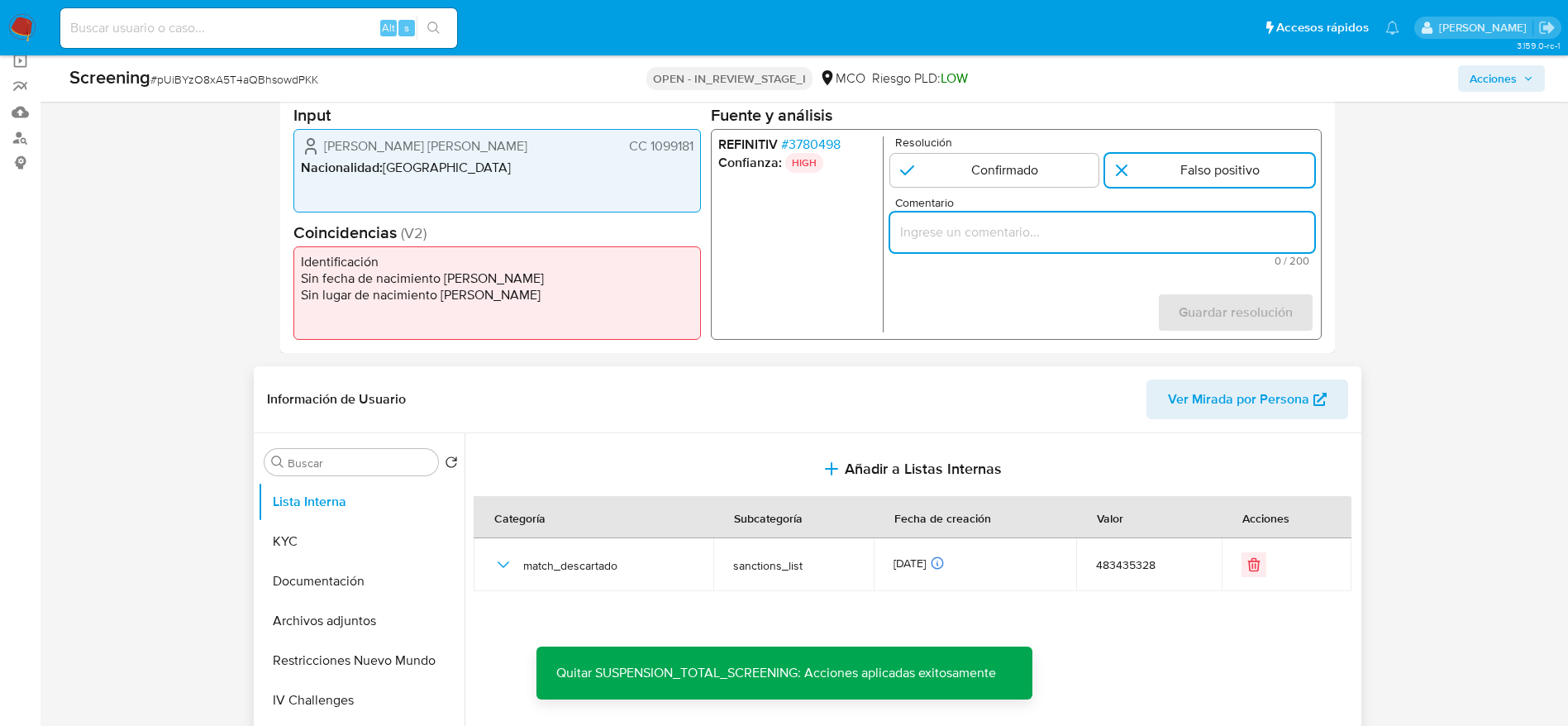
click at [1148, 242] on input "Comentario" at bounding box center [1101, 231] width 424 height 21
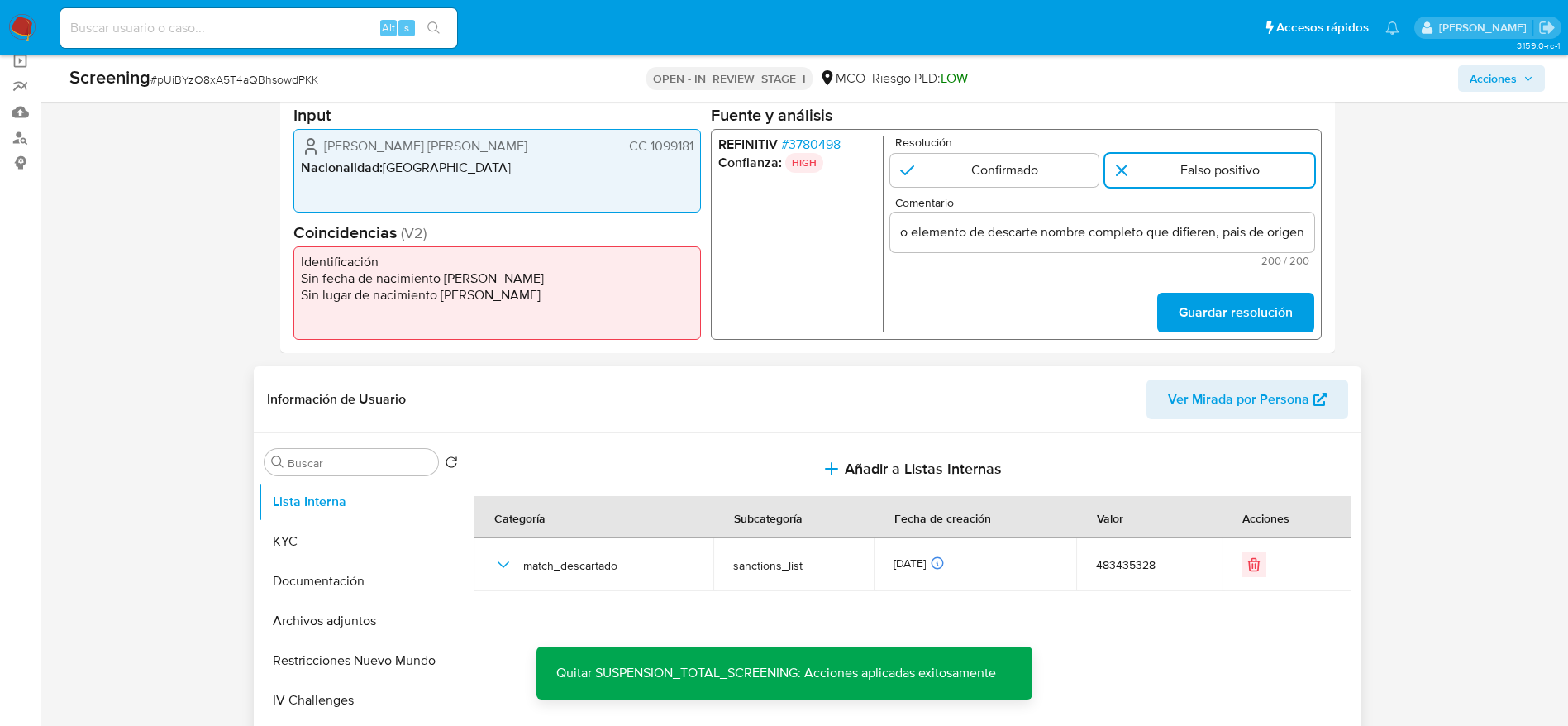
scroll to position [0, 0]
click at [822, 145] on span "# 3780498" at bounding box center [811, 145] width 60 height 17
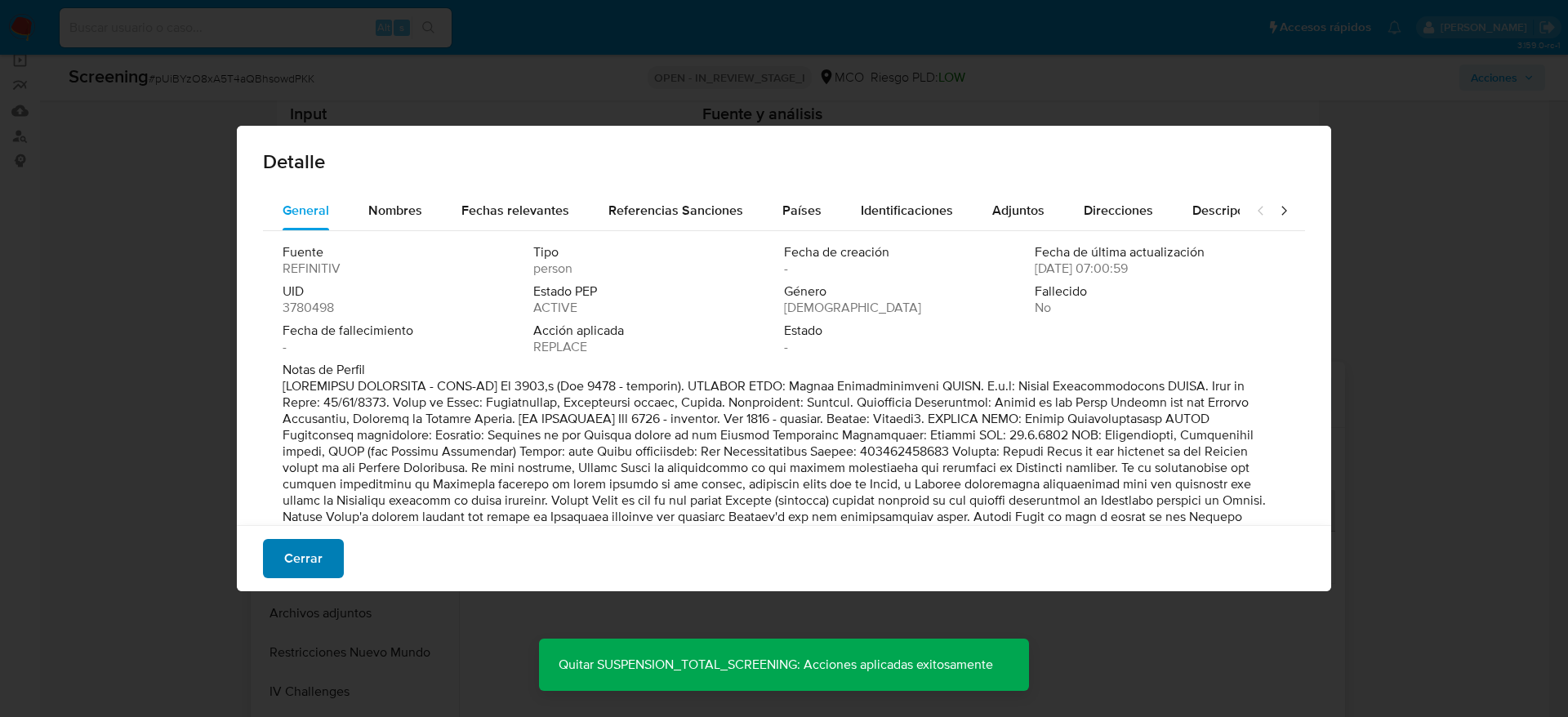
click at [323, 554] on button "Cerrar" at bounding box center [303, 558] width 81 height 40
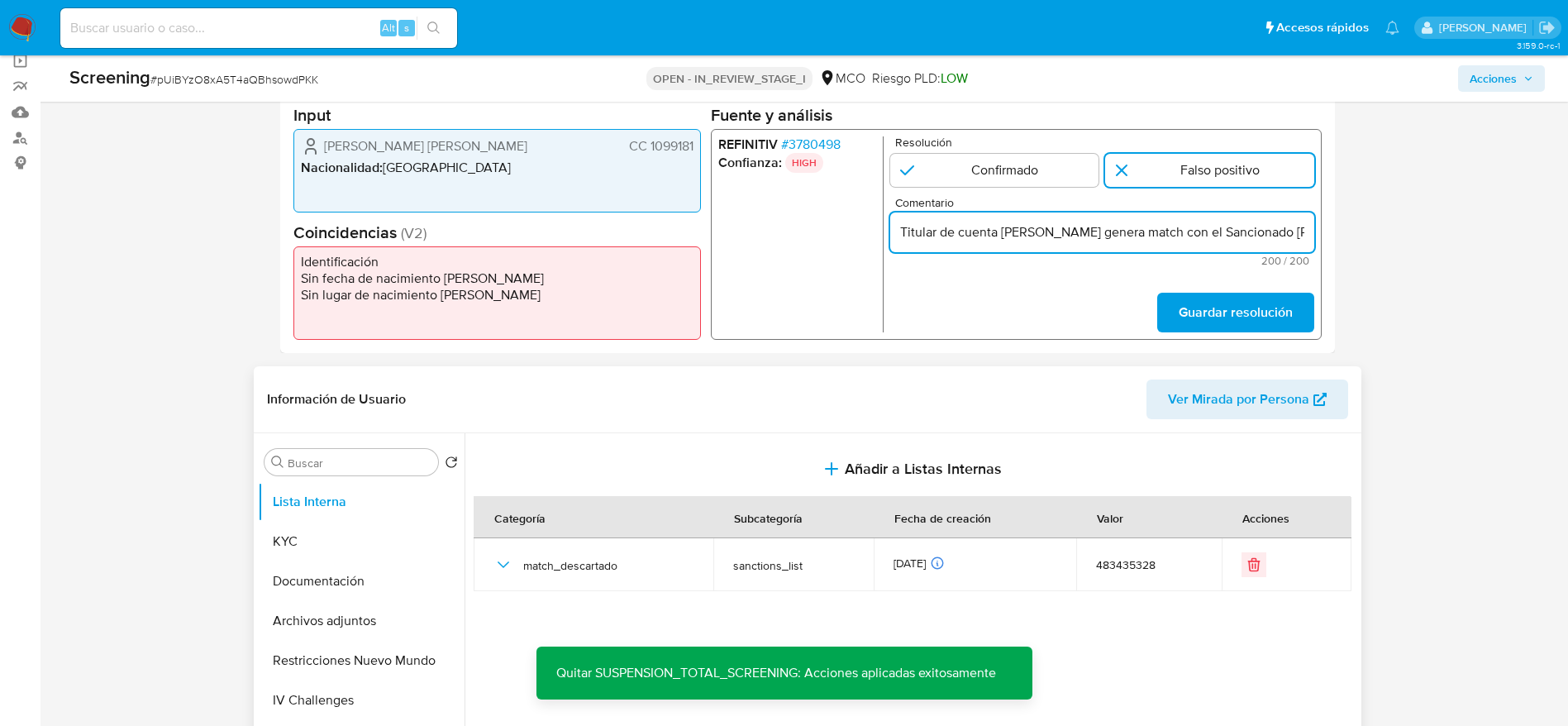
drag, startPoint x: 1005, startPoint y: 239, endPoint x: 869, endPoint y: 230, distance: 136.3
click at [870, 231] on div "REFINITIV # 3780498 Confianza: HIGH Resolución Confirmado Falso positivo Coment…" at bounding box center [1015, 234] width 611 height 211
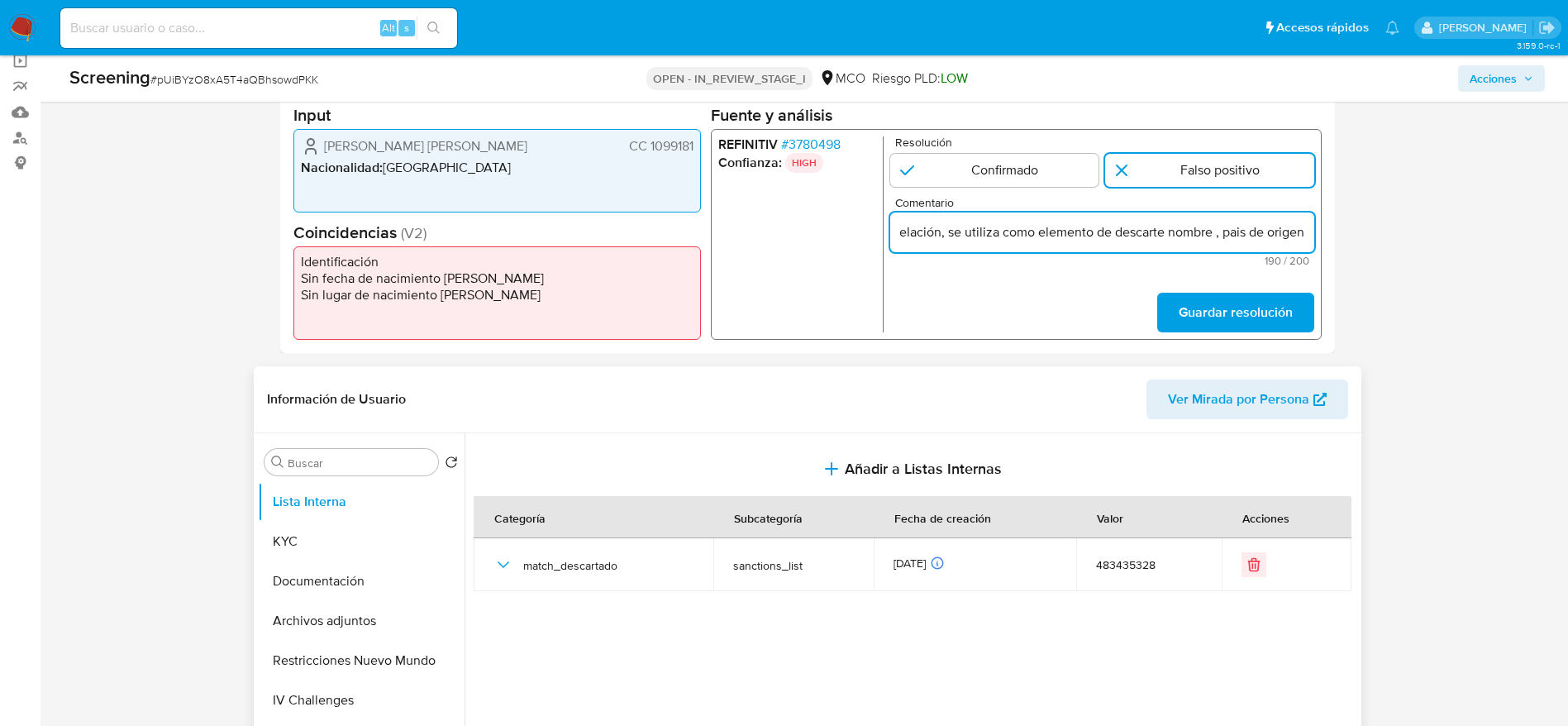
scroll to position [0, 616]
drag, startPoint x: 1089, startPoint y: 232, endPoint x: 1216, endPoint y: 230, distance: 127.0
click at [1216, 230] on input "Usuario Jose Ernesto Bernal Gomez genera match con el Sancionado Sergey Konstan…" at bounding box center [1101, 231] width 424 height 21
type input "Usuario Jose Ernesto Bernal Gomez genera match con el Sancionado Sergey Konstan…"
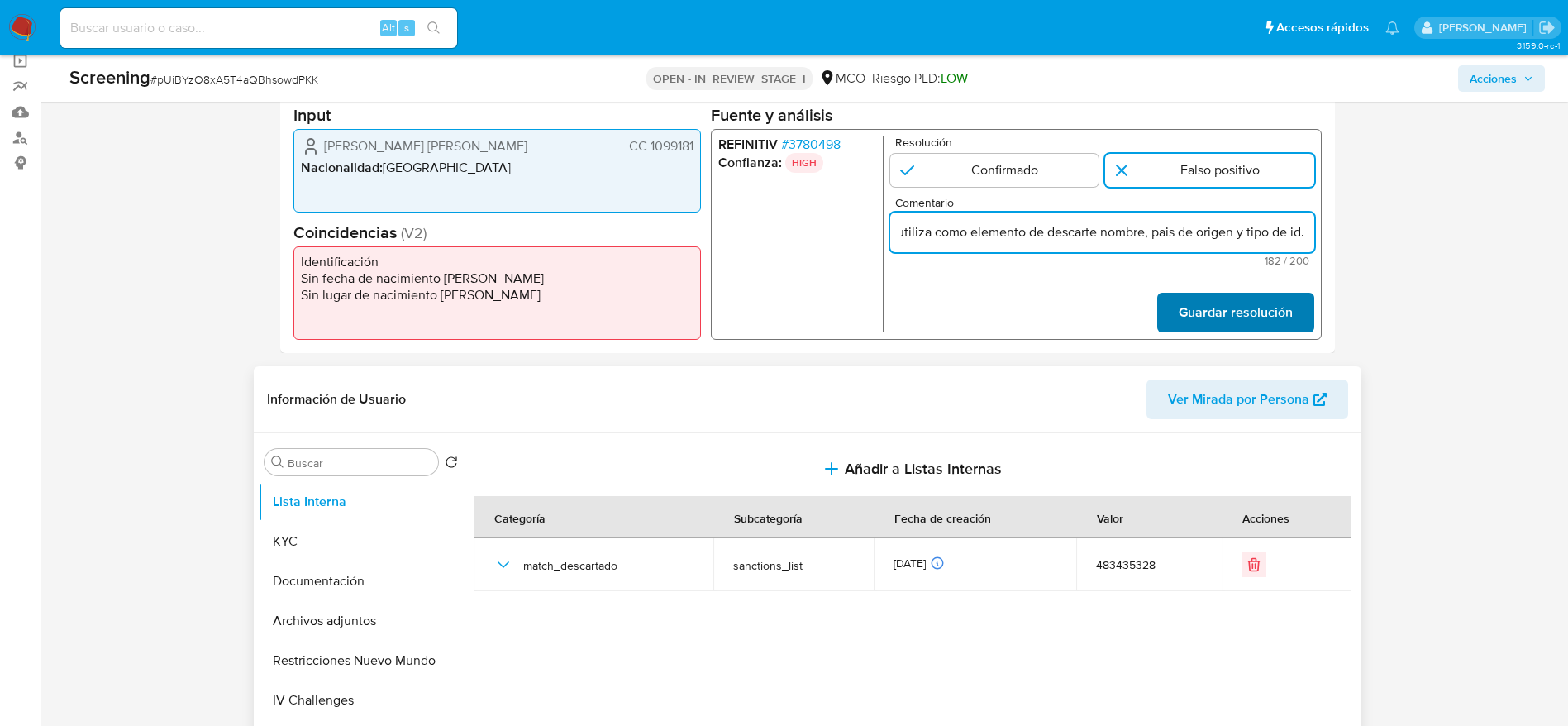
click at [1221, 316] on span "Guardar resolución" at bounding box center [1235, 312] width 114 height 36
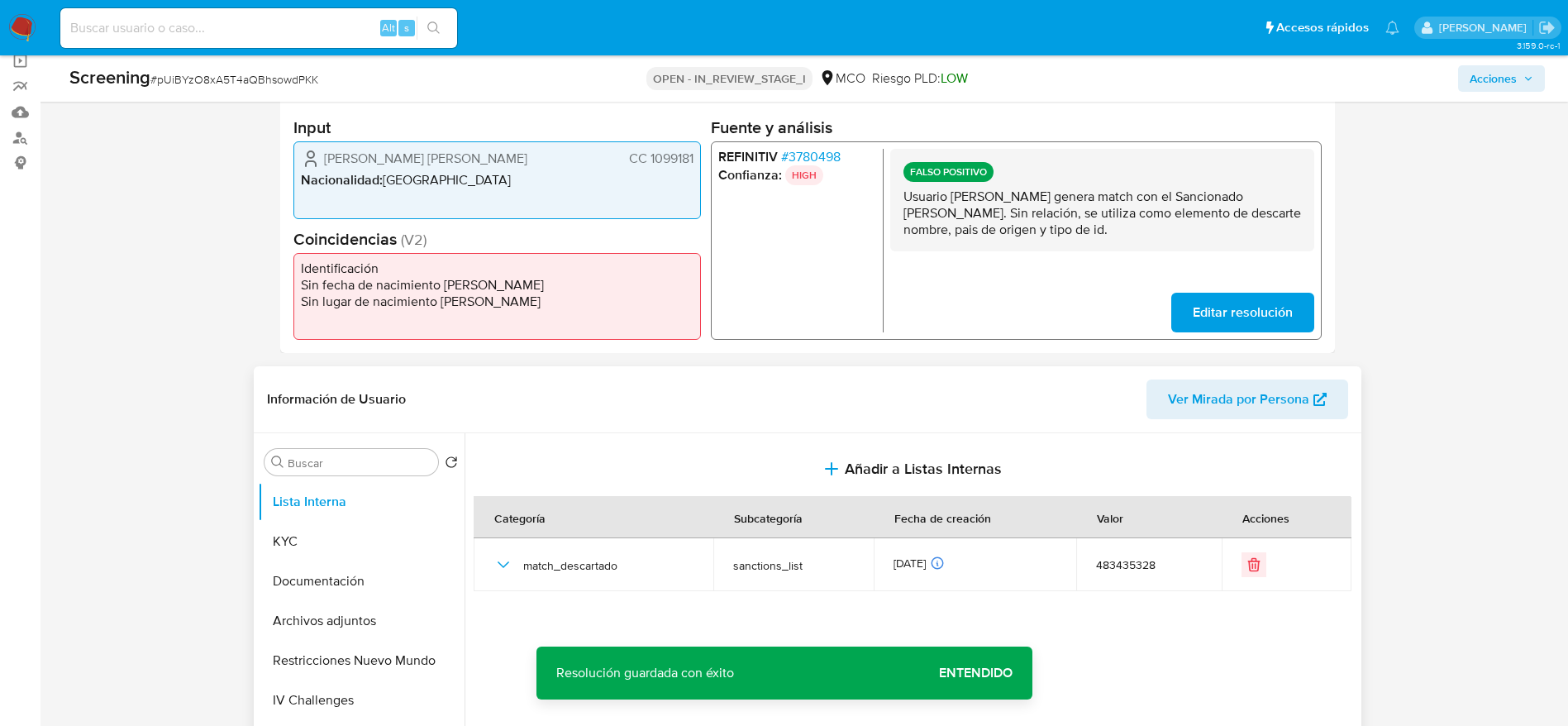
drag, startPoint x: 321, startPoint y: 152, endPoint x: 695, endPoint y: 157, distance: 374.0
click at [695, 157] on div "Bernal Gomez Jose Ernesto CC 1099181 Nacionalidad : Colombia" at bounding box center [497, 180] width 408 height 77
click at [805, 149] on span "# 3780498" at bounding box center [811, 158] width 60 height 17
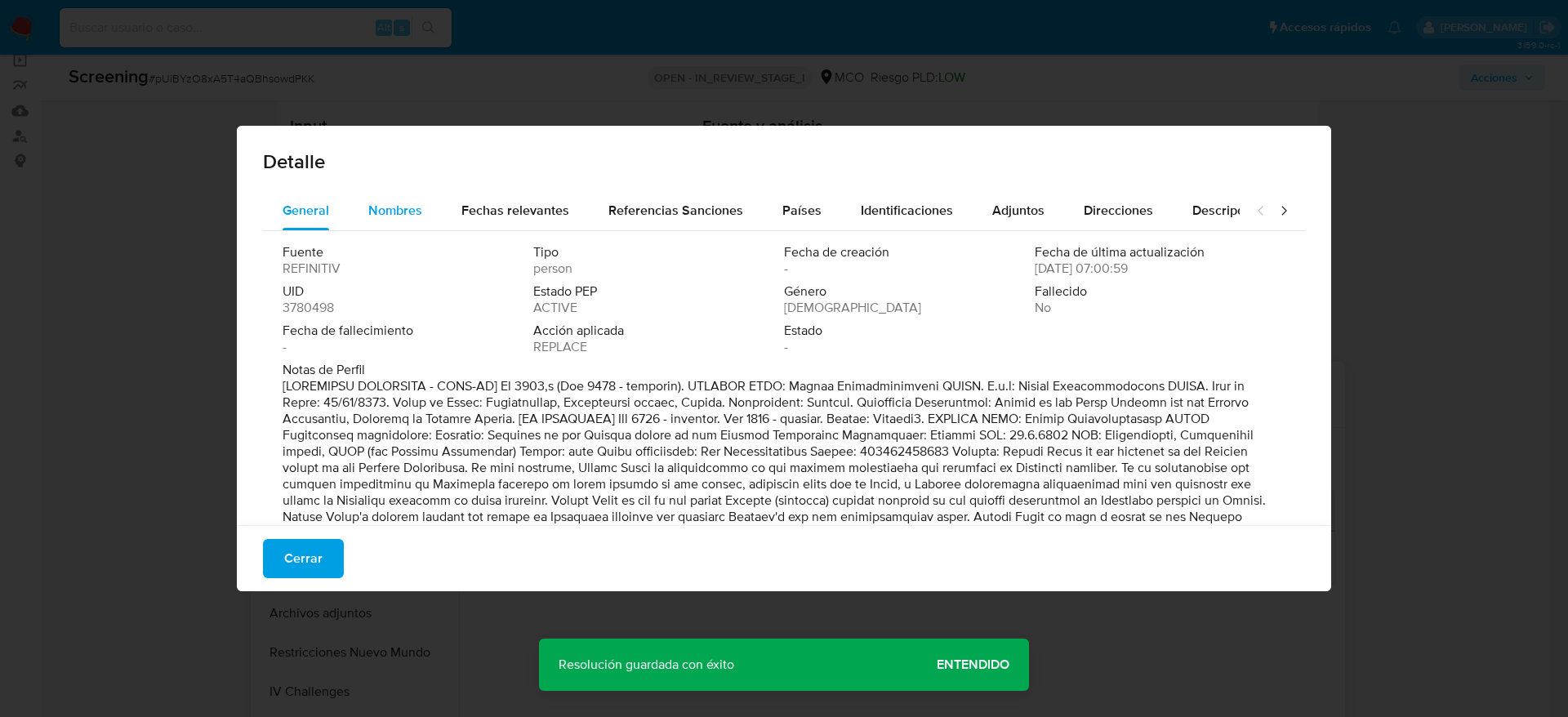
click at [416, 206] on span "Nombres" at bounding box center [395, 210] width 53 height 18
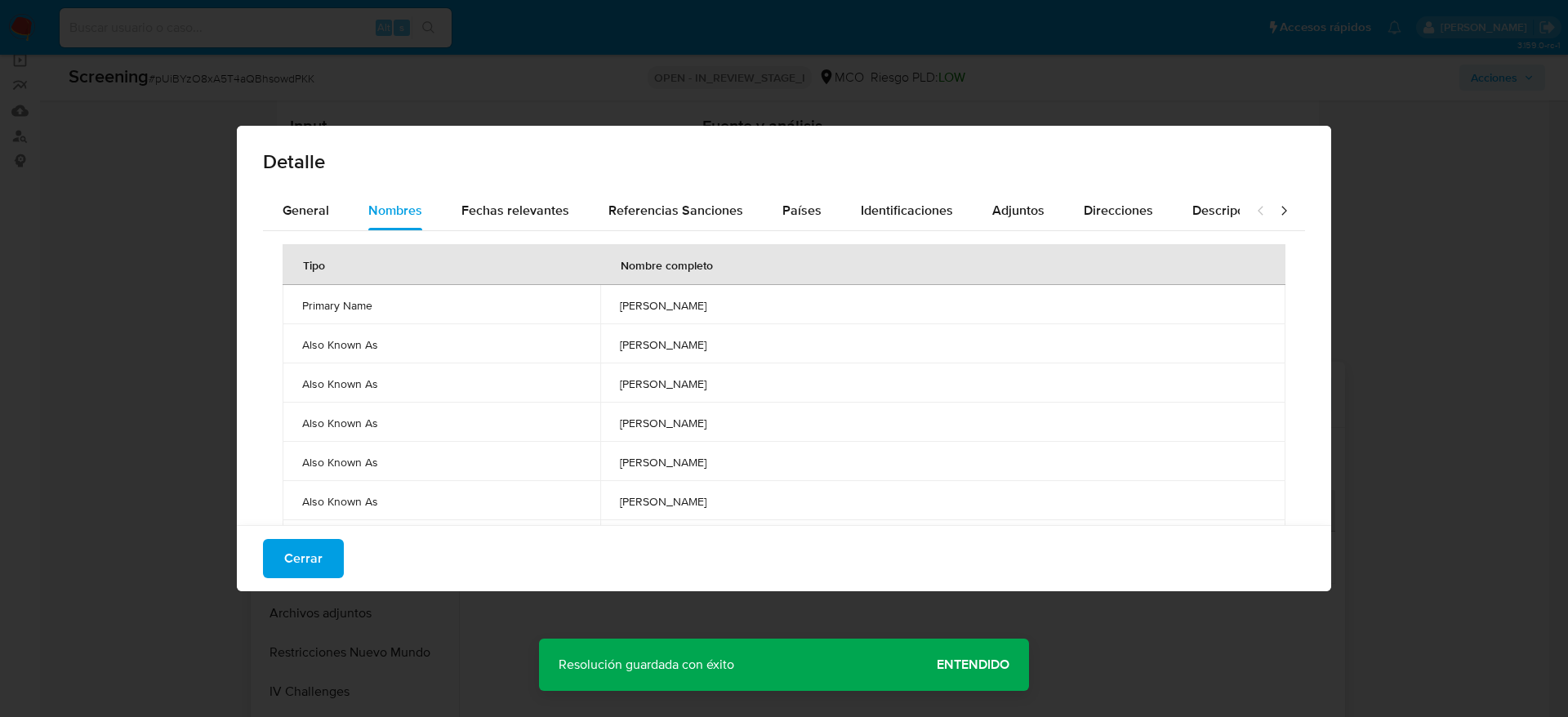
click at [694, 318] on td "sergey konstantinovich nosov" at bounding box center [942, 304] width 685 height 40
click at [694, 319] on td "sergey konstantinovich nosov" at bounding box center [942, 304] width 685 height 40
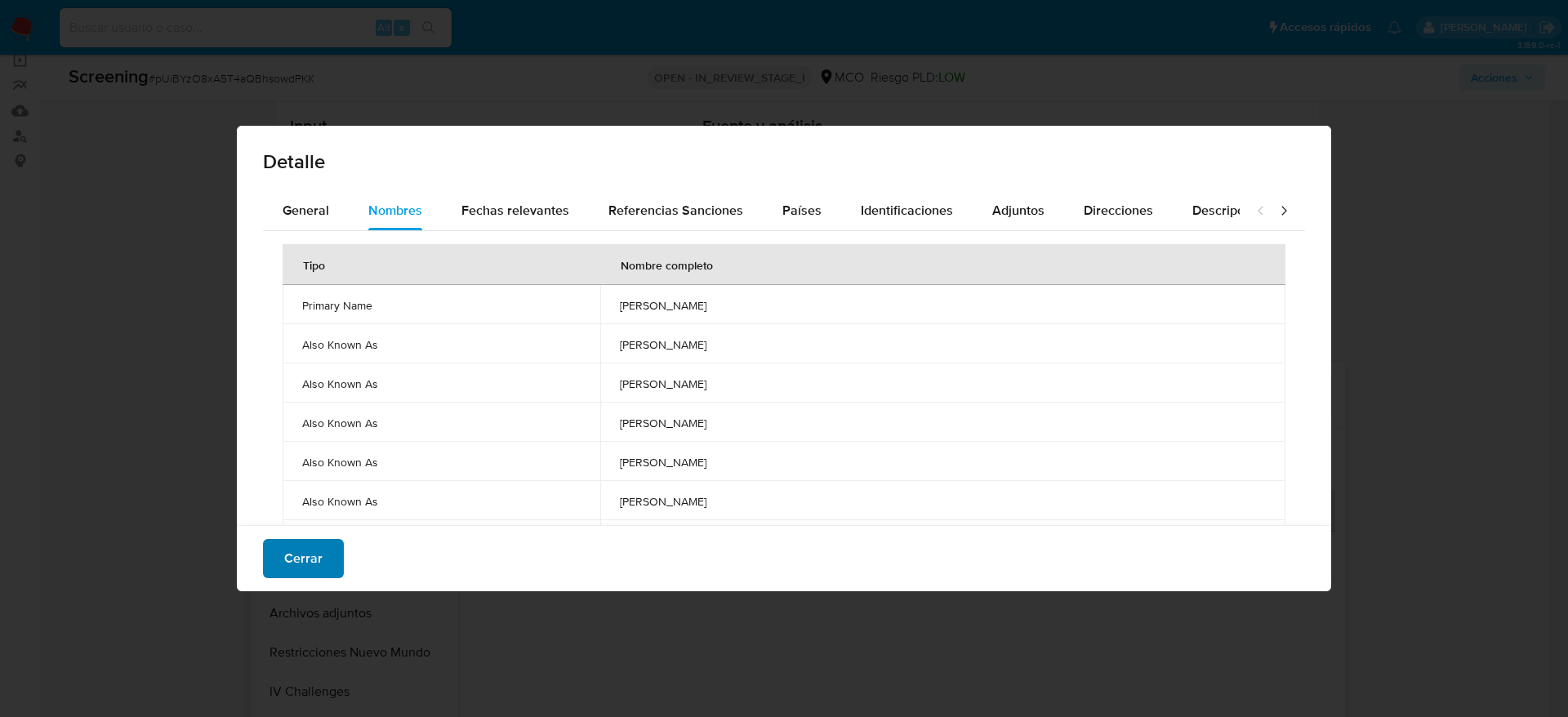
click at [301, 576] on span "Cerrar" at bounding box center [303, 558] width 39 height 36
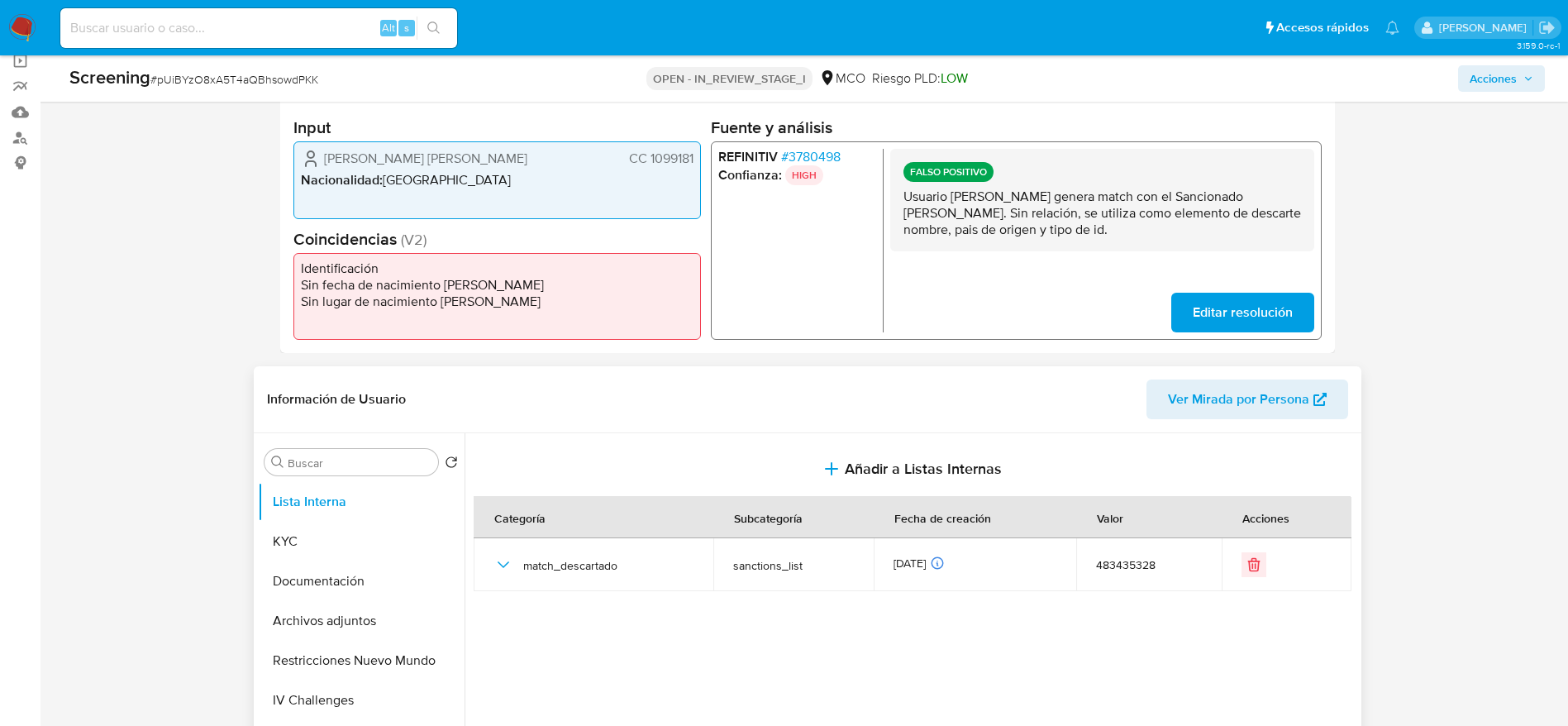
click at [822, 151] on span "# 3780498" at bounding box center [811, 158] width 60 height 17
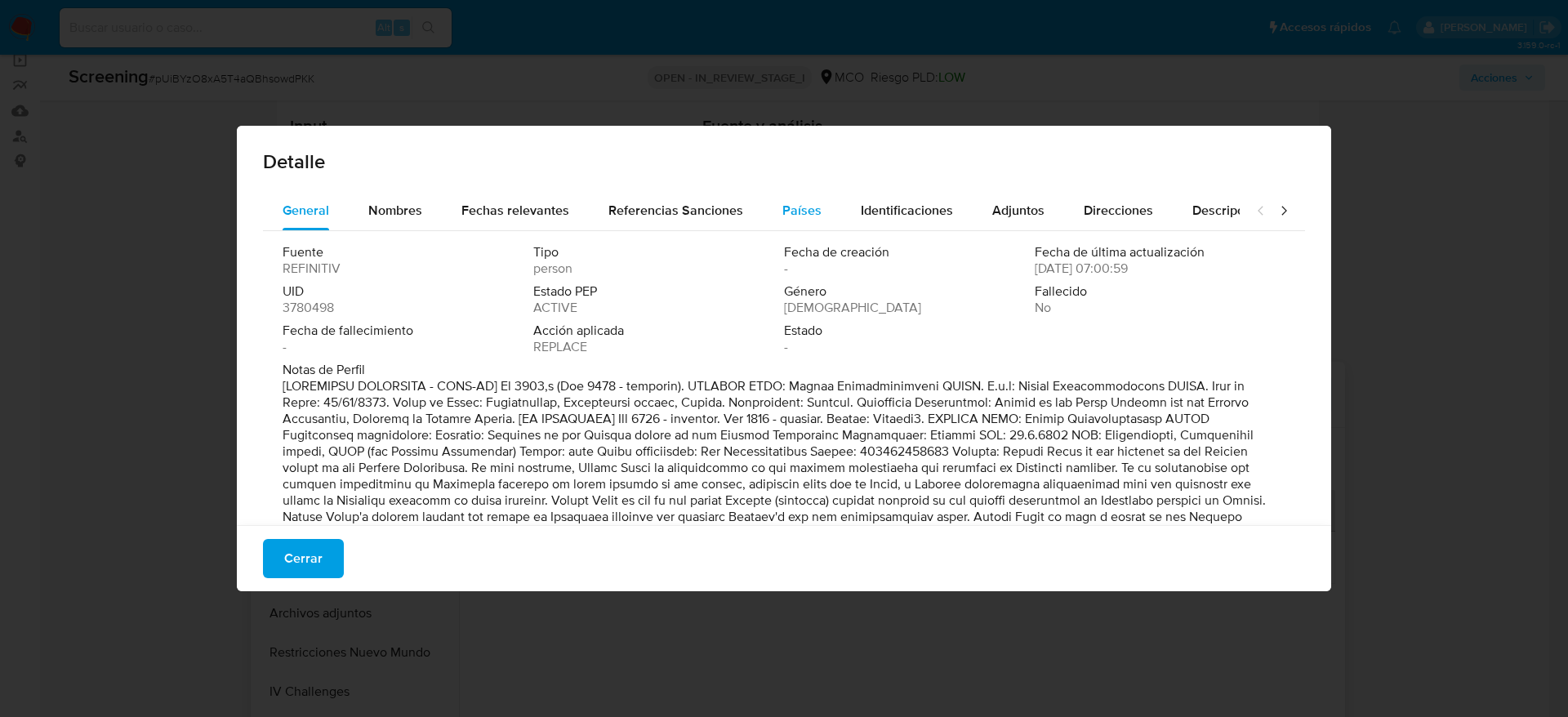
click at [785, 196] on div "Países" at bounding box center [802, 210] width 40 height 40
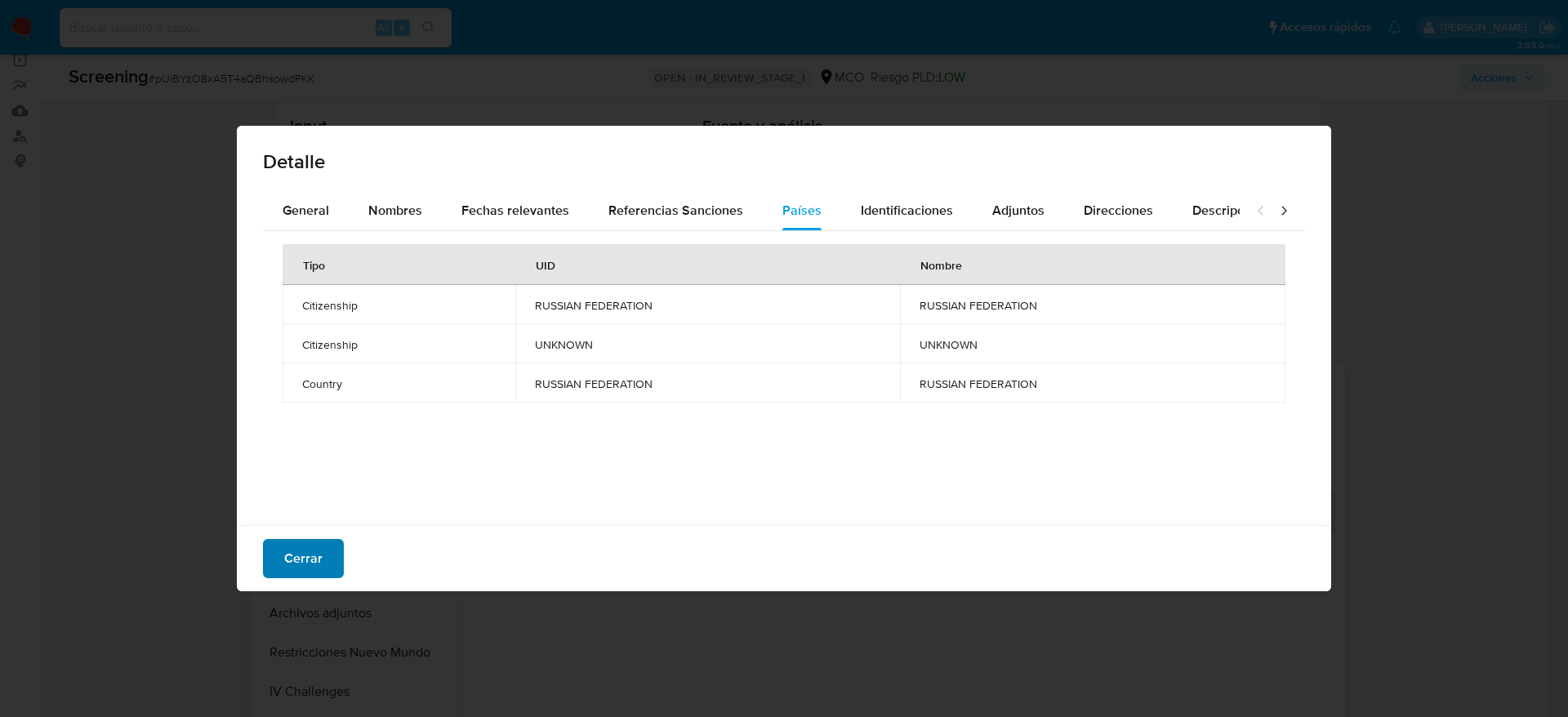
click at [301, 577] on span "Cerrar" at bounding box center [303, 558] width 39 height 36
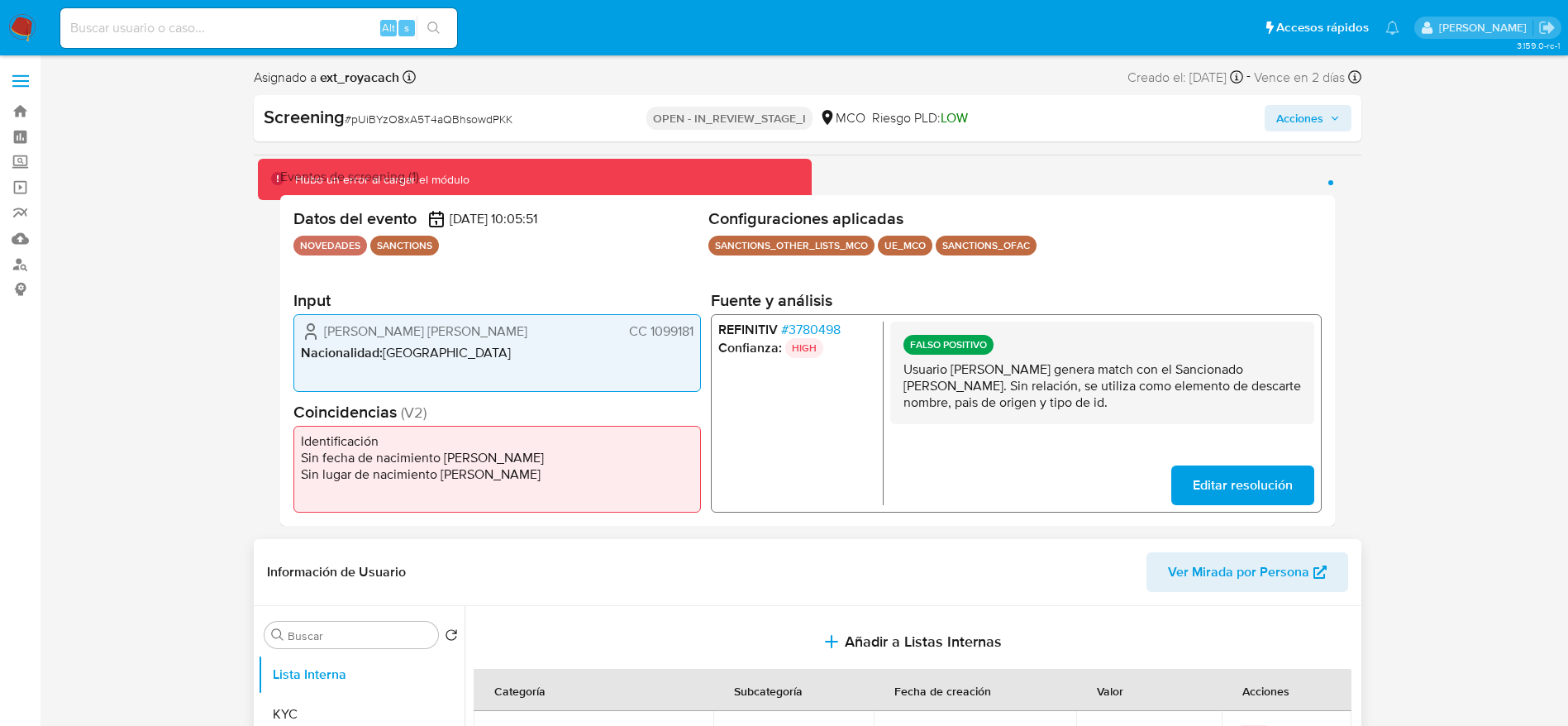
click at [1320, 121] on span "Acciones" at bounding box center [1299, 119] width 48 height 26
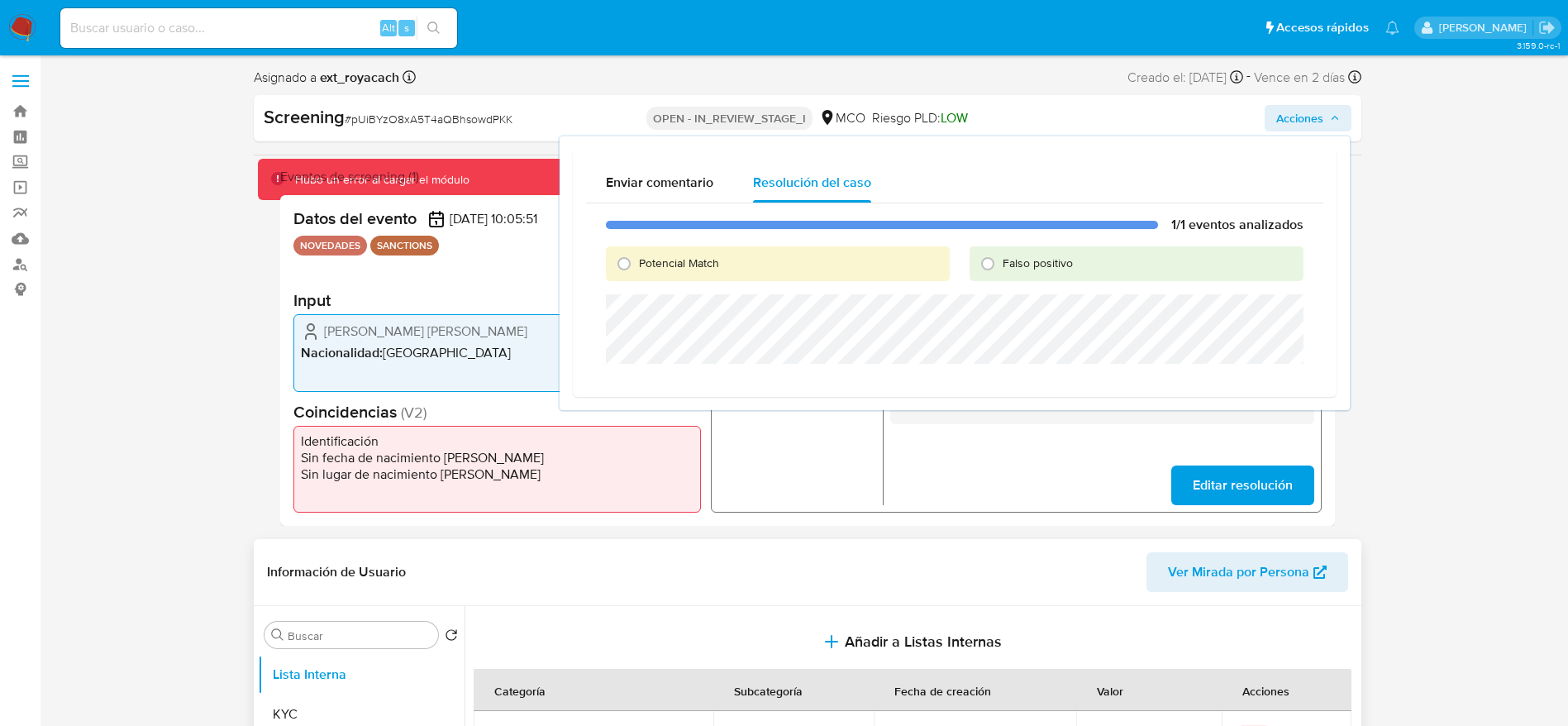
drag, startPoint x: 1048, startPoint y: 265, endPoint x: 1037, endPoint y: 287, distance: 24.6
click at [1048, 266] on span "Falso positivo" at bounding box center [1037, 263] width 70 height 17
click at [1001, 266] on input "Falso positivo" at bounding box center [988, 264] width 26 height 26
radio input "true"
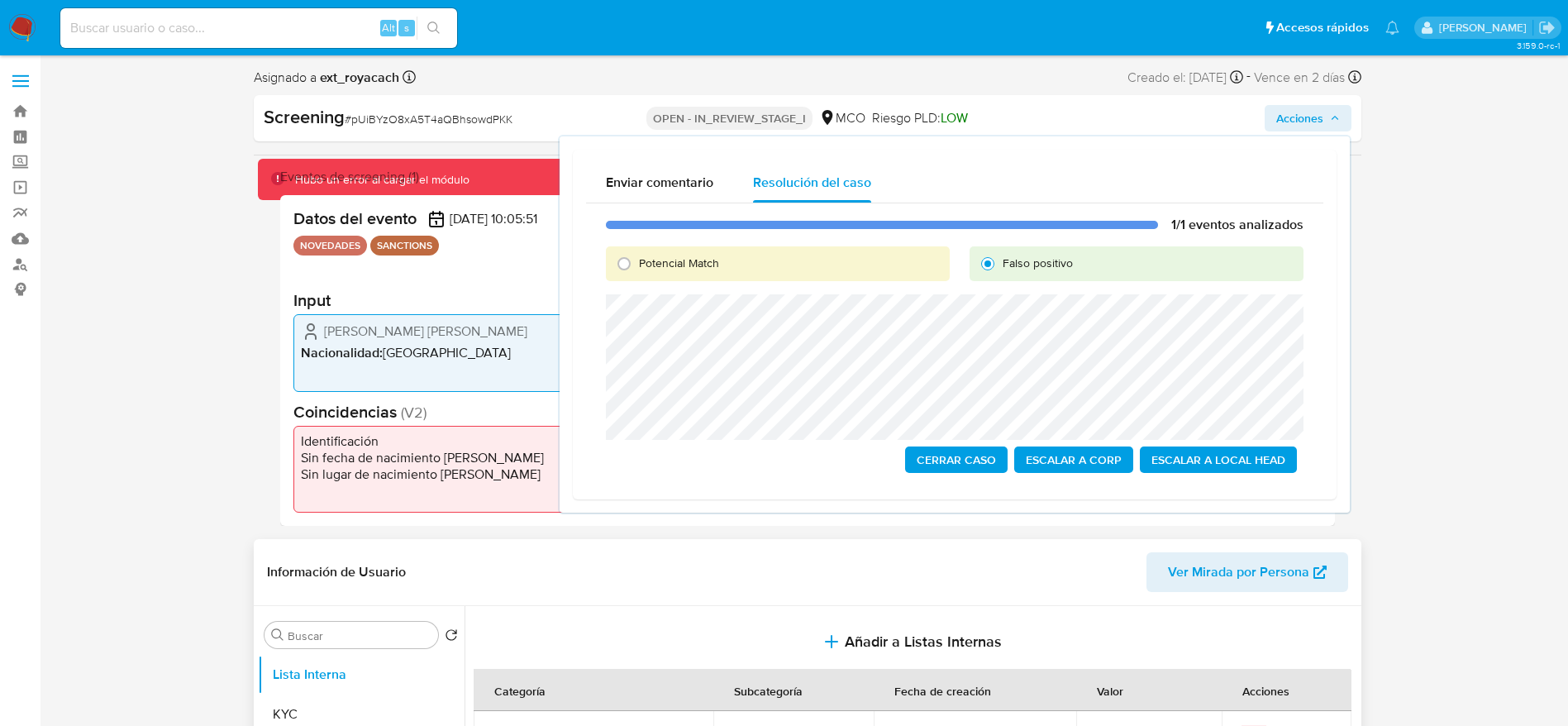
click at [984, 468] on span "Cerrar Caso" at bounding box center [956, 459] width 79 height 23
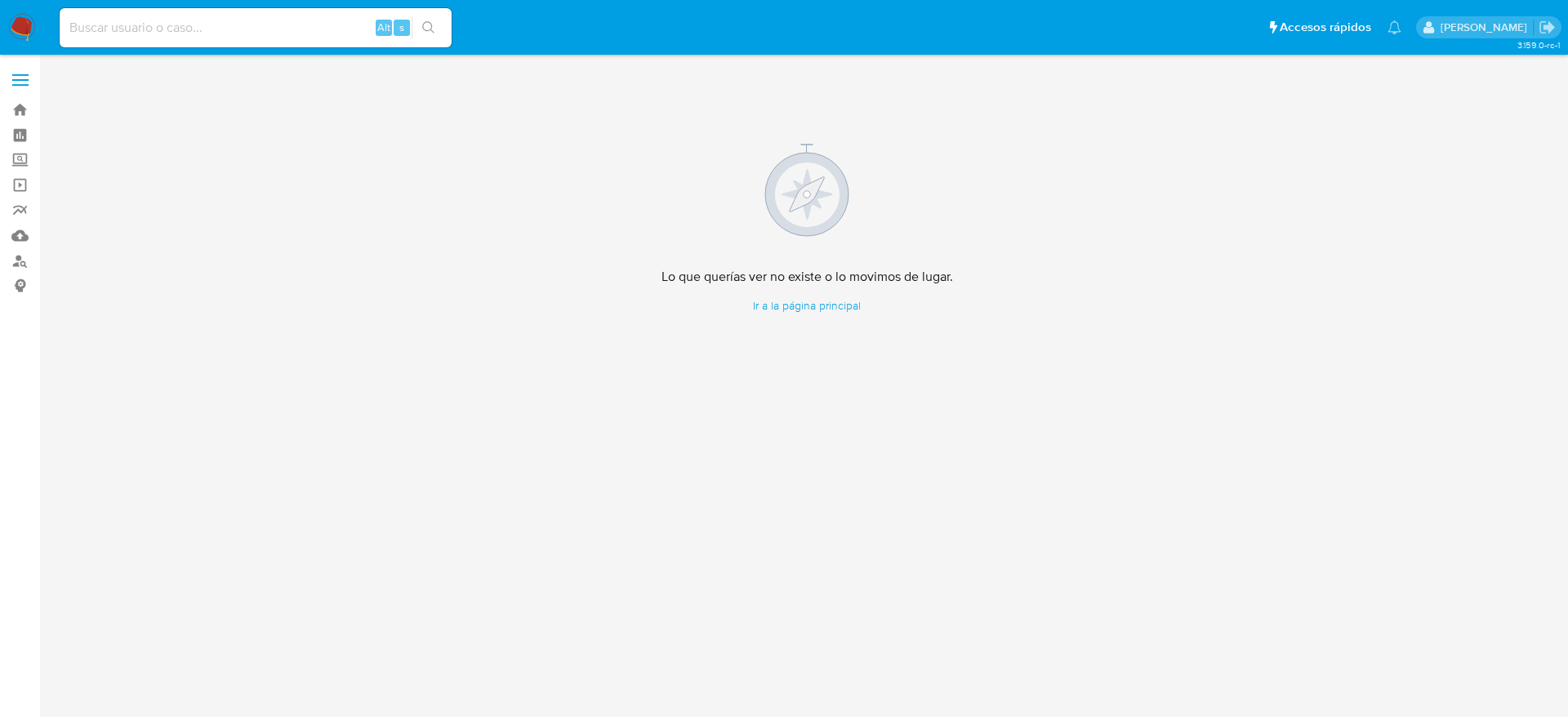
click at [22, 32] on img at bounding box center [22, 28] width 28 height 28
